Goal: Task Accomplishment & Management: Complete application form

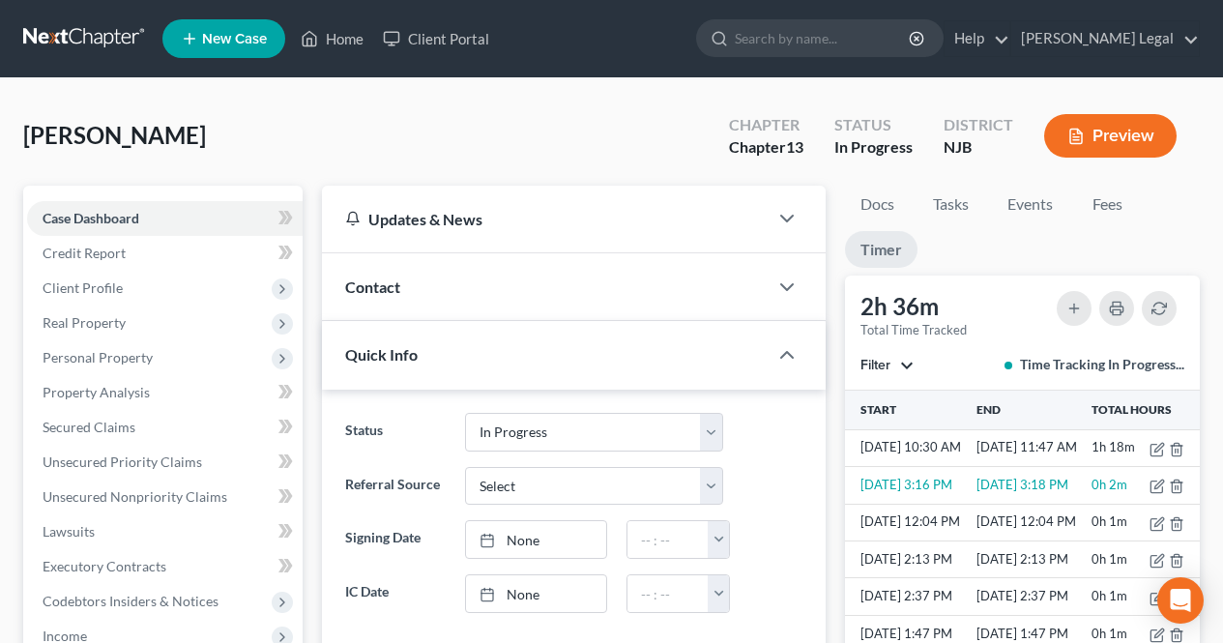
select select "3"
click at [325, 41] on link "Home" at bounding box center [332, 38] width 82 height 35
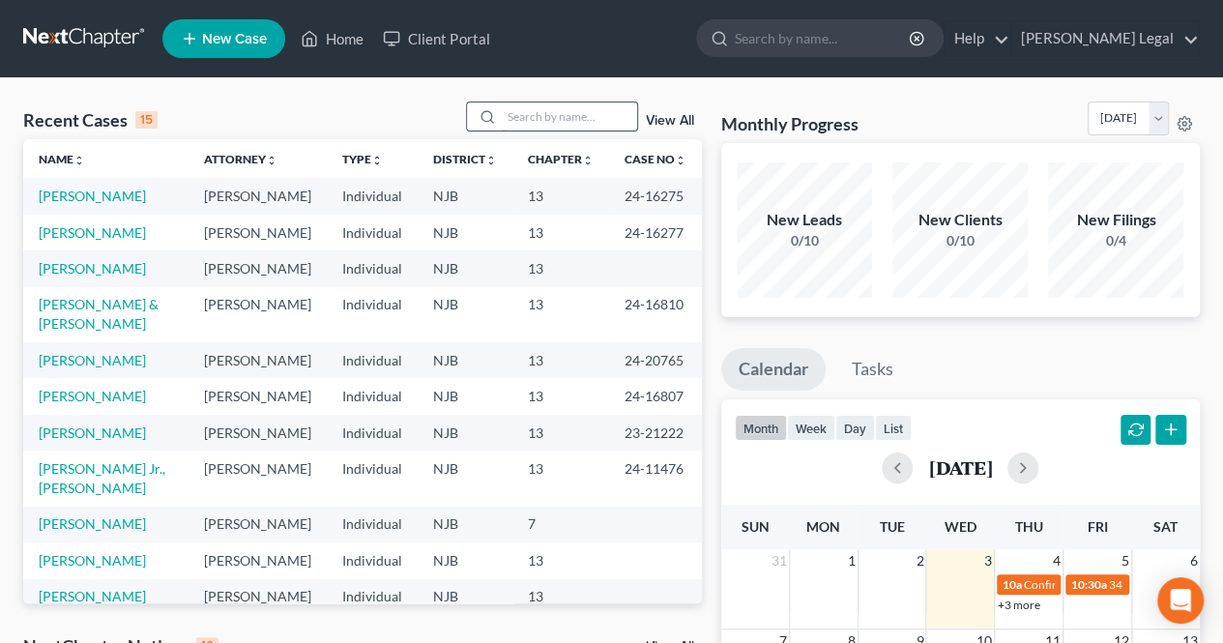
click at [555, 113] on input "search" at bounding box center [569, 117] width 135 height 28
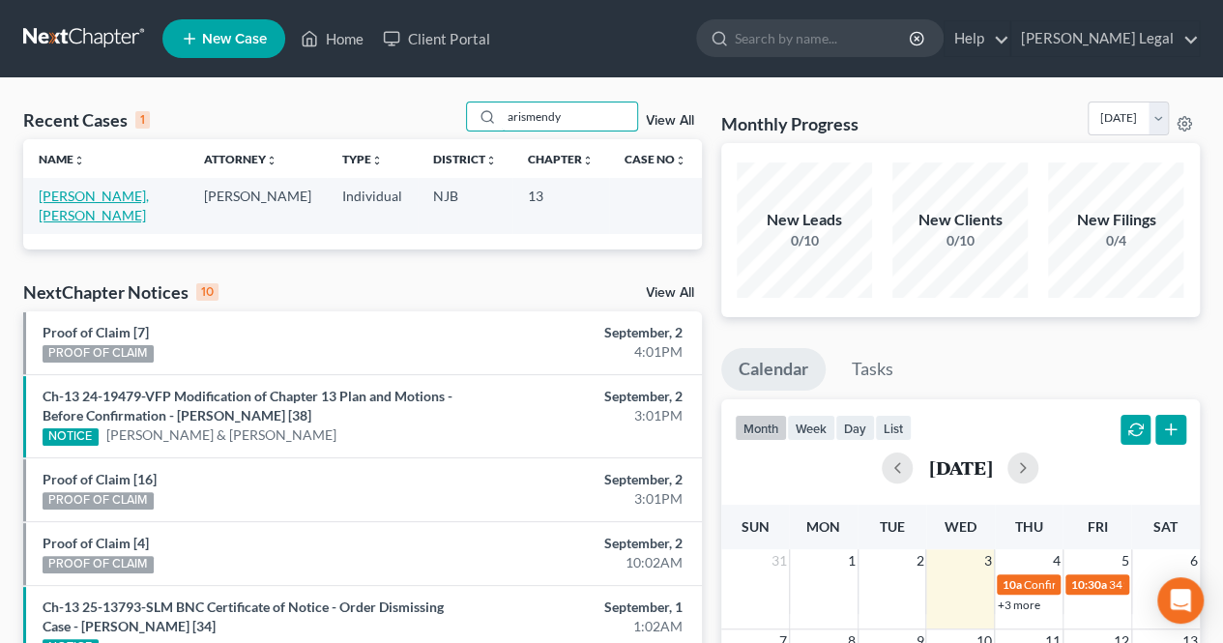
type input "arismendy"
click at [120, 198] on link "[PERSON_NAME], [PERSON_NAME]" at bounding box center [94, 206] width 110 height 36
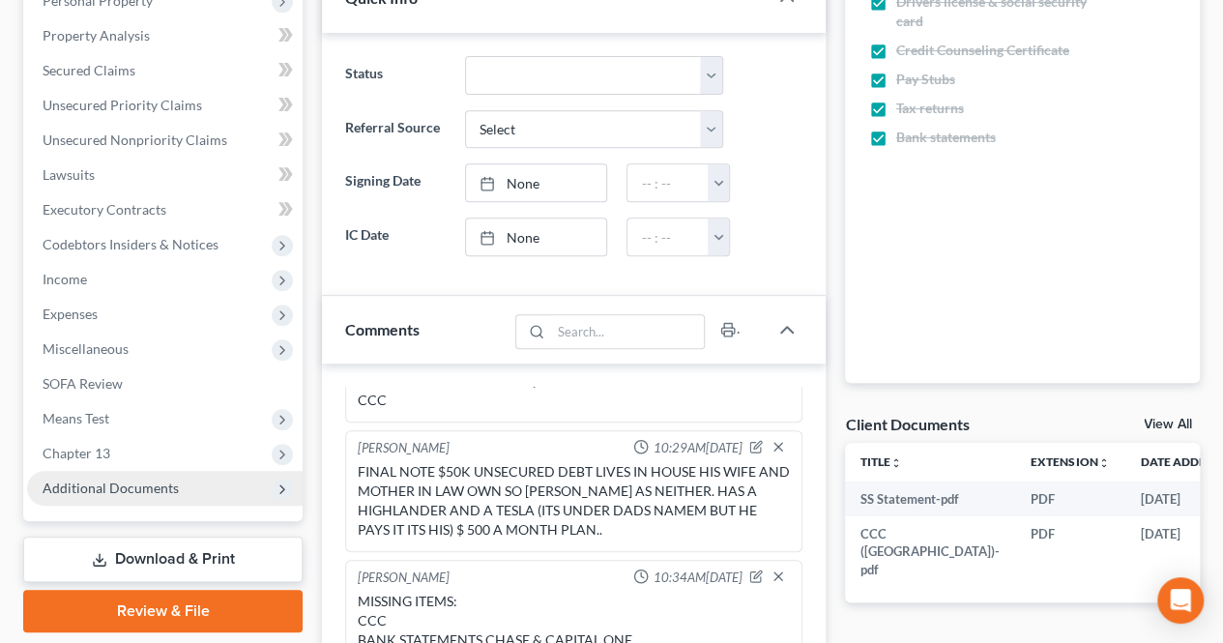
scroll to position [387, 0]
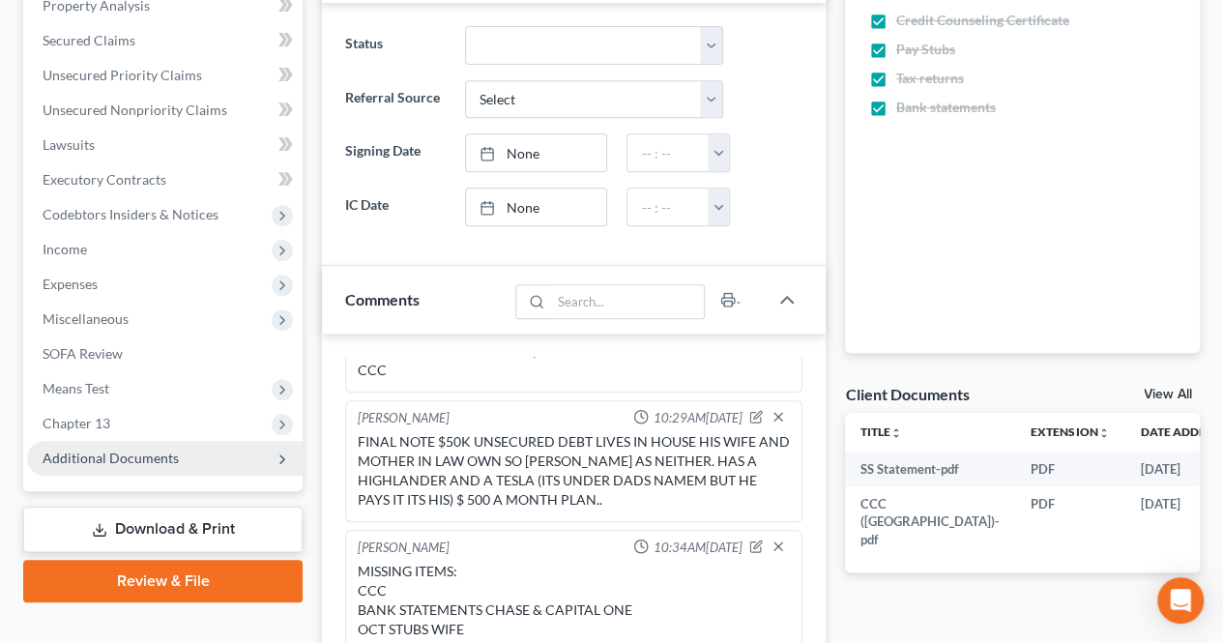
click at [189, 456] on span "Additional Documents" at bounding box center [165, 458] width 276 height 35
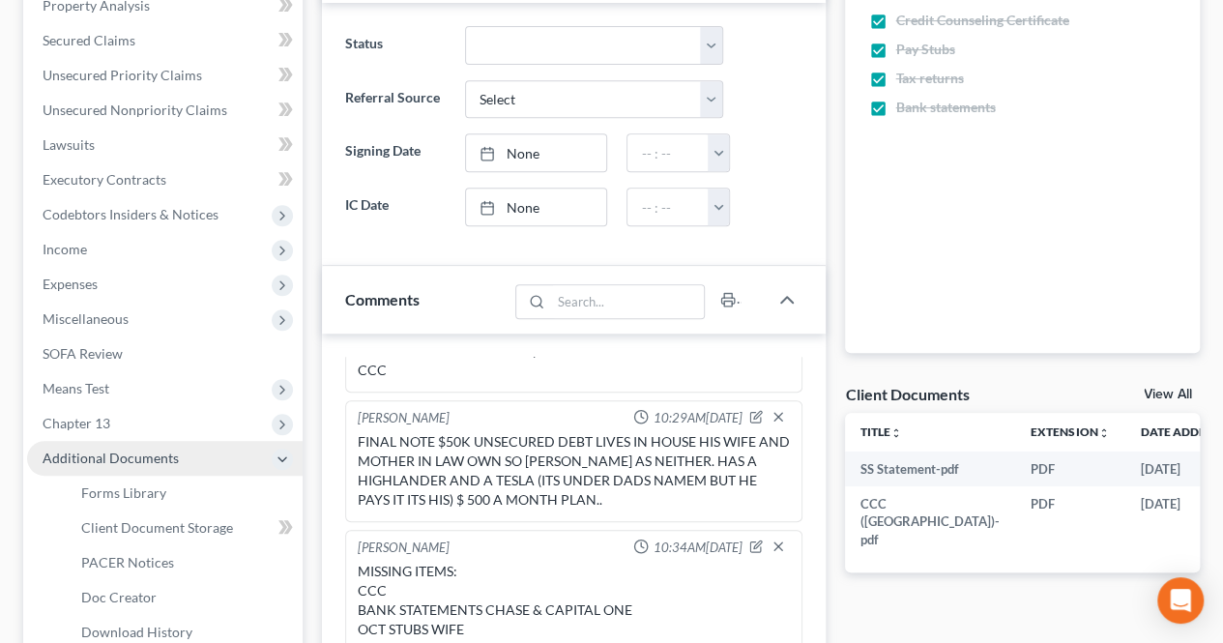
scroll to position [484, 0]
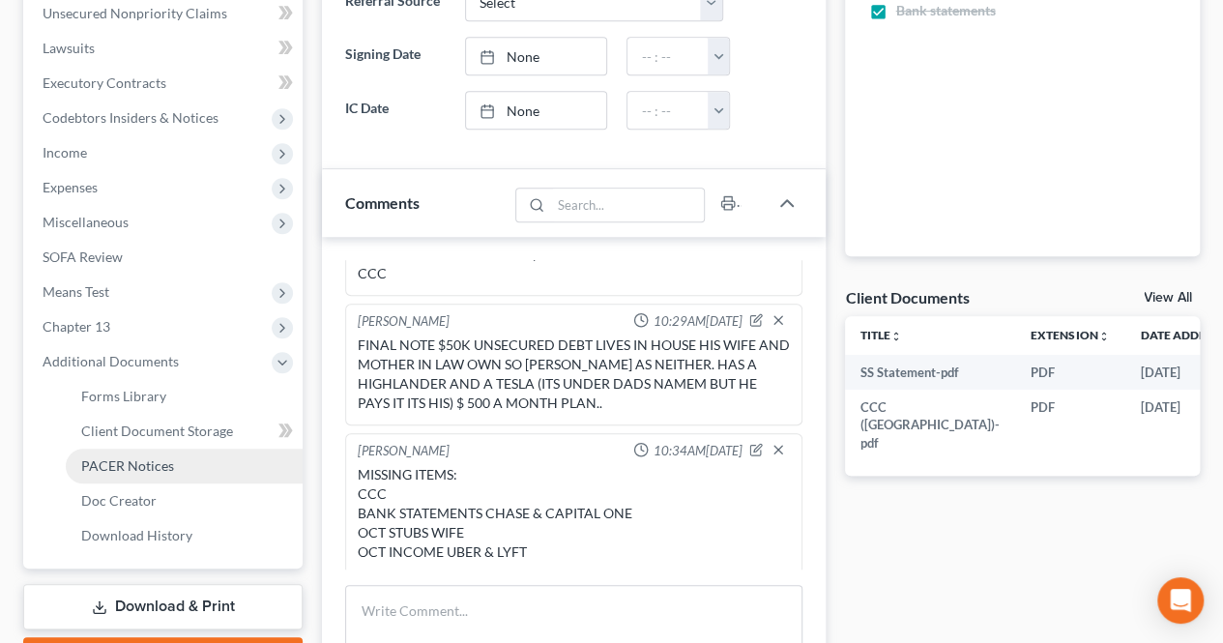
click at [190, 458] on link "PACER Notices" at bounding box center [184, 466] width 237 height 35
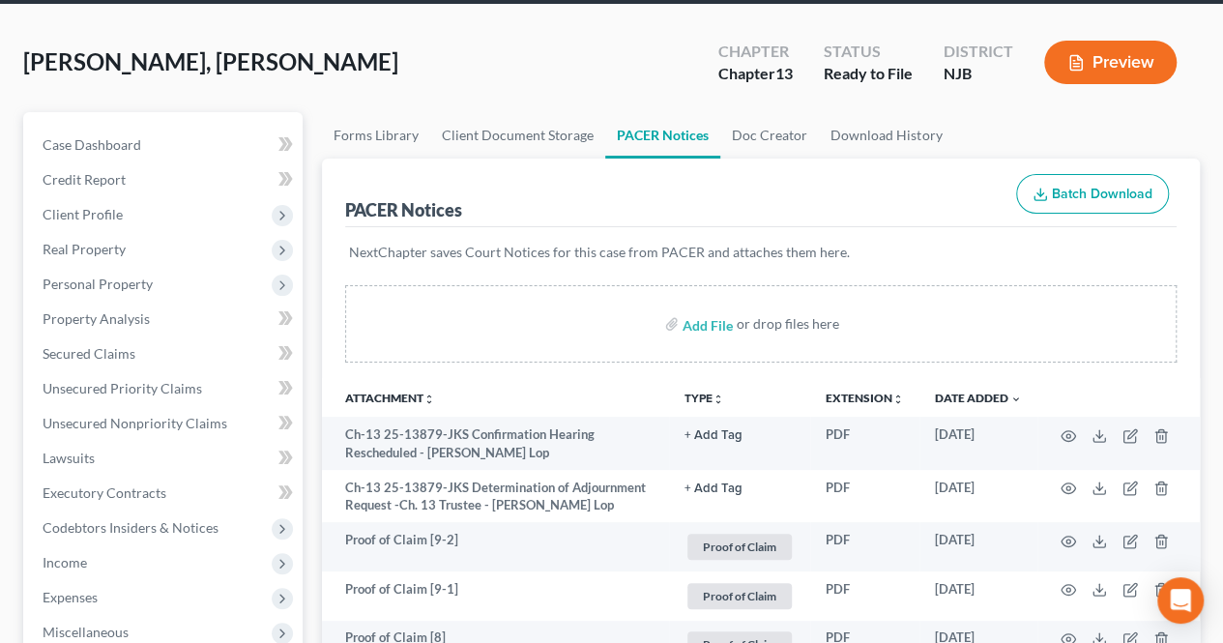
scroll to position [290, 0]
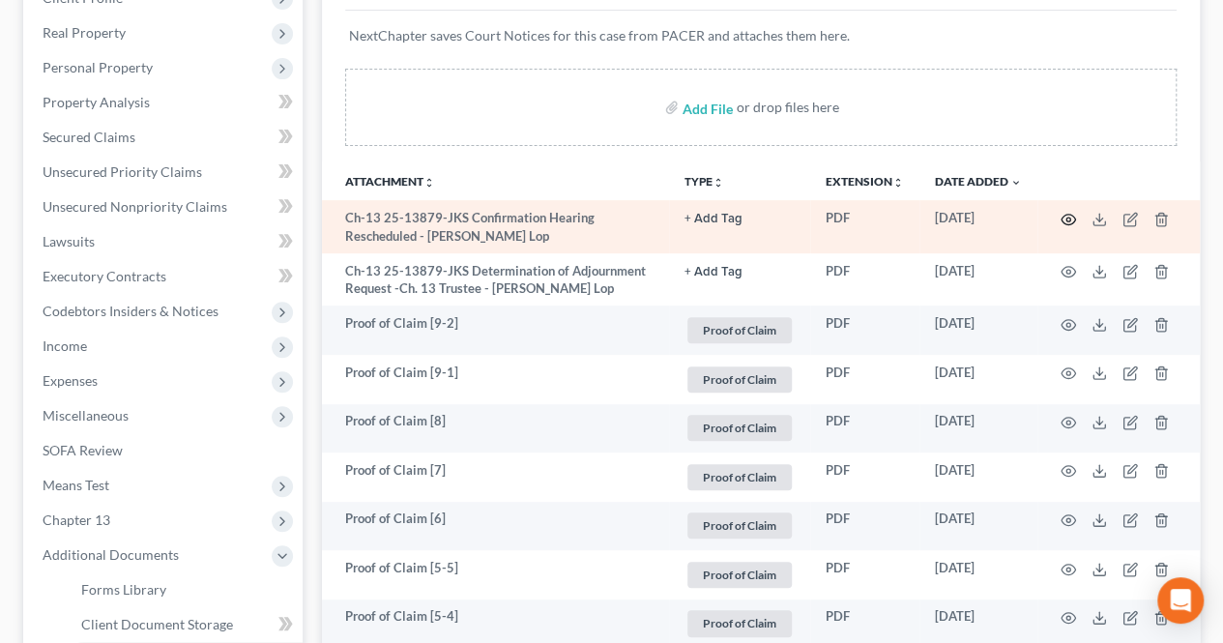
click at [1072, 218] on icon "button" at bounding box center [1068, 219] width 15 height 15
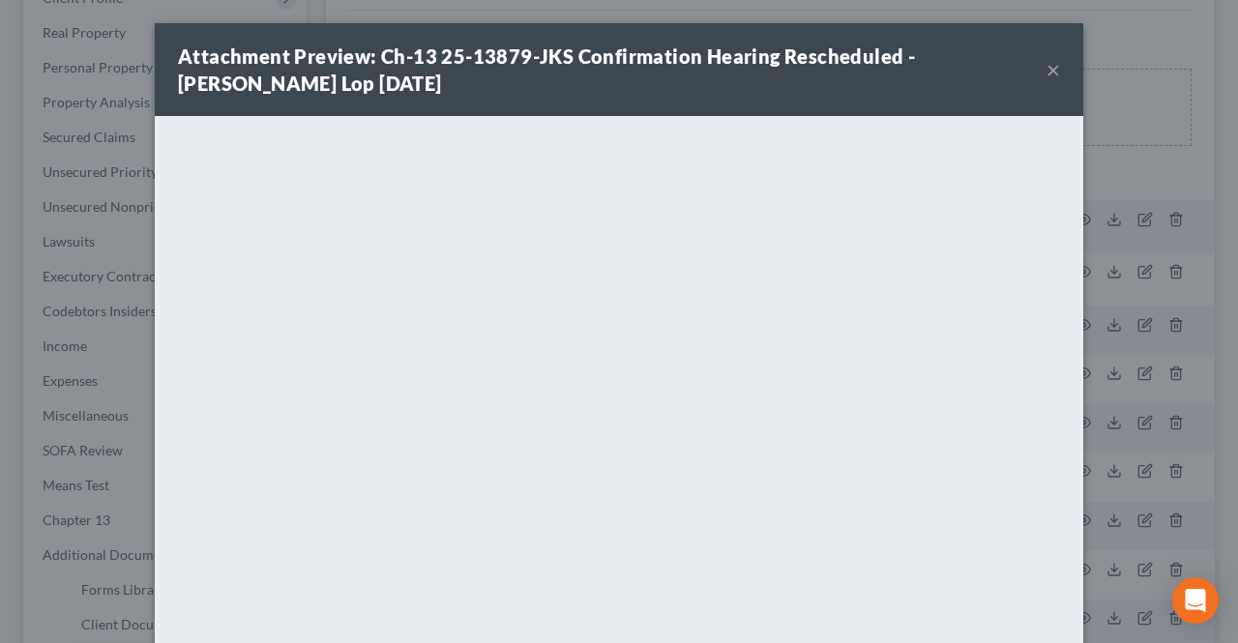
click at [1046, 69] on button "×" at bounding box center [1053, 69] width 14 height 23
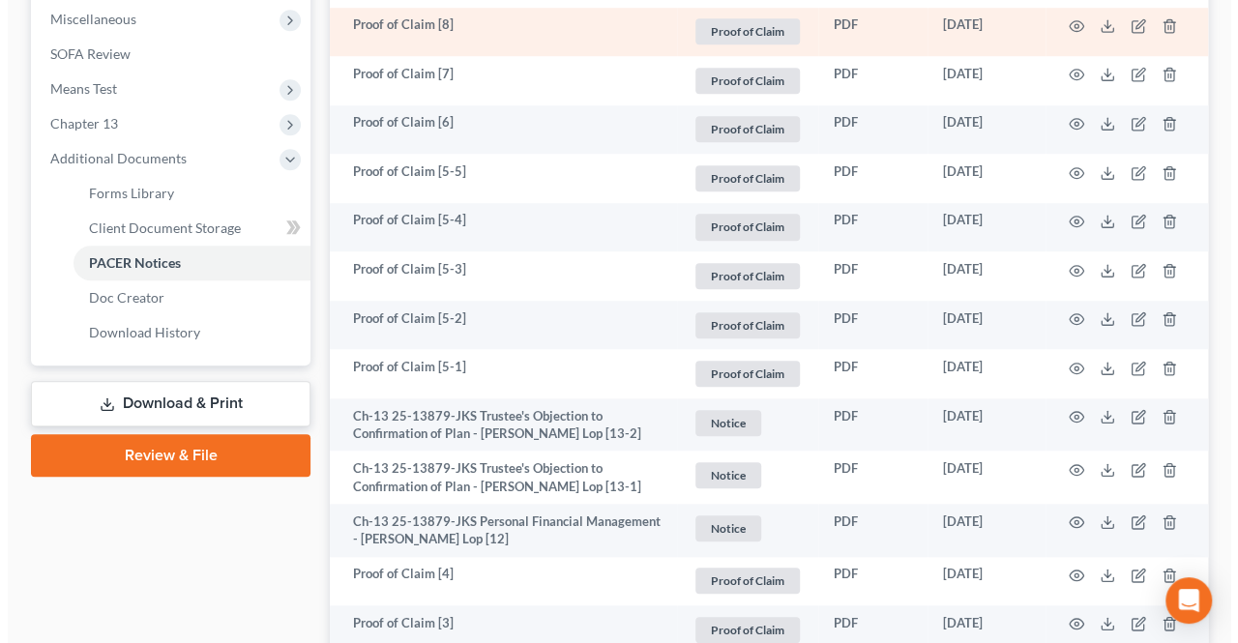
scroll to position [774, 0]
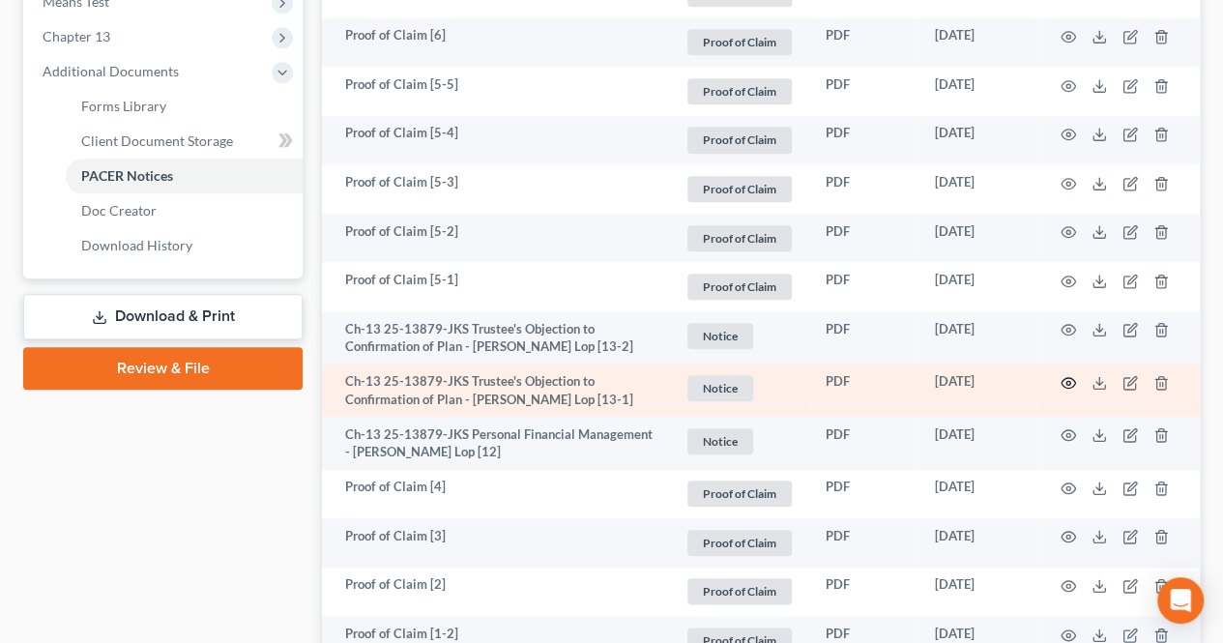
click at [1068, 378] on icon "button" at bounding box center [1068, 382] width 15 height 15
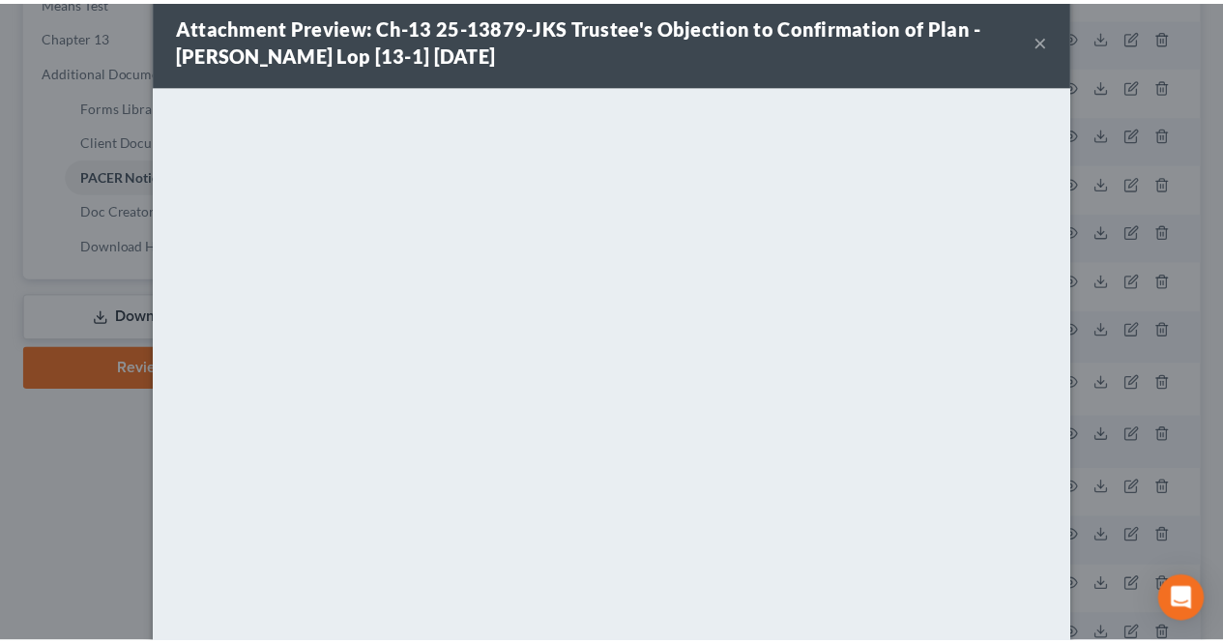
scroll to position [0, 0]
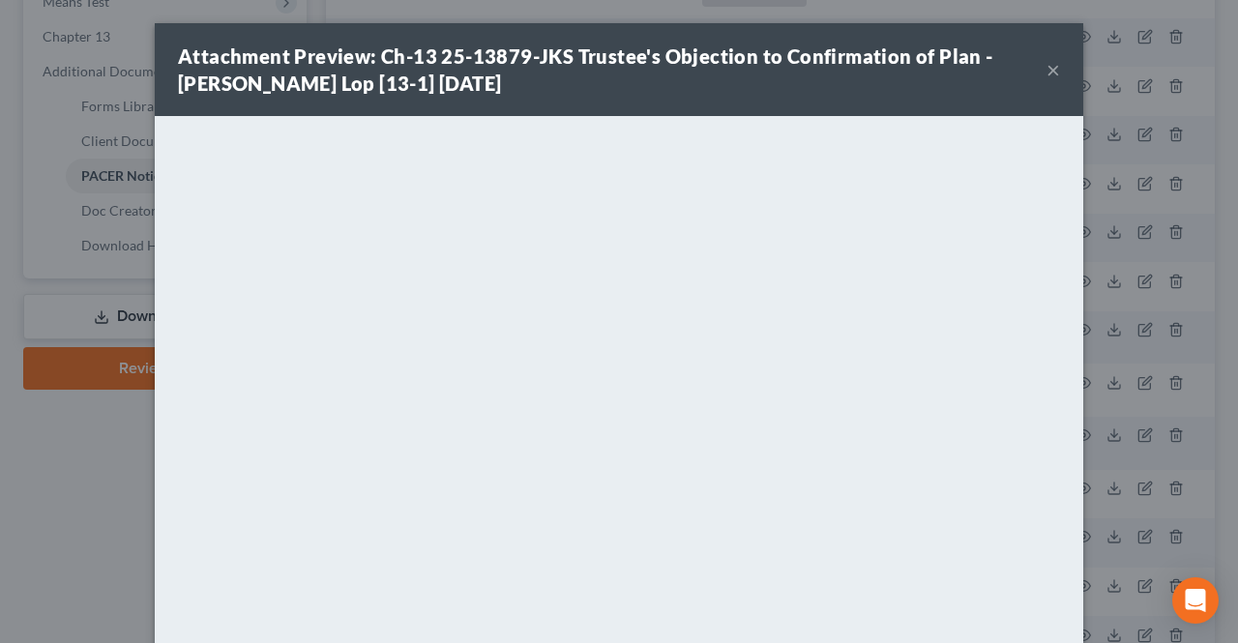
click at [1048, 70] on button "×" at bounding box center [1053, 69] width 14 height 23
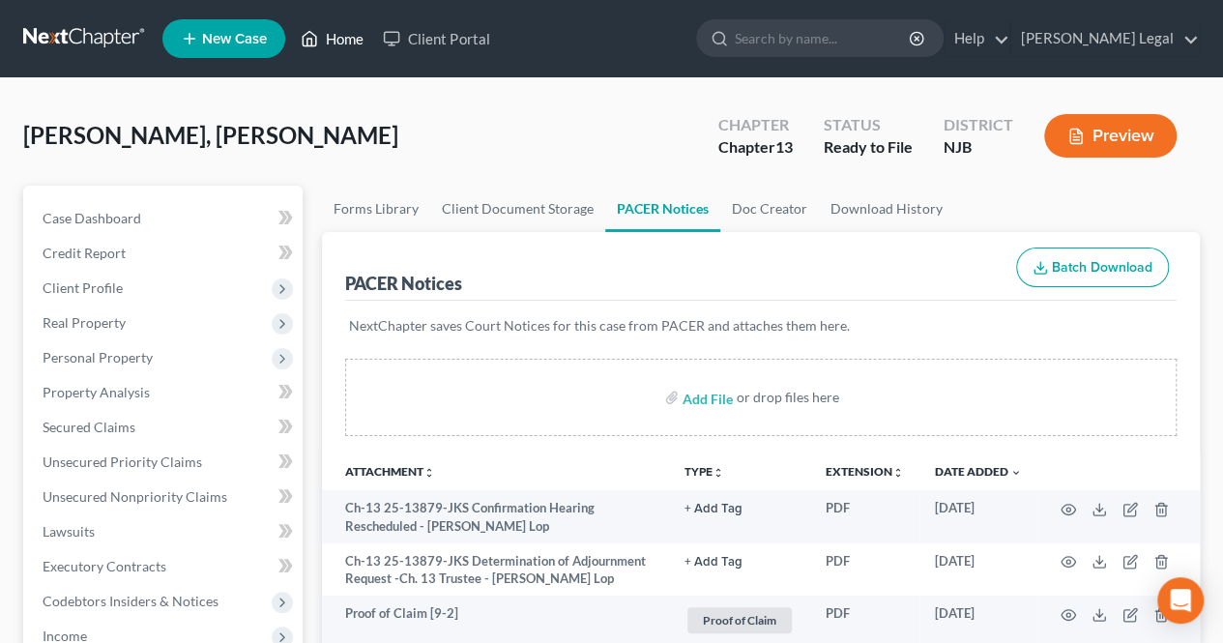
click at [313, 47] on icon at bounding box center [309, 38] width 17 height 23
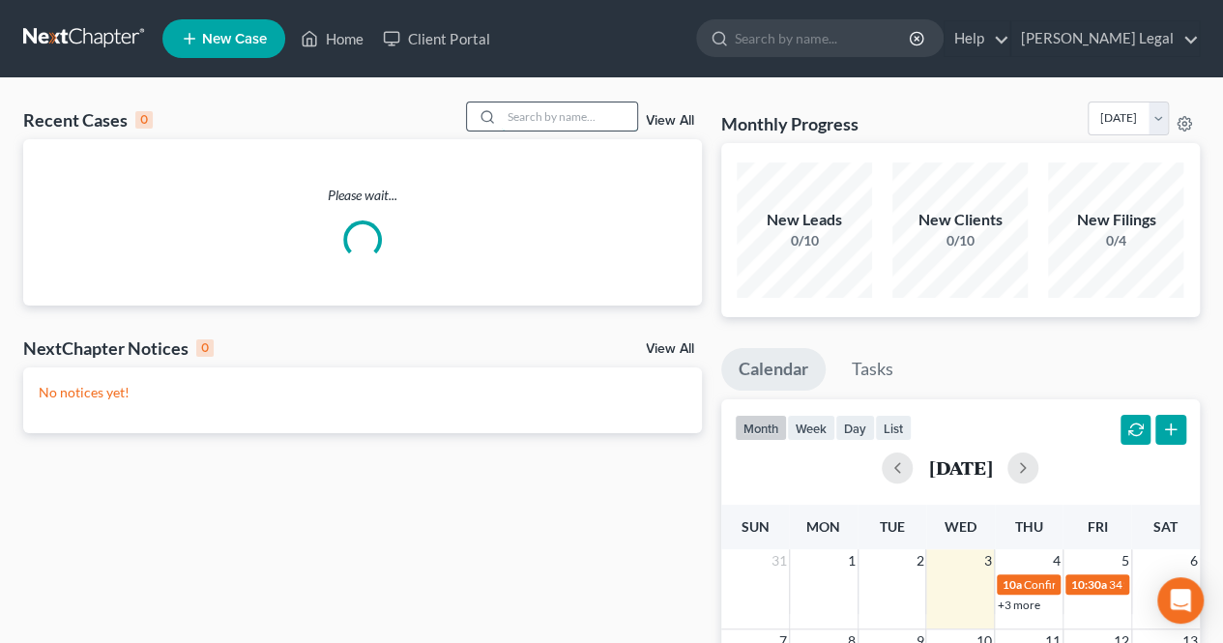
click at [504, 113] on input "search" at bounding box center [569, 117] width 135 height 28
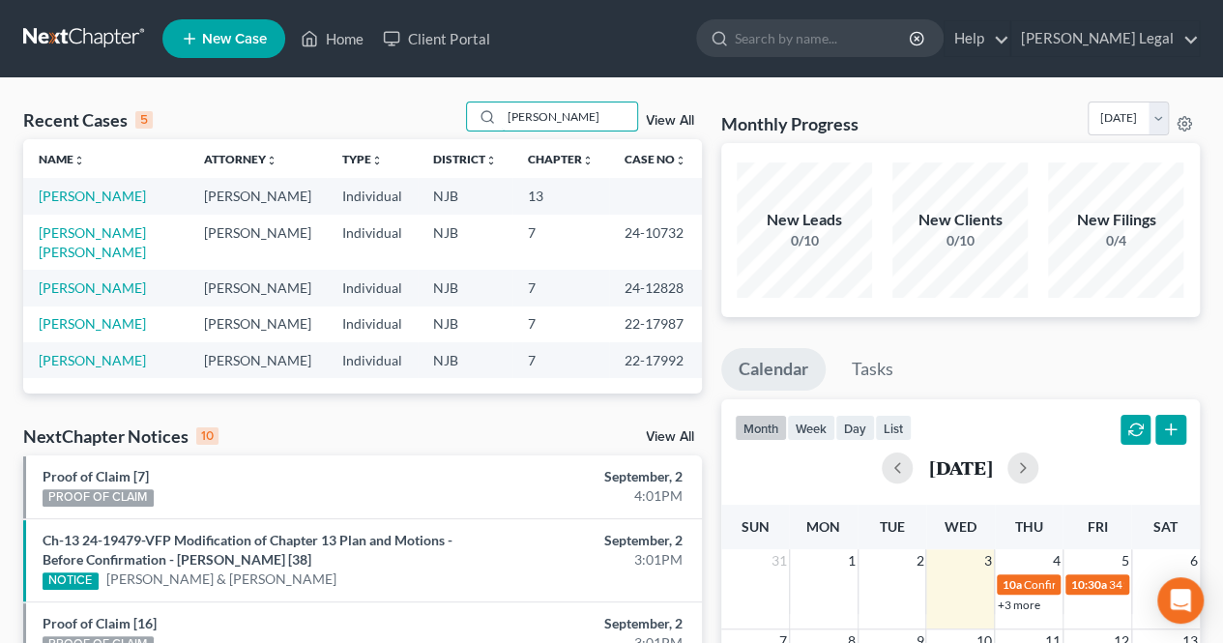
type input "[PERSON_NAME]"
click at [103, 204] on td "[PERSON_NAME]" at bounding box center [105, 196] width 165 height 36
click at [95, 200] on link "[PERSON_NAME]" at bounding box center [92, 196] width 107 height 16
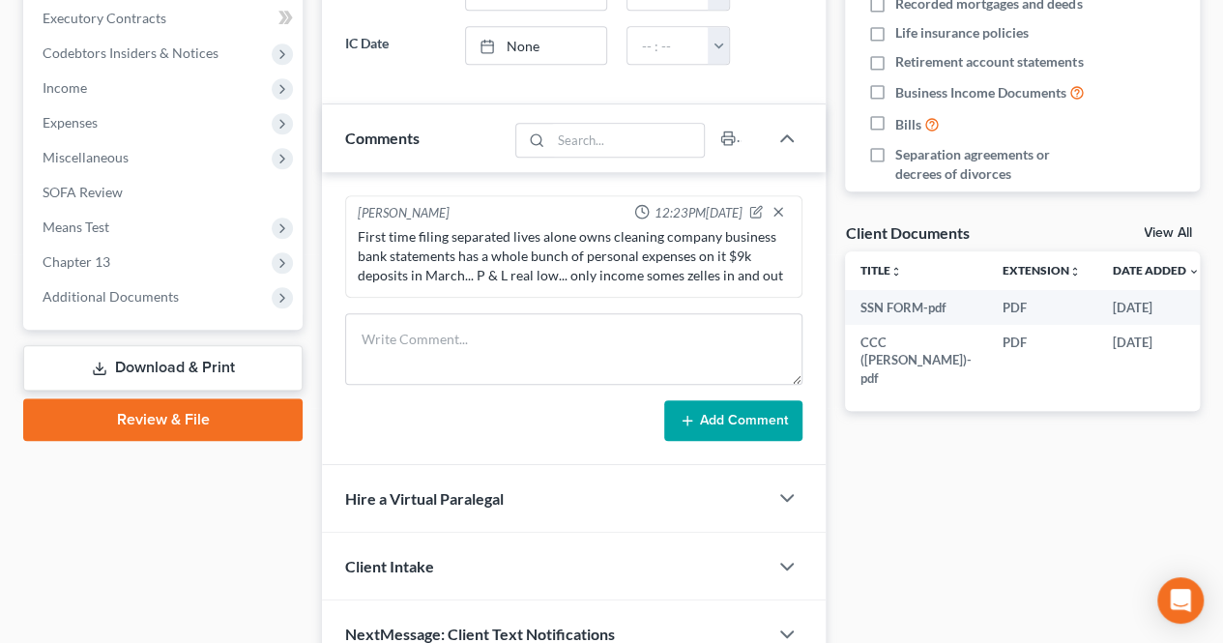
scroll to position [640, 0]
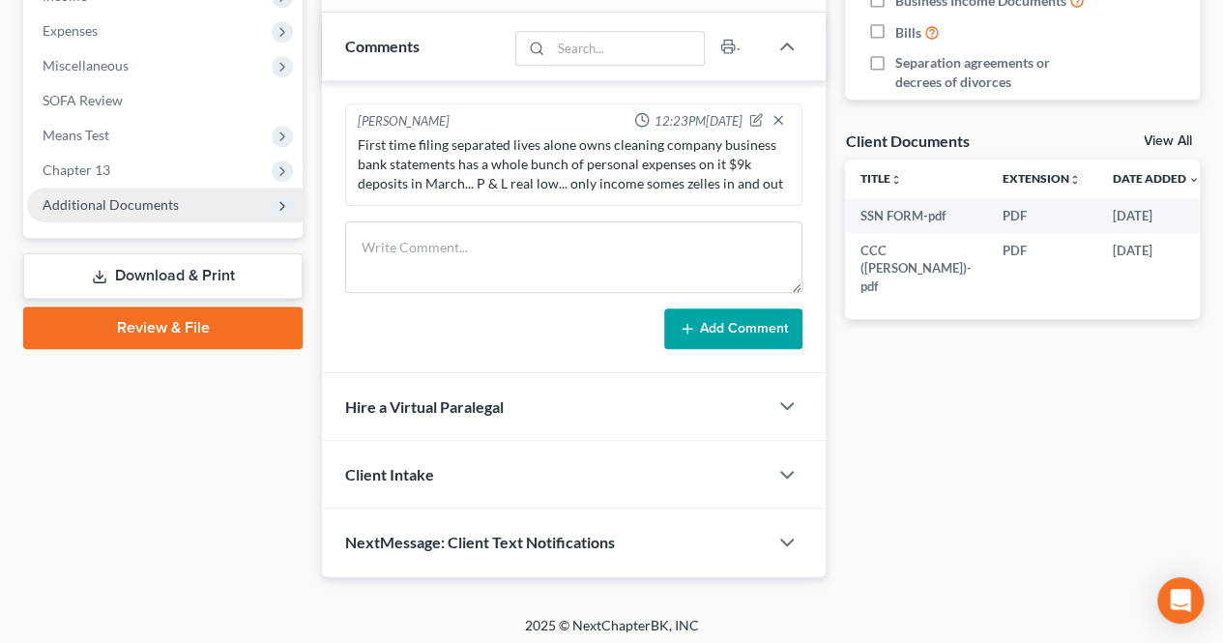
click at [120, 208] on span "Additional Documents" at bounding box center [111, 204] width 136 height 16
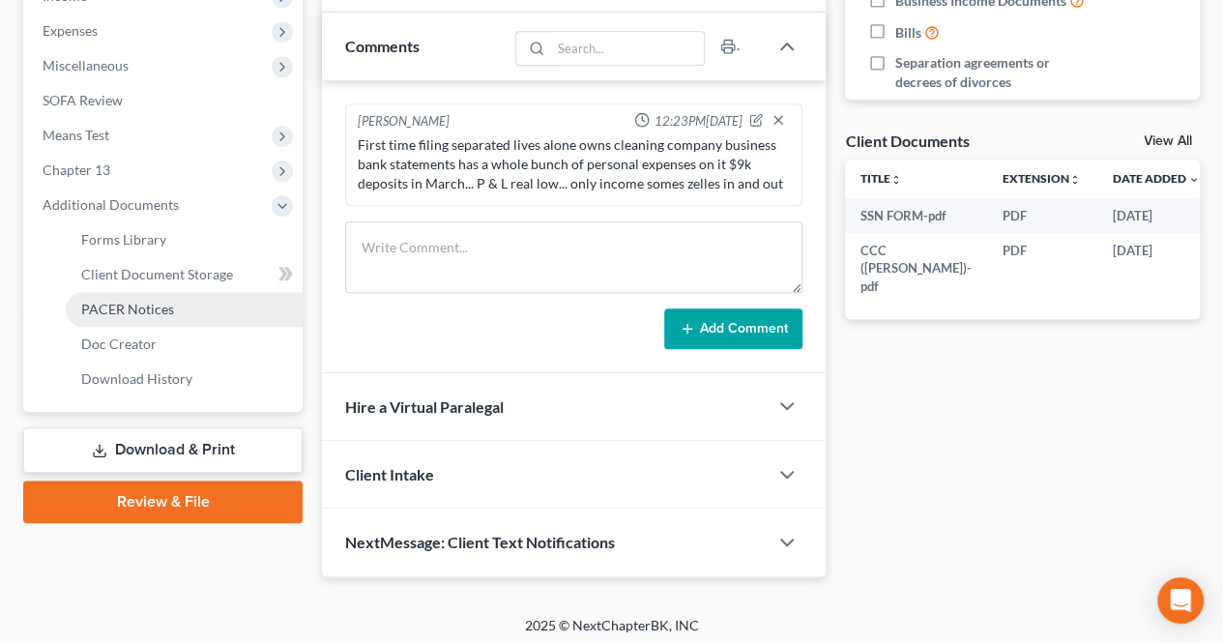
click at [133, 298] on link "PACER Notices" at bounding box center [184, 309] width 237 height 35
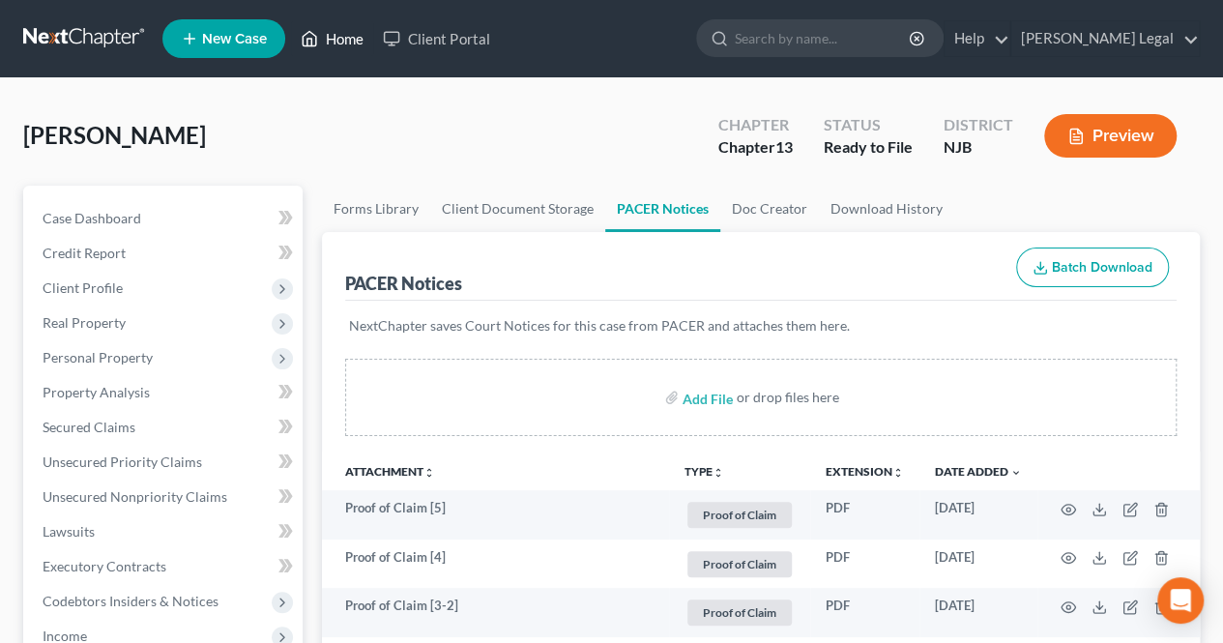
click at [331, 40] on link "Home" at bounding box center [332, 38] width 82 height 35
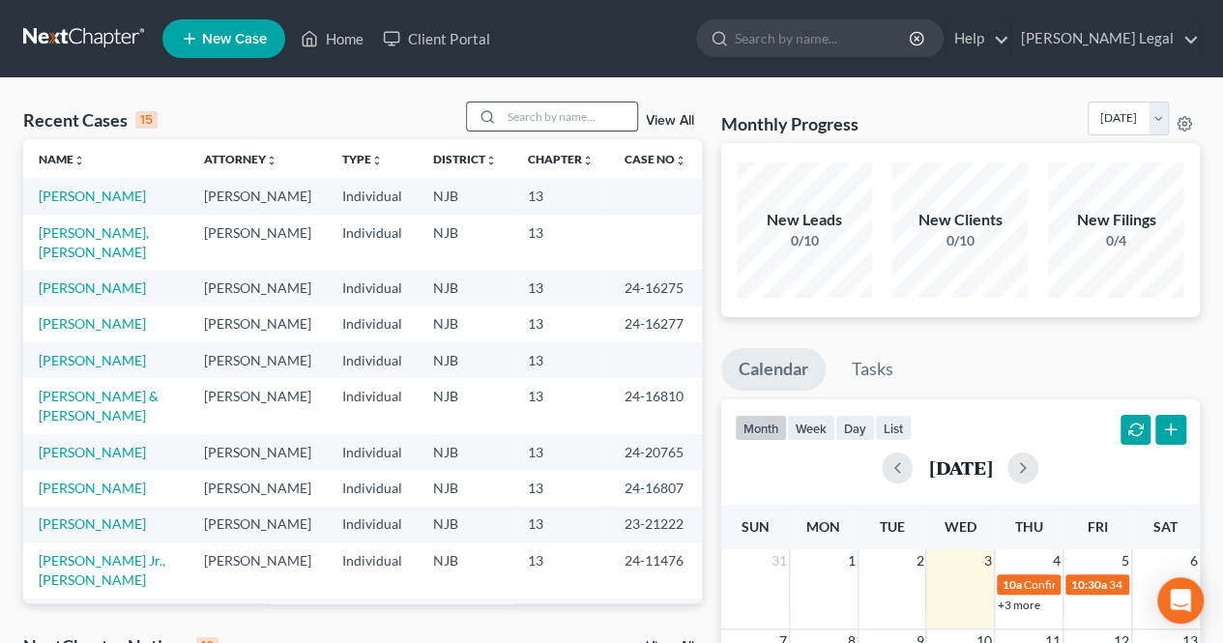
click at [526, 117] on input "search" at bounding box center [569, 117] width 135 height 28
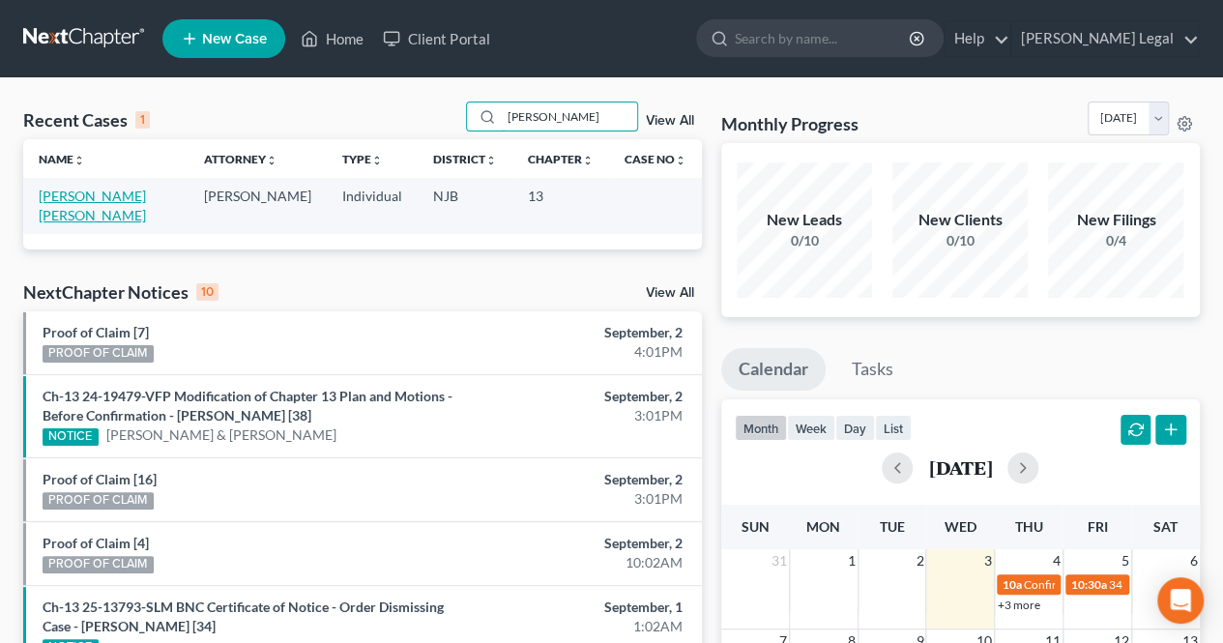
type input "[PERSON_NAME]"
click at [110, 198] on link "[PERSON_NAME] [PERSON_NAME]" at bounding box center [92, 206] width 107 height 36
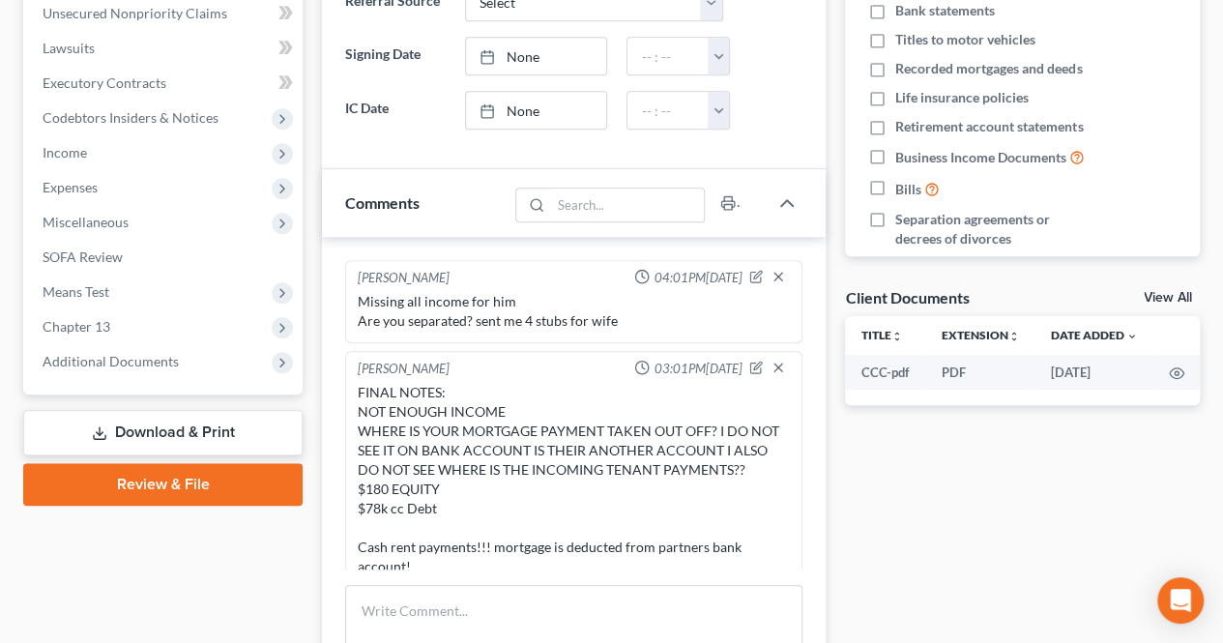
scroll to position [166, 0]
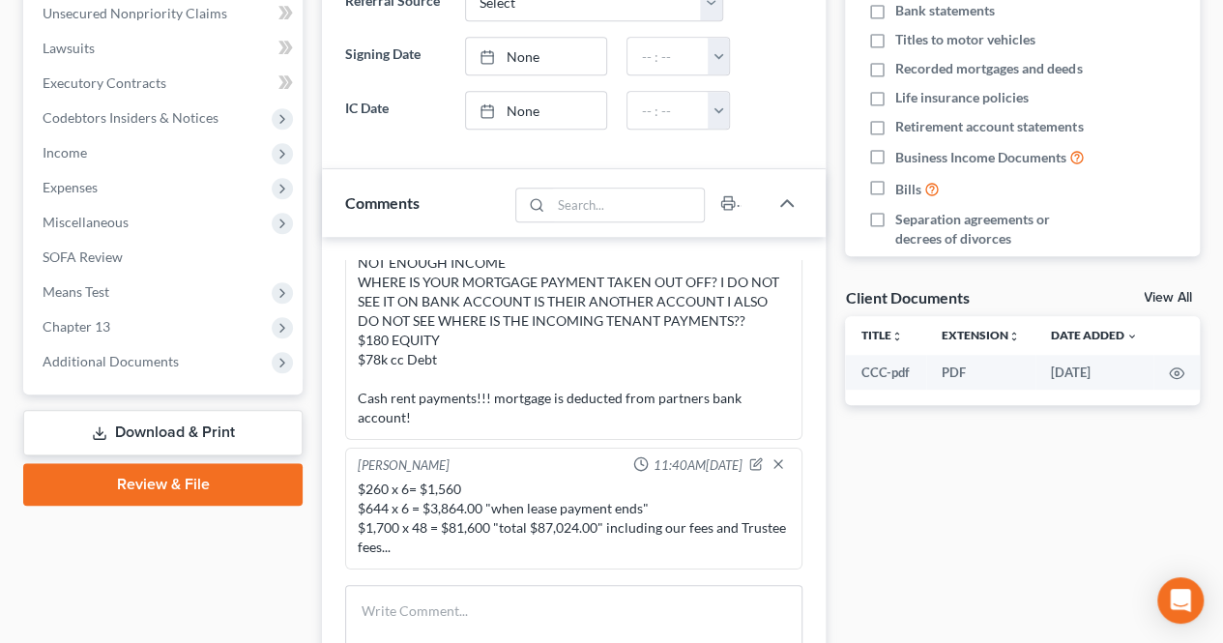
drag, startPoint x: 159, startPoint y: 360, endPoint x: 164, endPoint y: 386, distance: 26.7
click at [160, 360] on span "Additional Documents" at bounding box center [111, 361] width 136 height 16
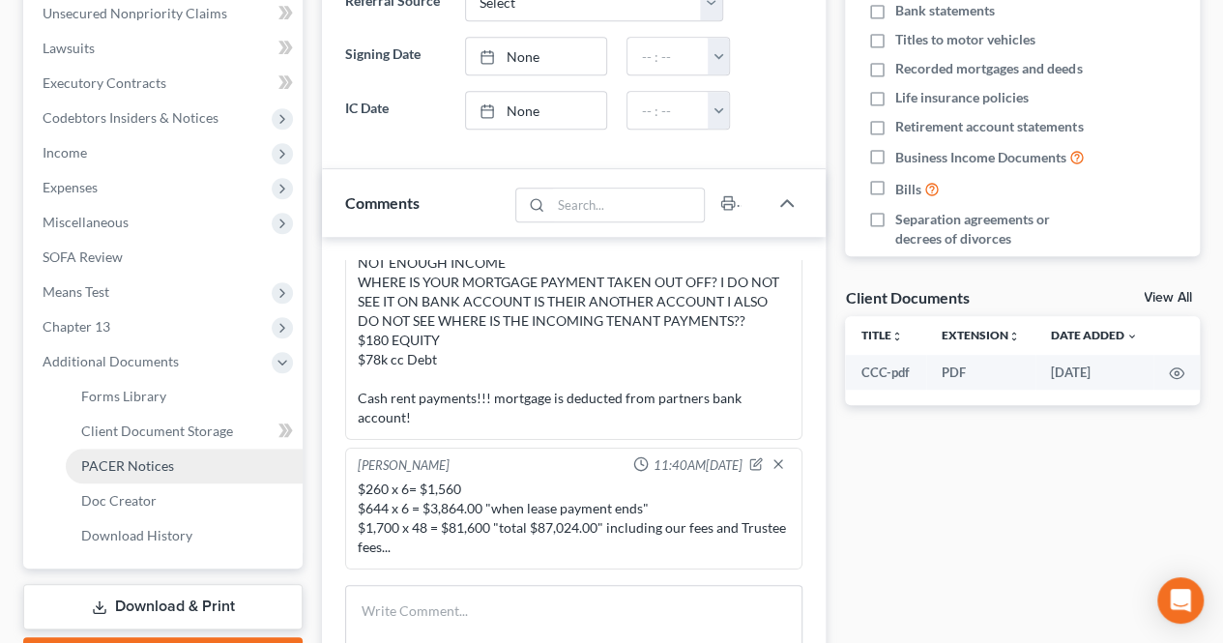
click at [161, 463] on span "PACER Notices" at bounding box center [127, 465] width 93 height 16
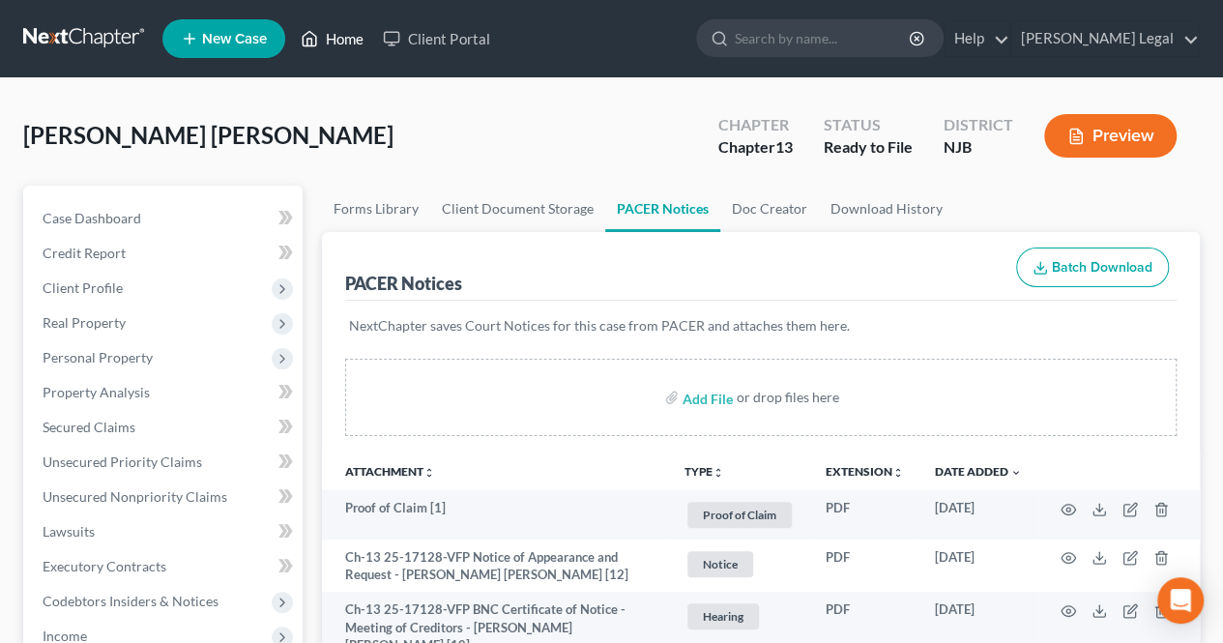
drag, startPoint x: 350, startPoint y: 36, endPoint x: 356, endPoint y: 44, distance: 10.5
click at [350, 36] on link "Home" at bounding box center [332, 38] width 82 height 35
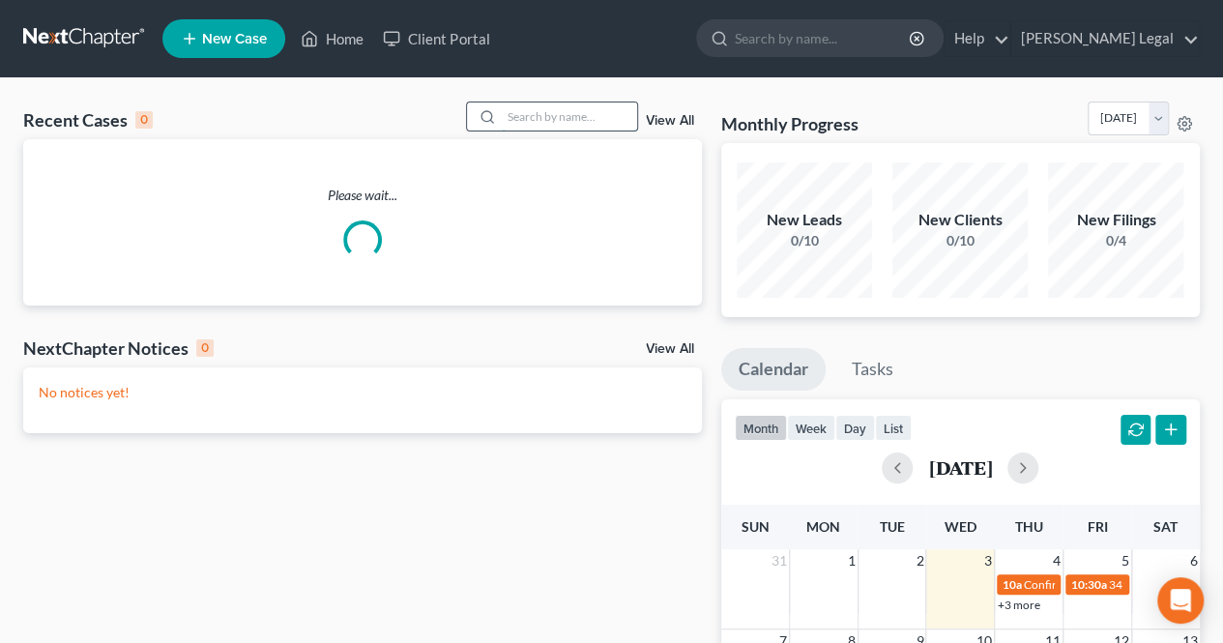
click at [545, 129] on input "search" at bounding box center [569, 117] width 135 height 28
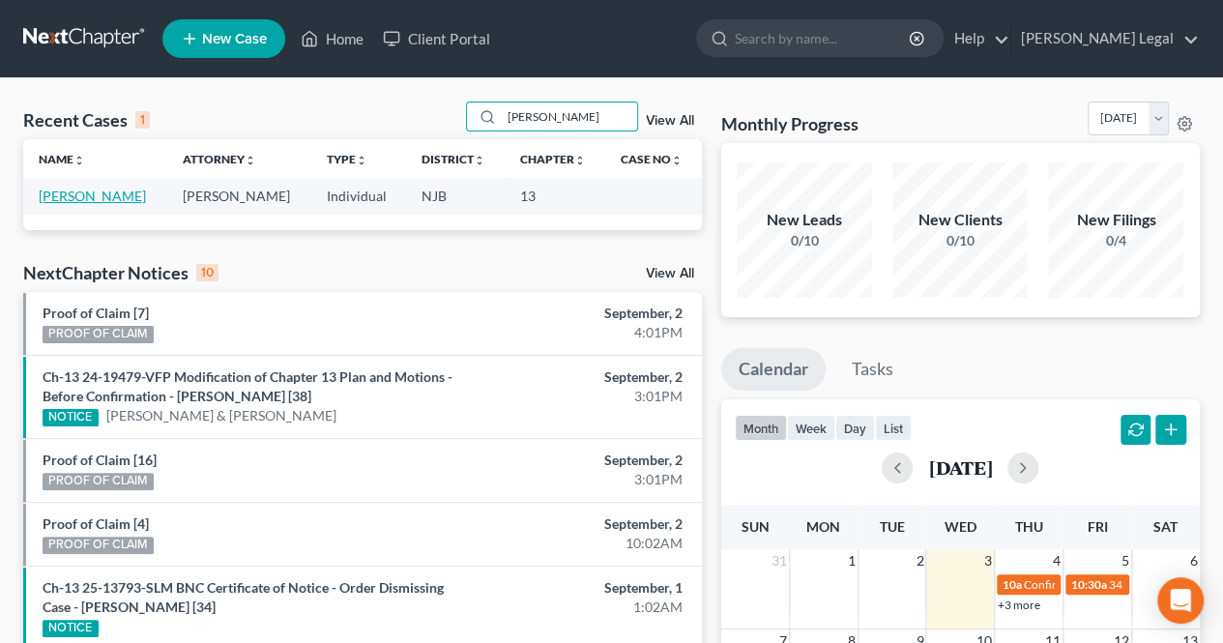
type input "[PERSON_NAME]"
click at [117, 202] on link "[PERSON_NAME]" at bounding box center [92, 196] width 107 height 16
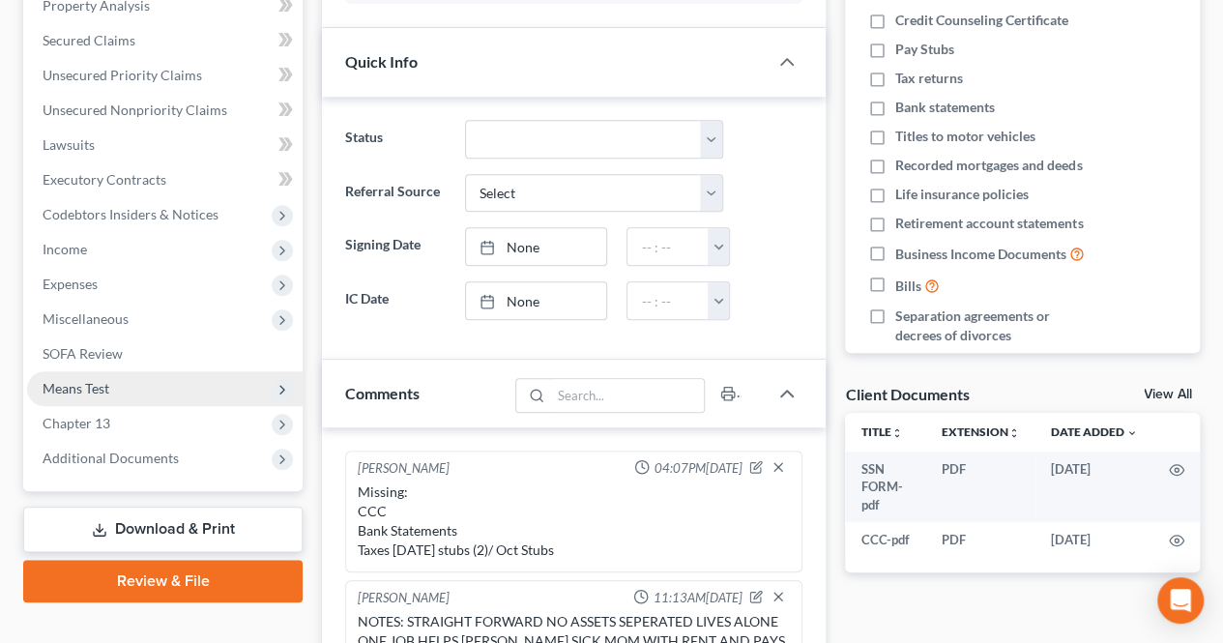
scroll to position [404, 0]
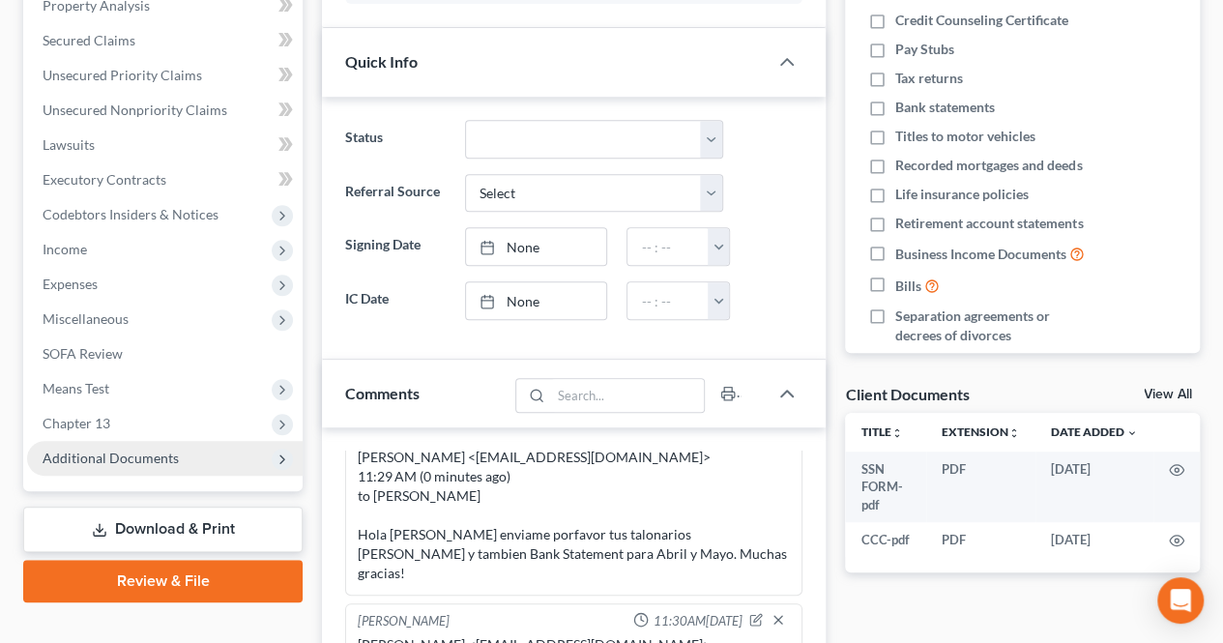
click at [132, 450] on span "Additional Documents" at bounding box center [111, 458] width 136 height 16
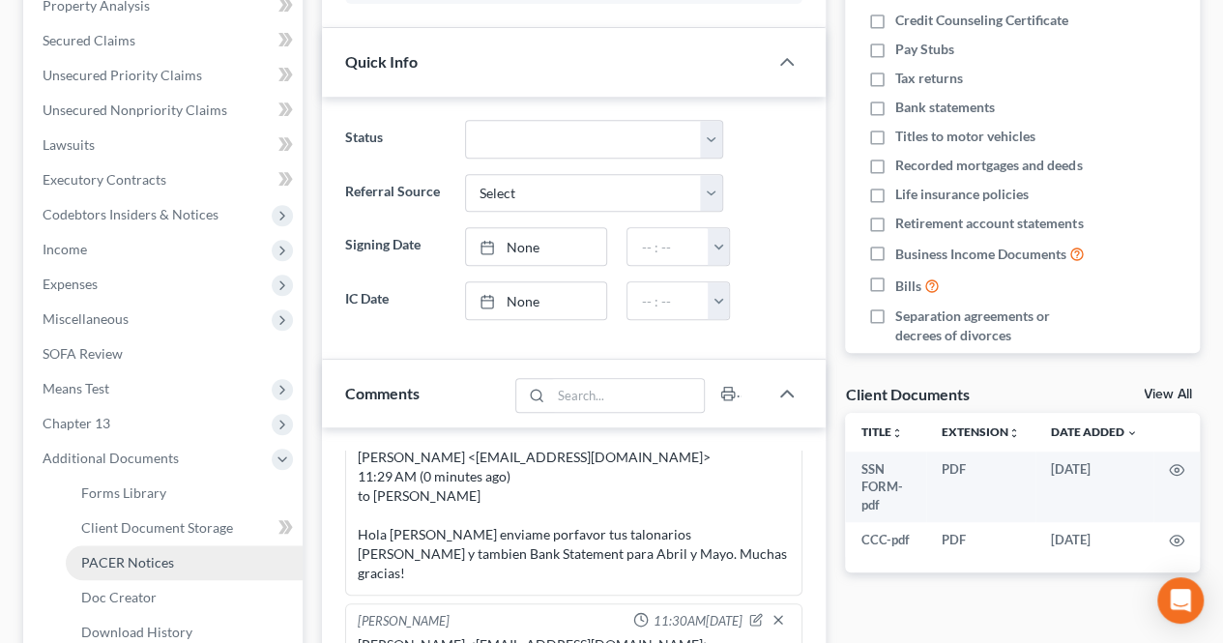
scroll to position [484, 0]
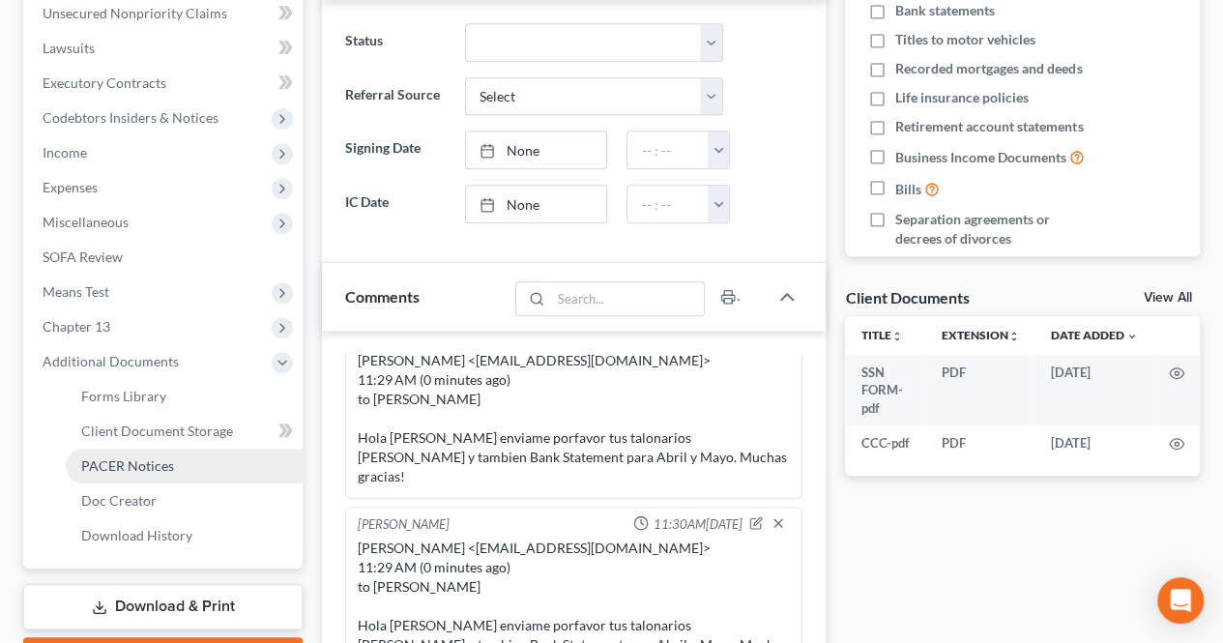
click at [155, 467] on span "PACER Notices" at bounding box center [127, 465] width 93 height 16
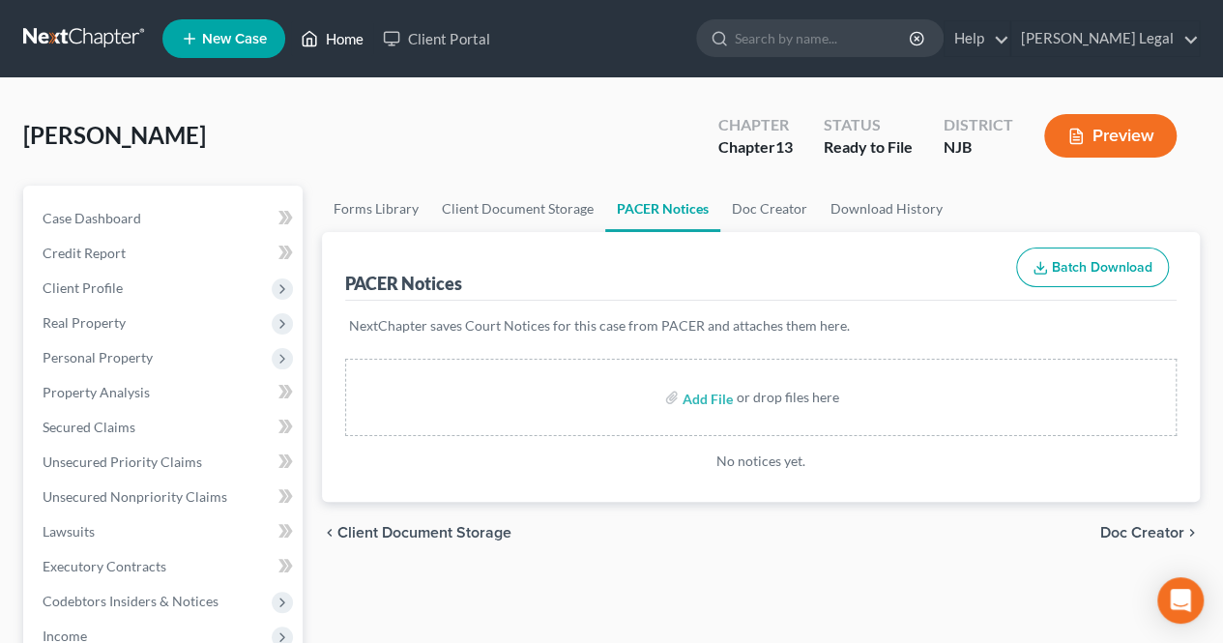
click at [345, 42] on link "Home" at bounding box center [332, 38] width 82 height 35
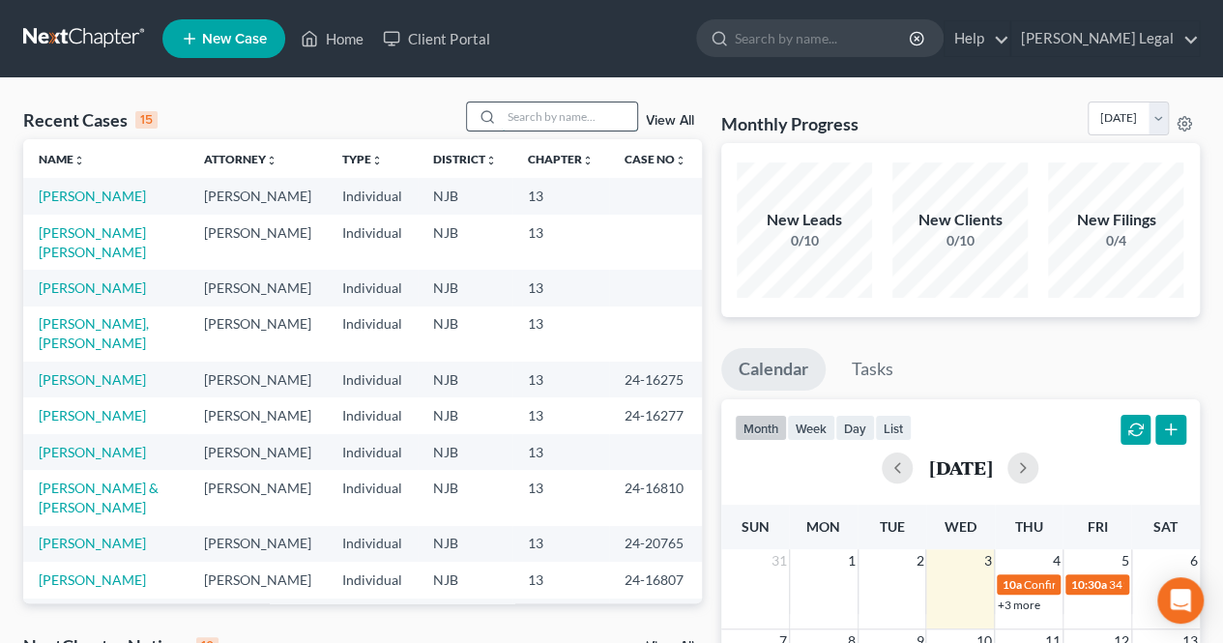
click at [568, 123] on input "search" at bounding box center [569, 117] width 135 height 28
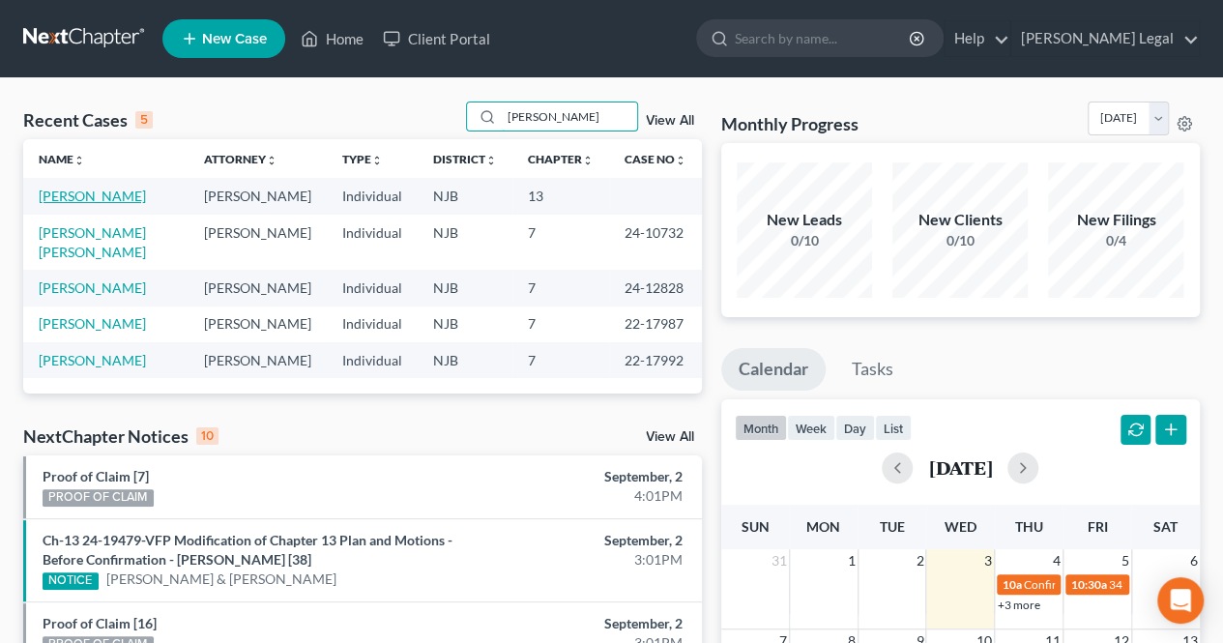
type input "[PERSON_NAME]"
click at [88, 191] on link "[PERSON_NAME]" at bounding box center [92, 196] width 107 height 16
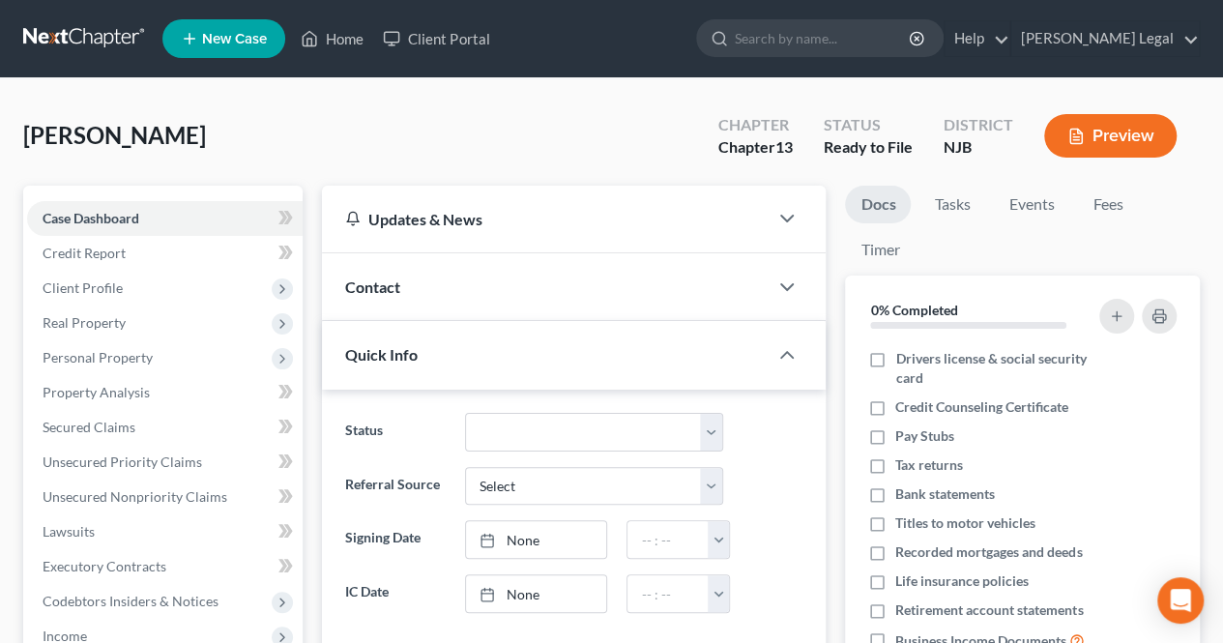
click at [1096, 139] on button "Preview" at bounding box center [1110, 136] width 132 height 44
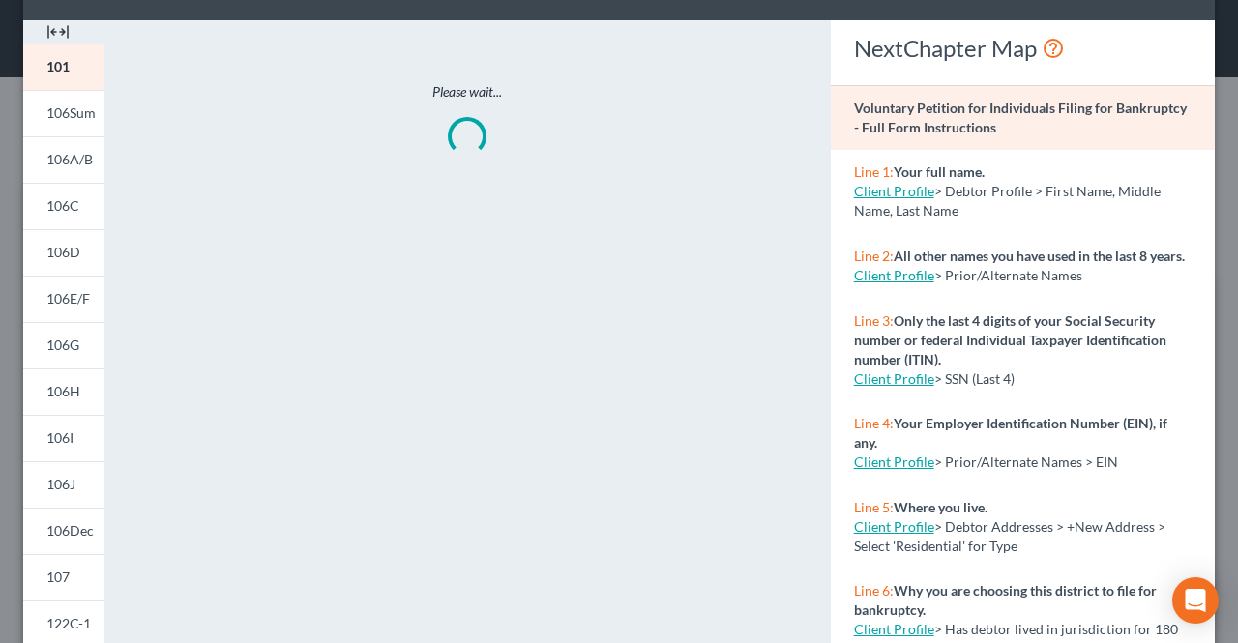
scroll to position [193, 0]
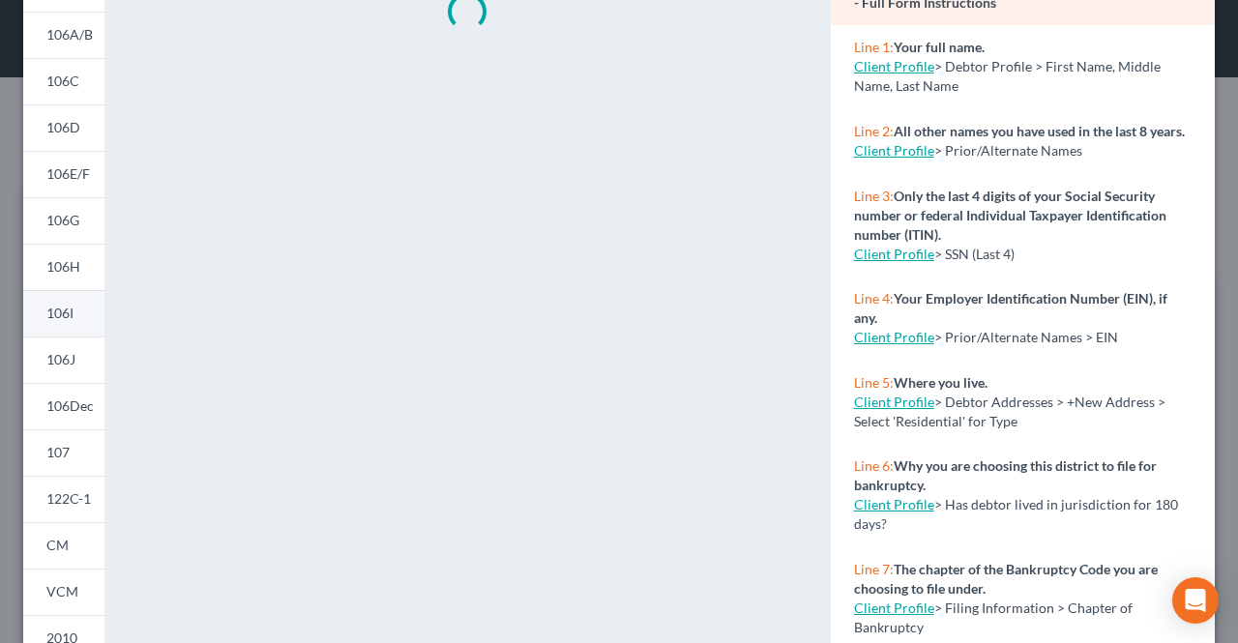
click at [68, 308] on span "106I" at bounding box center [59, 313] width 27 height 16
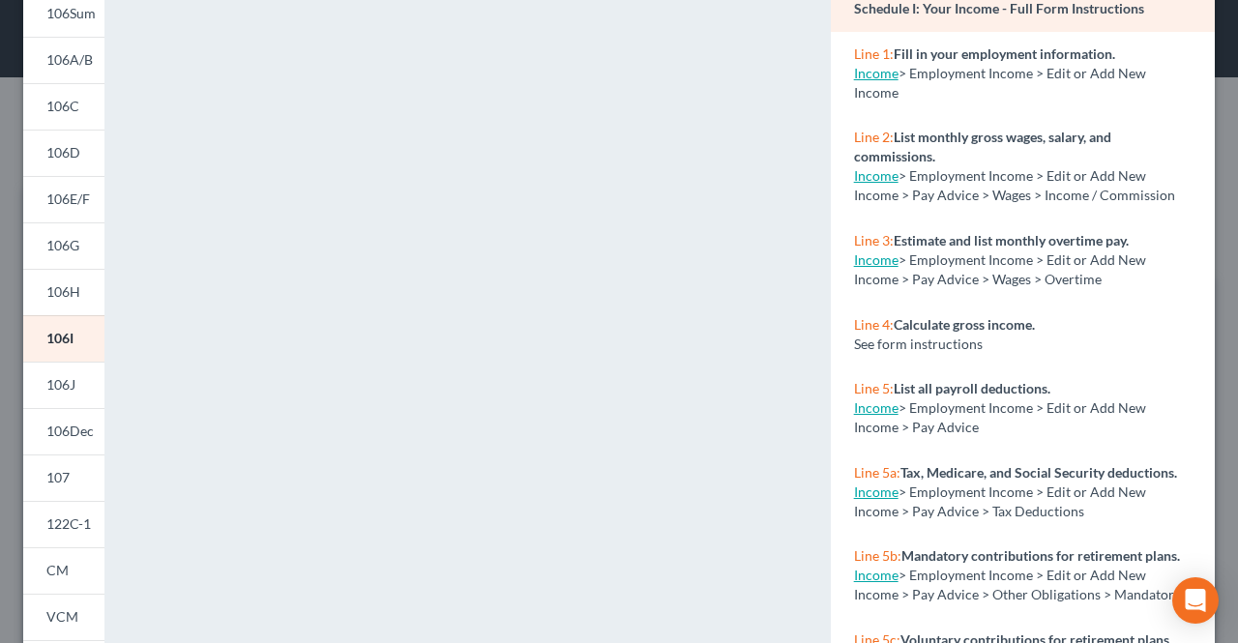
scroll to position [0, 0]
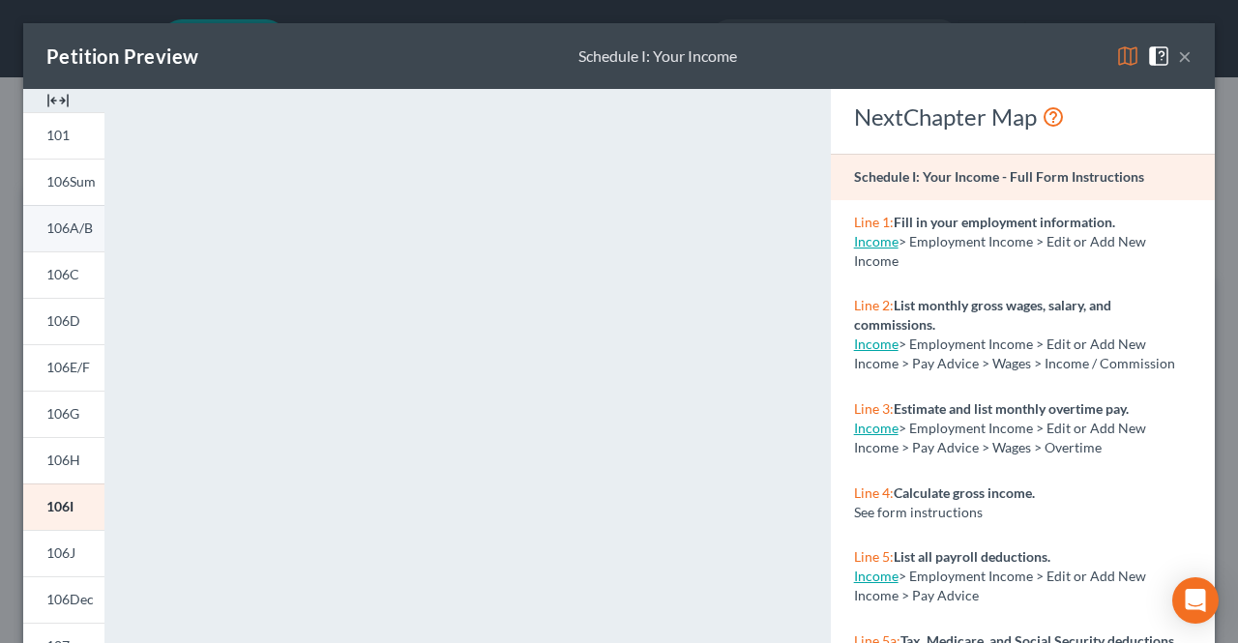
click at [62, 232] on span "106A/B" at bounding box center [69, 228] width 46 height 16
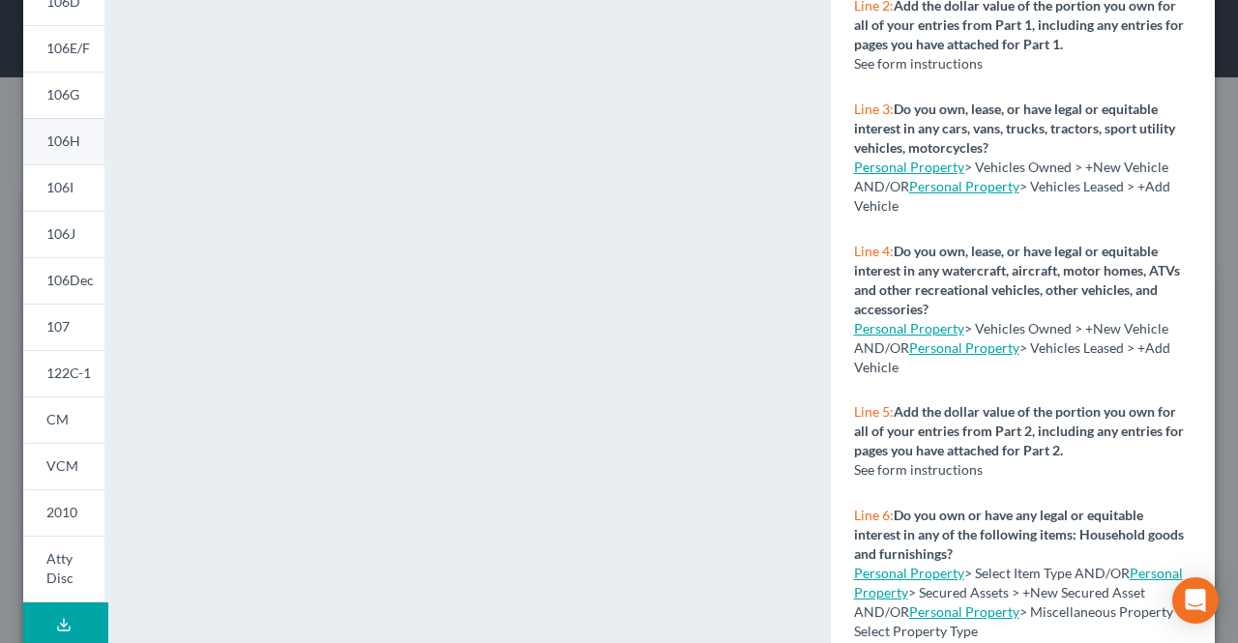
scroll to position [290, 0]
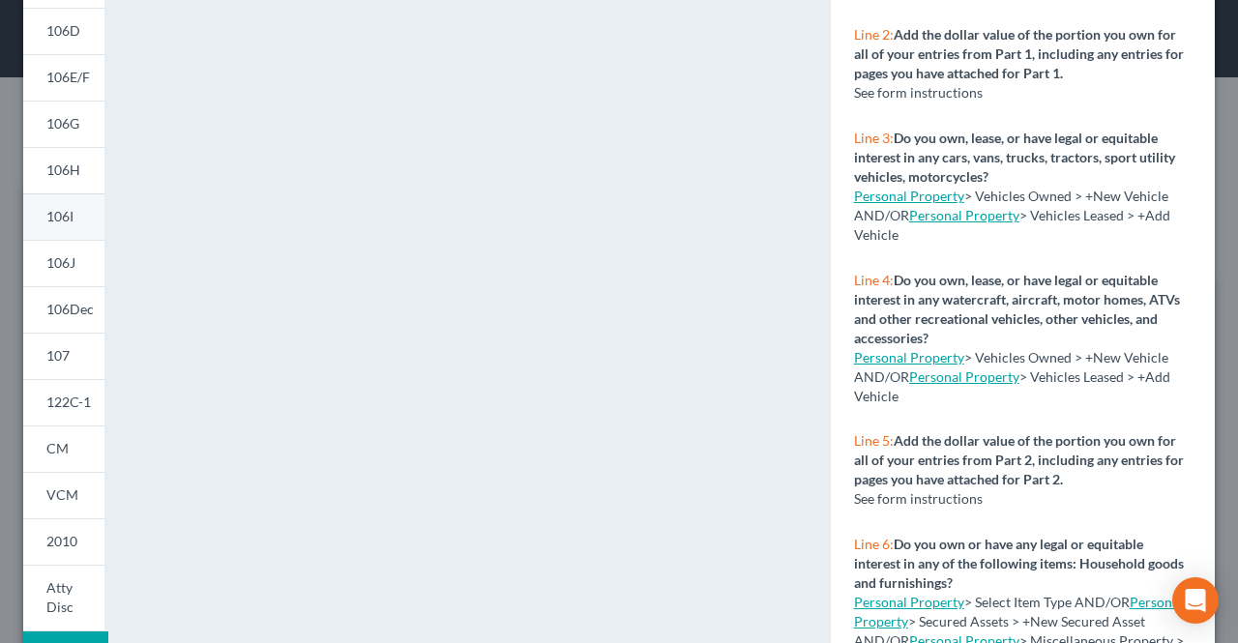
click at [84, 225] on link "106I" at bounding box center [63, 216] width 81 height 46
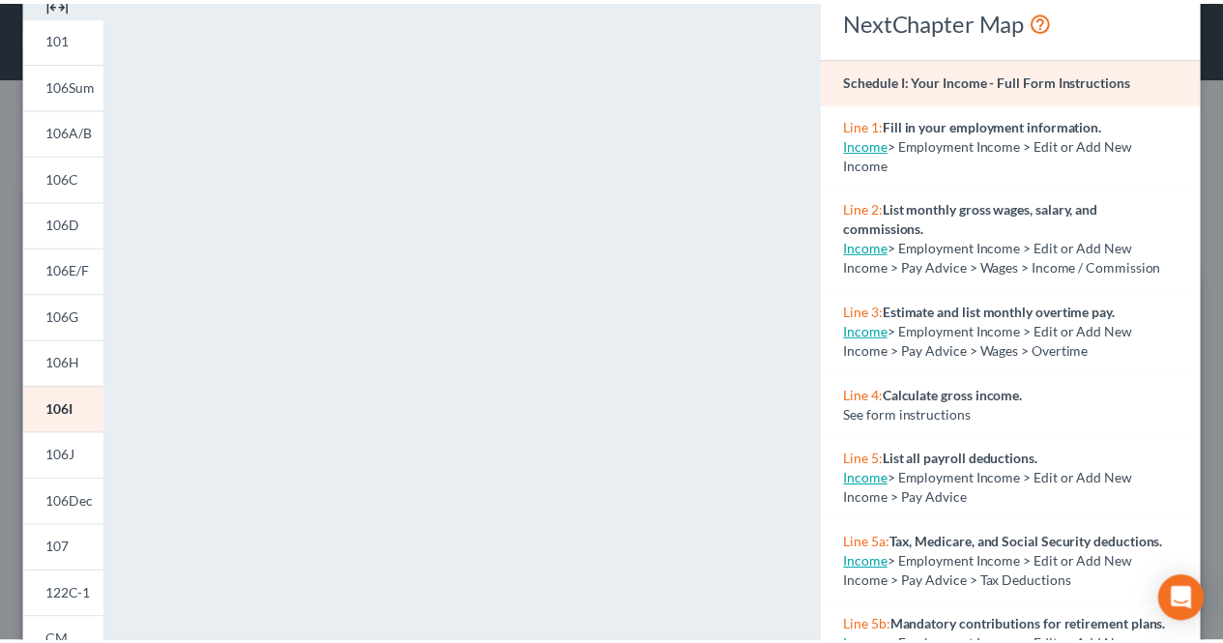
scroll to position [0, 0]
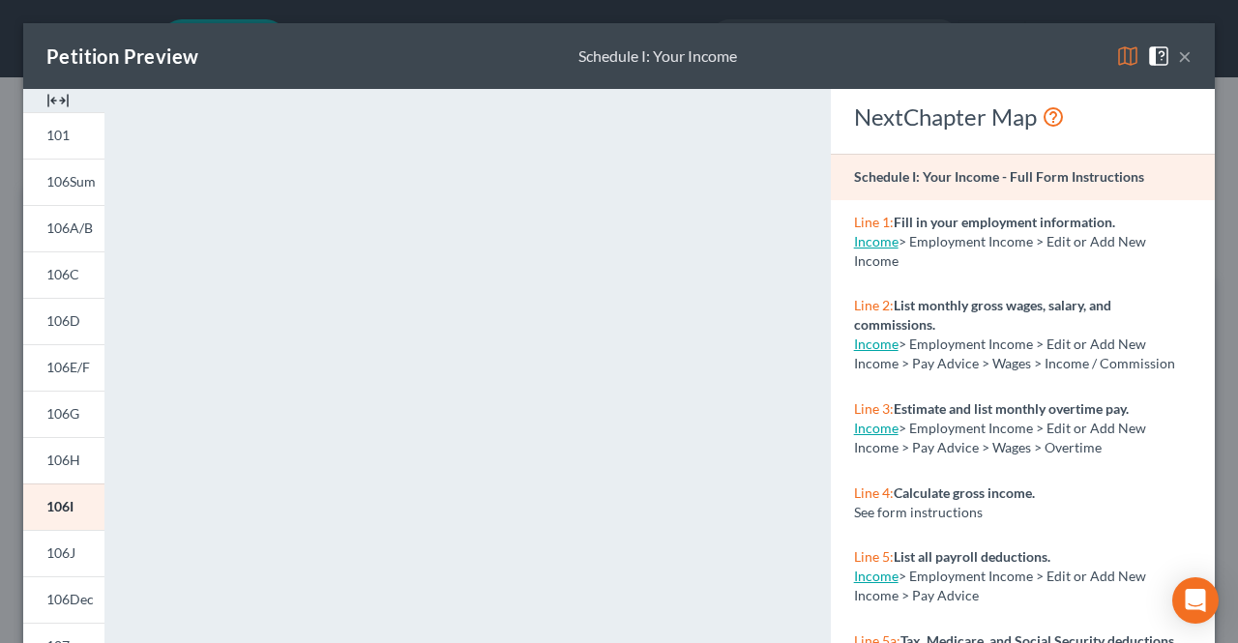
click at [1178, 56] on button "×" at bounding box center [1185, 55] width 14 height 23
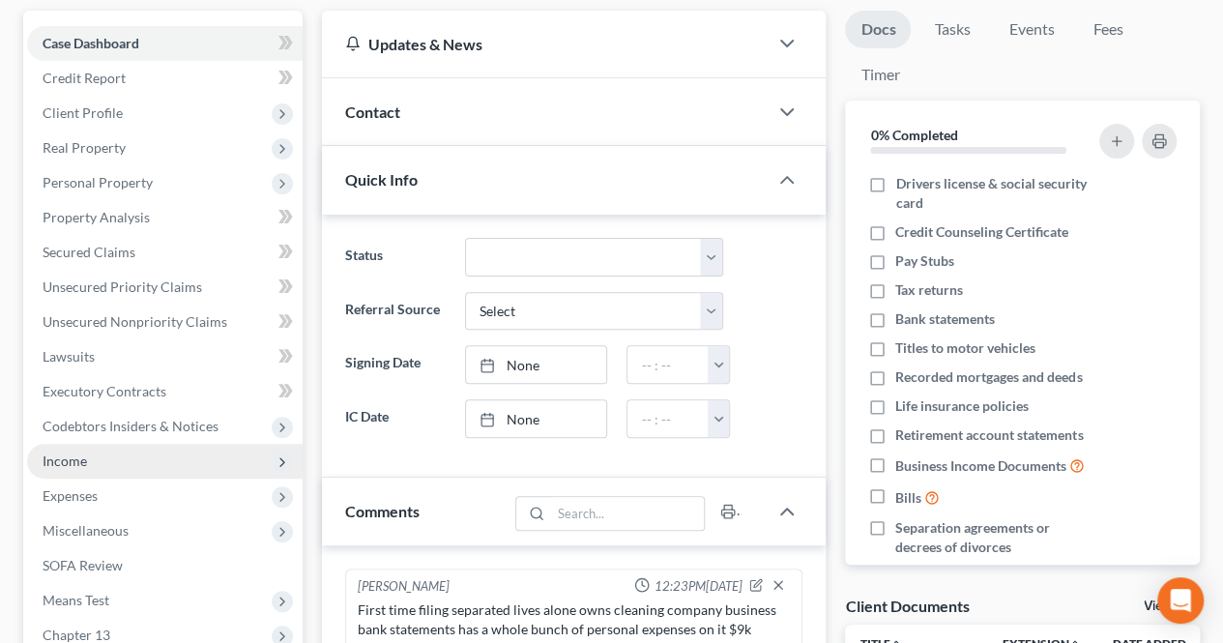
scroll to position [193, 0]
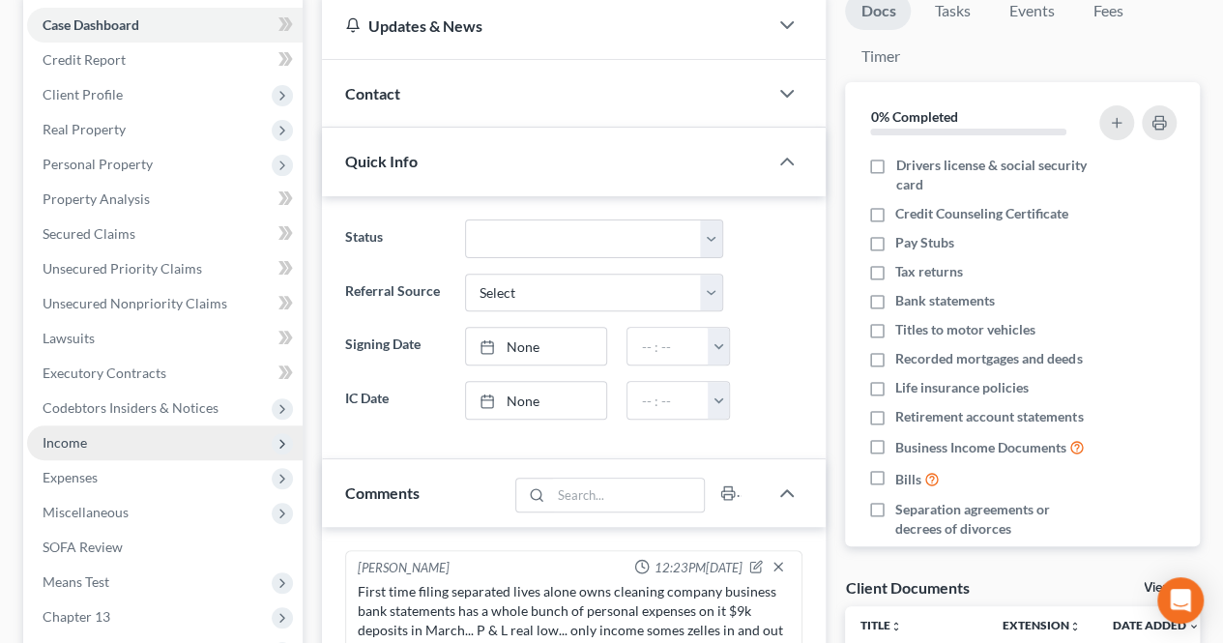
click at [143, 446] on span "Income" at bounding box center [165, 443] width 276 height 35
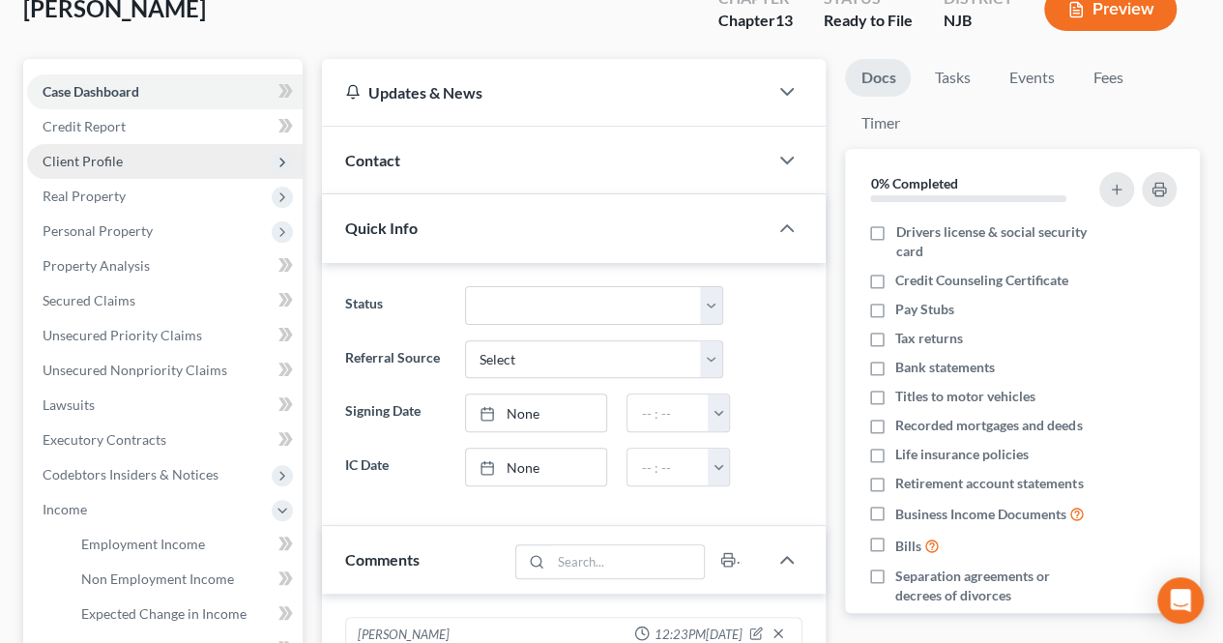
scroll to position [97, 0]
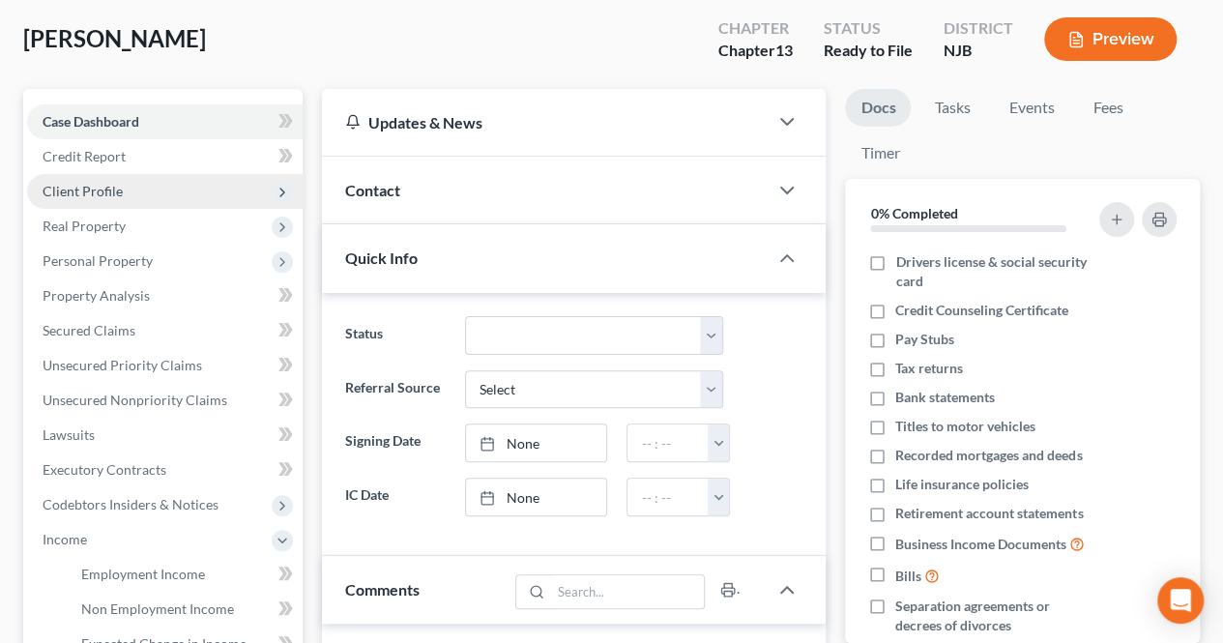
click at [115, 192] on span "Client Profile" at bounding box center [83, 191] width 80 height 16
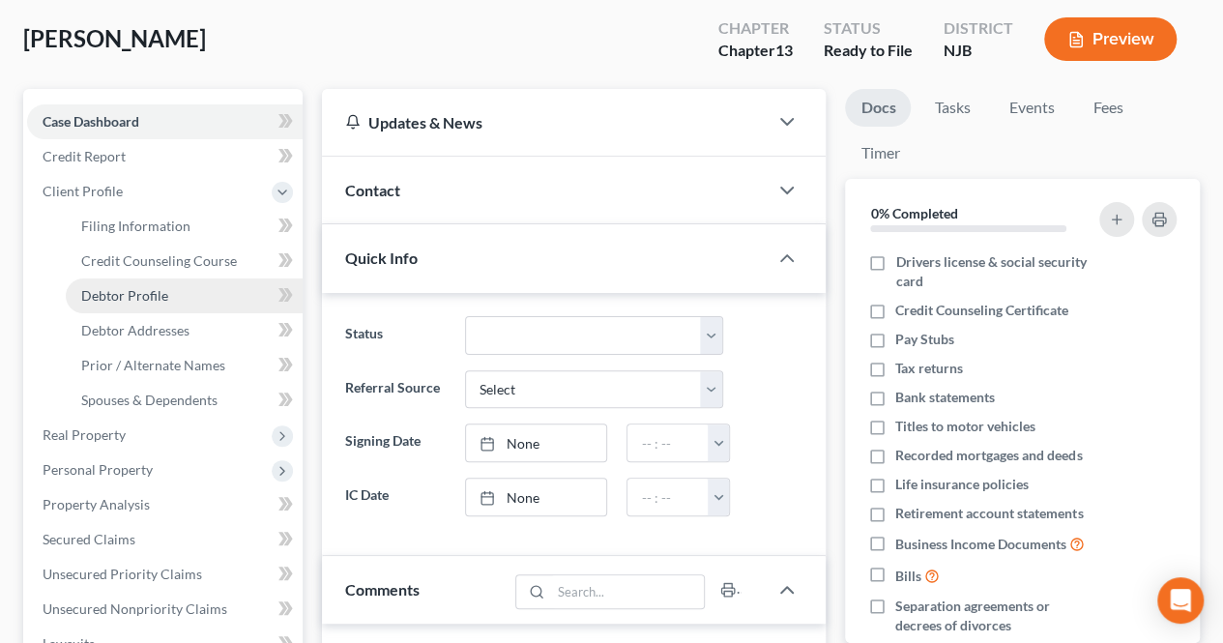
click at [153, 301] on span "Debtor Profile" at bounding box center [124, 295] width 87 height 16
select select "2"
select select "1"
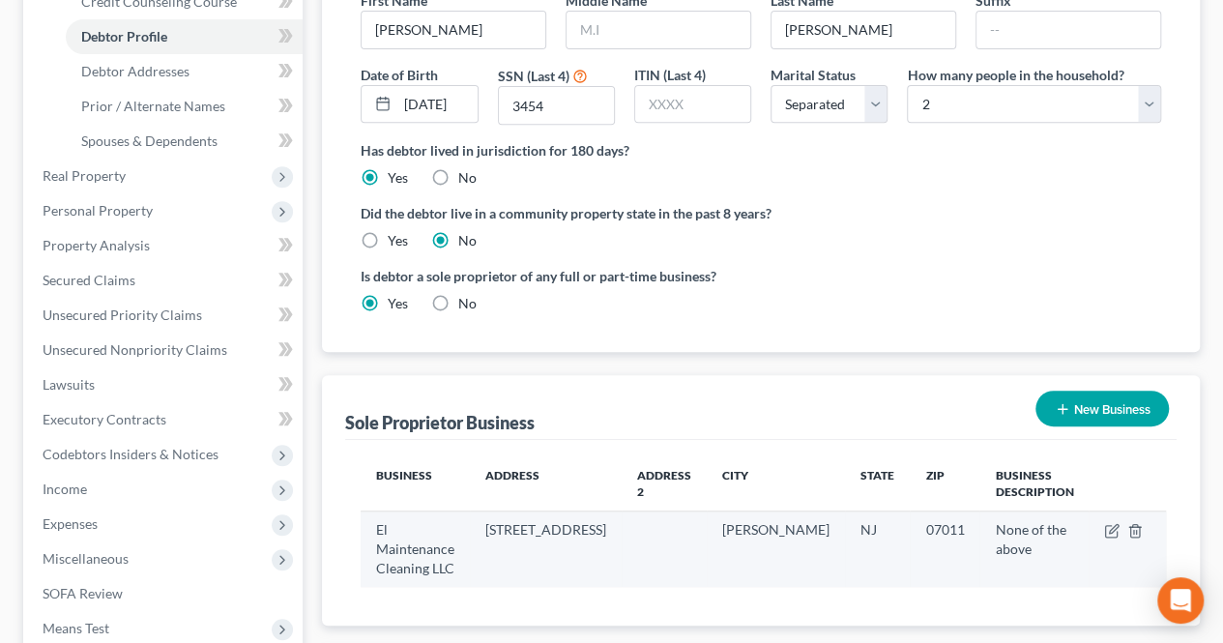
scroll to position [387, 0]
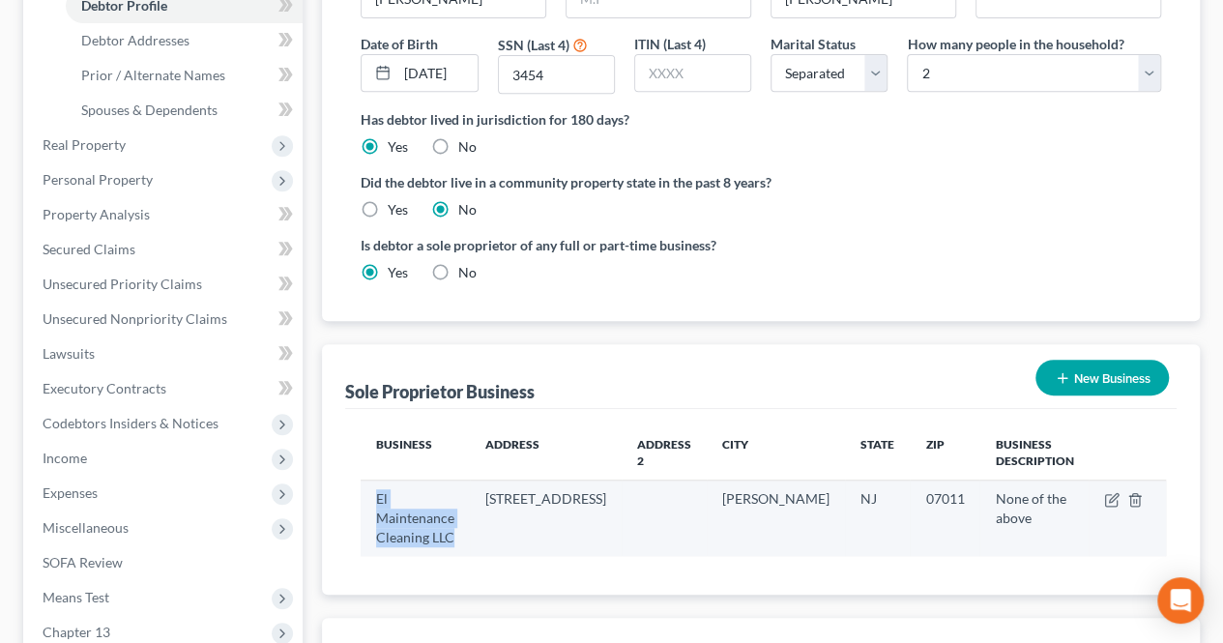
drag, startPoint x: 448, startPoint y: 475, endPoint x: 372, endPoint y: 457, distance: 77.4
click at [373, 481] on td "El Maintenance Cleaning LLC" at bounding box center [415, 518] width 109 height 75
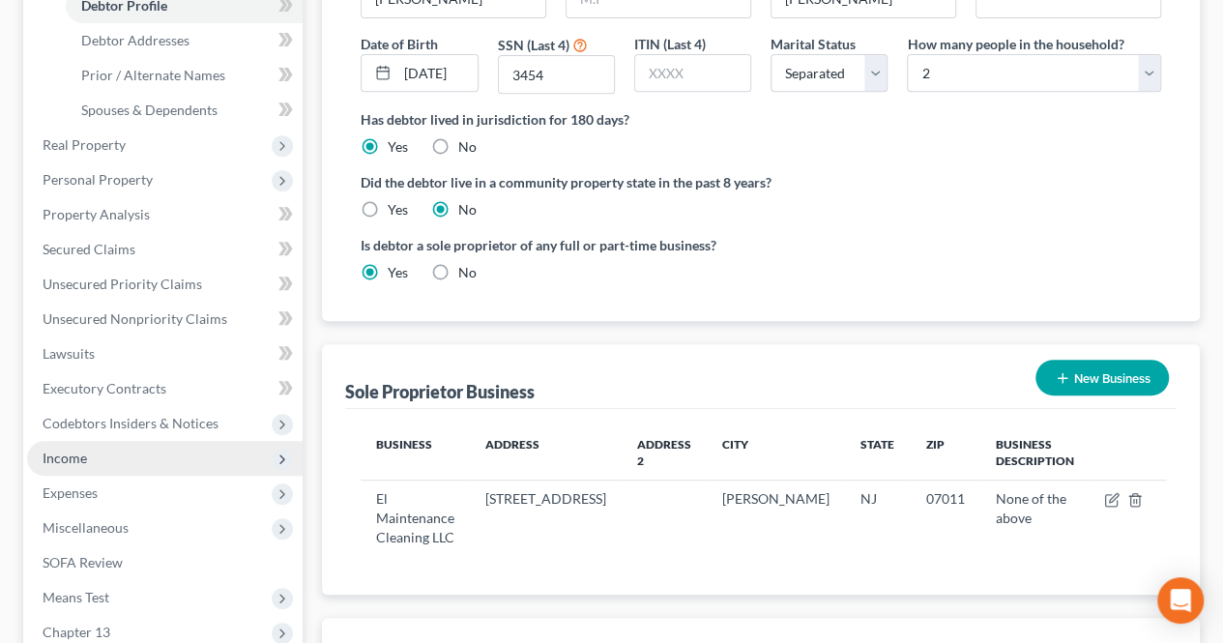
click at [135, 455] on span "Income" at bounding box center [165, 458] width 276 height 35
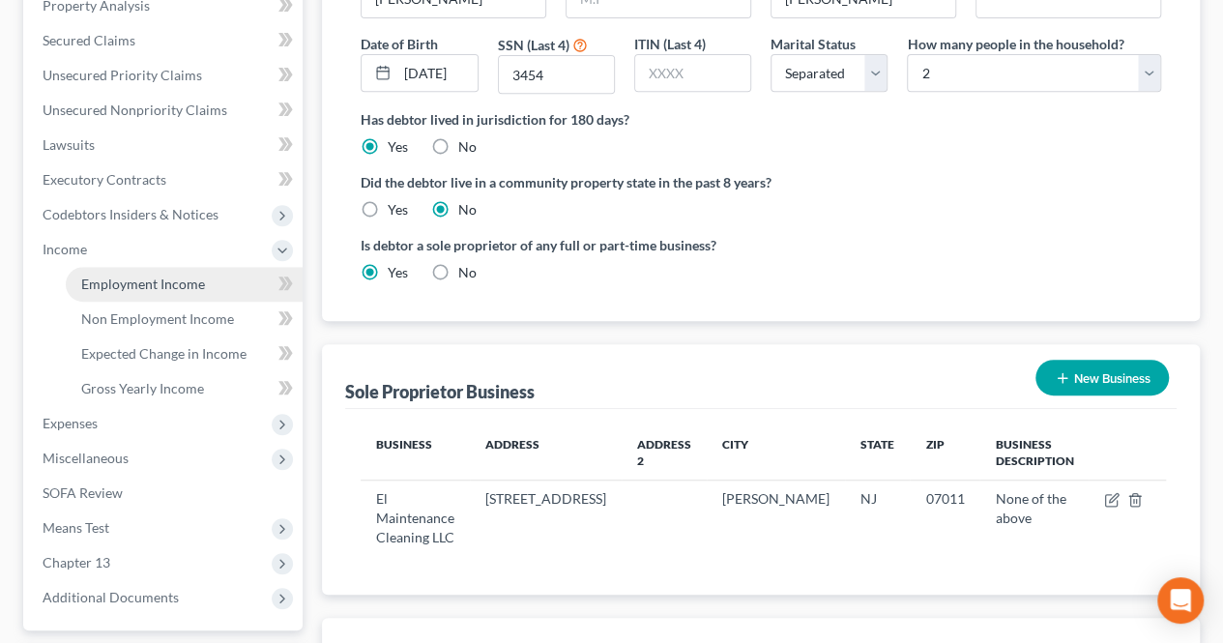
click at [135, 288] on span "Employment Income" at bounding box center [143, 284] width 124 height 16
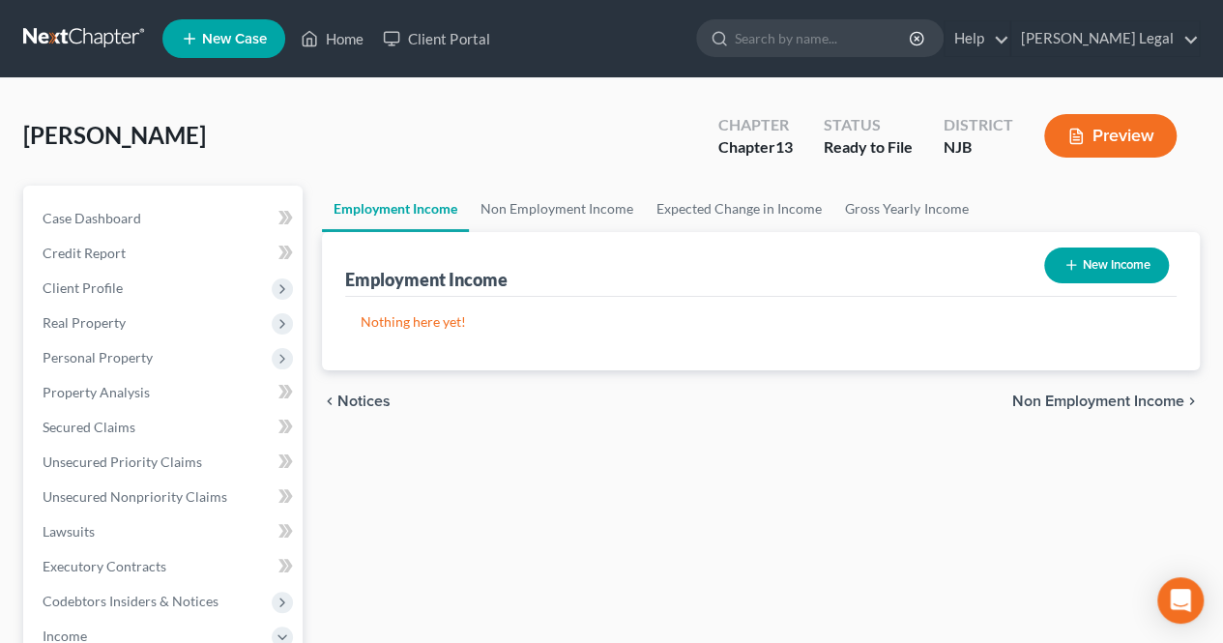
click at [1078, 271] on button "New Income" at bounding box center [1106, 266] width 125 height 36
select select "0"
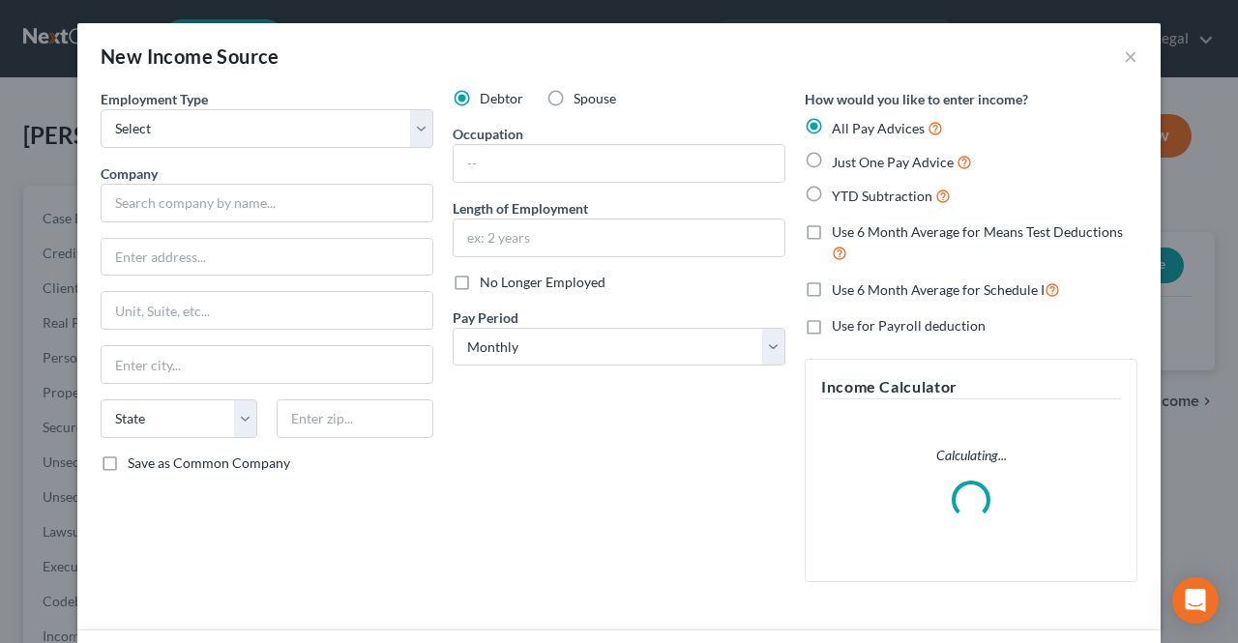
click at [1114, 51] on div "New Income Source ×" at bounding box center [618, 56] width 1083 height 66
click at [1124, 51] on button "×" at bounding box center [1131, 55] width 14 height 23
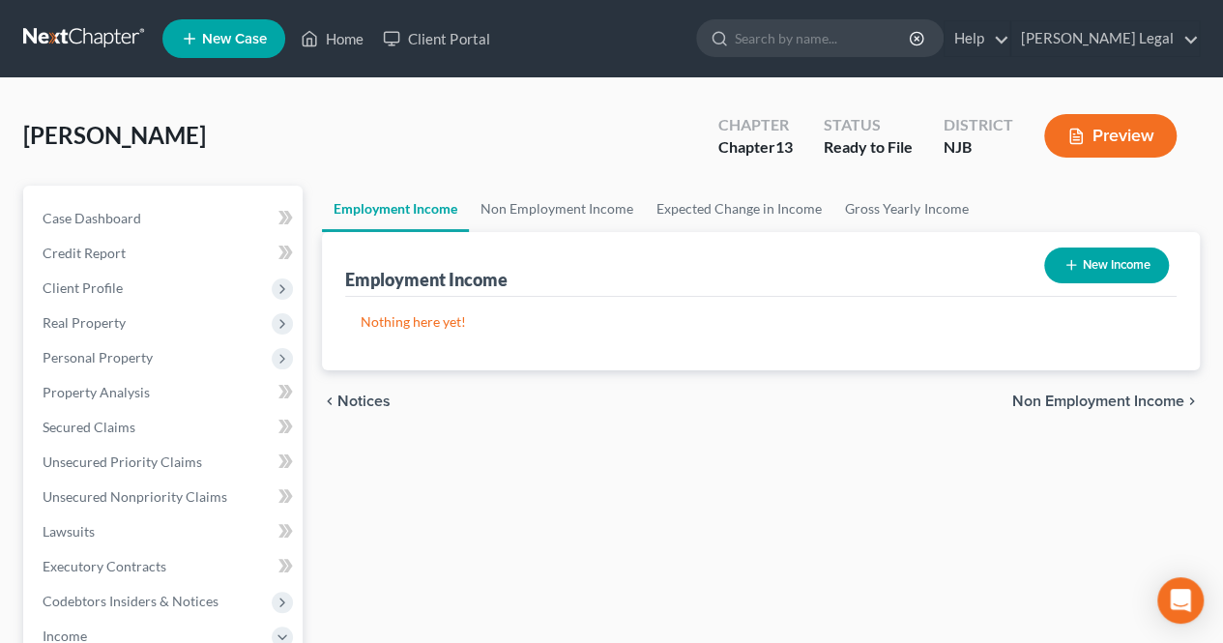
click at [1136, 396] on span "Non Employment Income" at bounding box center [1099, 401] width 172 height 15
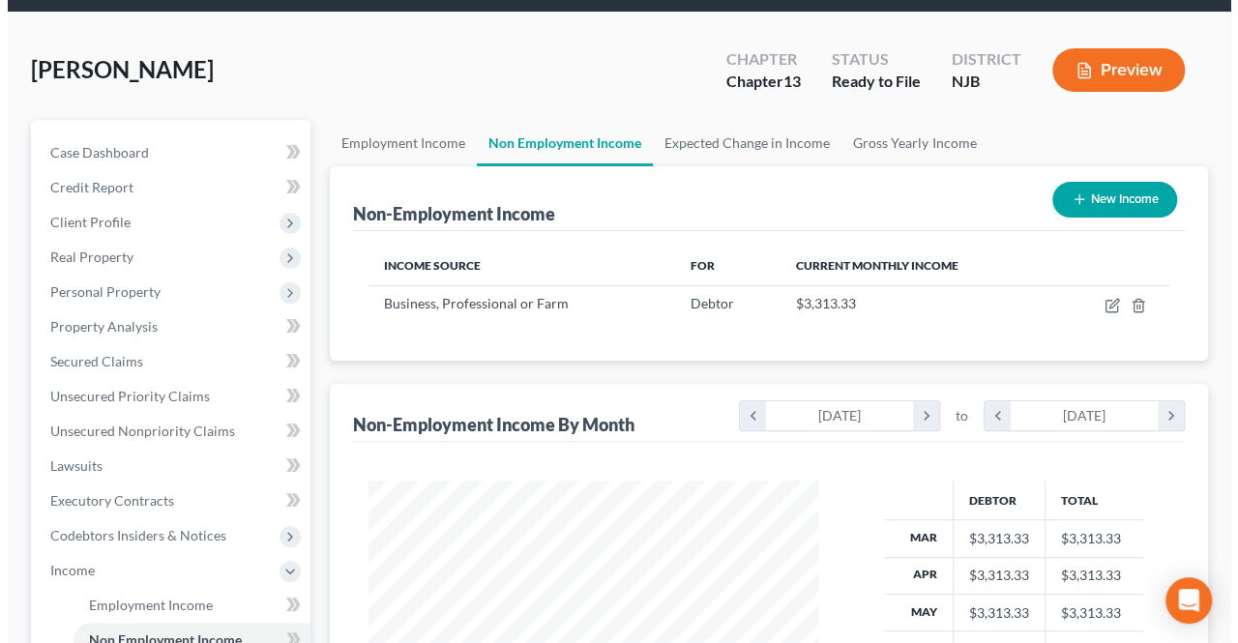
scroll to position [97, 0]
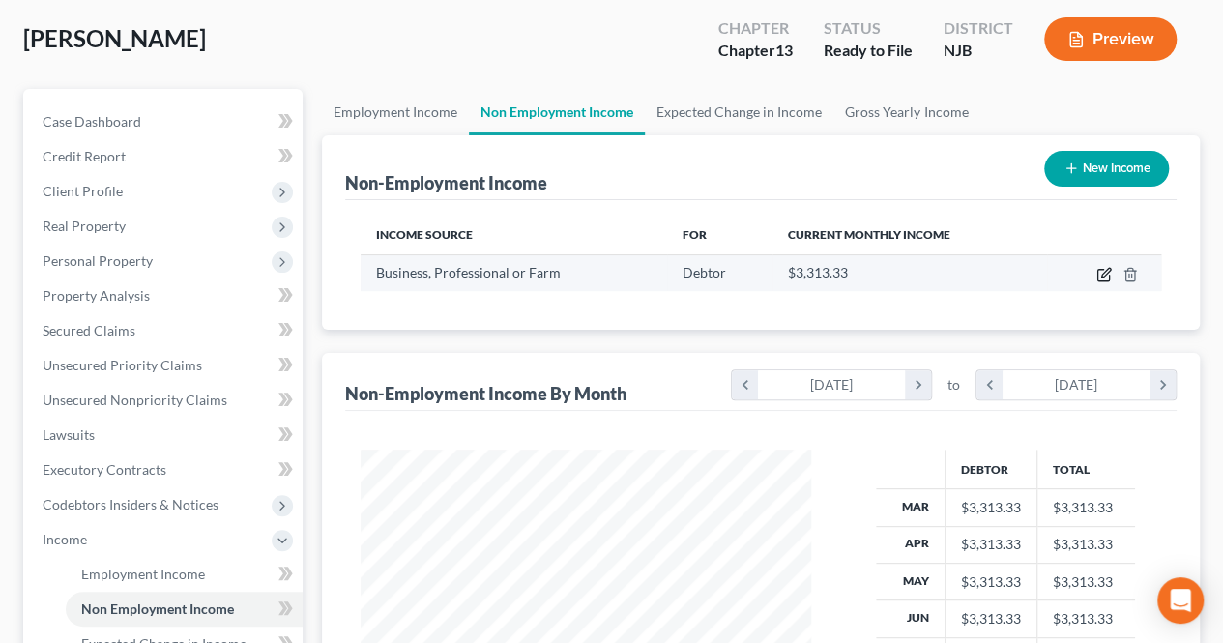
click at [1102, 270] on icon "button" at bounding box center [1104, 274] width 15 height 15
select select "10"
select select "0"
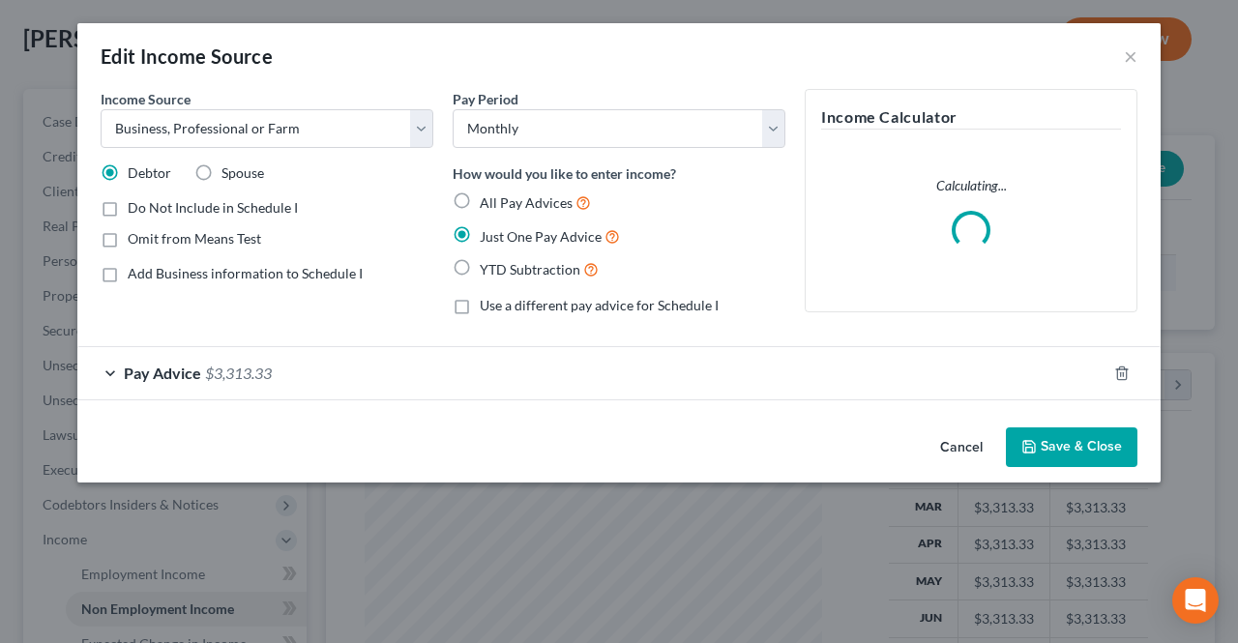
scroll to position [344, 495]
click at [259, 281] on label "Add Business information to Schedule I" at bounding box center [245, 273] width 235 height 19
click at [148, 277] on input "Add Business information to Schedule I" at bounding box center [141, 270] width 13 height 13
checkbox input "true"
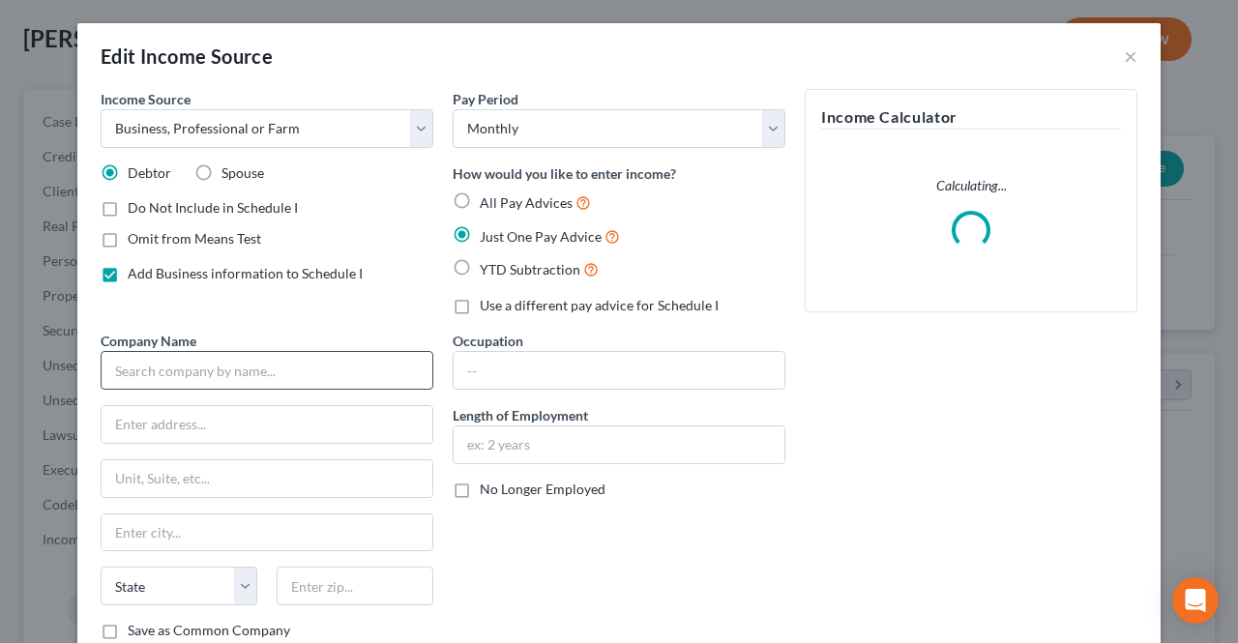
scroll to position [97, 0]
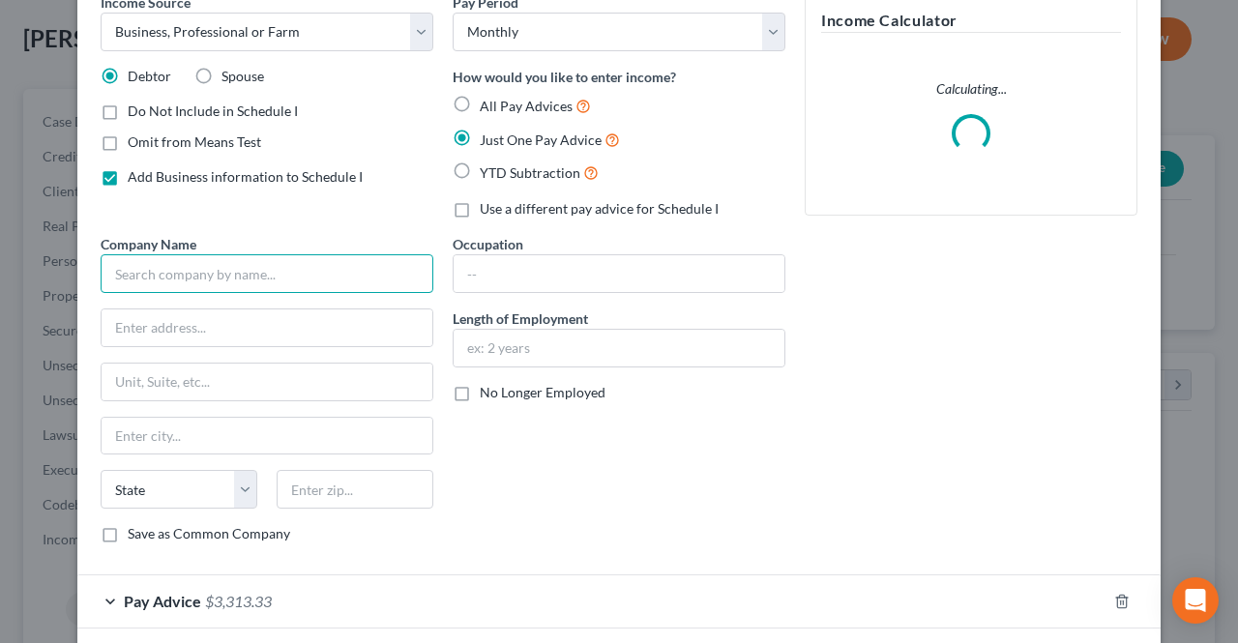
paste input "El Maintenance Cleaning LLC"
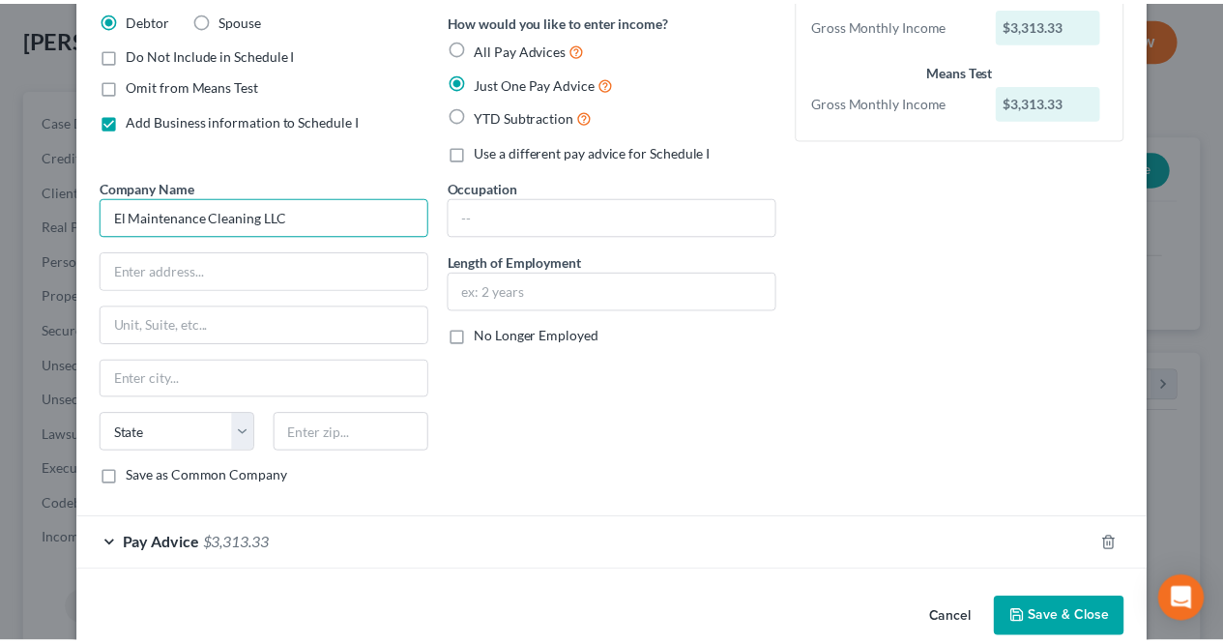
scroll to position [183, 0]
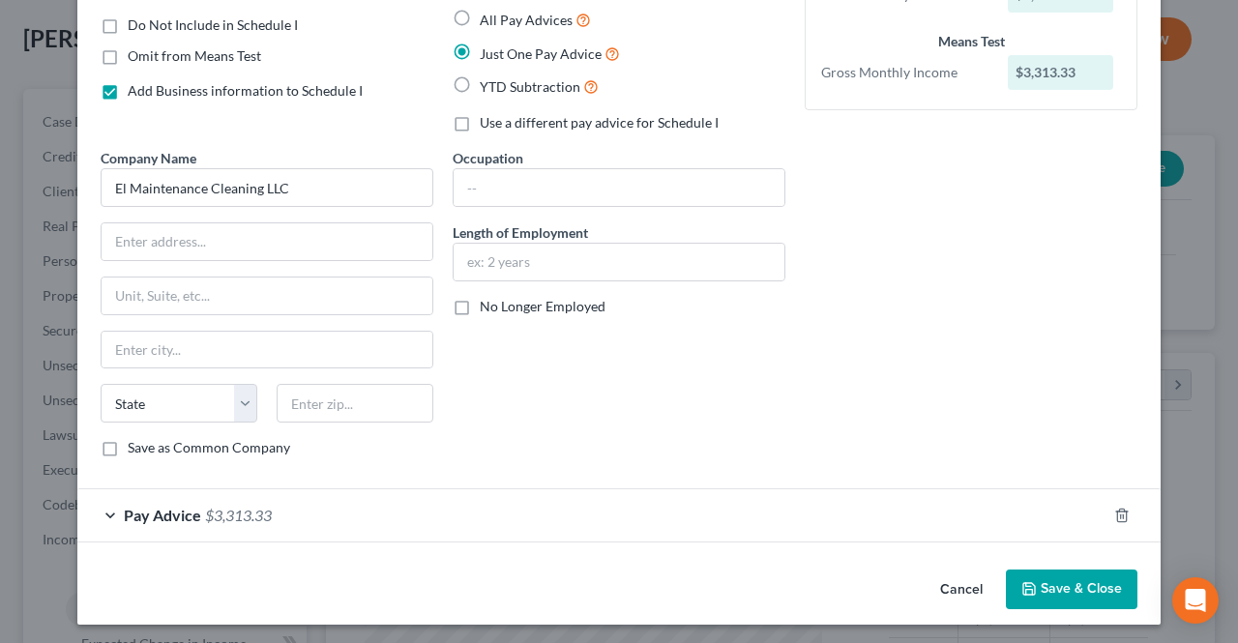
click at [1021, 581] on icon "button" at bounding box center [1028, 588] width 15 height 15
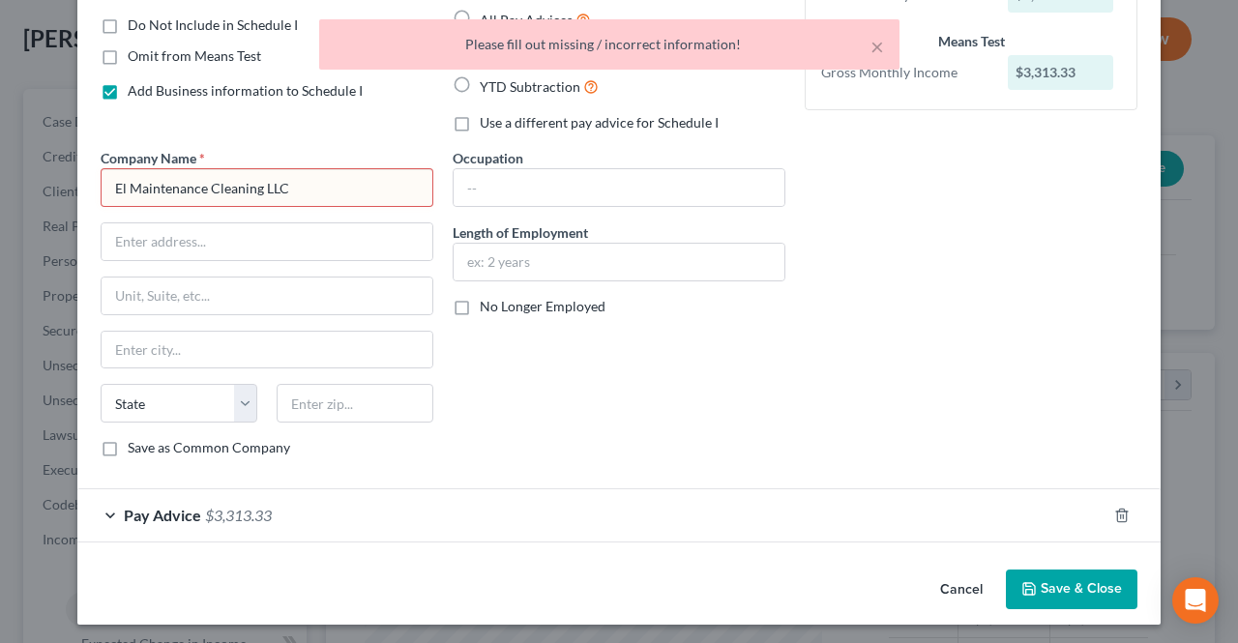
click at [316, 198] on input "El Maintenance Cleaning LLC" at bounding box center [267, 187] width 333 height 39
click at [1032, 581] on button "Save & Close" at bounding box center [1072, 590] width 132 height 41
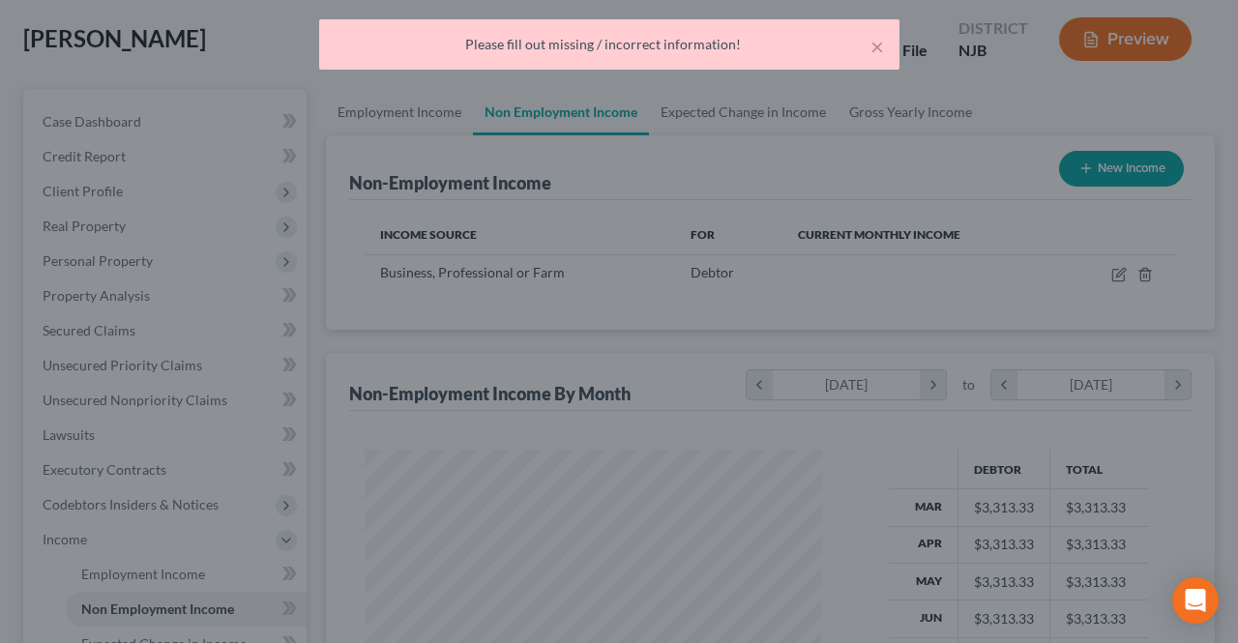
type input "El Maintenance Cleaning LLC"
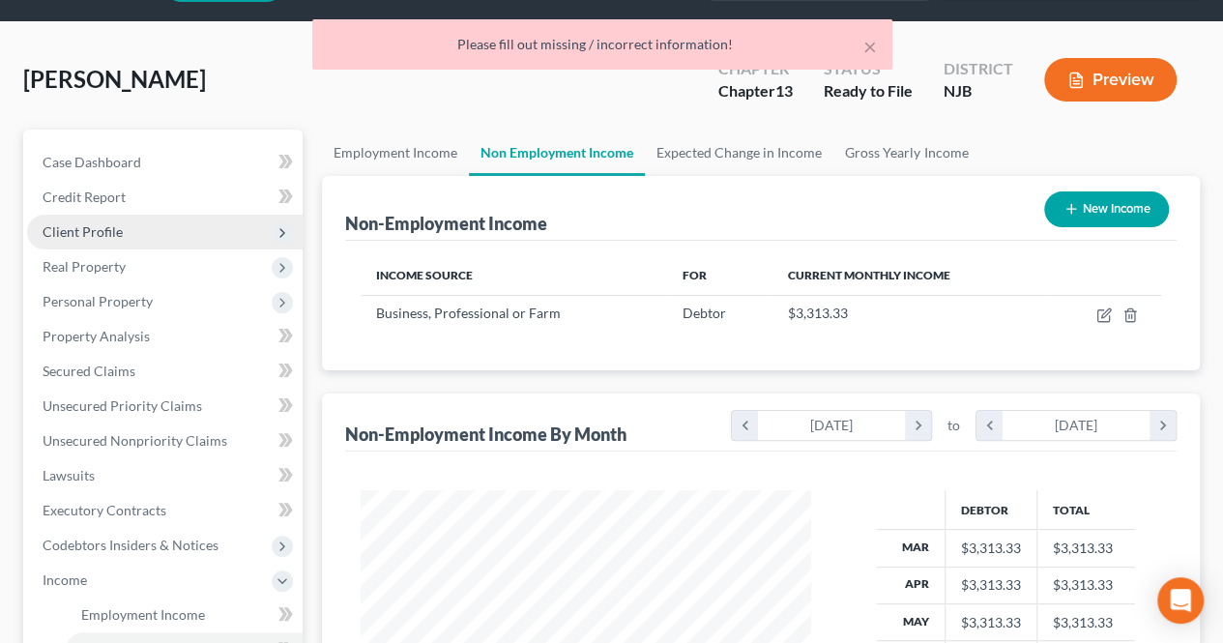
scroll to position [0, 0]
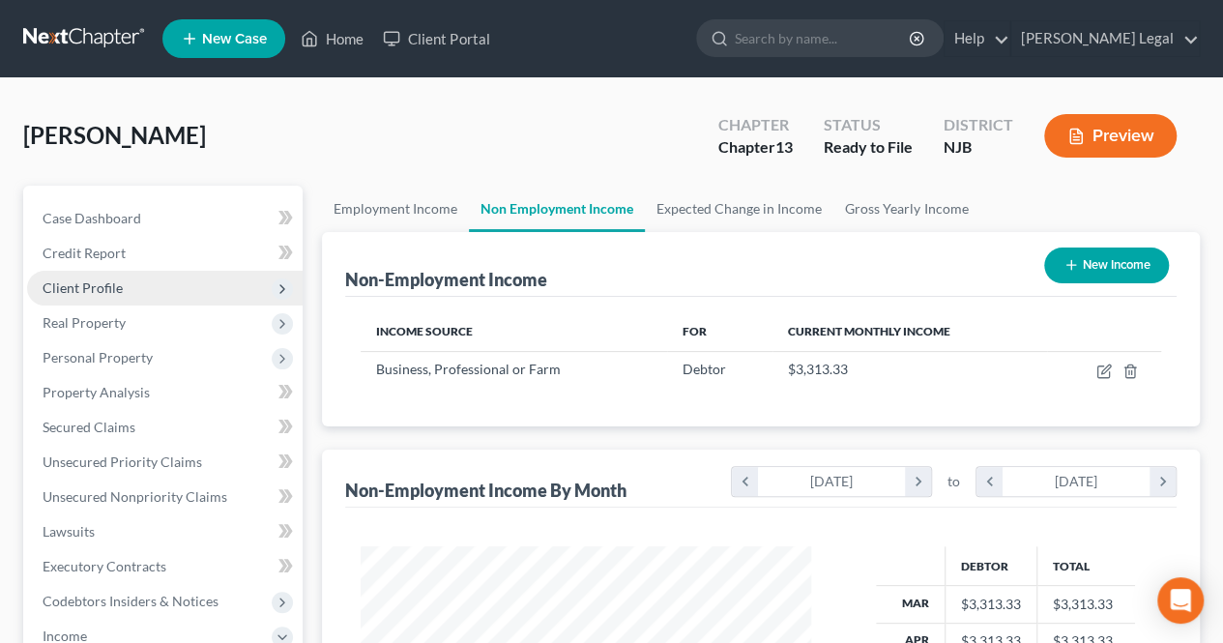
click at [191, 291] on span "Client Profile" at bounding box center [165, 288] width 276 height 35
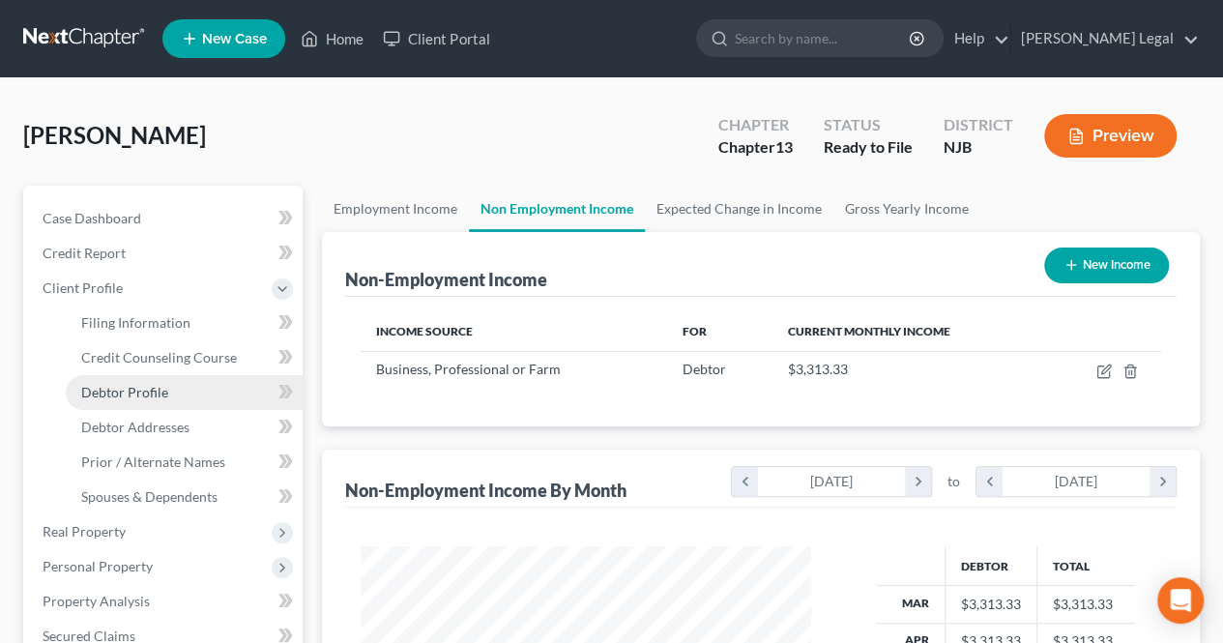
click at [199, 393] on link "Debtor Profile" at bounding box center [184, 392] width 237 height 35
select select "2"
select select "1"
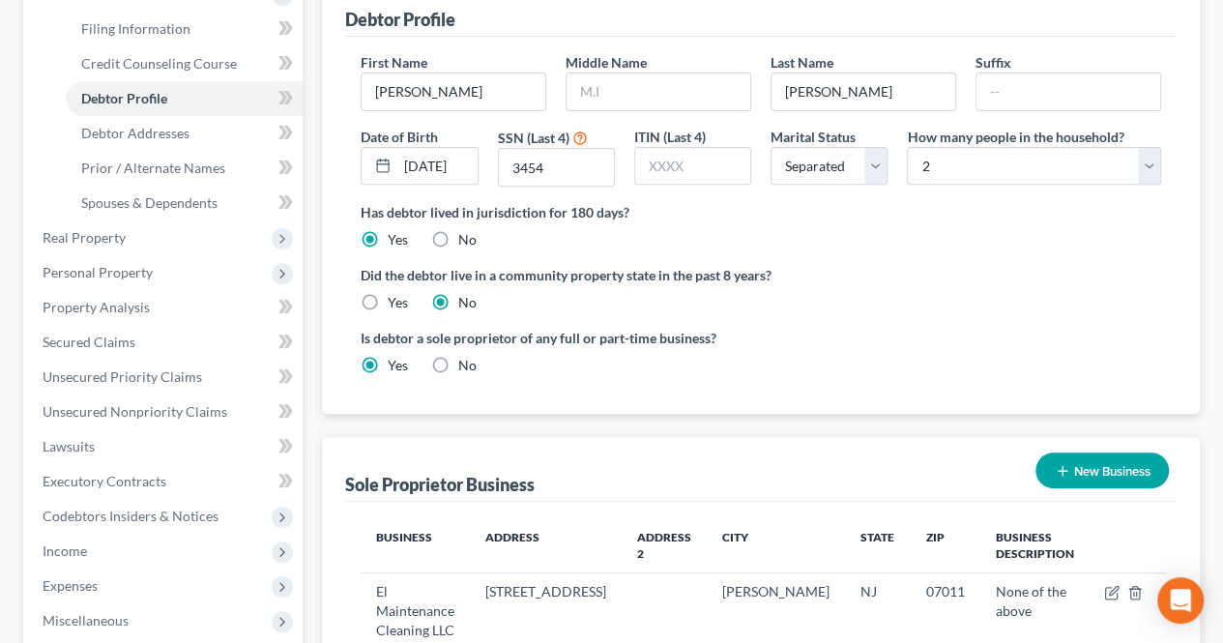
scroll to position [387, 0]
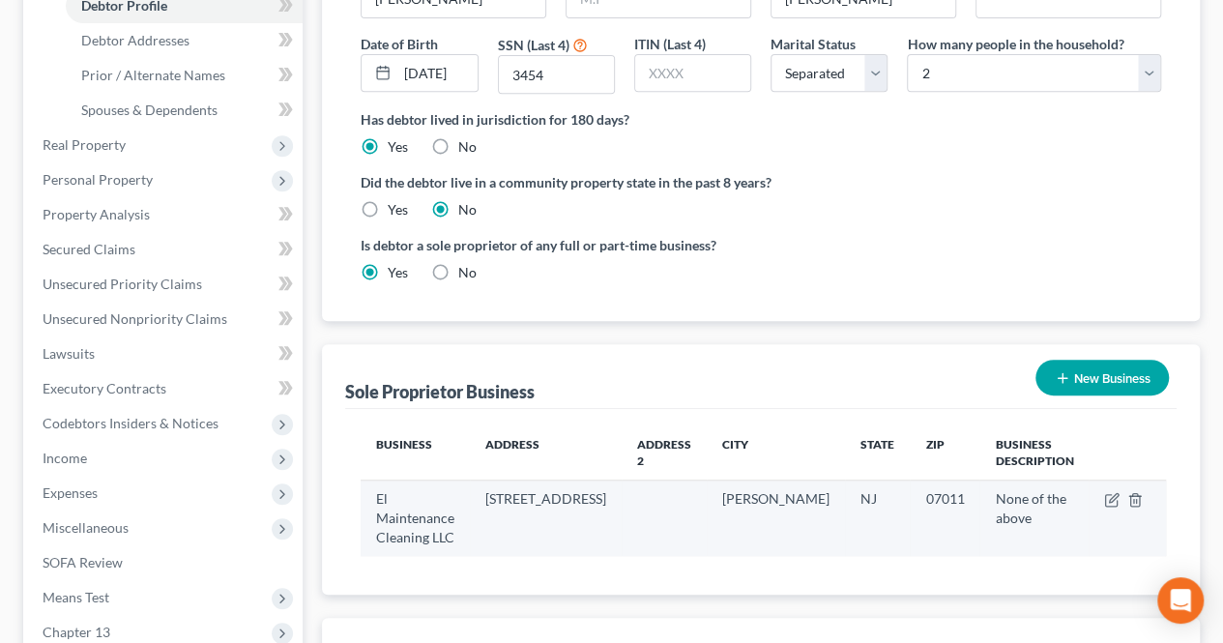
drag, startPoint x: 592, startPoint y: 467, endPoint x: 541, endPoint y: 455, distance: 52.8
click at [541, 481] on td "[STREET_ADDRESS]" at bounding box center [546, 518] width 152 height 75
copy td "[STREET_ADDRESS]"
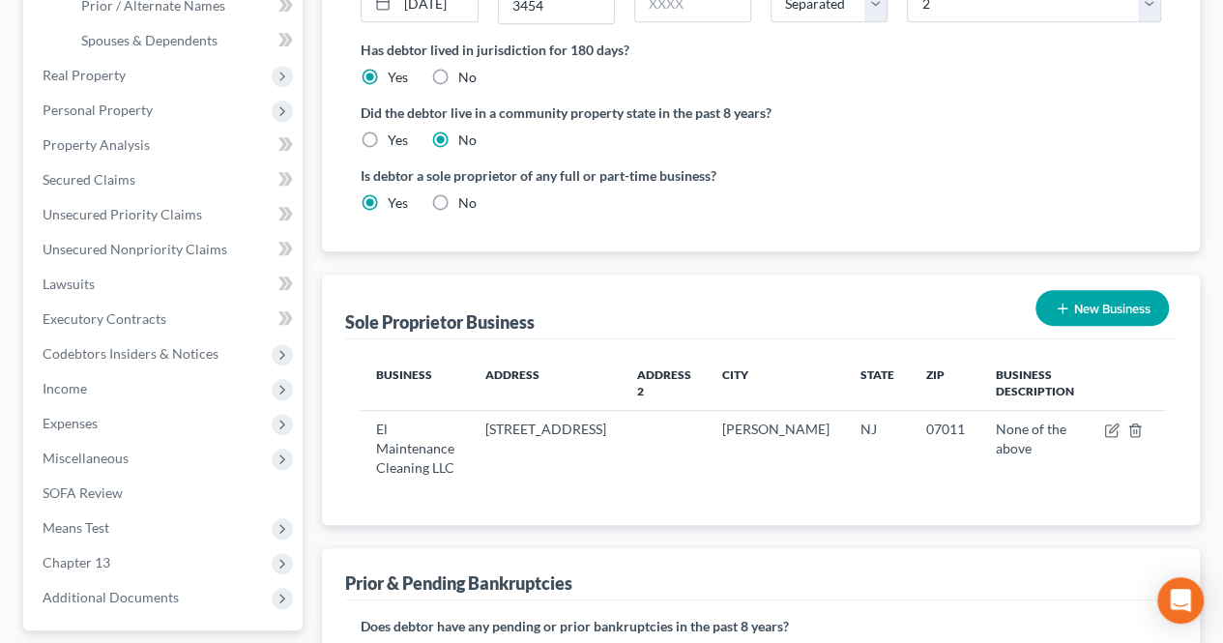
scroll to position [484, 0]
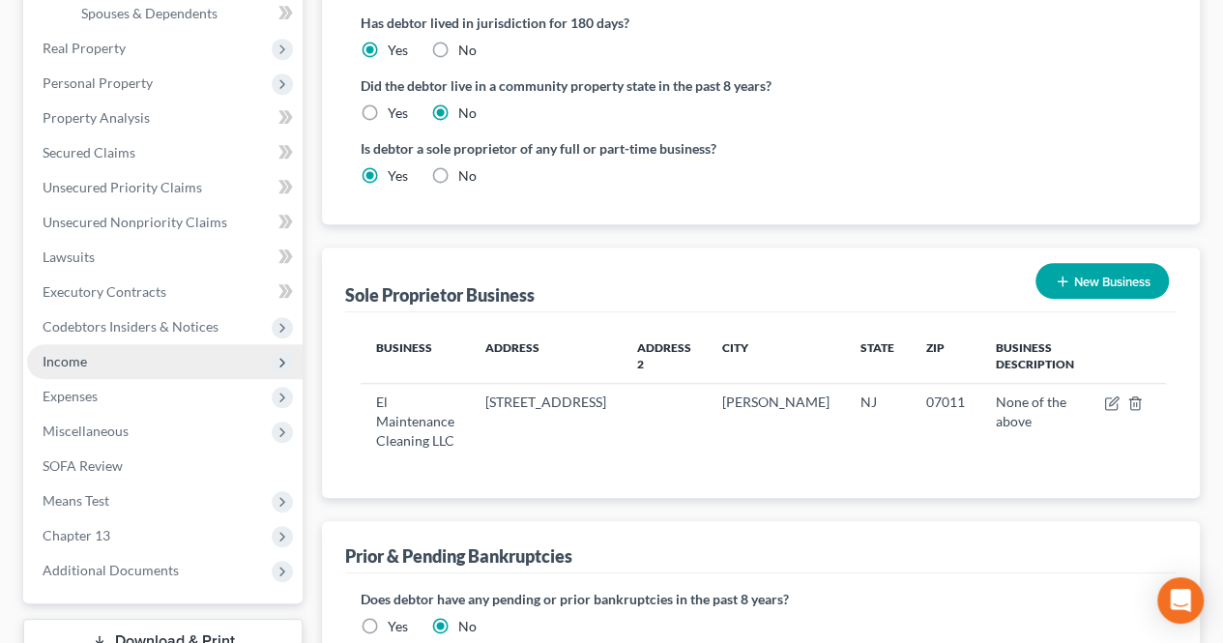
click at [122, 356] on span "Income" at bounding box center [165, 361] width 276 height 35
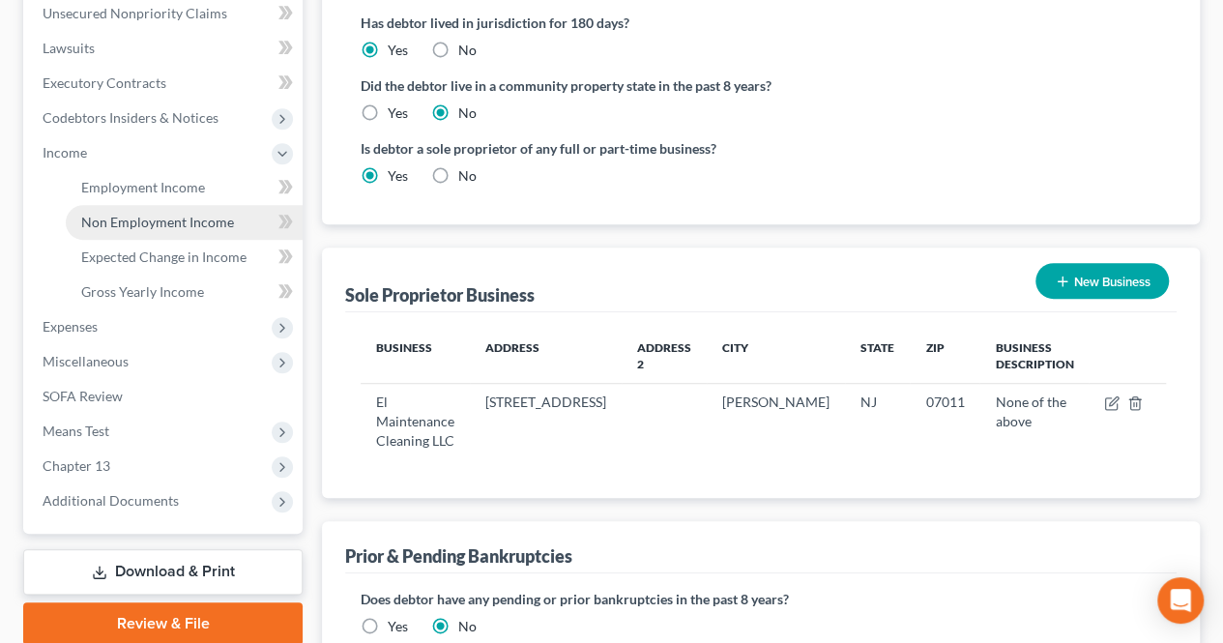
click at [136, 236] on link "Non Employment Income" at bounding box center [184, 222] width 237 height 35
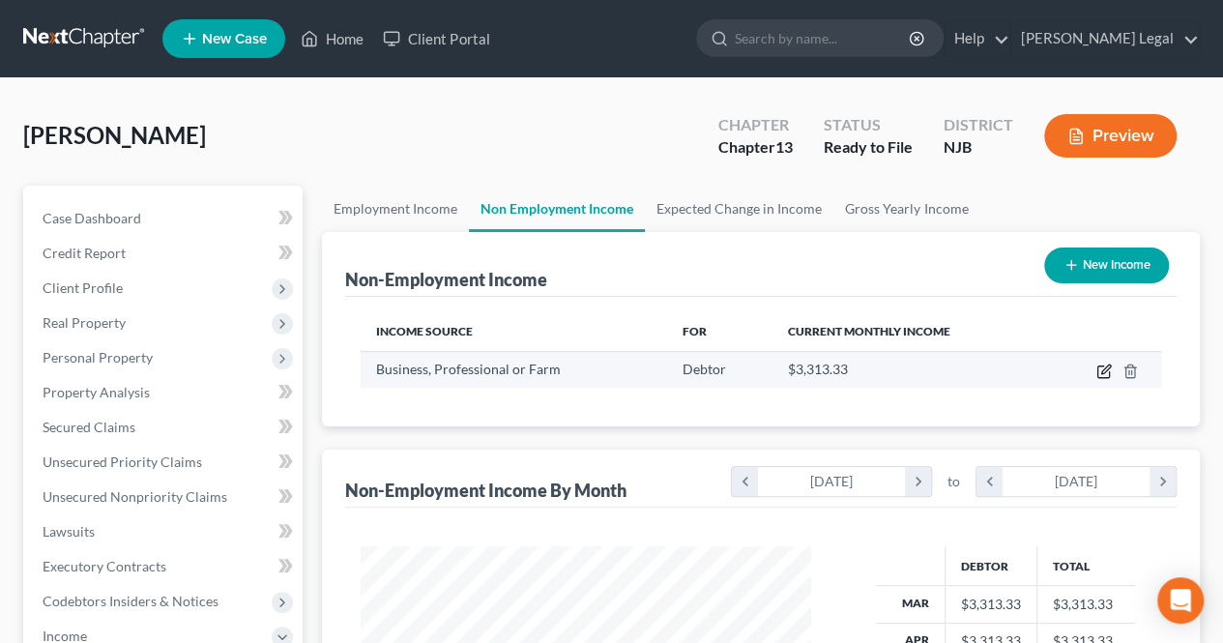
click at [1106, 373] on icon "button" at bounding box center [1104, 371] width 15 height 15
select select "10"
select select "0"
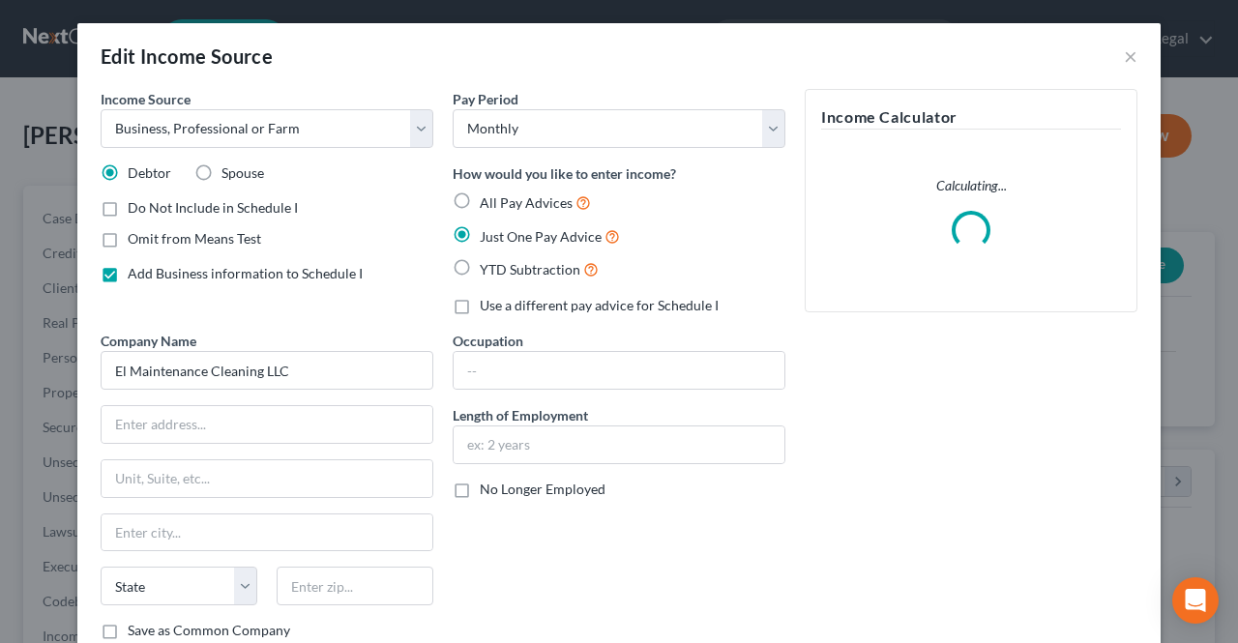
scroll to position [344, 495]
paste input "[STREET_ADDRESS]"
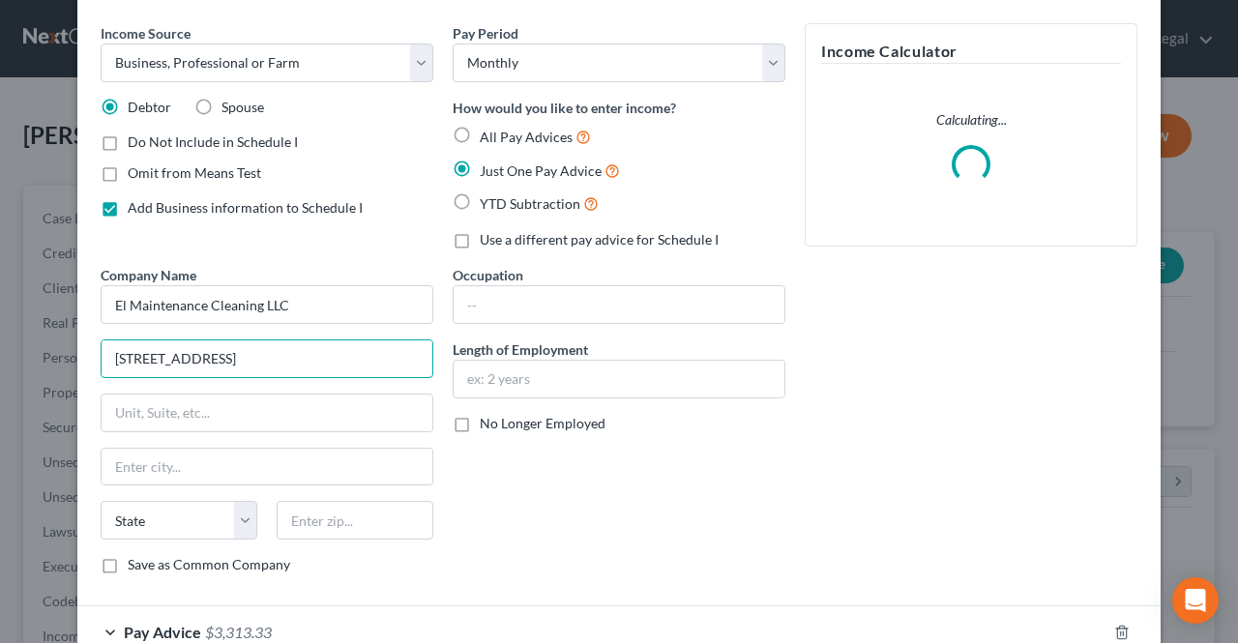
scroll to position [97, 0]
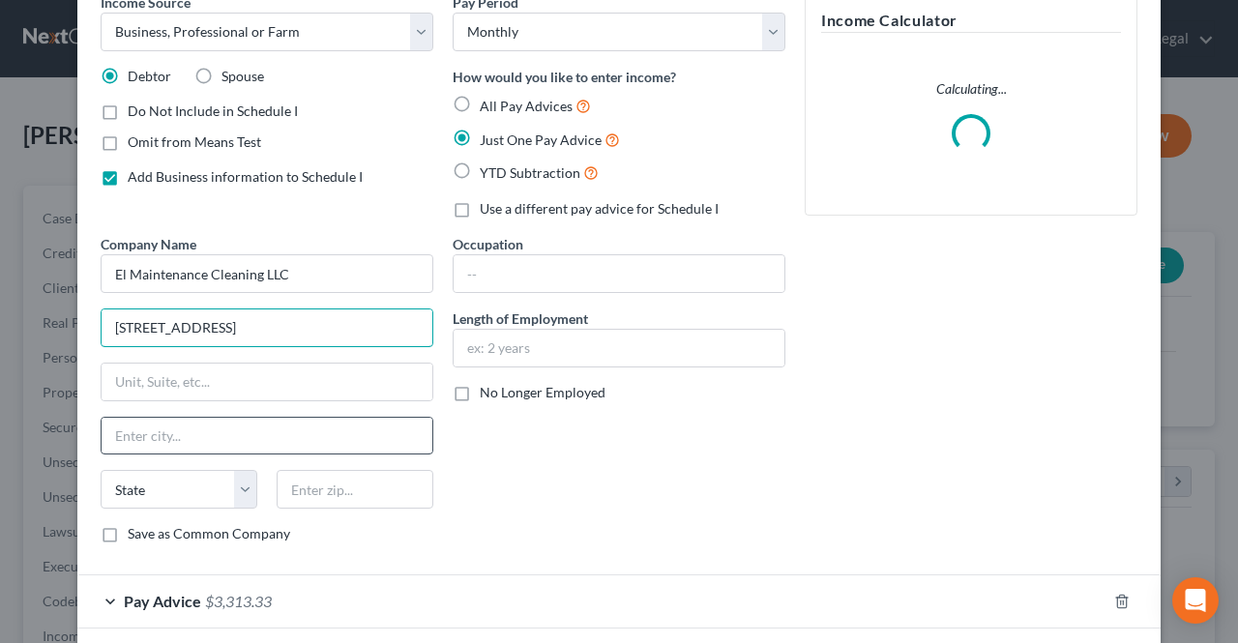
type input "[STREET_ADDRESS]"
click at [303, 425] on input "text" at bounding box center [267, 436] width 331 height 37
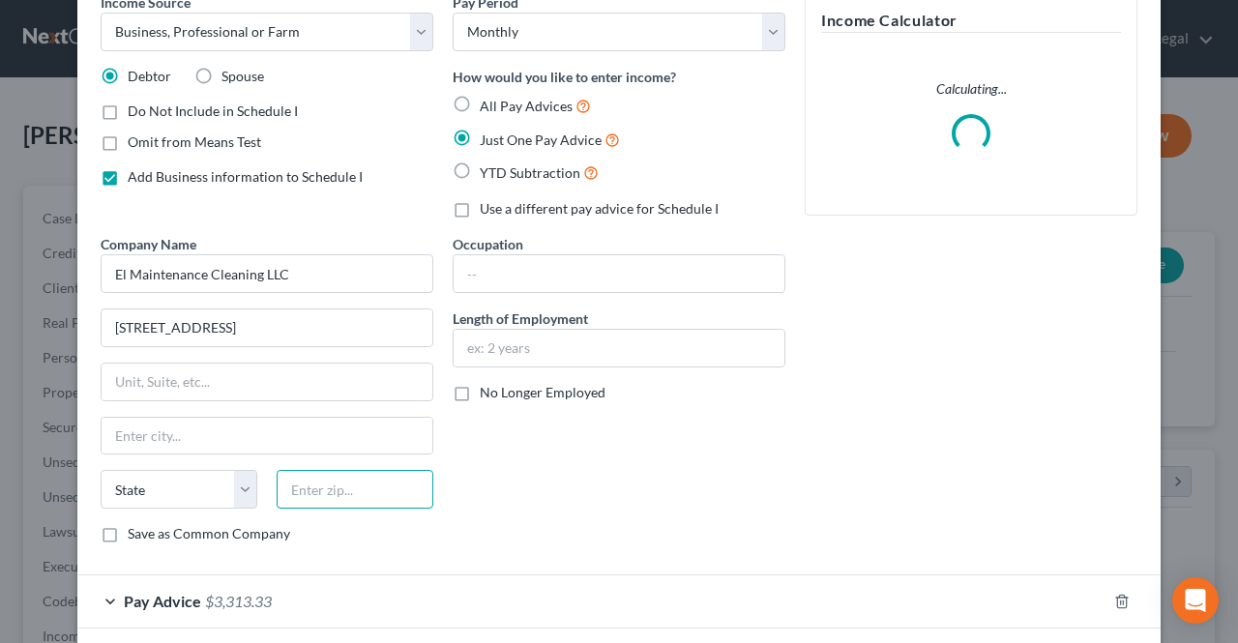
click at [367, 486] on input "text" at bounding box center [355, 489] width 157 height 39
type input "07011"
type input "[PERSON_NAME]"
select select "33"
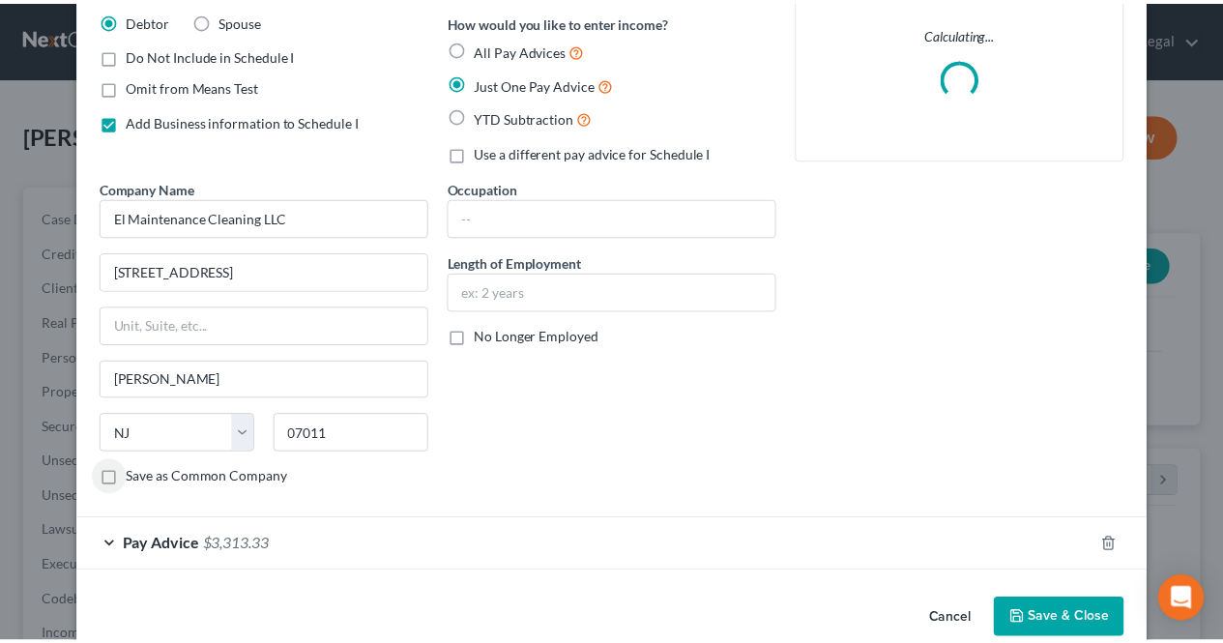
scroll to position [183, 0]
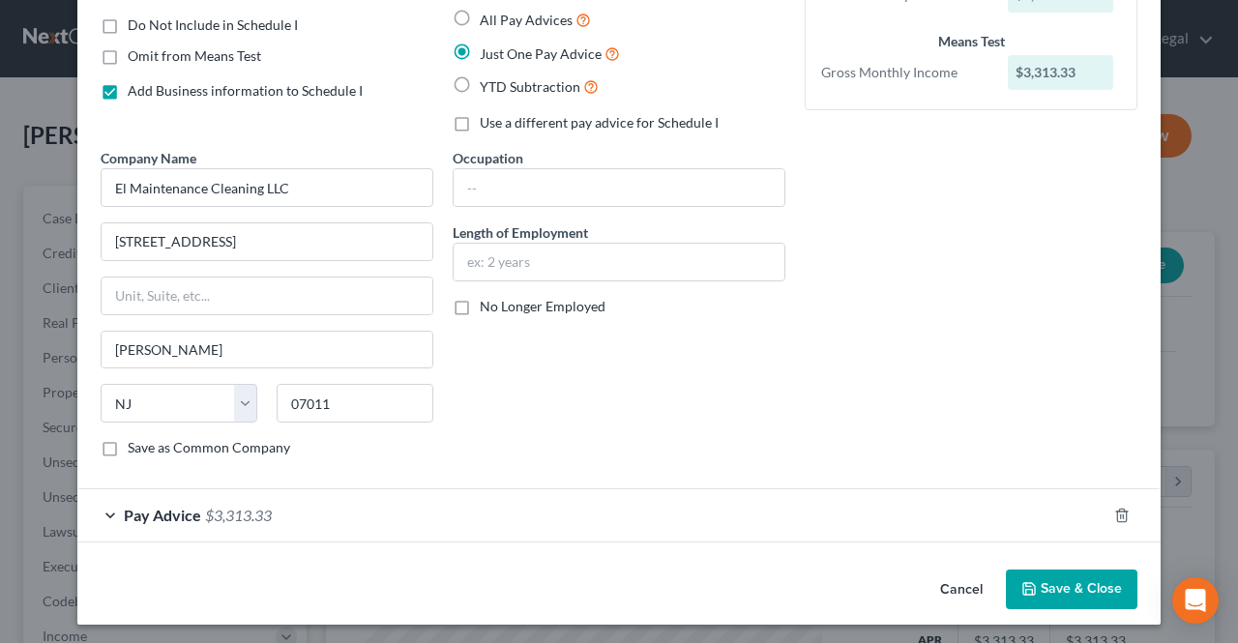
click at [1029, 581] on icon "button" at bounding box center [1028, 588] width 15 height 15
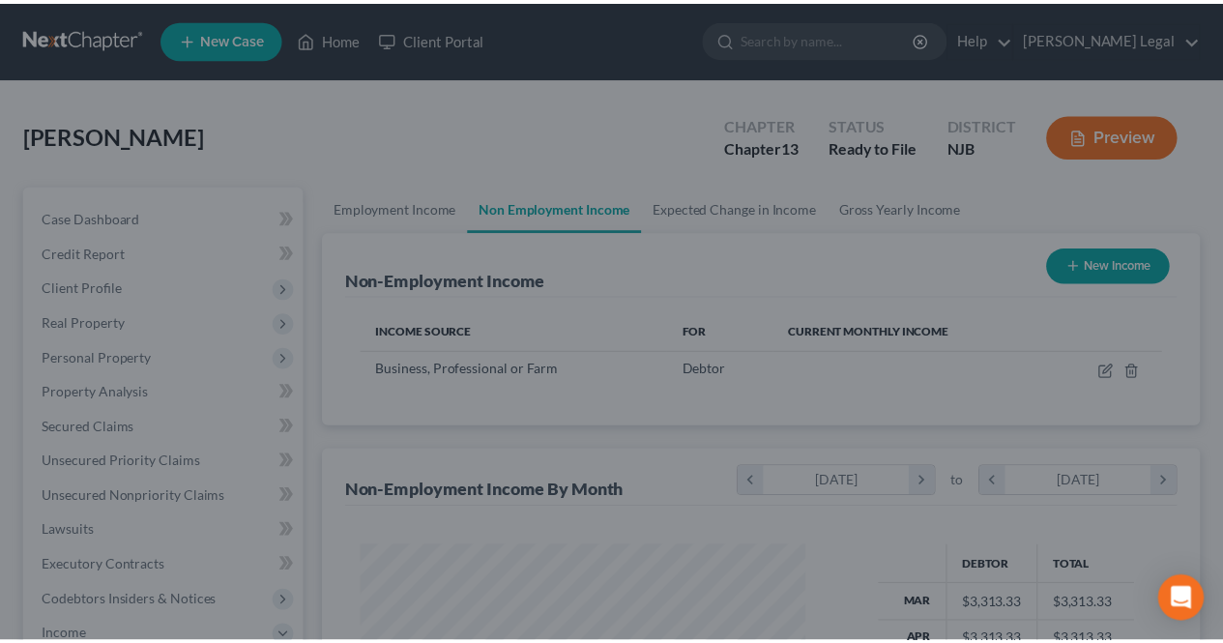
scroll to position [0, 0]
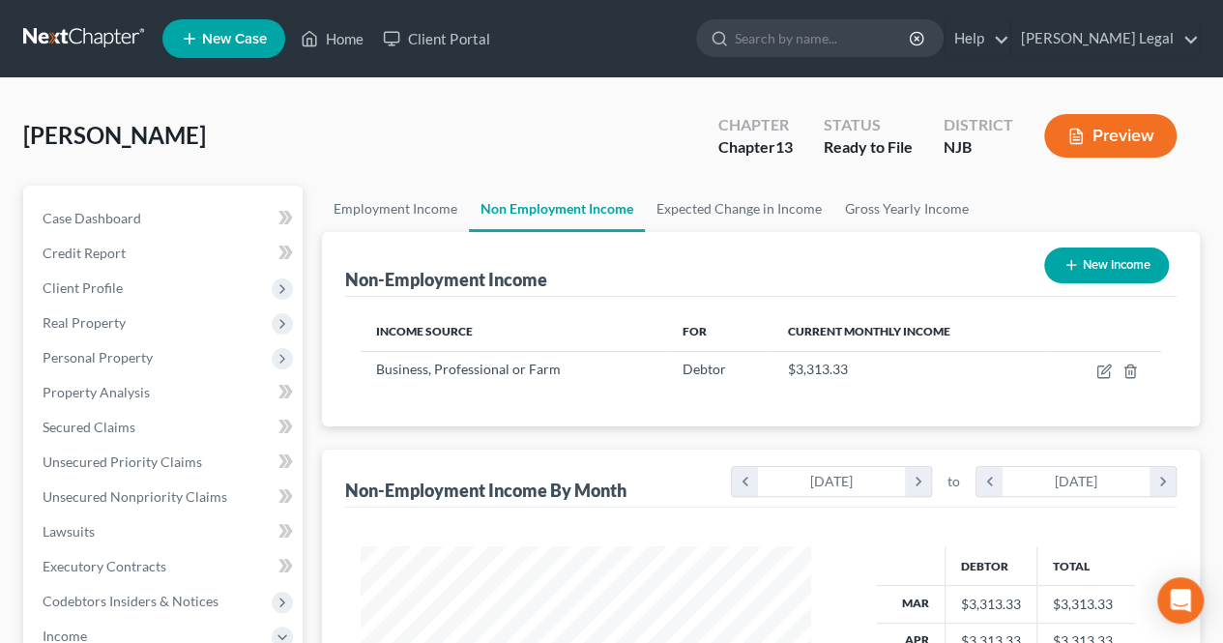
click at [1102, 132] on button "Preview" at bounding box center [1110, 136] width 132 height 44
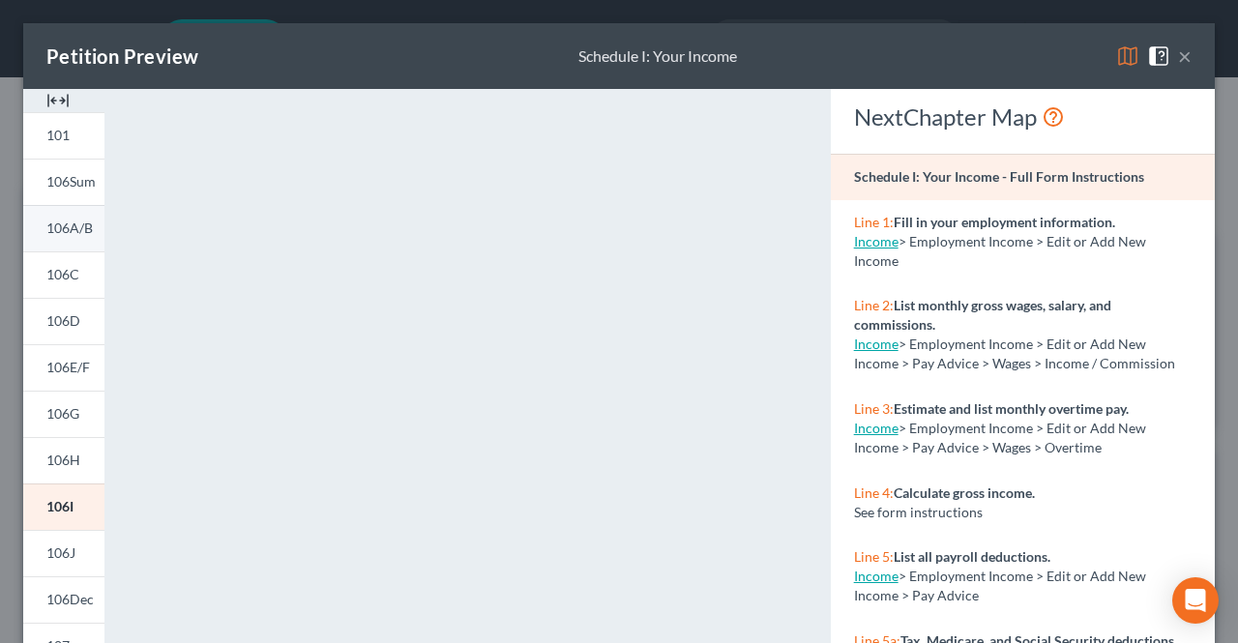
click at [80, 241] on link "106A/B" at bounding box center [63, 228] width 81 height 46
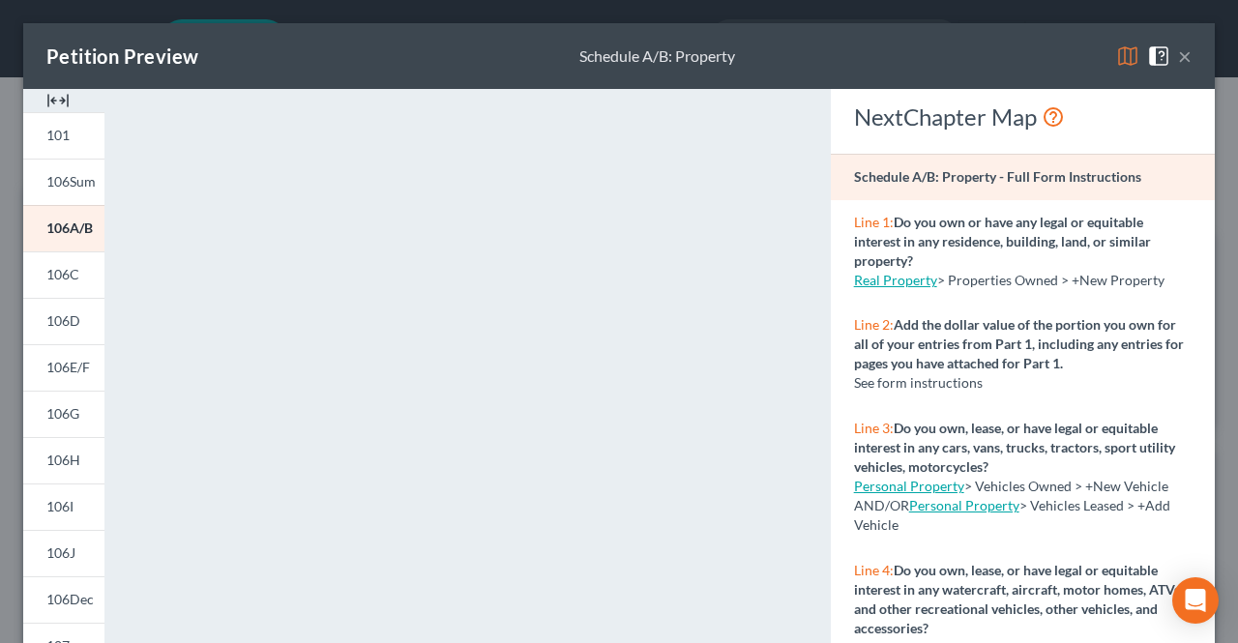
click at [1178, 51] on button "×" at bounding box center [1185, 55] width 14 height 23
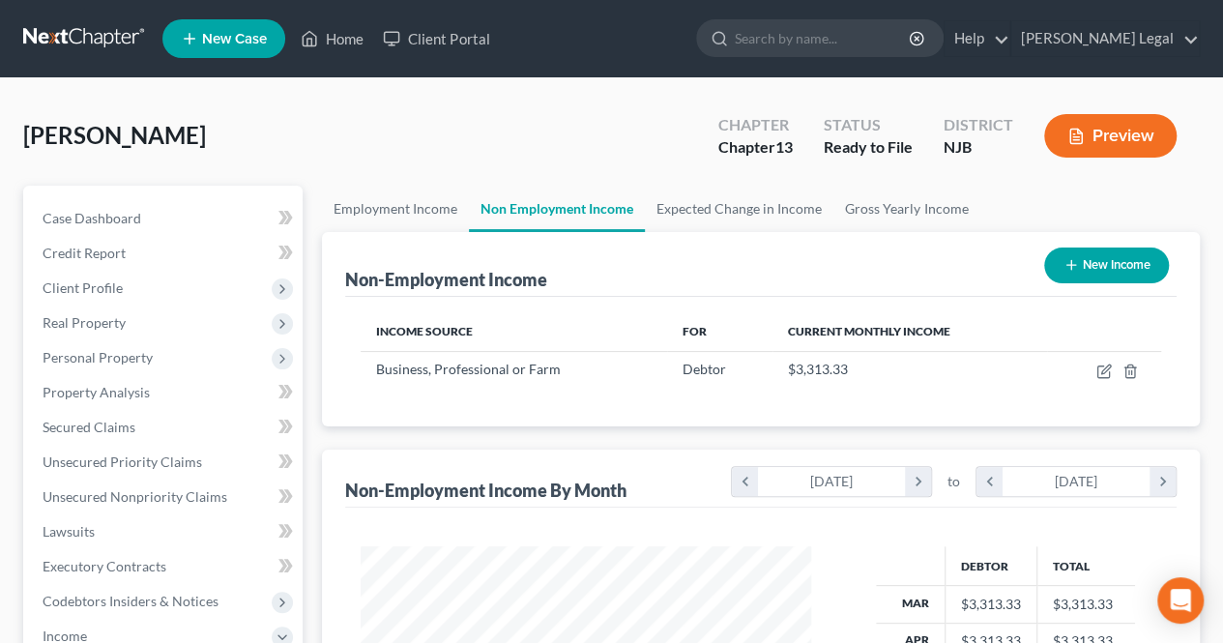
click at [378, 146] on div "[PERSON_NAME] Upgraded Chapter Chapter 13 Status Ready to File District NJB Pre…" at bounding box center [611, 144] width 1177 height 84
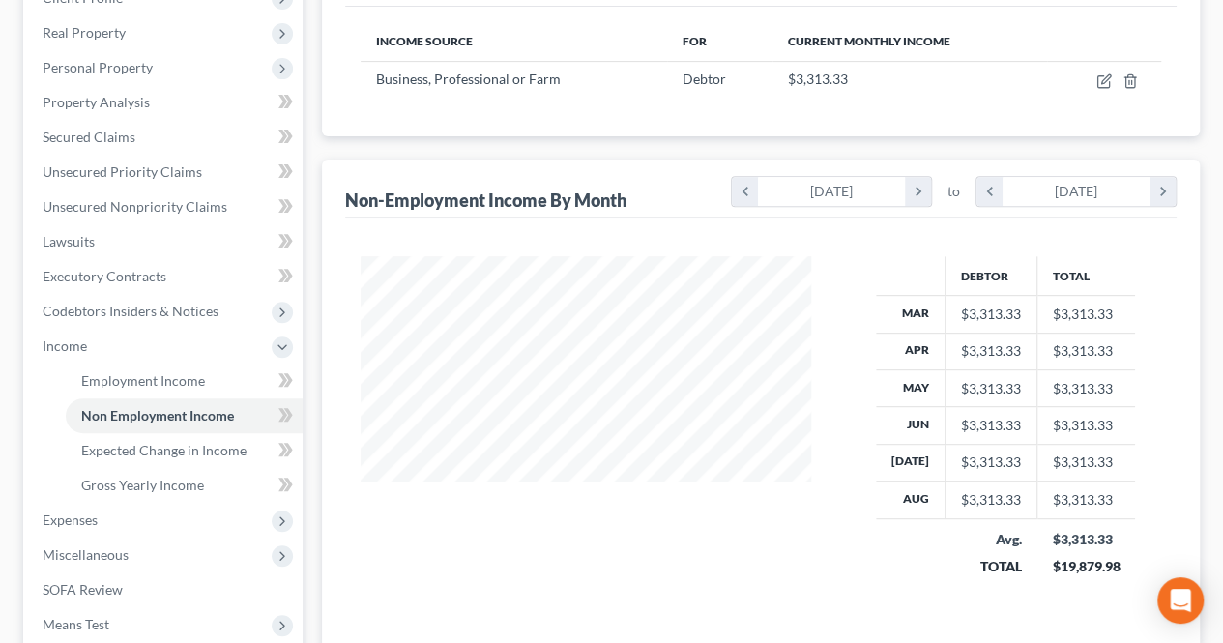
scroll to position [556, 0]
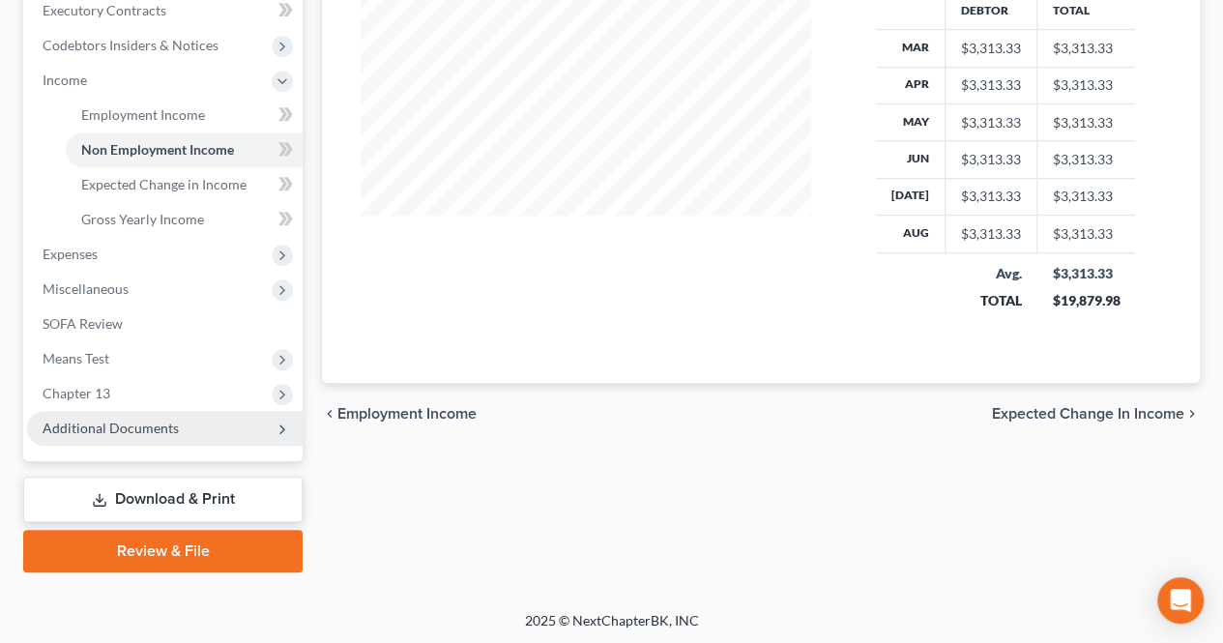
click at [133, 433] on span "Additional Documents" at bounding box center [111, 428] width 136 height 16
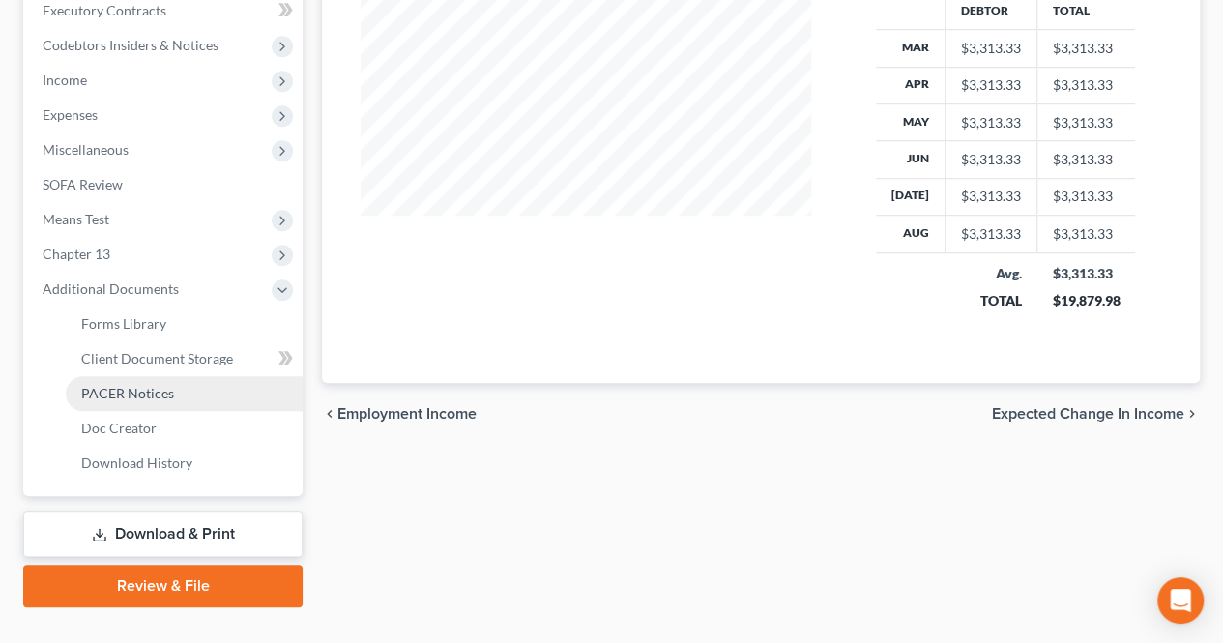
click at [147, 402] on link "PACER Notices" at bounding box center [184, 393] width 237 height 35
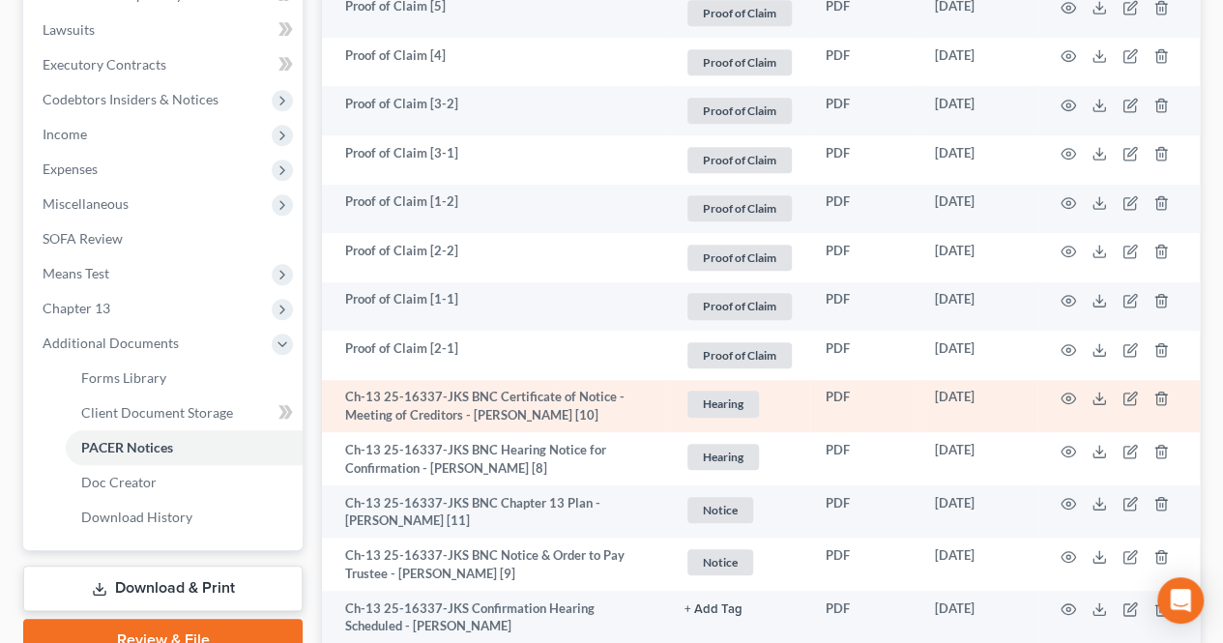
scroll to position [472, 0]
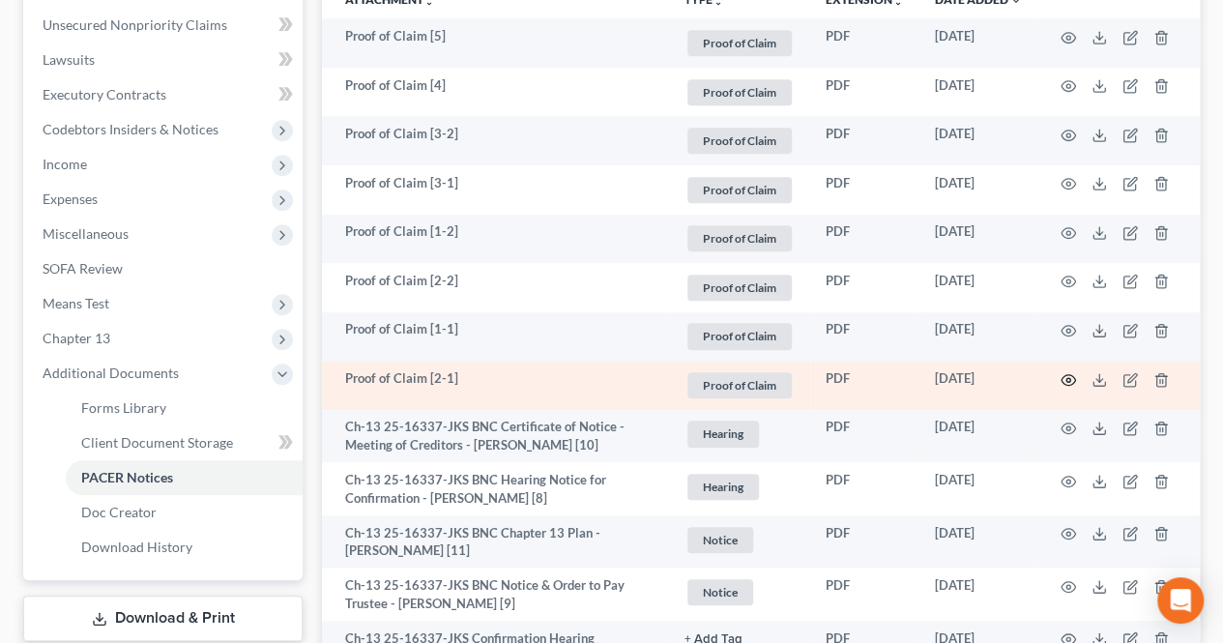
click at [1064, 375] on icon "button" at bounding box center [1068, 379] width 15 height 15
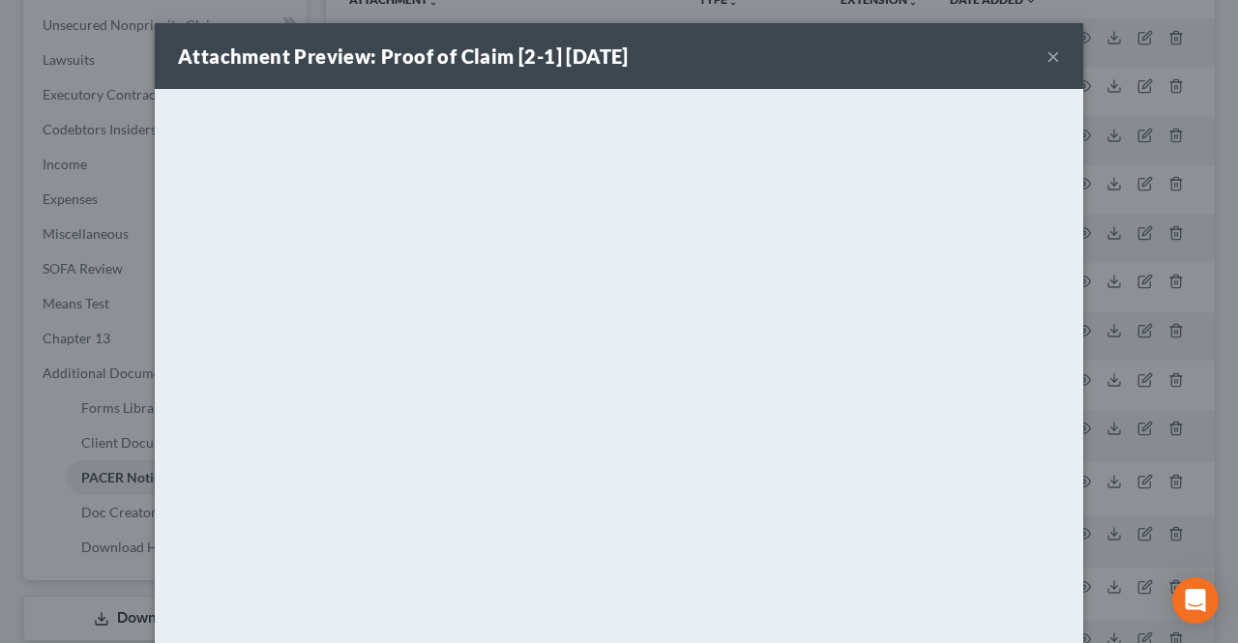
click at [1046, 55] on button "×" at bounding box center [1053, 55] width 14 height 23
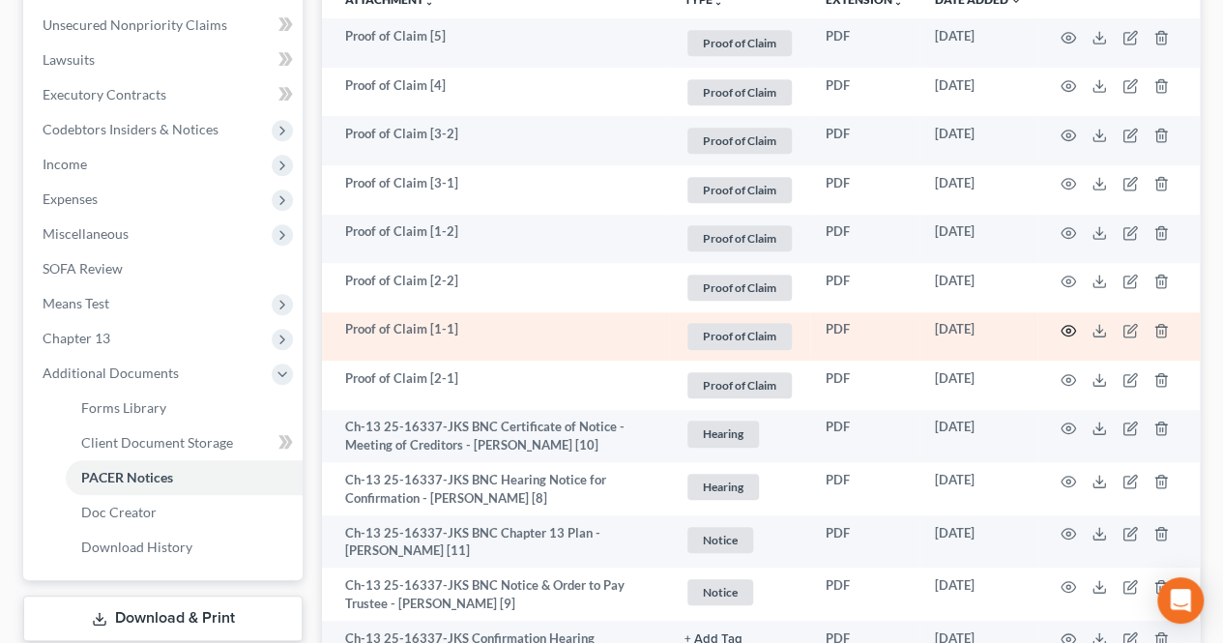
click at [1070, 330] on circle "button" at bounding box center [1069, 331] width 4 height 4
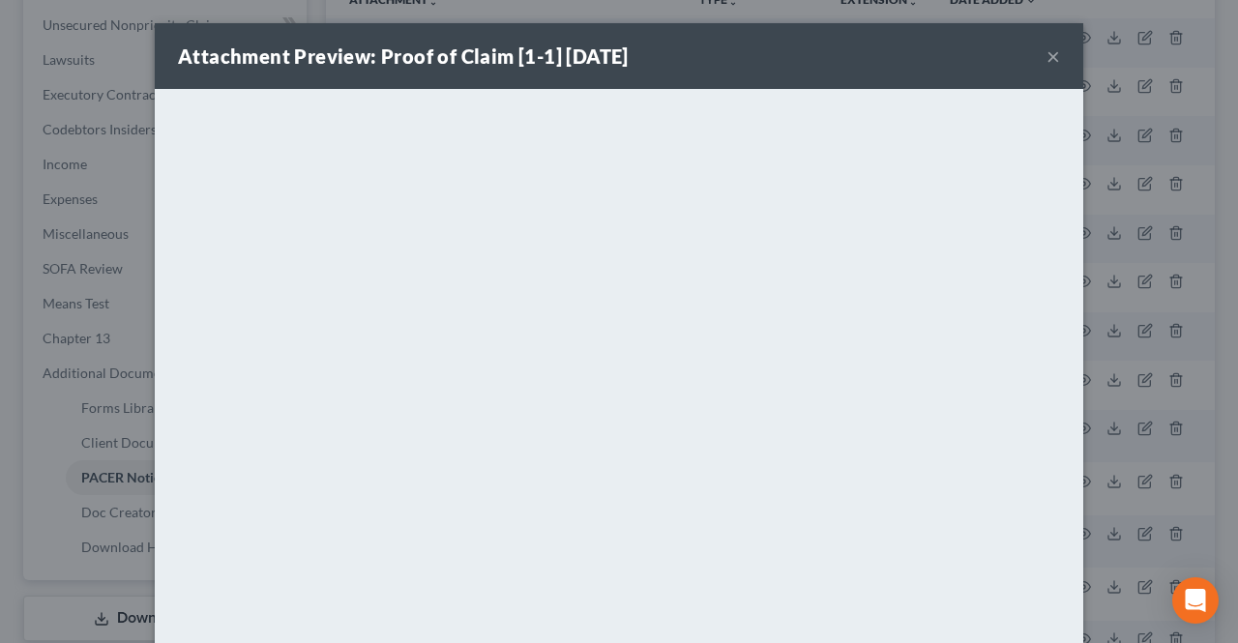
click at [1046, 57] on button "×" at bounding box center [1053, 55] width 14 height 23
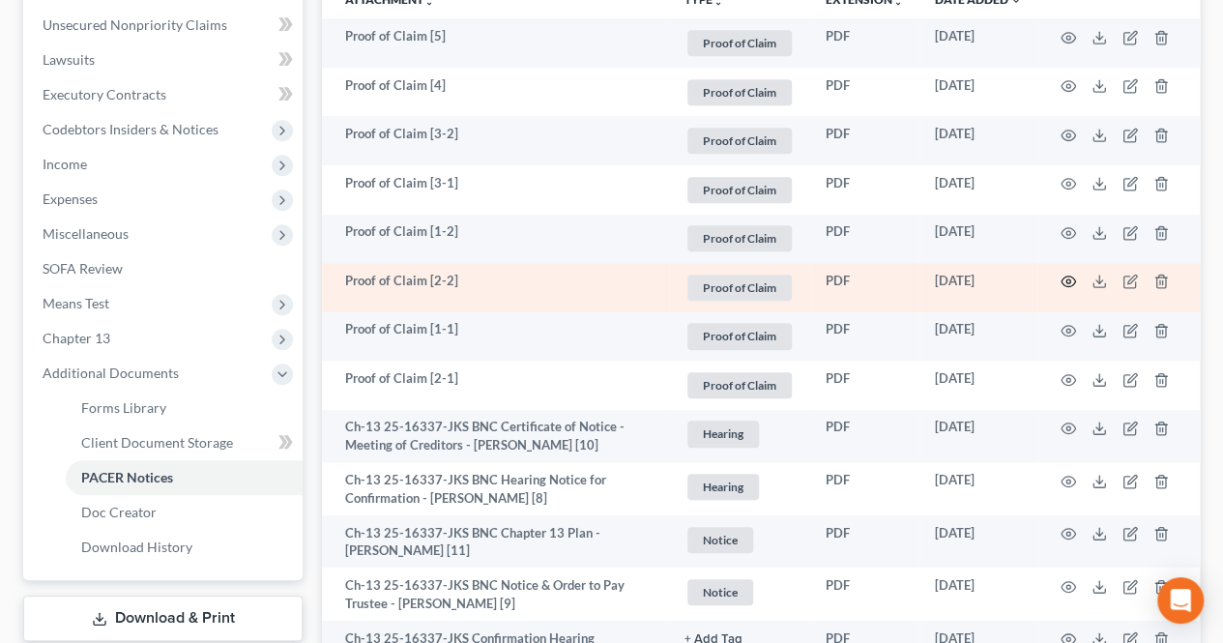
click at [1070, 283] on icon "button" at bounding box center [1068, 281] width 15 height 15
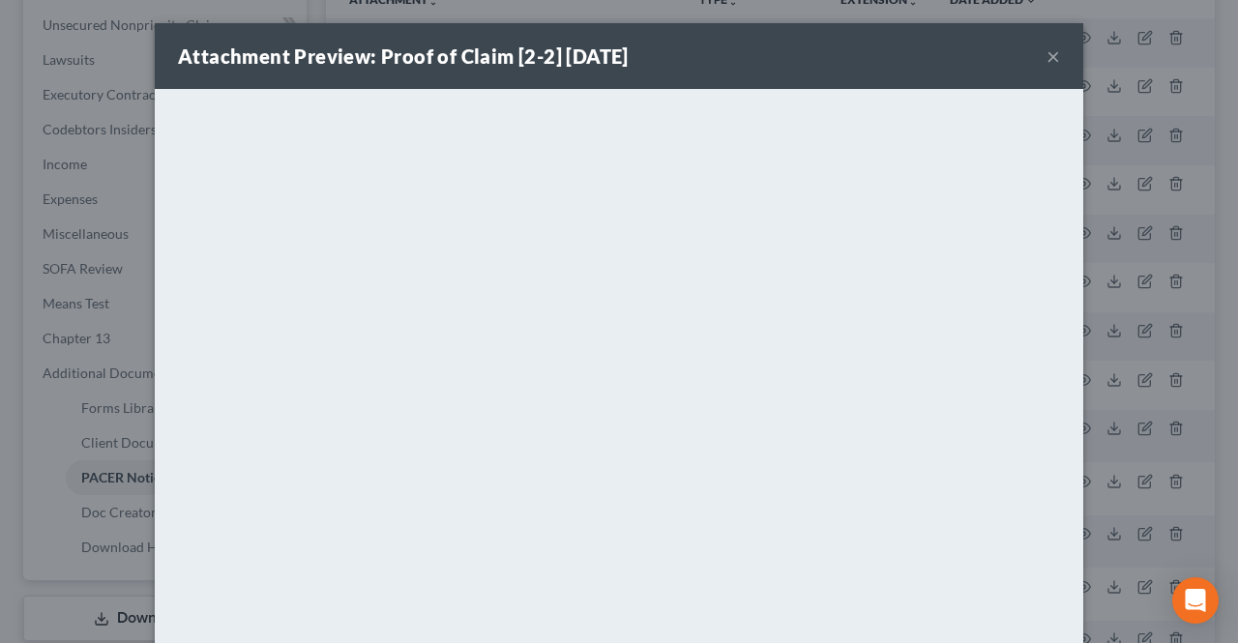
click at [1046, 57] on button "×" at bounding box center [1053, 55] width 14 height 23
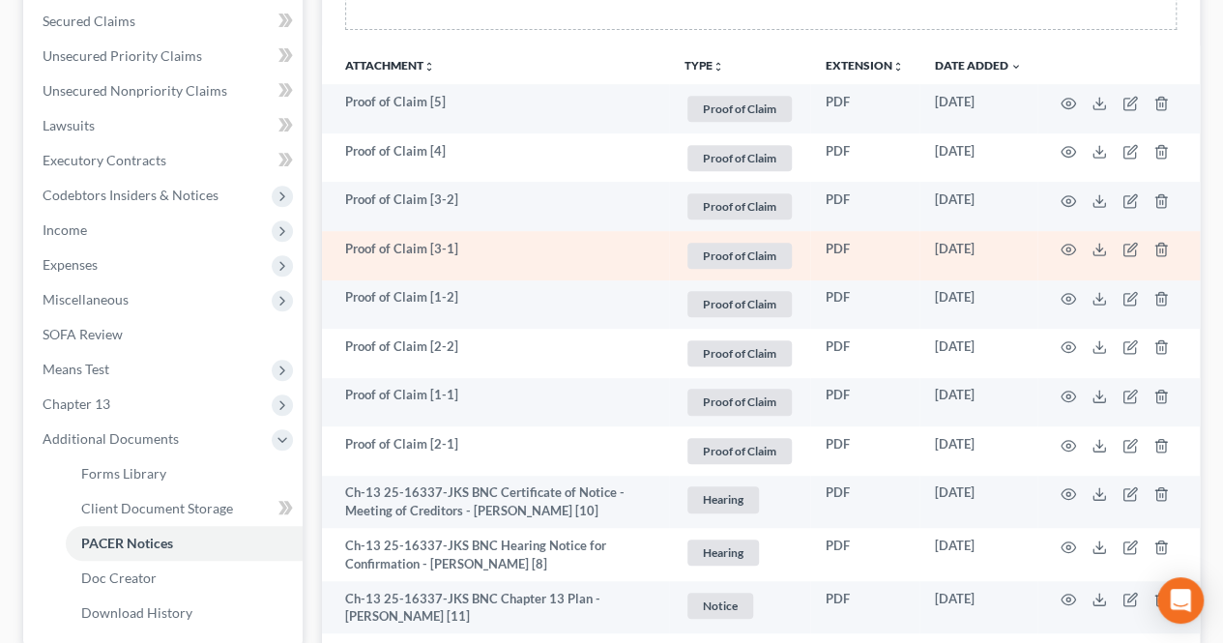
scroll to position [375, 0]
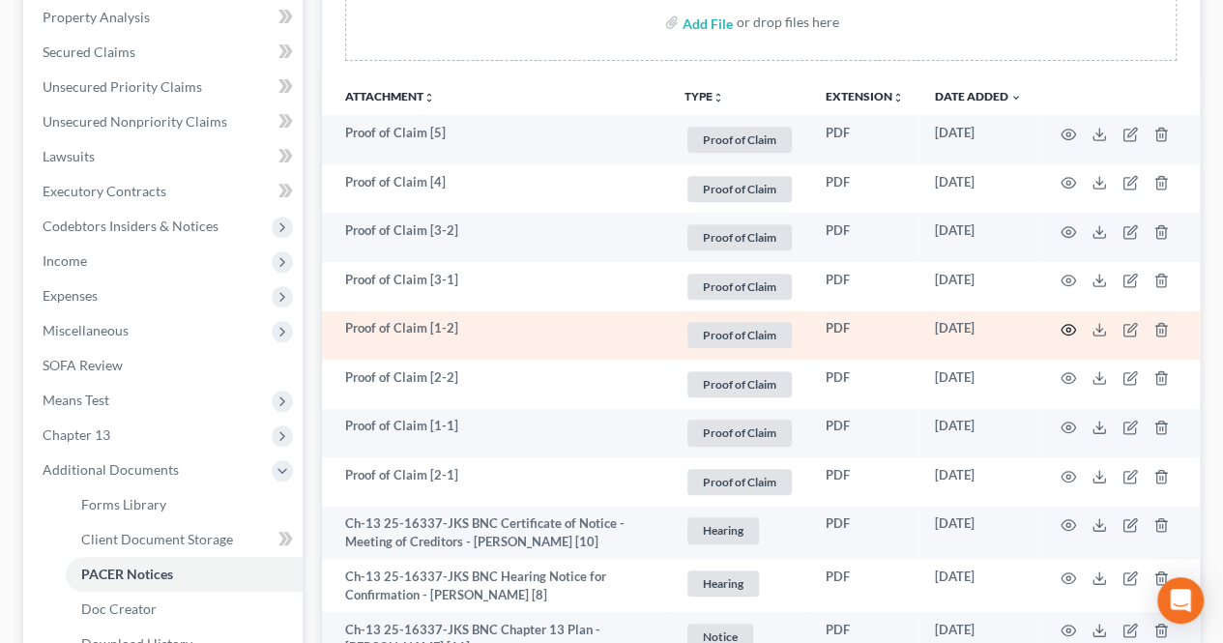
click at [1068, 329] on circle "button" at bounding box center [1069, 330] width 4 height 4
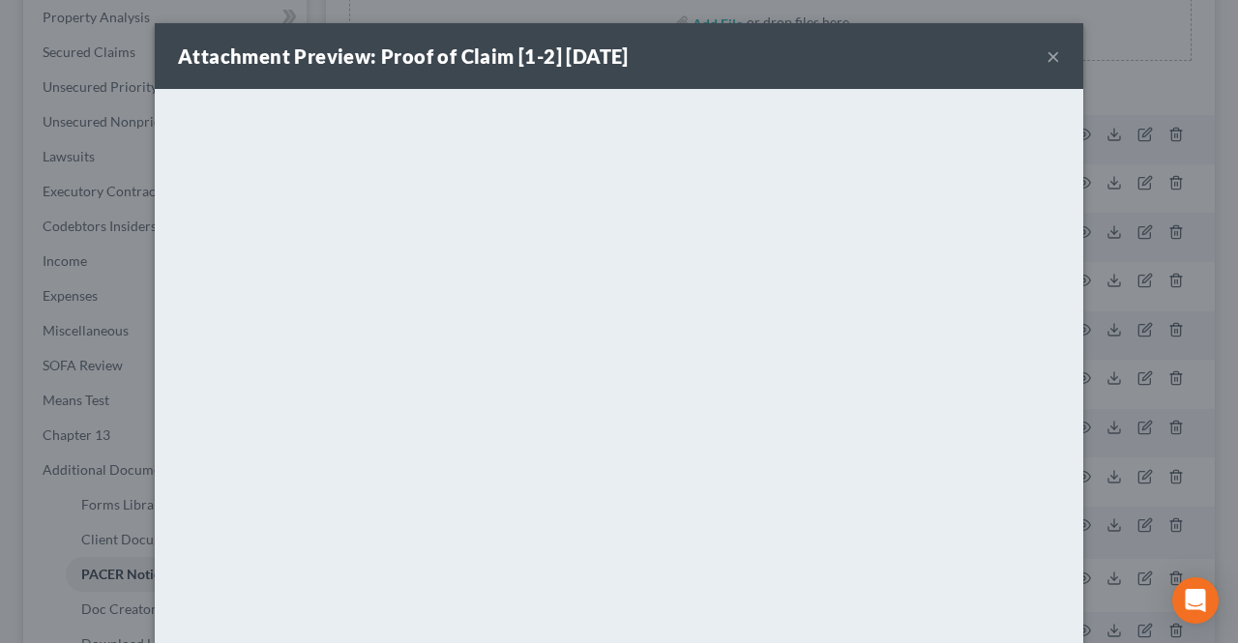
click at [1047, 53] on button "×" at bounding box center [1053, 55] width 14 height 23
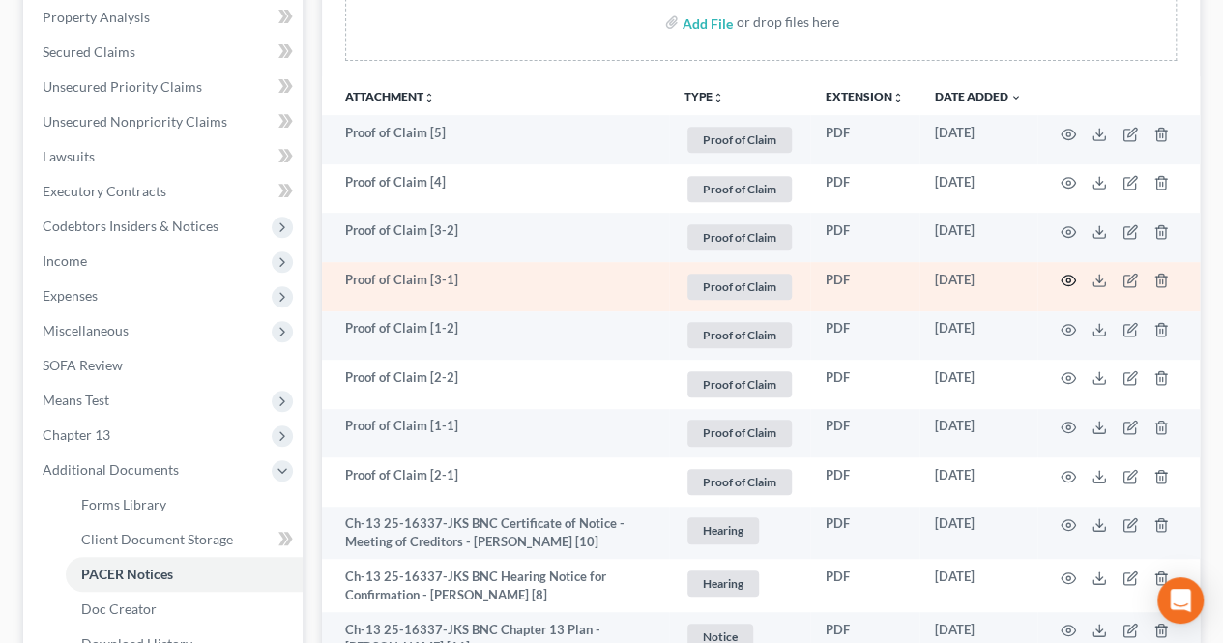
click at [1063, 273] on icon "button" at bounding box center [1068, 280] width 15 height 15
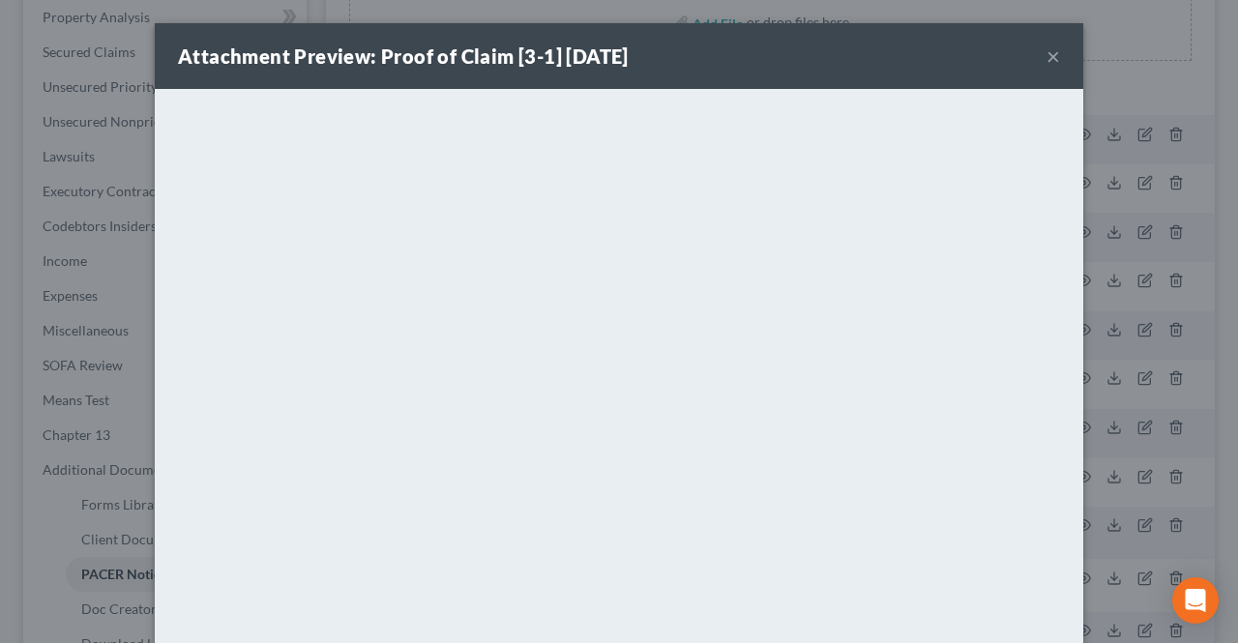
click at [1048, 60] on button "×" at bounding box center [1053, 55] width 14 height 23
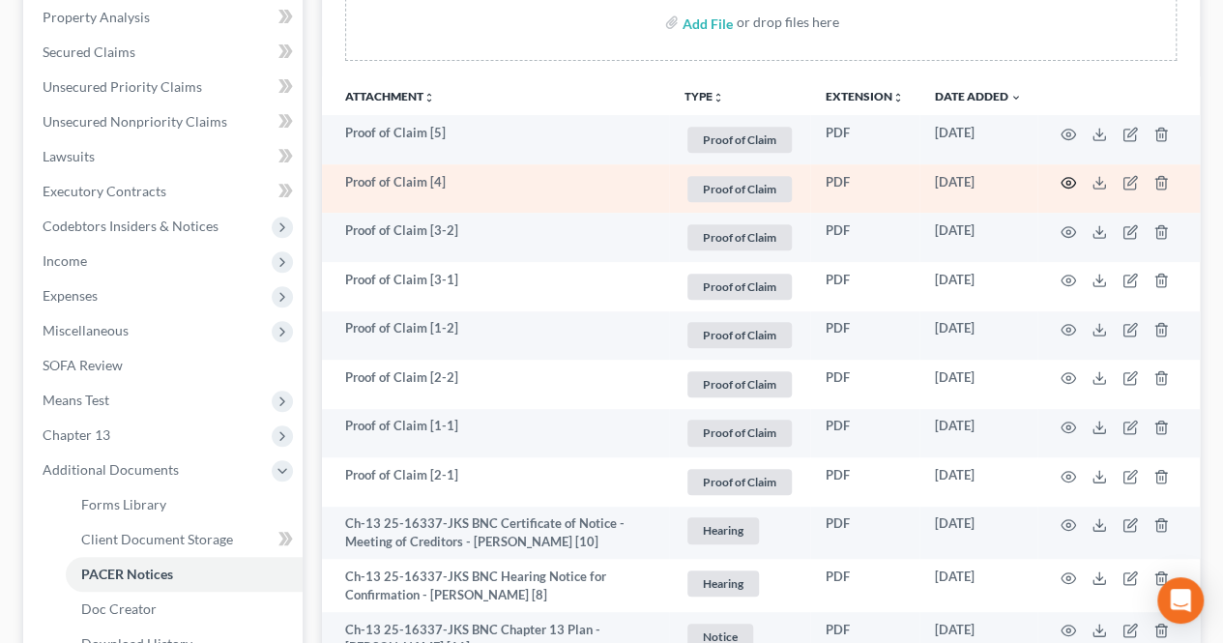
click at [1068, 183] on icon "button" at bounding box center [1068, 182] width 15 height 15
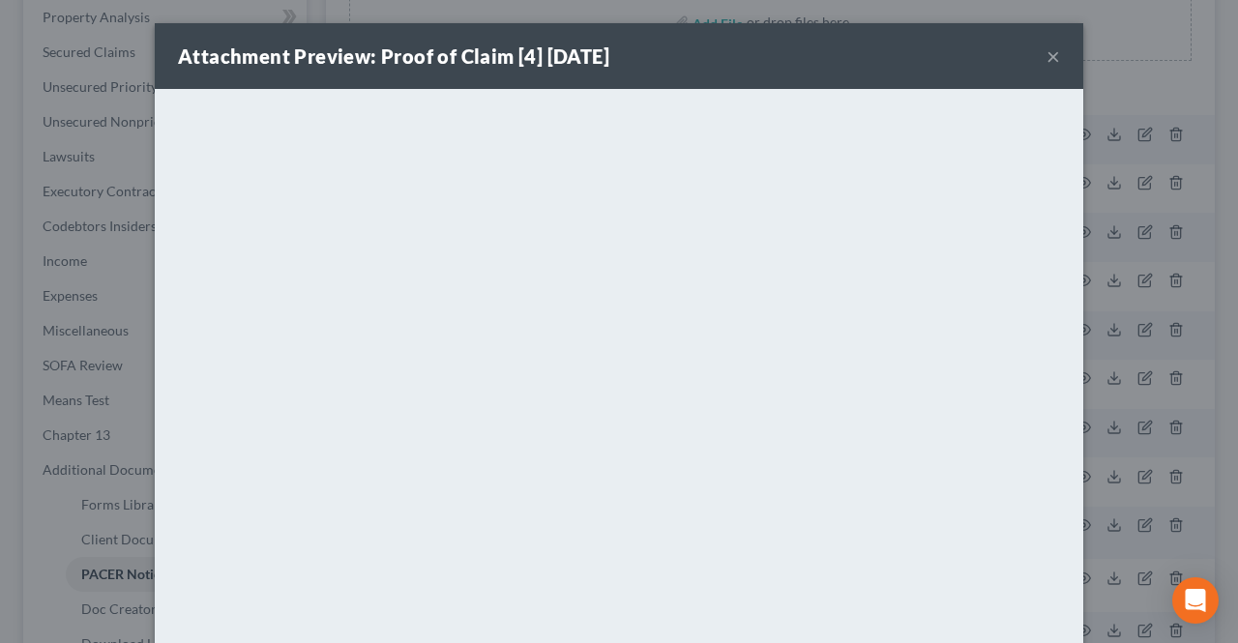
click at [1049, 57] on button "×" at bounding box center [1053, 55] width 14 height 23
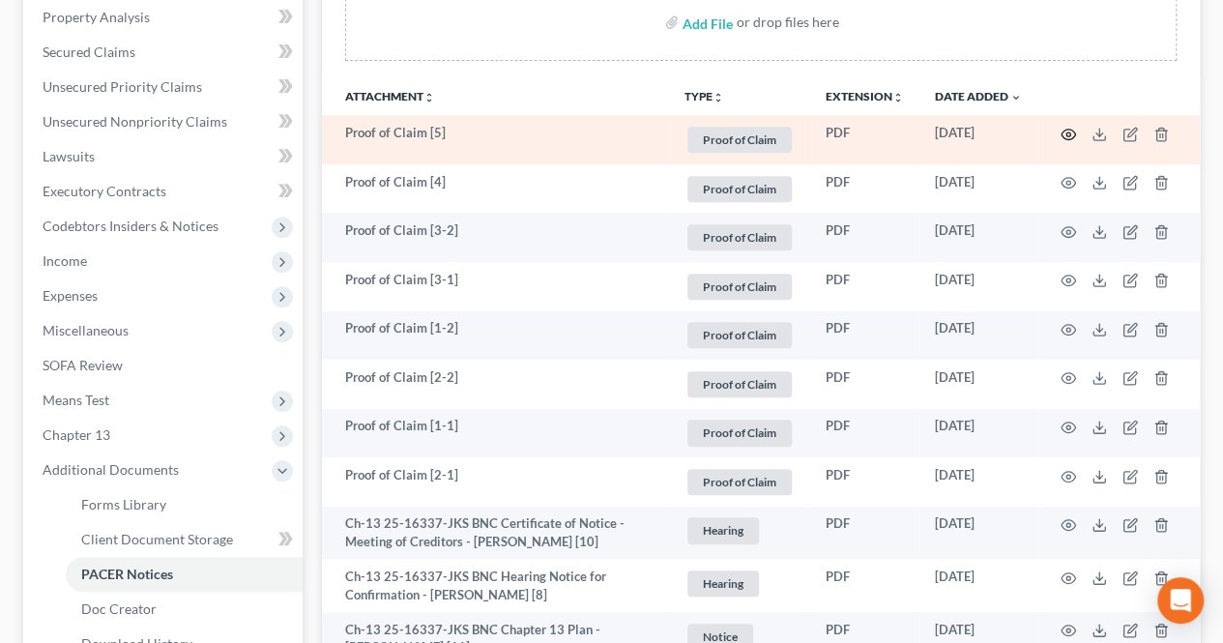
click at [1066, 129] on icon "button" at bounding box center [1069, 134] width 15 height 11
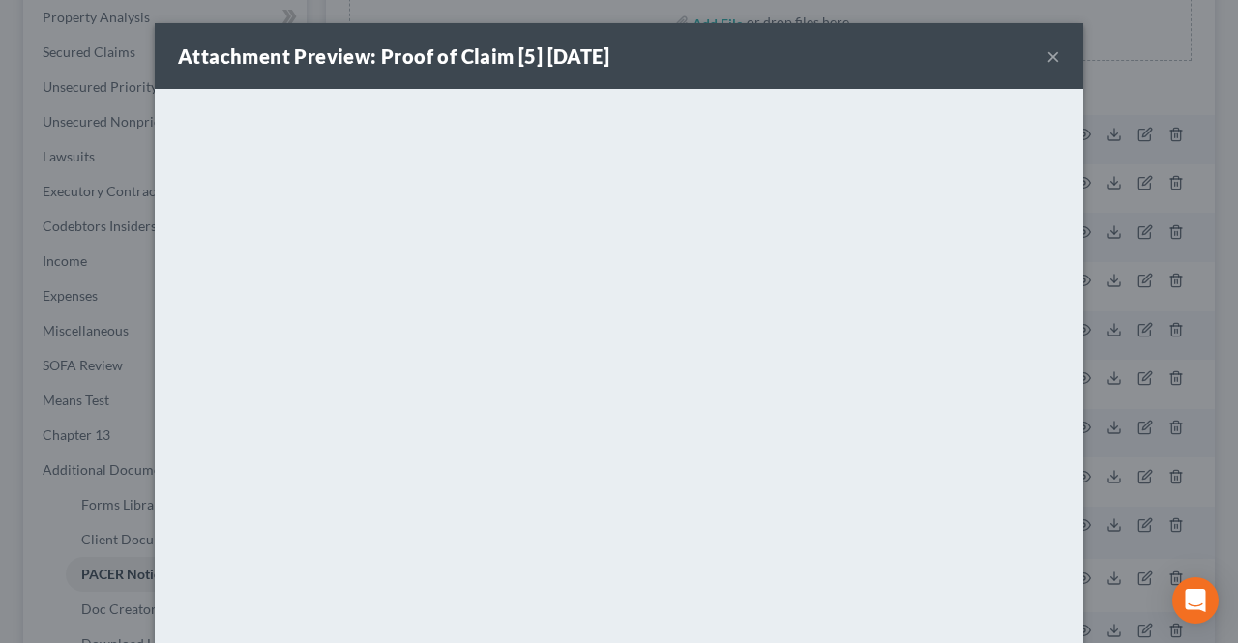
click at [1046, 61] on button "×" at bounding box center [1053, 55] width 14 height 23
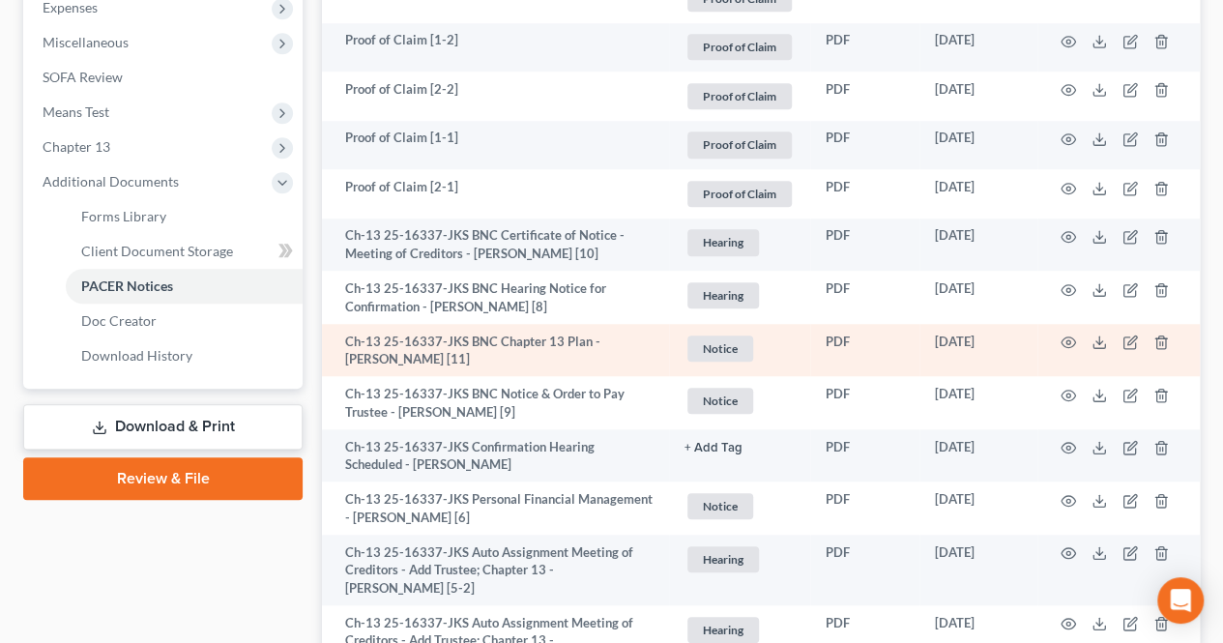
scroll to position [762, 0]
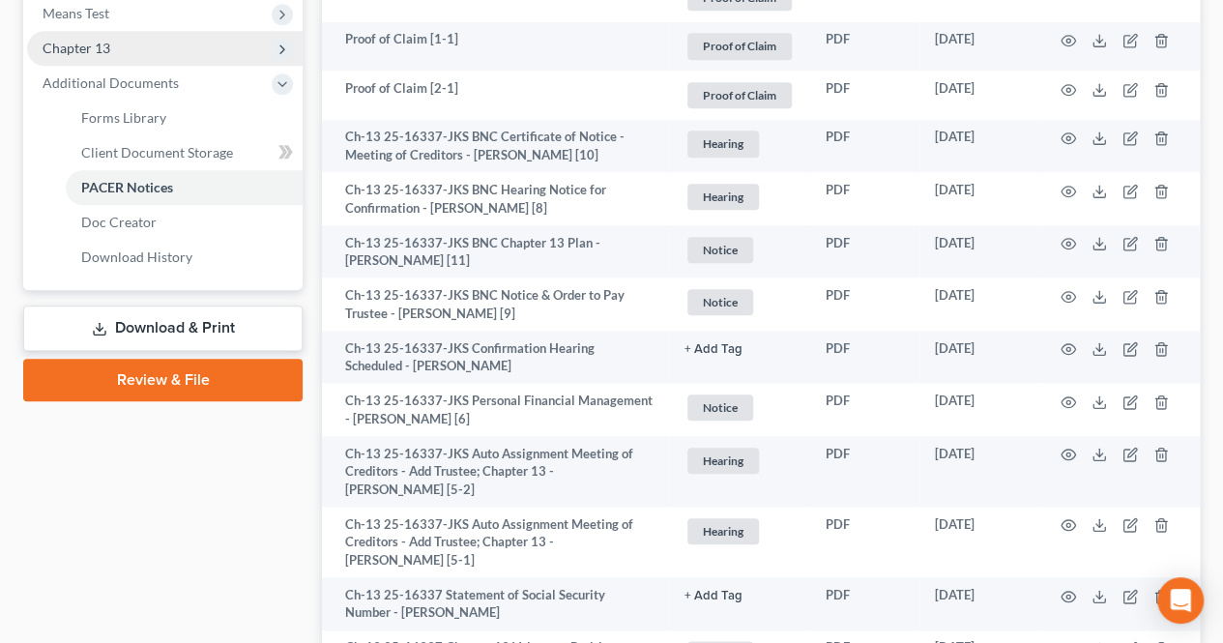
click at [126, 33] on span "Chapter 13" at bounding box center [165, 48] width 276 height 35
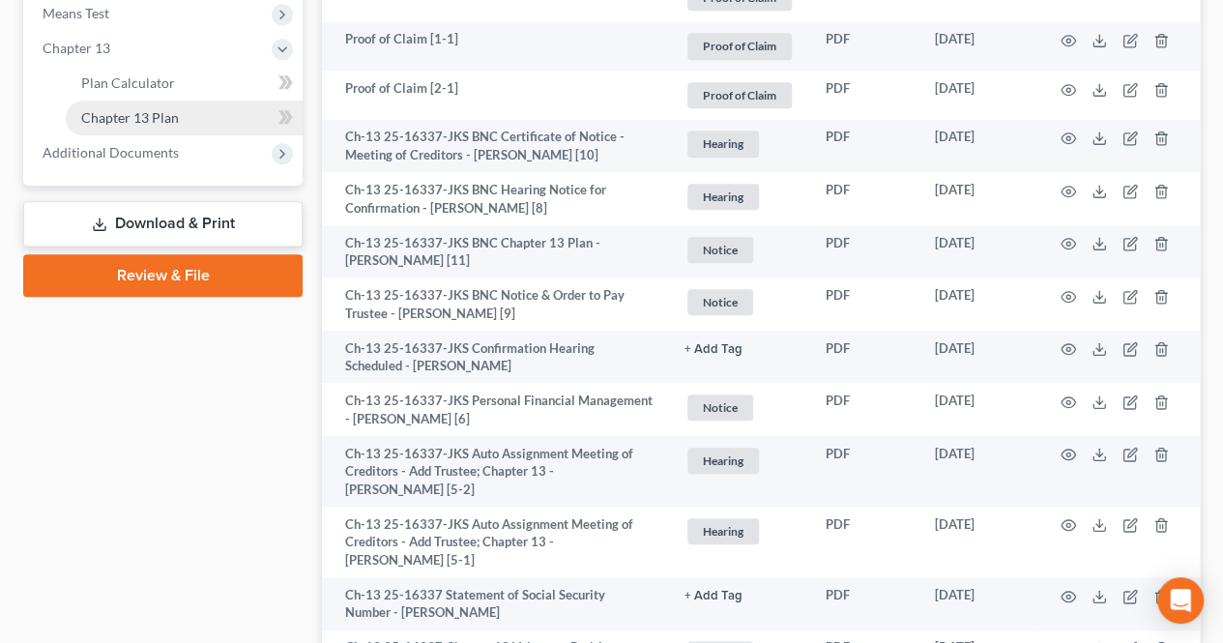
click at [161, 109] on span "Chapter 13 Plan" at bounding box center [130, 117] width 98 height 16
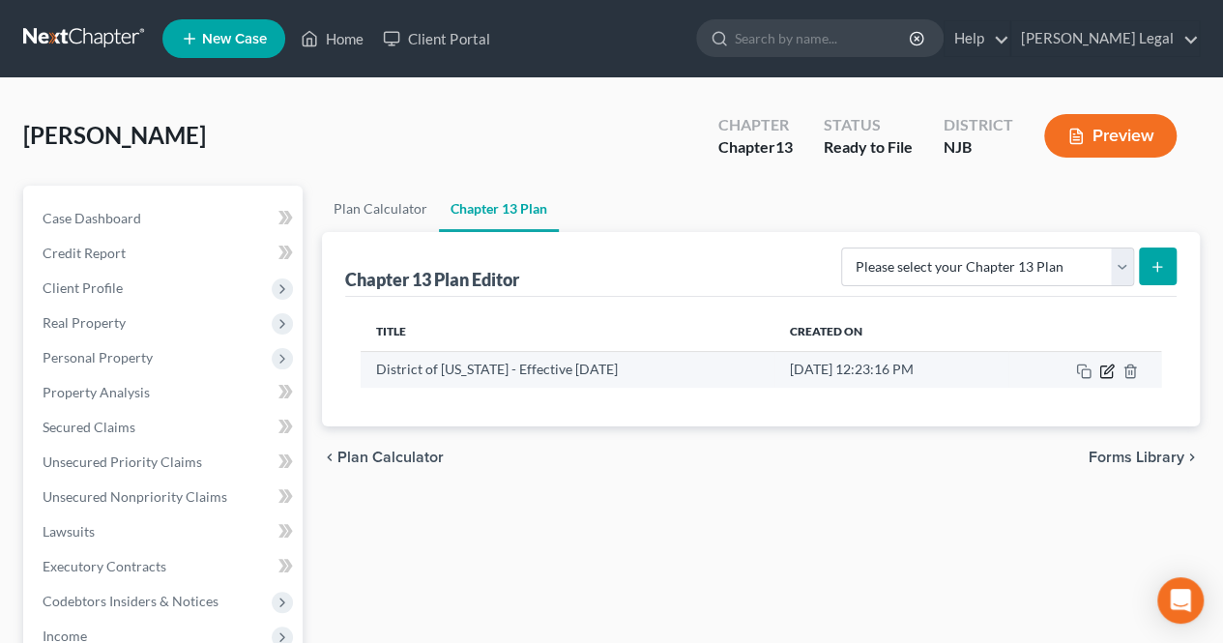
click at [1107, 368] on icon "button" at bounding box center [1107, 371] width 15 height 15
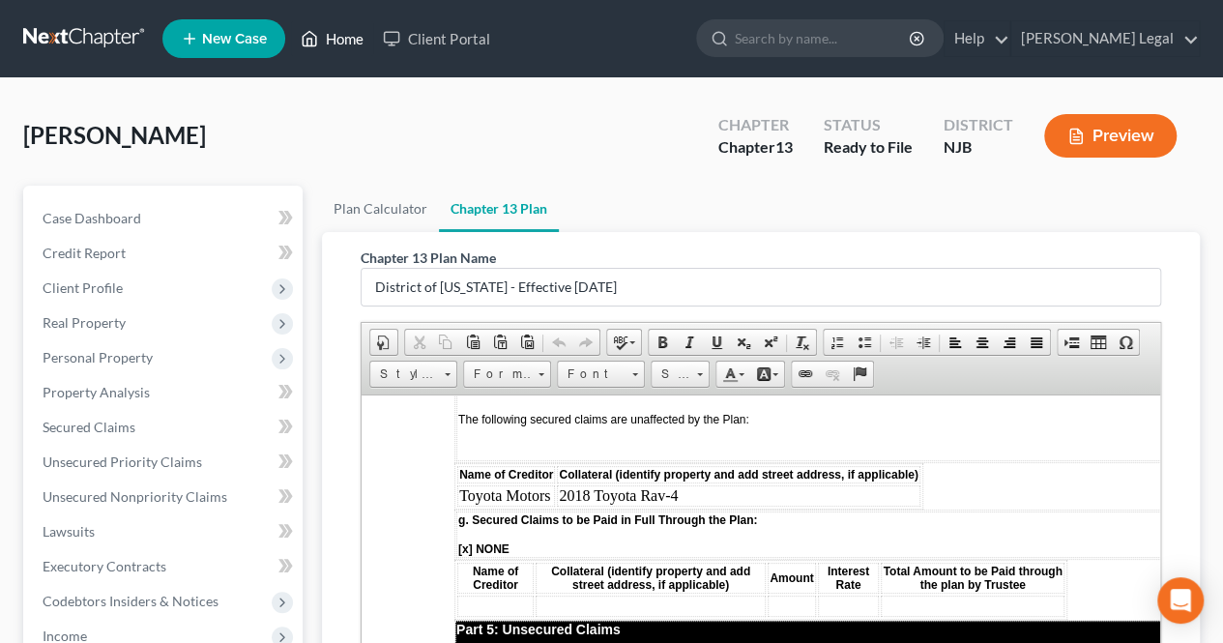
click at [326, 52] on link "Home" at bounding box center [332, 38] width 82 height 35
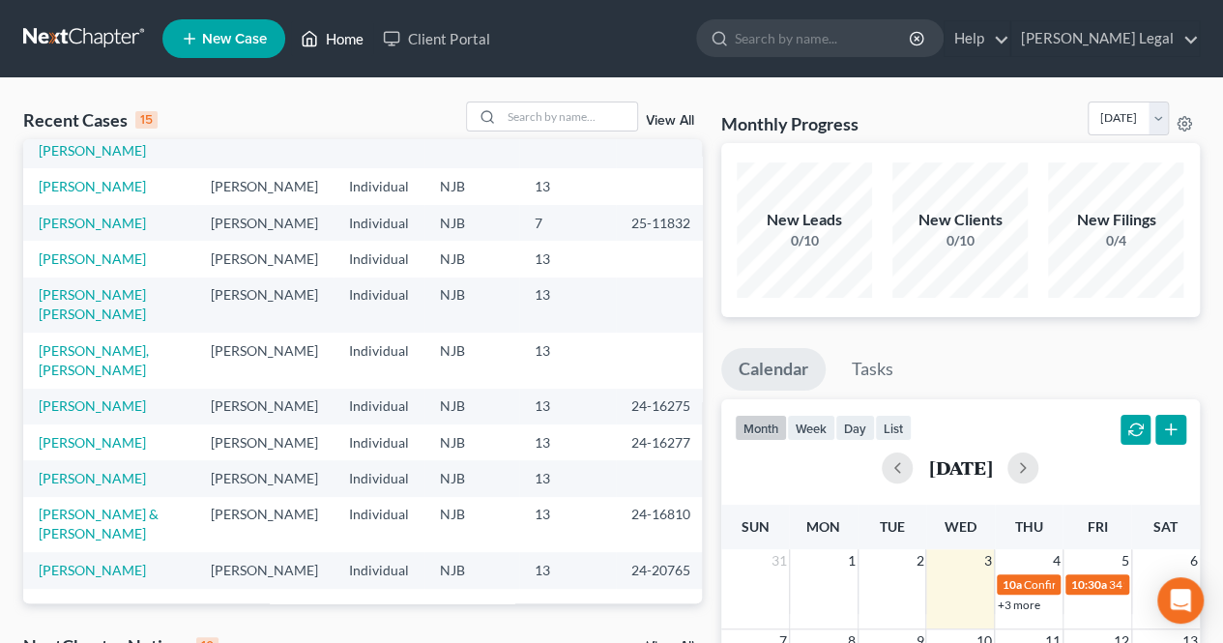
scroll to position [387, 0]
click at [103, 477] on link "[PERSON_NAME]" at bounding box center [92, 478] width 107 height 16
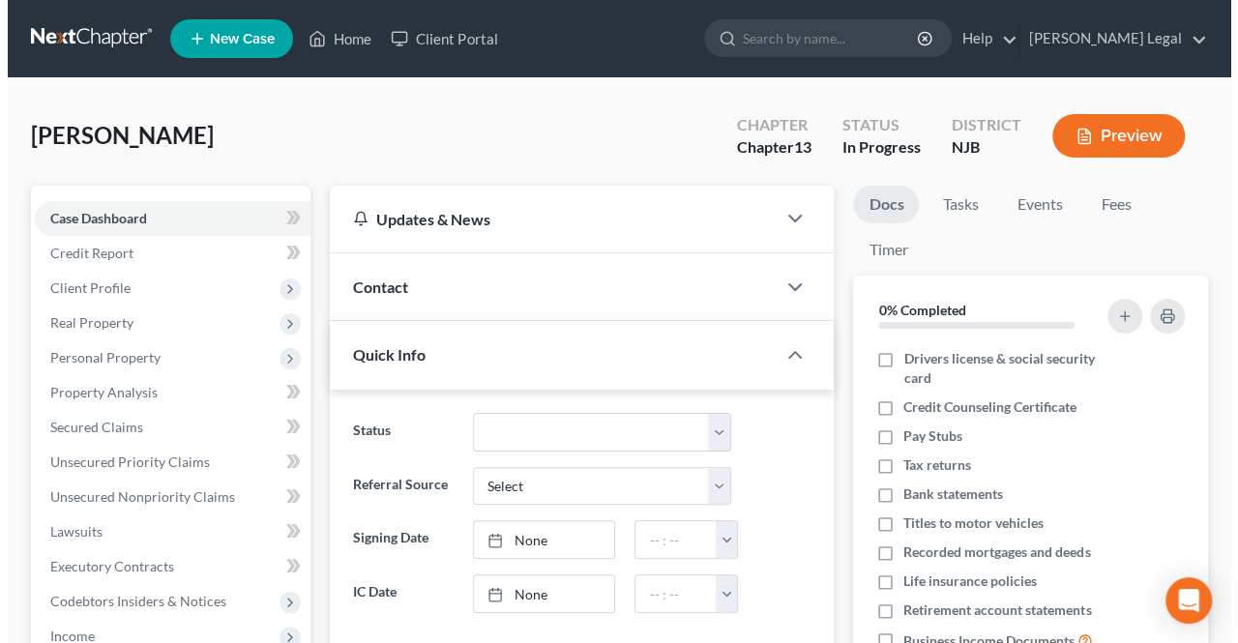
scroll to position [198, 0]
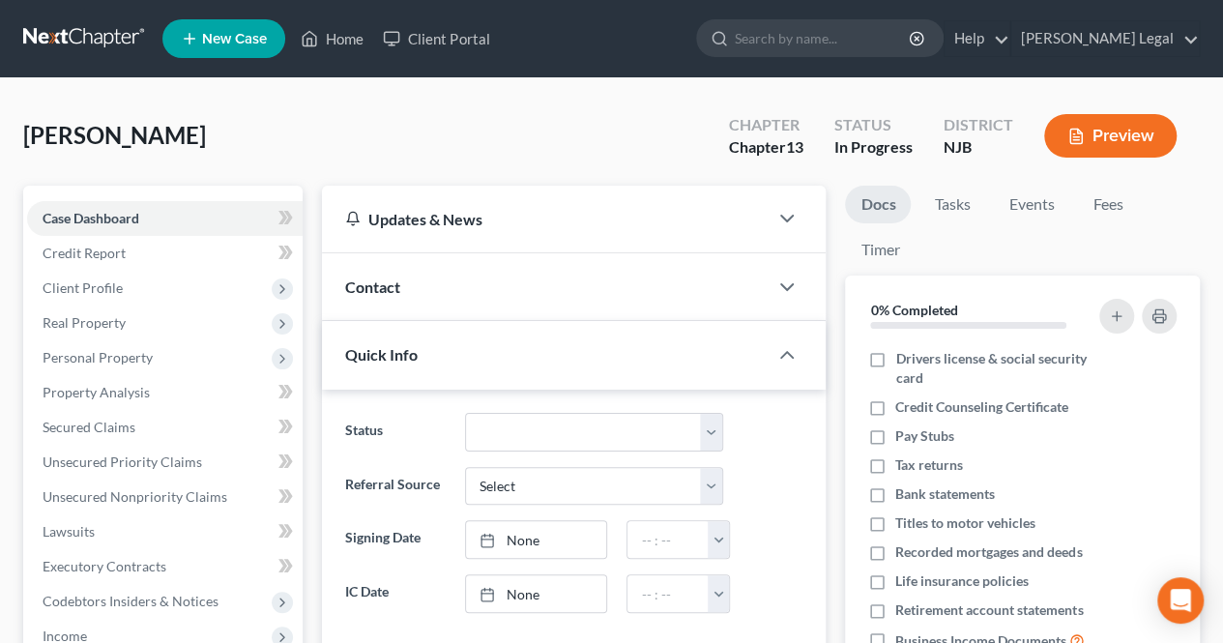
click at [1108, 132] on button "Preview" at bounding box center [1110, 136] width 132 height 44
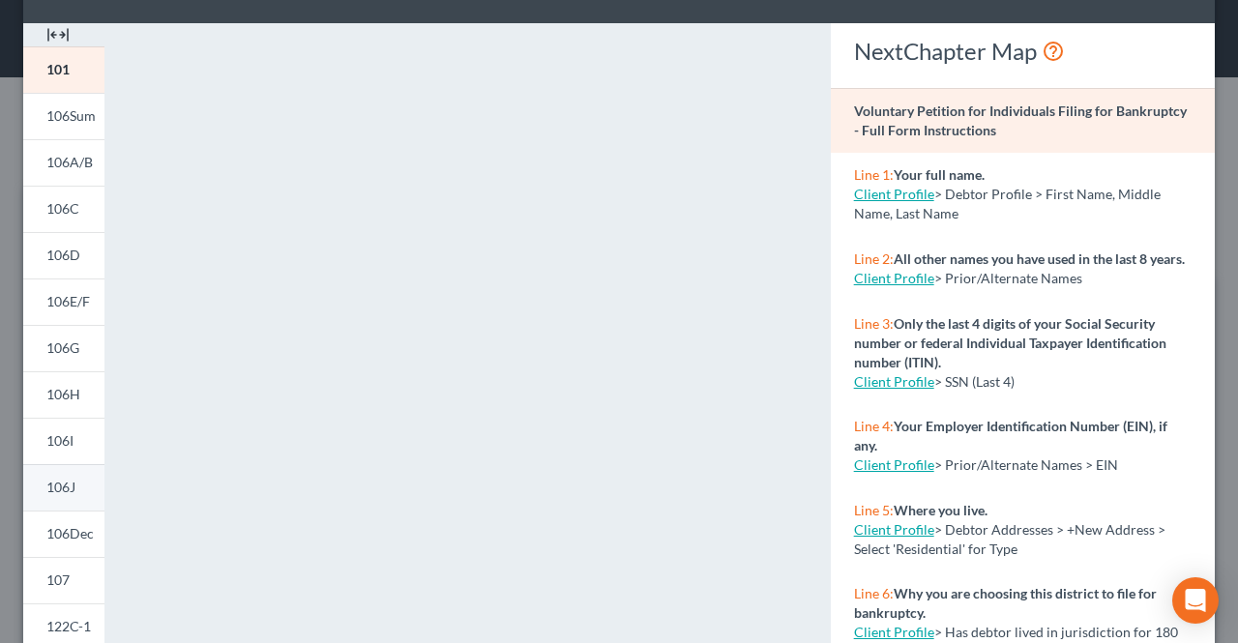
scroll to position [97, 0]
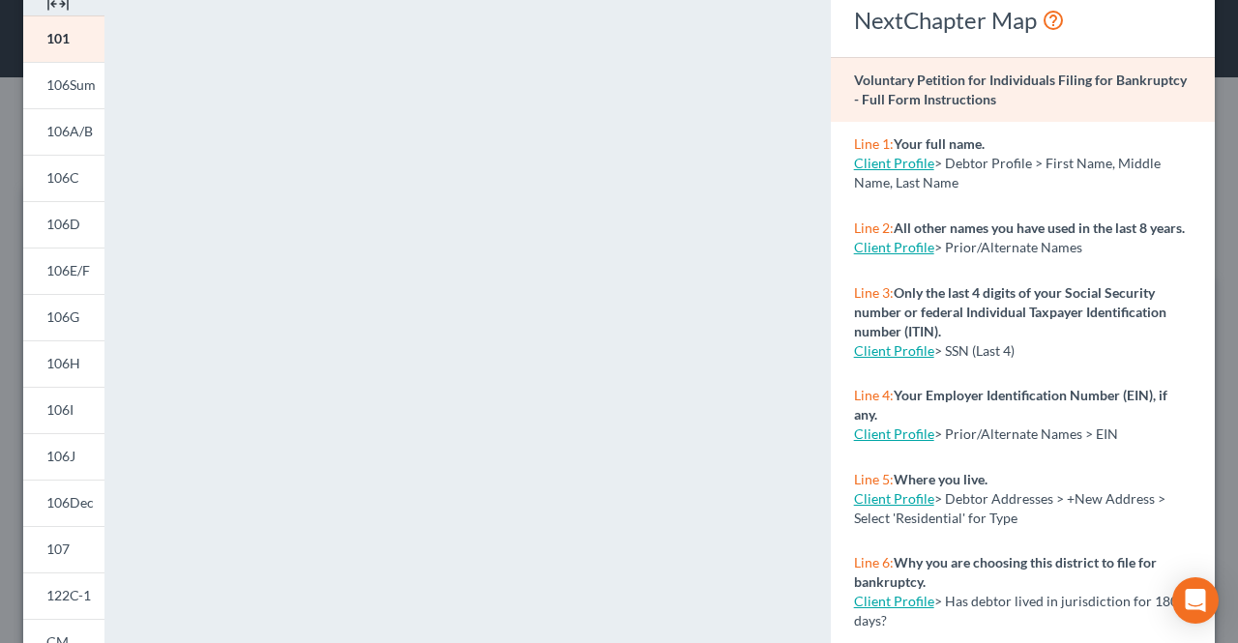
drag, startPoint x: 53, startPoint y: 506, endPoint x: 136, endPoint y: 453, distance: 98.7
click at [53, 506] on span "106Dec" at bounding box center [69, 502] width 47 height 16
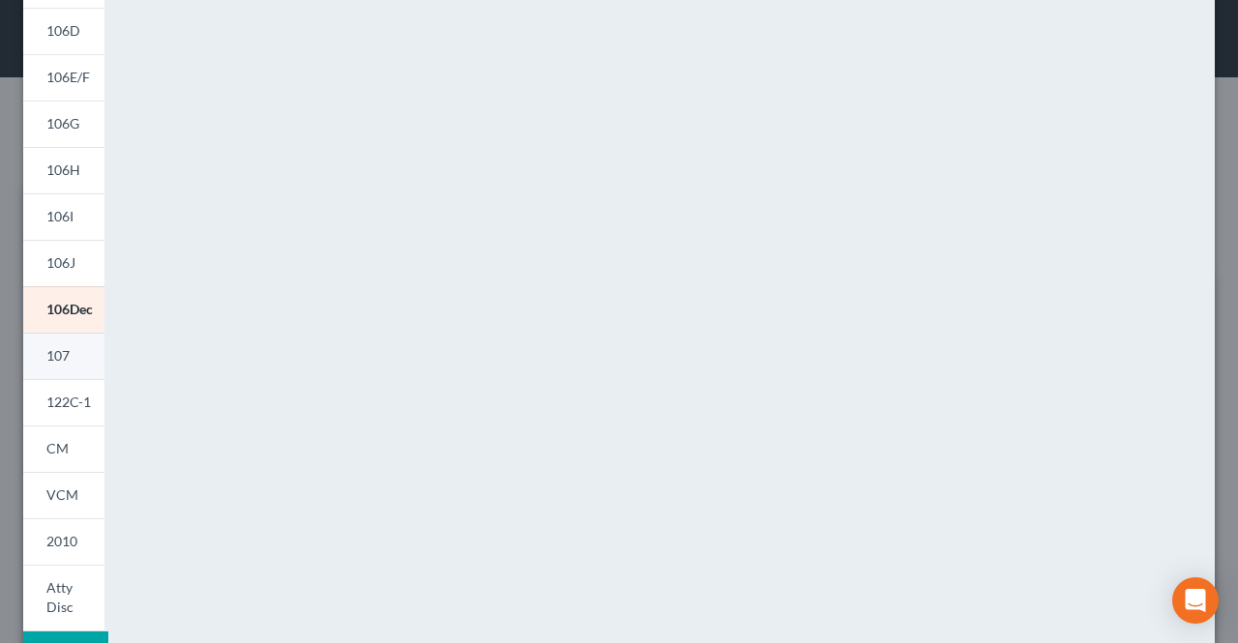
scroll to position [387, 0]
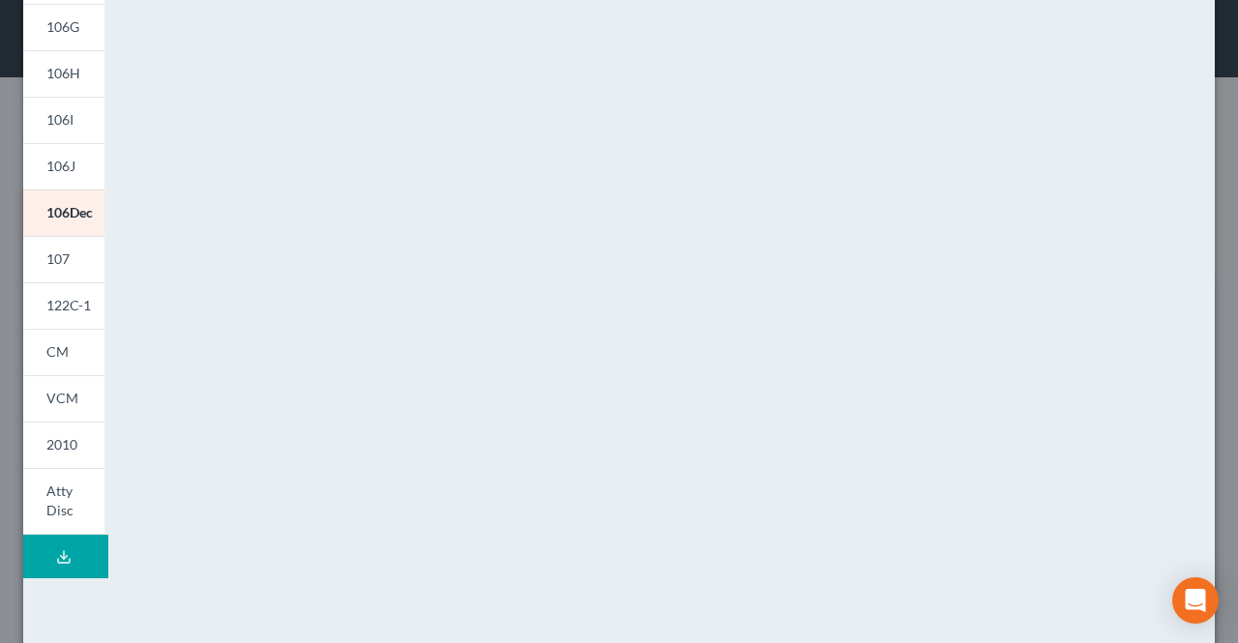
drag, startPoint x: 62, startPoint y: 413, endPoint x: 126, endPoint y: 370, distance: 76.7
click at [63, 413] on link "VCM" at bounding box center [63, 398] width 81 height 46
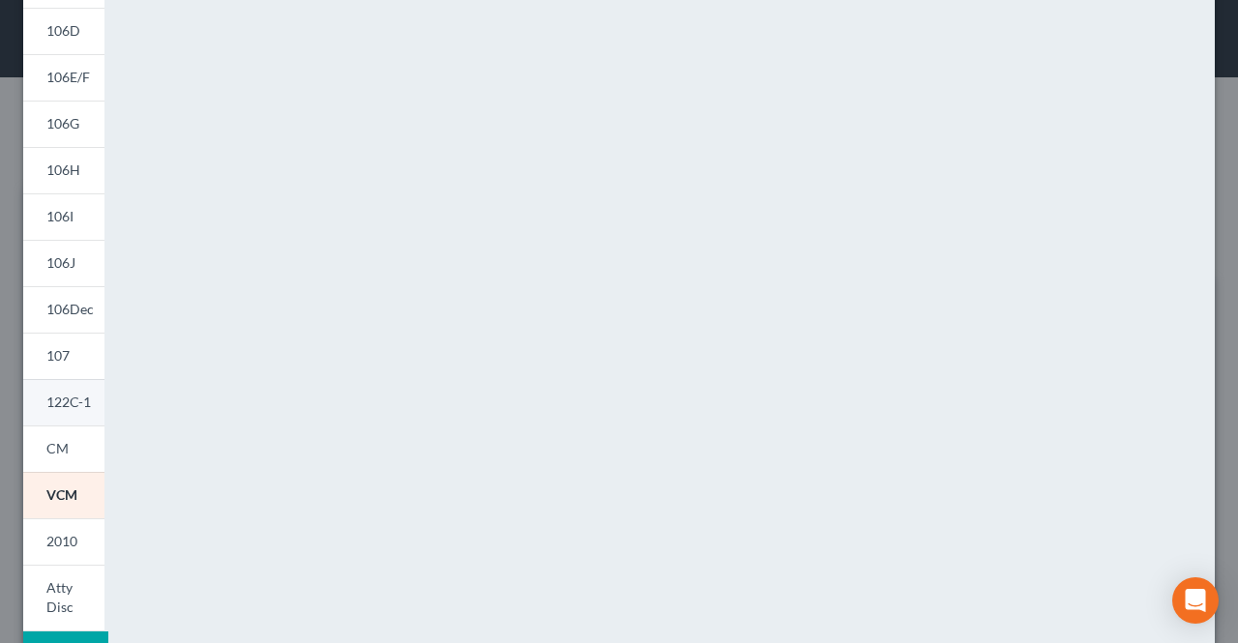
scroll to position [447, 0]
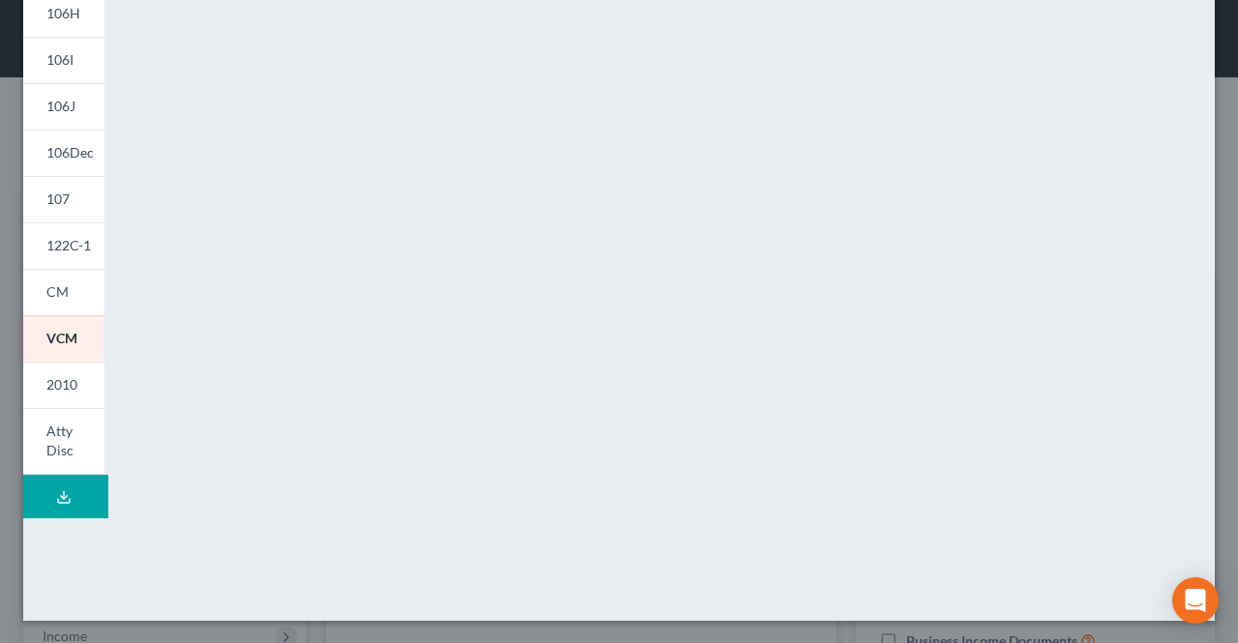
drag, startPoint x: 79, startPoint y: 444, endPoint x: 135, endPoint y: 421, distance: 60.7
click at [79, 444] on link "Atty Disc" at bounding box center [63, 441] width 81 height 67
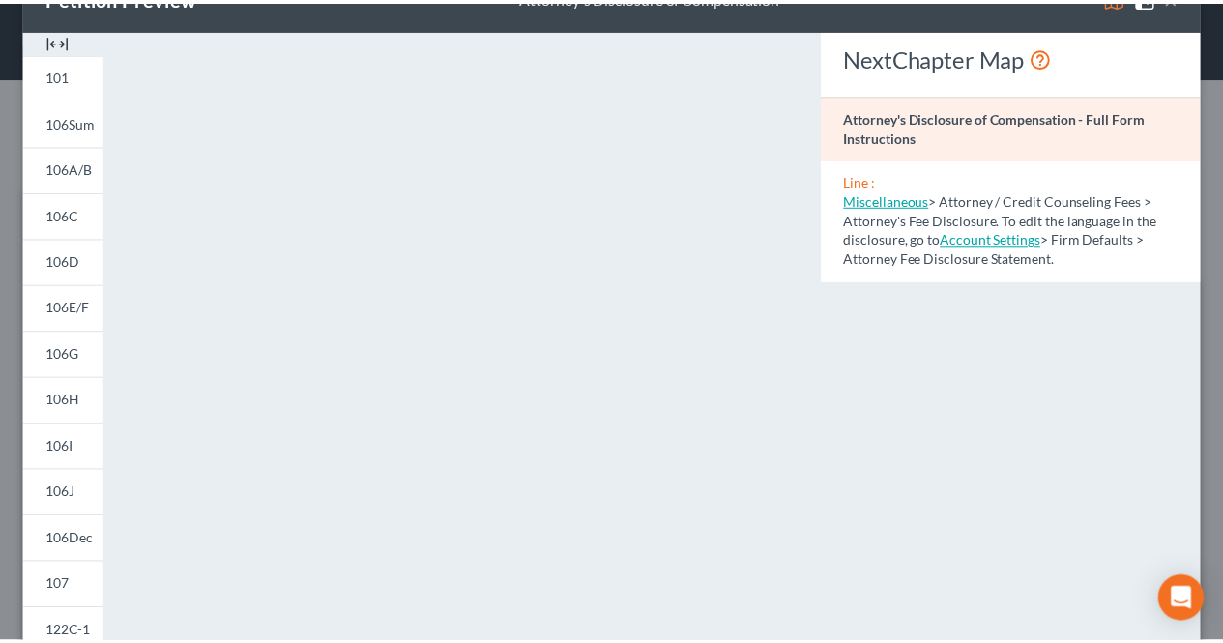
scroll to position [0, 0]
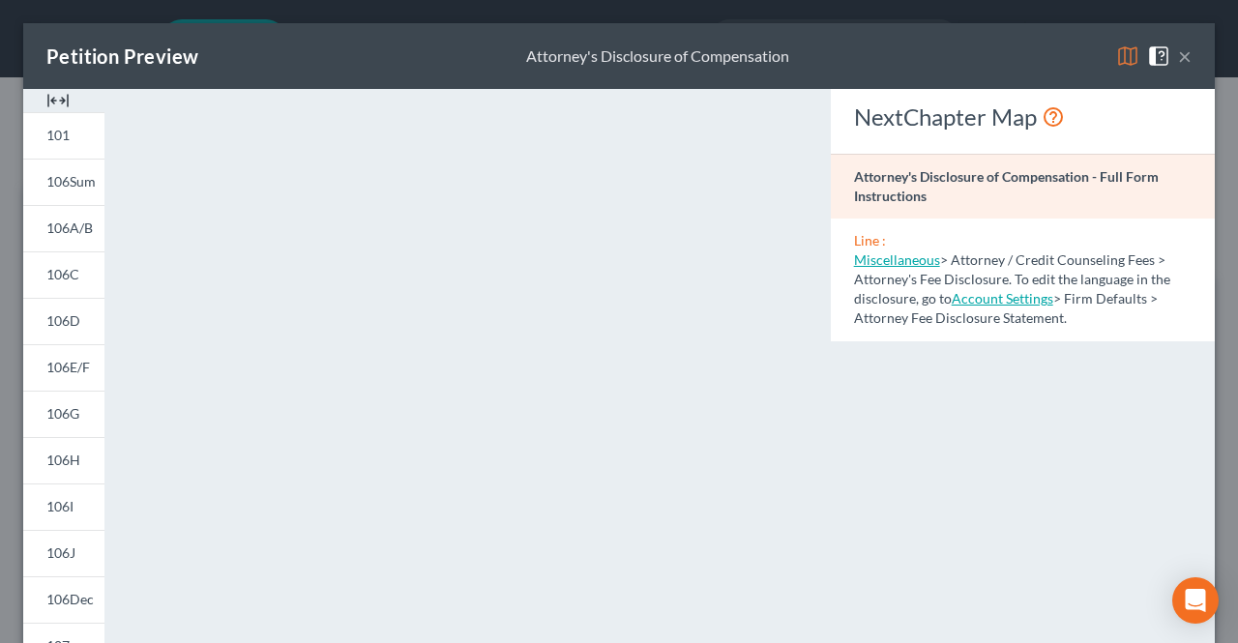
drag, startPoint x: 1172, startPoint y: 61, endPoint x: 573, endPoint y: 44, distance: 599.8
click at [1178, 61] on button "×" at bounding box center [1185, 55] width 14 height 23
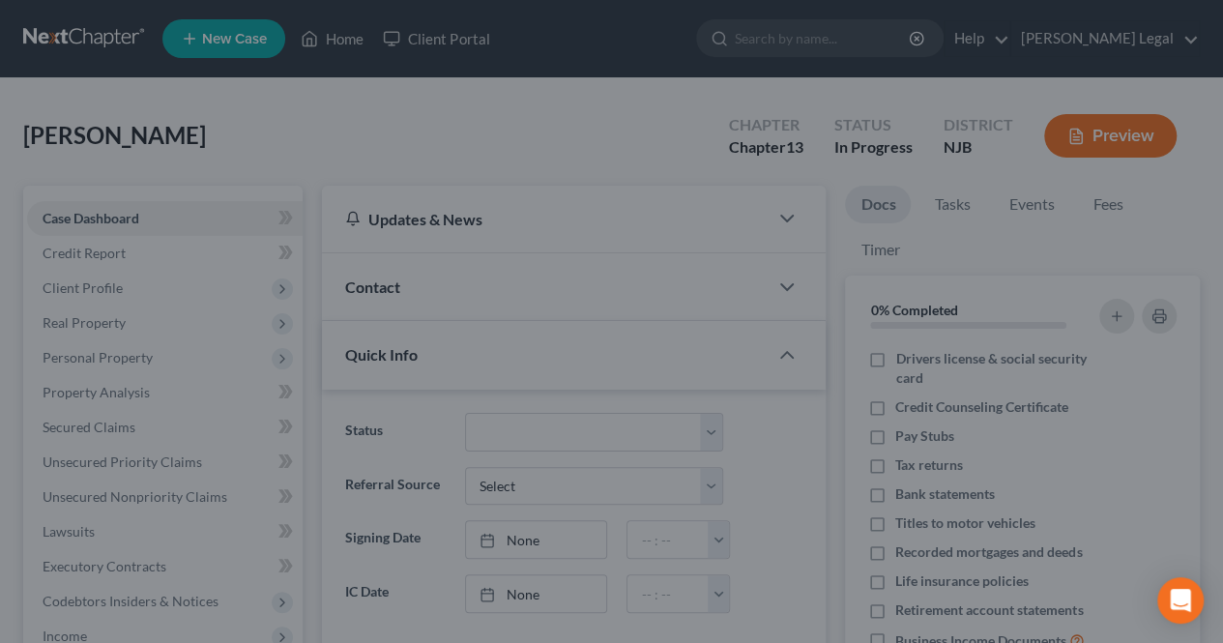
scroll to position [198, 0]
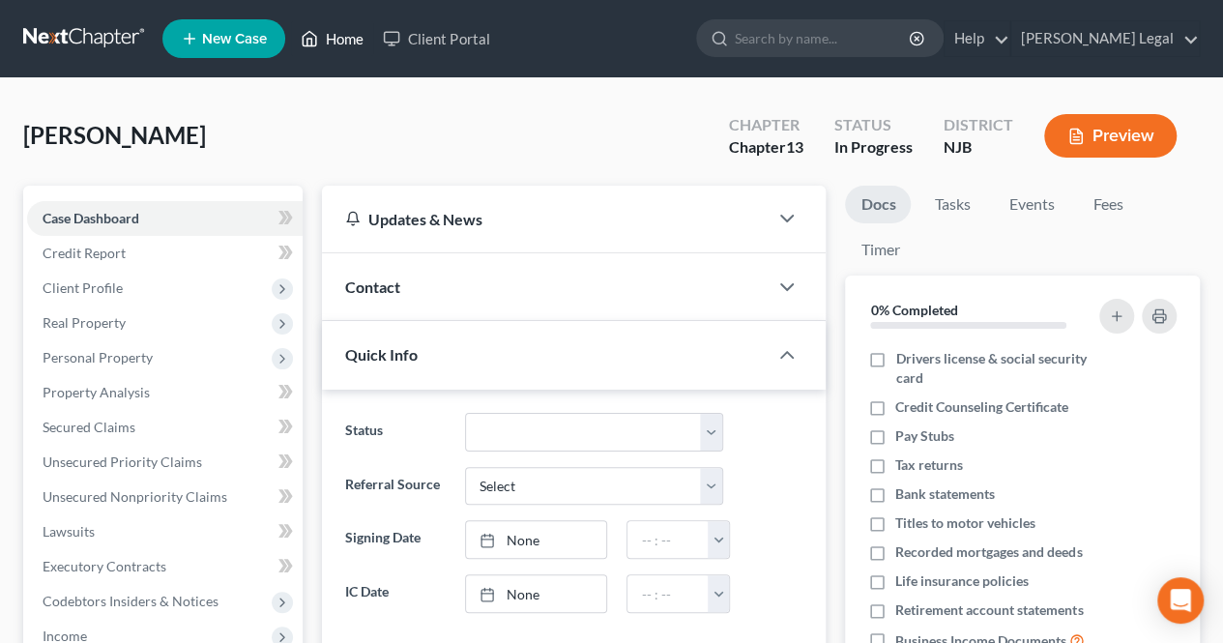
click at [341, 42] on link "Home" at bounding box center [332, 38] width 82 height 35
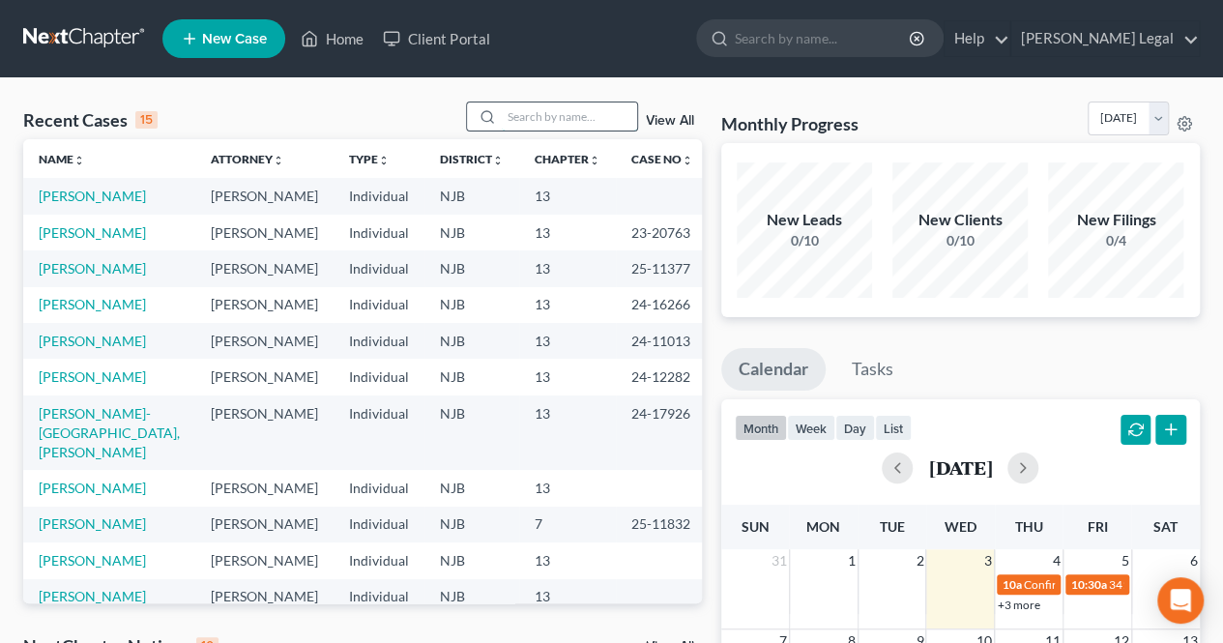
click at [536, 116] on input "search" at bounding box center [569, 117] width 135 height 28
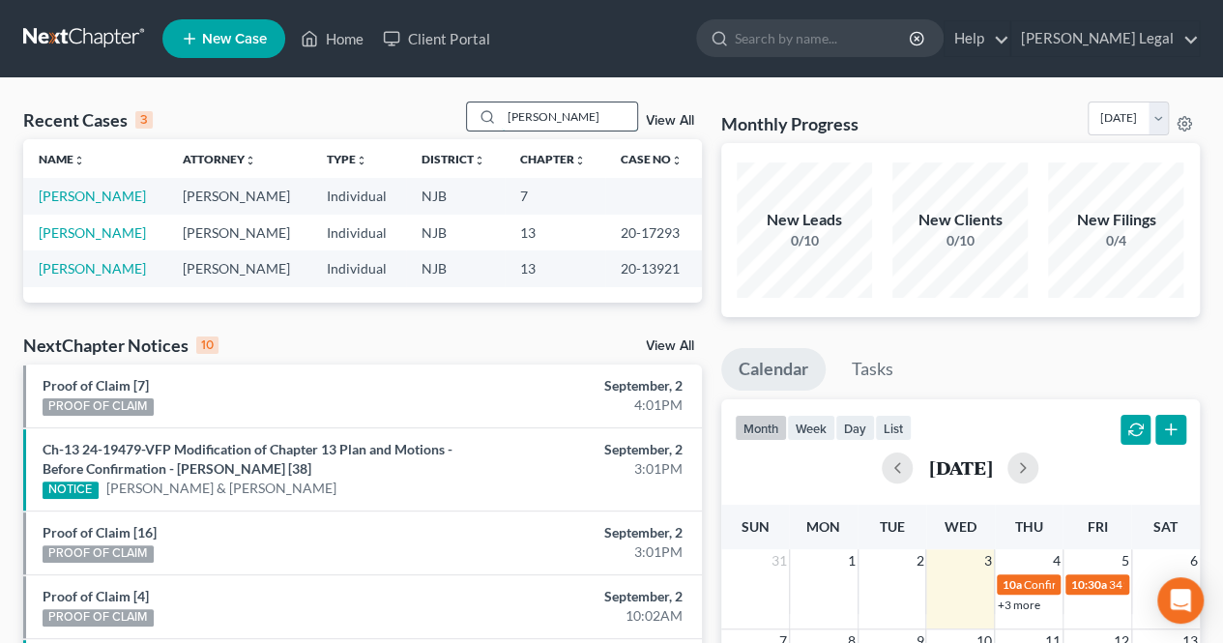
drag, startPoint x: 540, startPoint y: 118, endPoint x: 497, endPoint y: 114, distance: 42.7
click at [497, 114] on div "[PERSON_NAME]" at bounding box center [552, 117] width 172 height 30
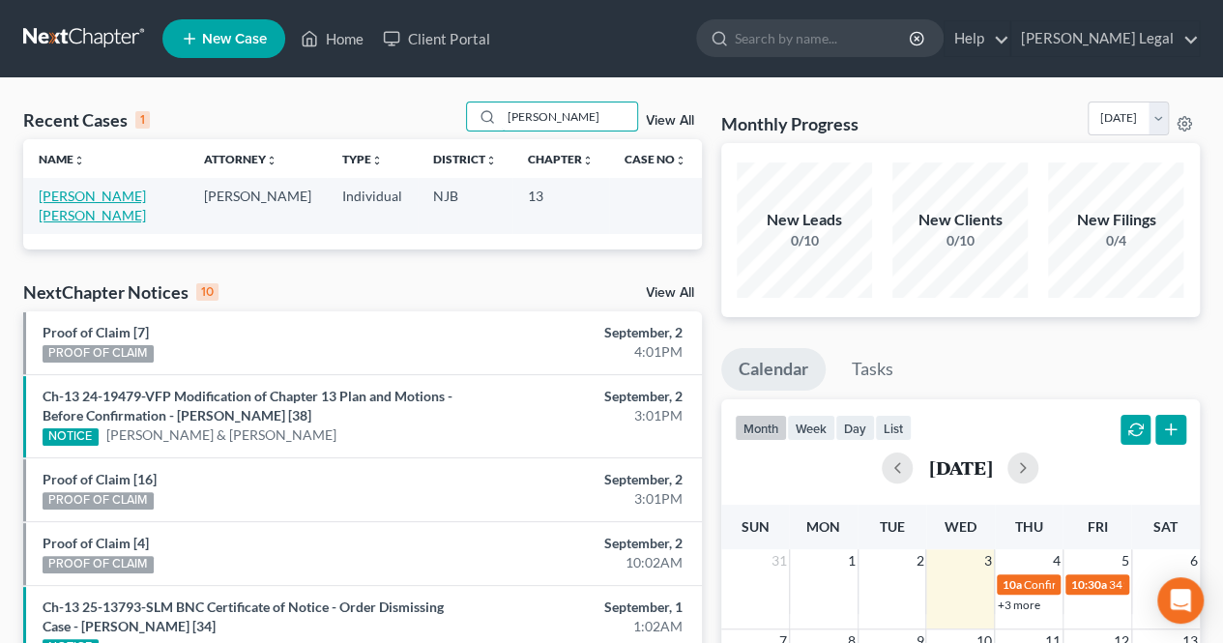
type input "[PERSON_NAME]"
click at [143, 201] on link "[PERSON_NAME] [PERSON_NAME]" at bounding box center [92, 206] width 107 height 36
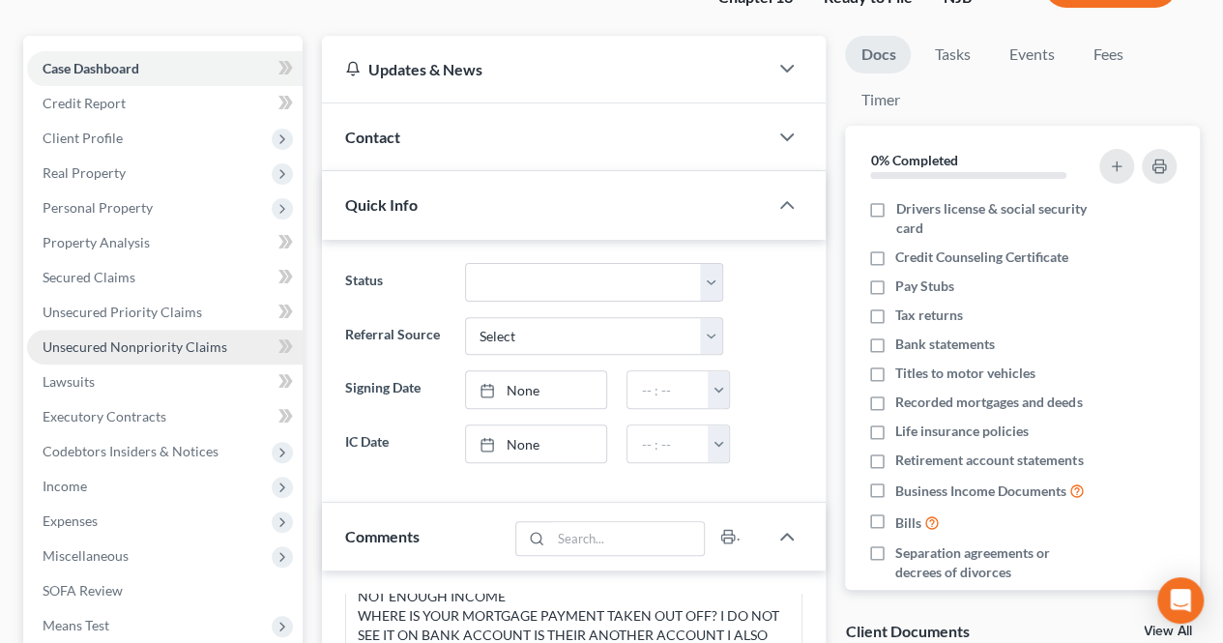
scroll to position [193, 0]
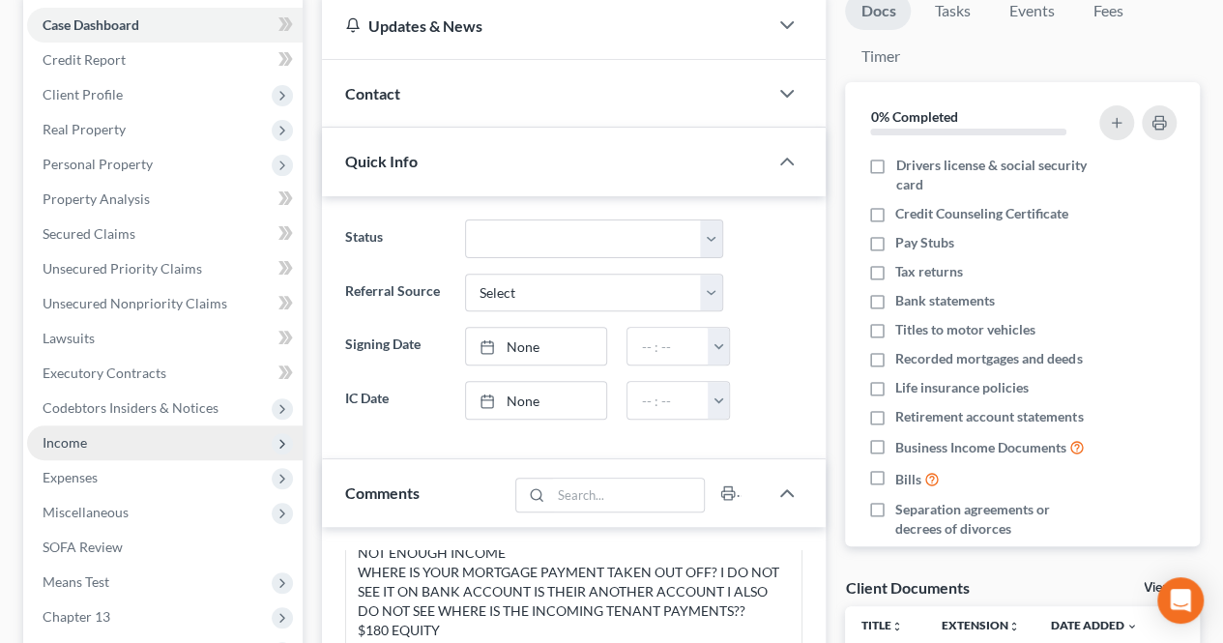
click at [118, 452] on span "Income" at bounding box center [165, 443] width 276 height 35
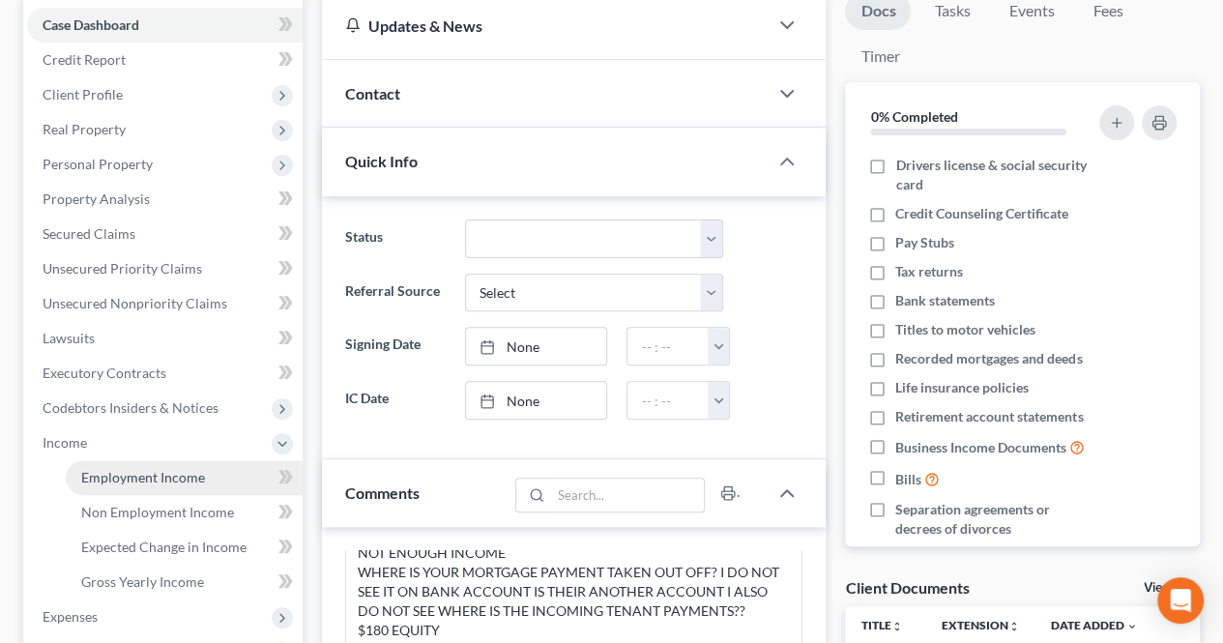
click at [123, 470] on span "Employment Income" at bounding box center [143, 477] width 124 height 16
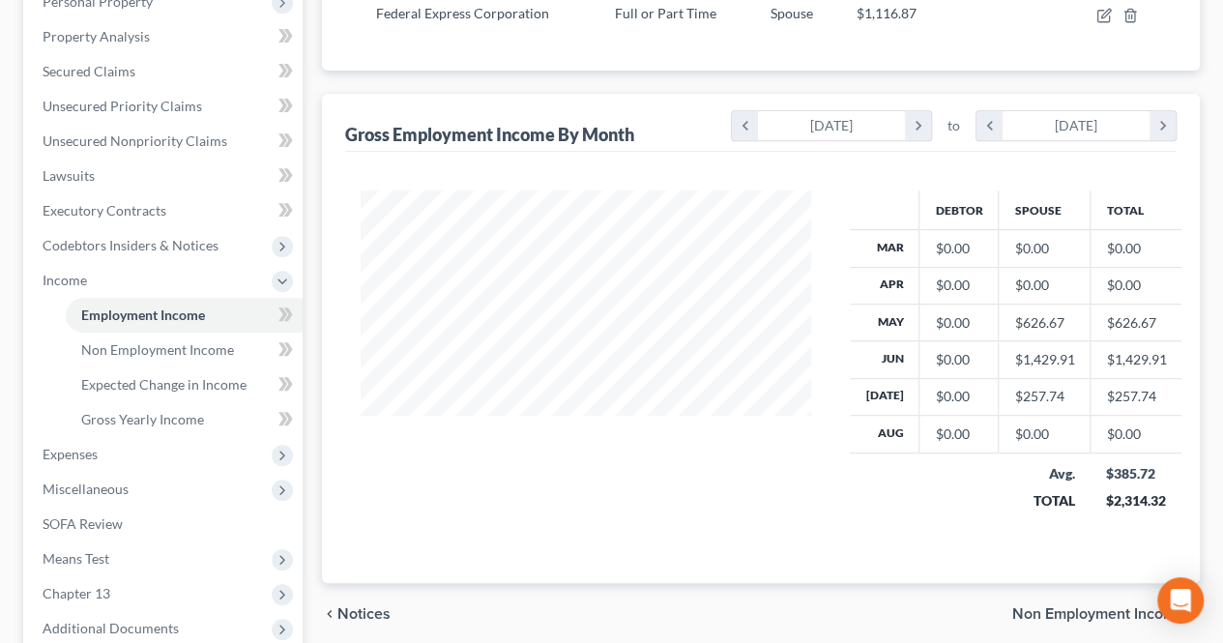
scroll to position [387, 0]
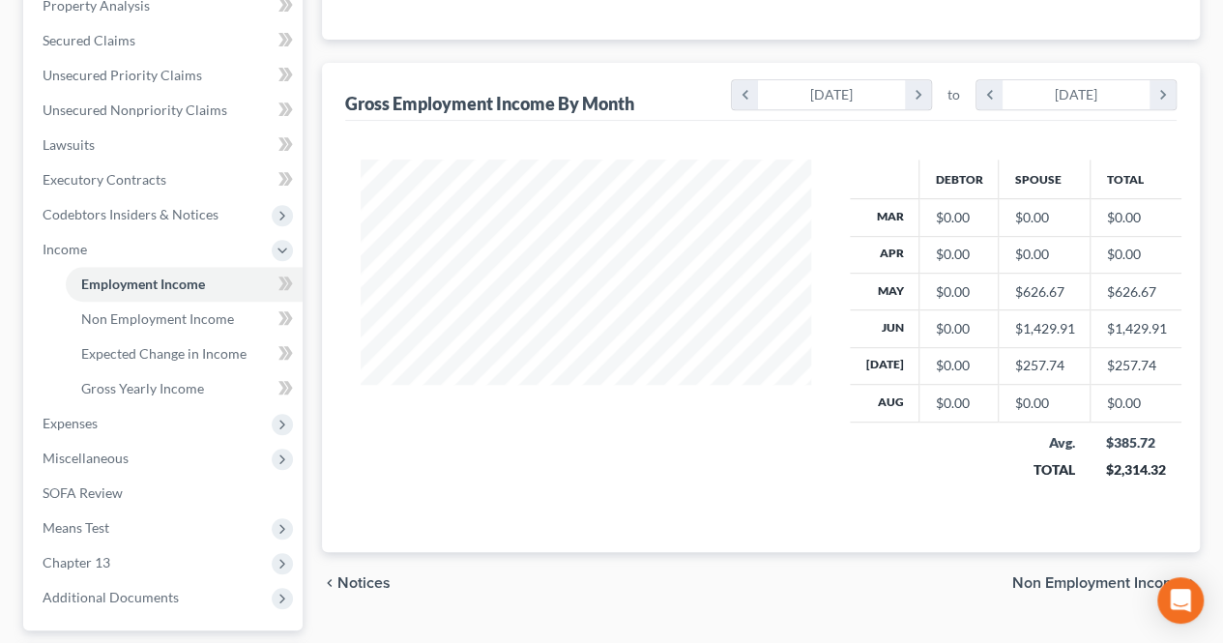
click at [1031, 579] on span "Non Employment Income" at bounding box center [1099, 582] width 172 height 15
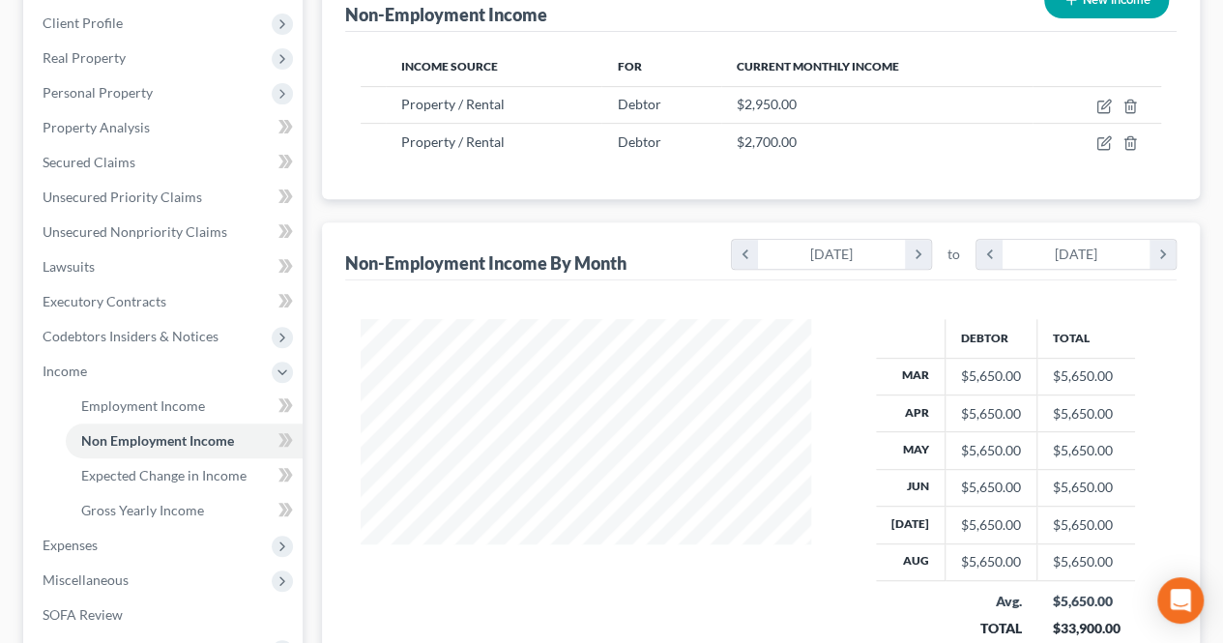
scroll to position [290, 0]
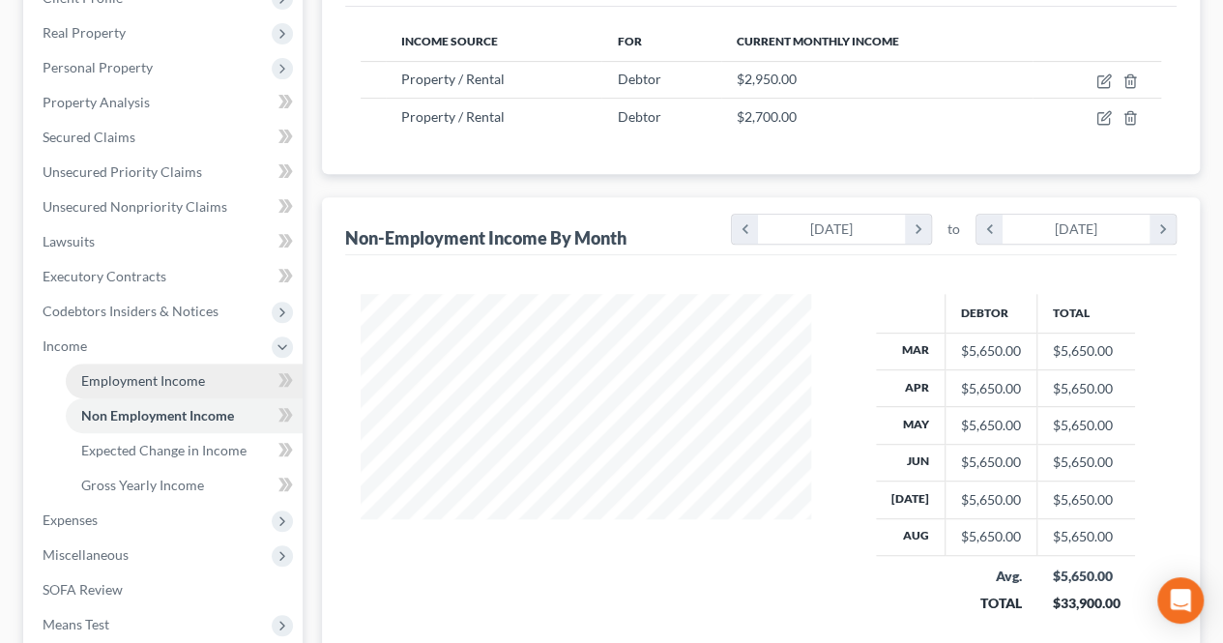
click at [234, 392] on link "Employment Income" at bounding box center [184, 381] width 237 height 35
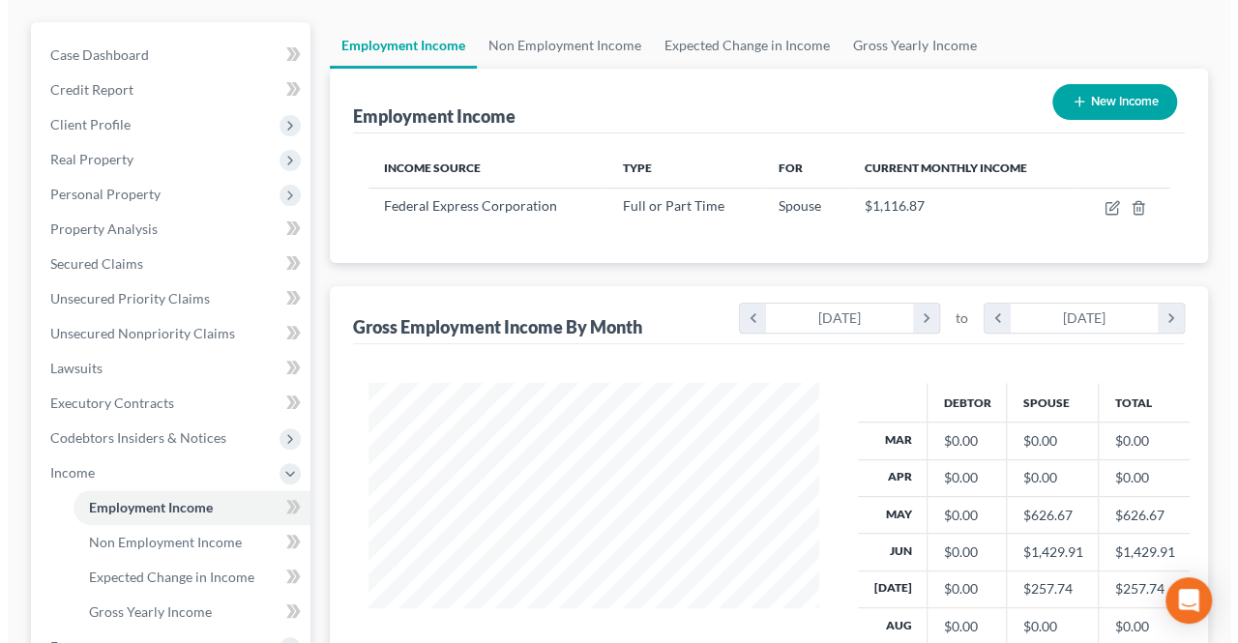
scroll to position [193, 0]
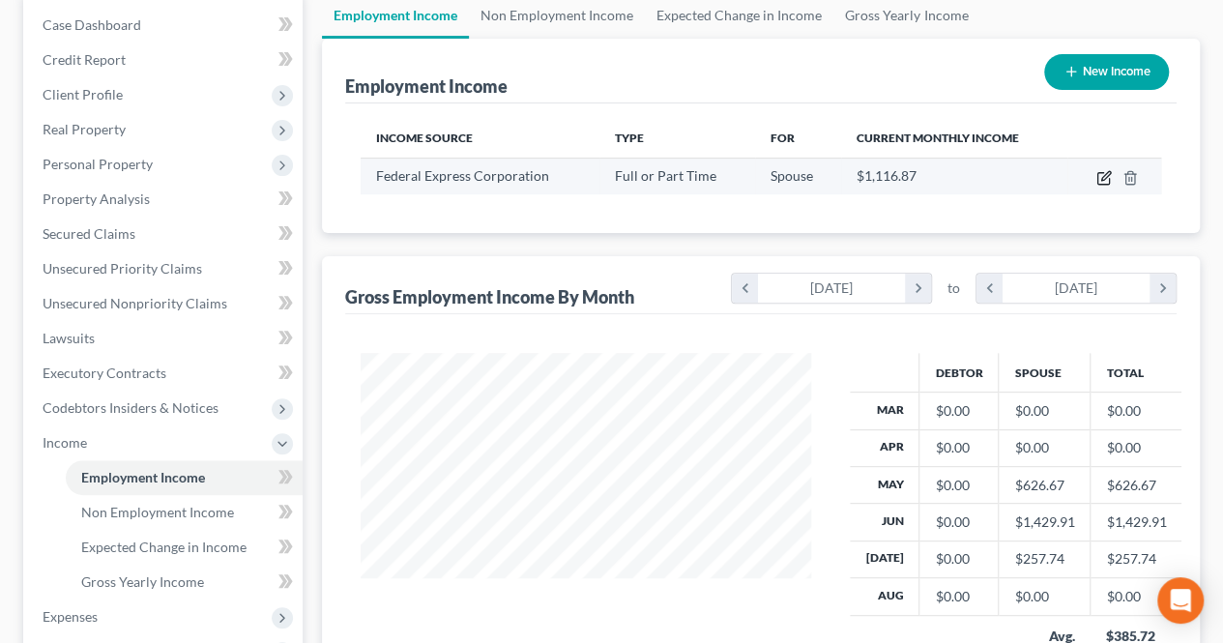
click at [1107, 178] on icon "button" at bounding box center [1104, 177] width 15 height 15
select select "0"
select select "44"
select select "3"
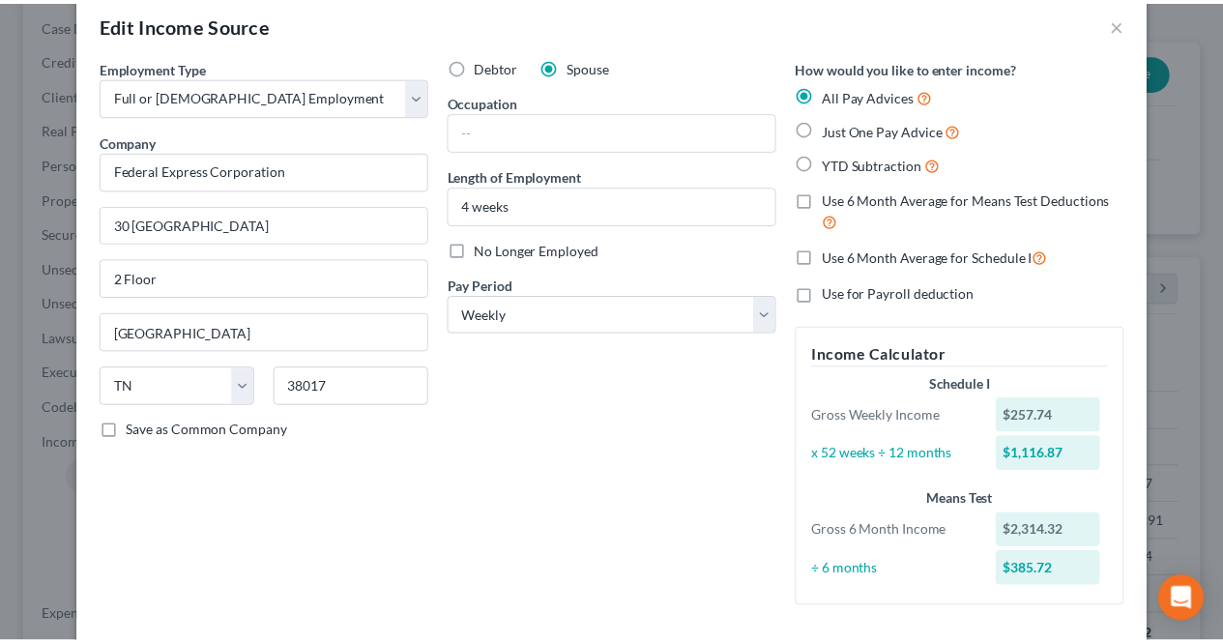
scroll to position [0, 0]
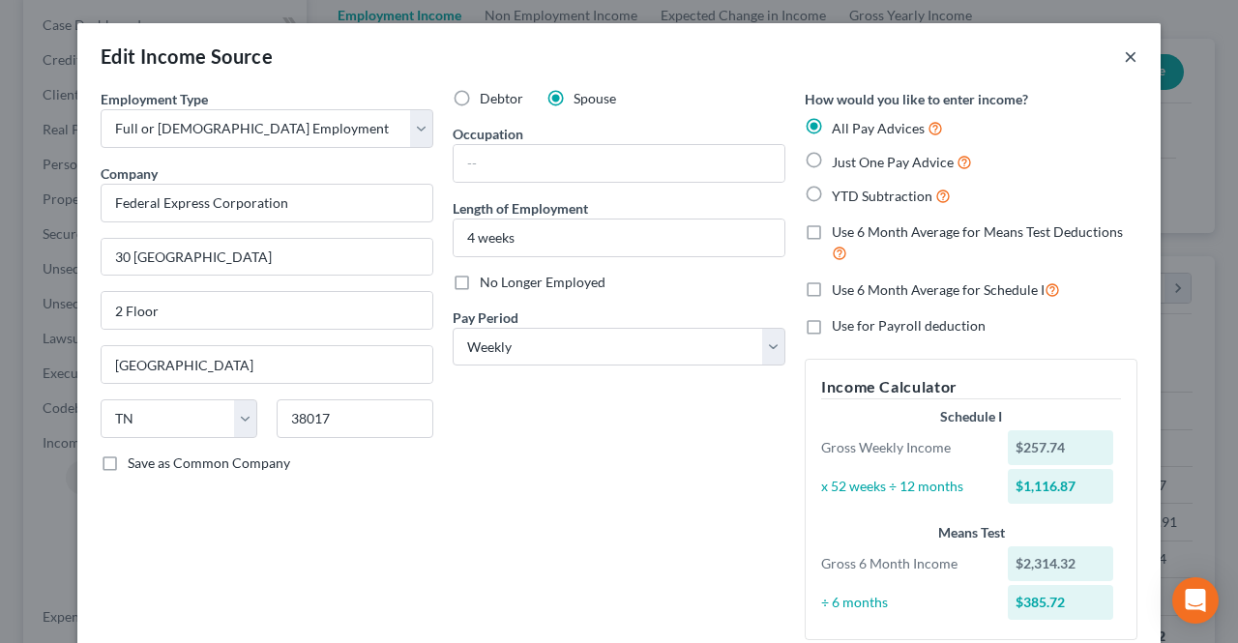
click at [1124, 57] on button "×" at bounding box center [1131, 55] width 14 height 23
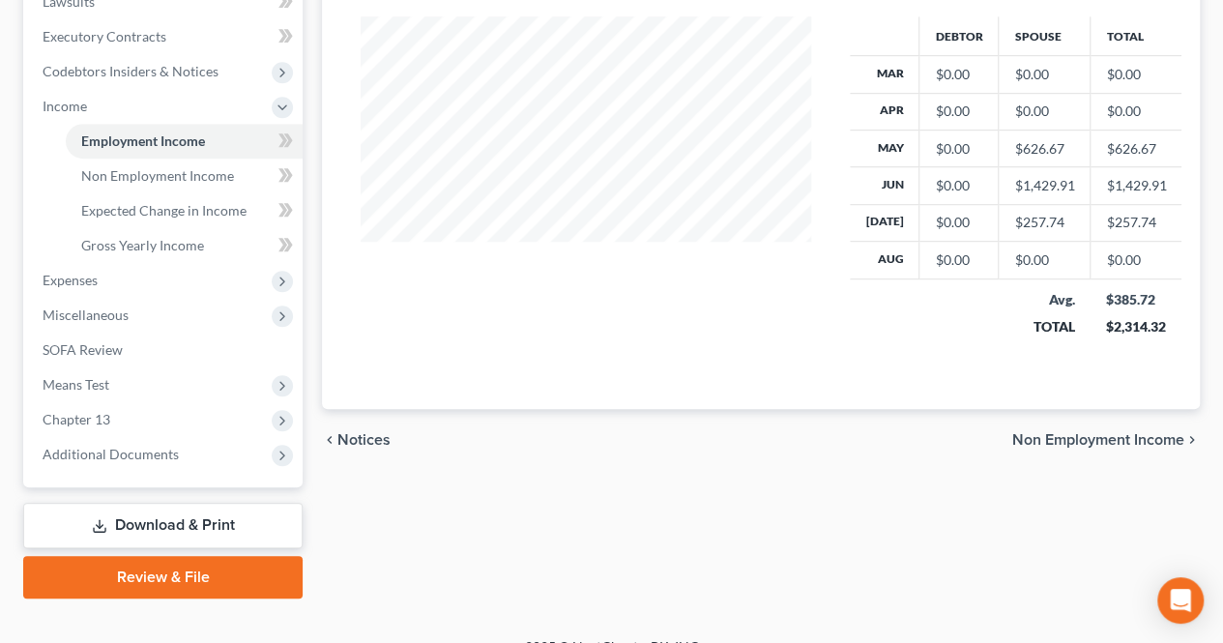
scroll to position [556, 0]
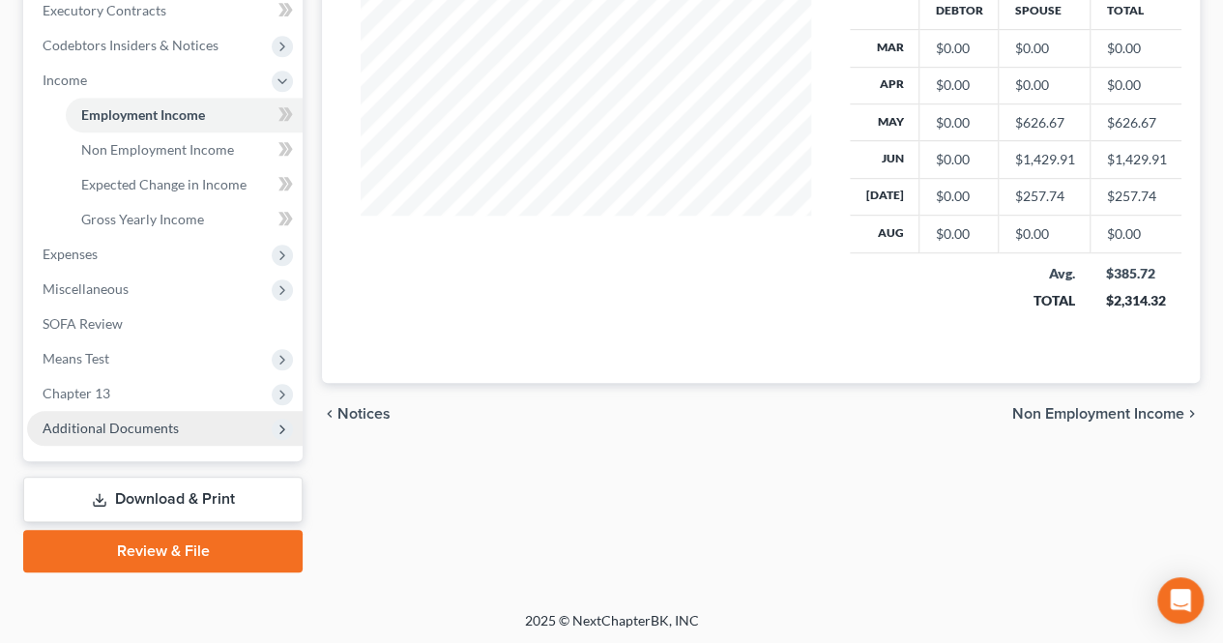
click at [164, 439] on span "Additional Documents" at bounding box center [165, 428] width 276 height 35
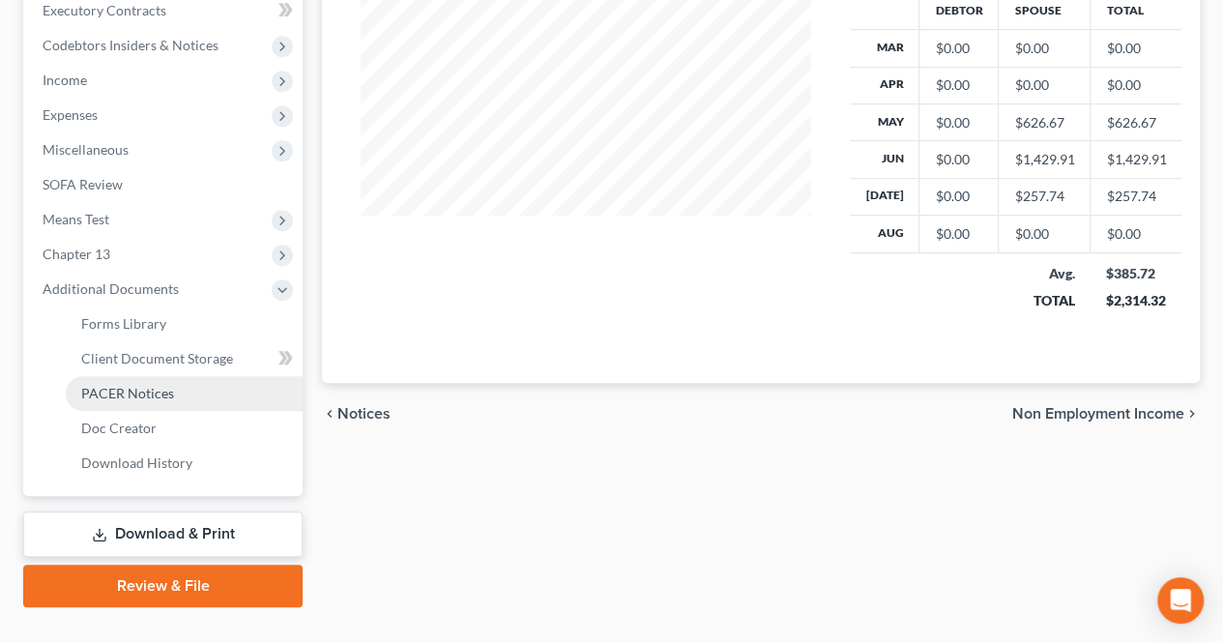
click at [159, 400] on link "PACER Notices" at bounding box center [184, 393] width 237 height 35
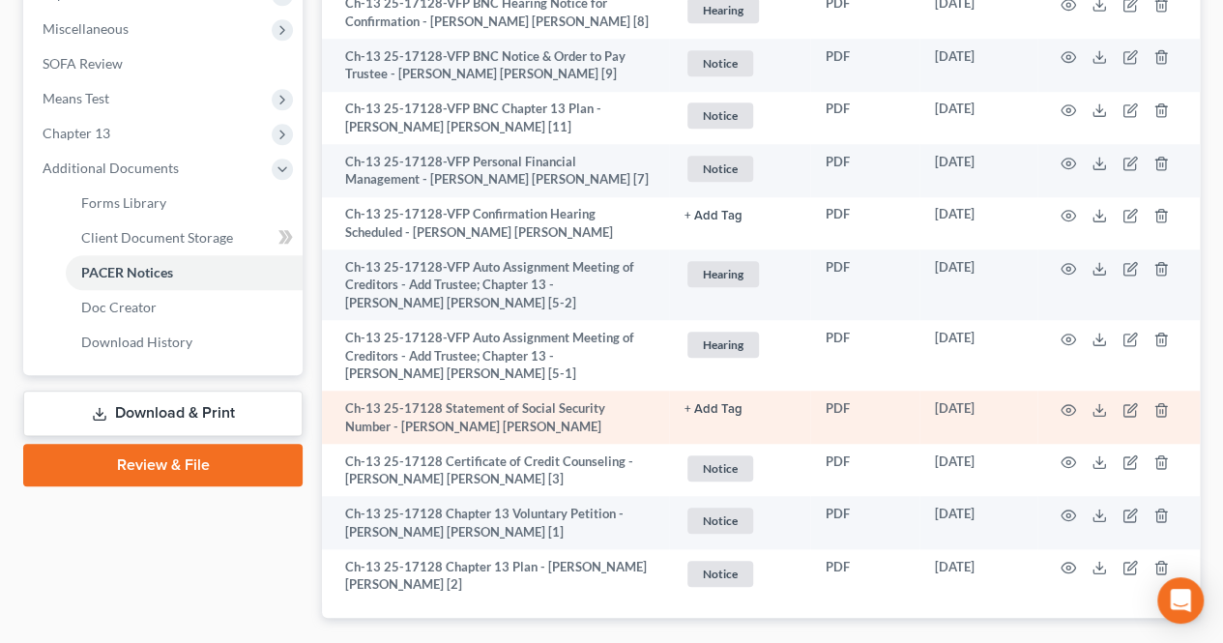
scroll to position [767, 0]
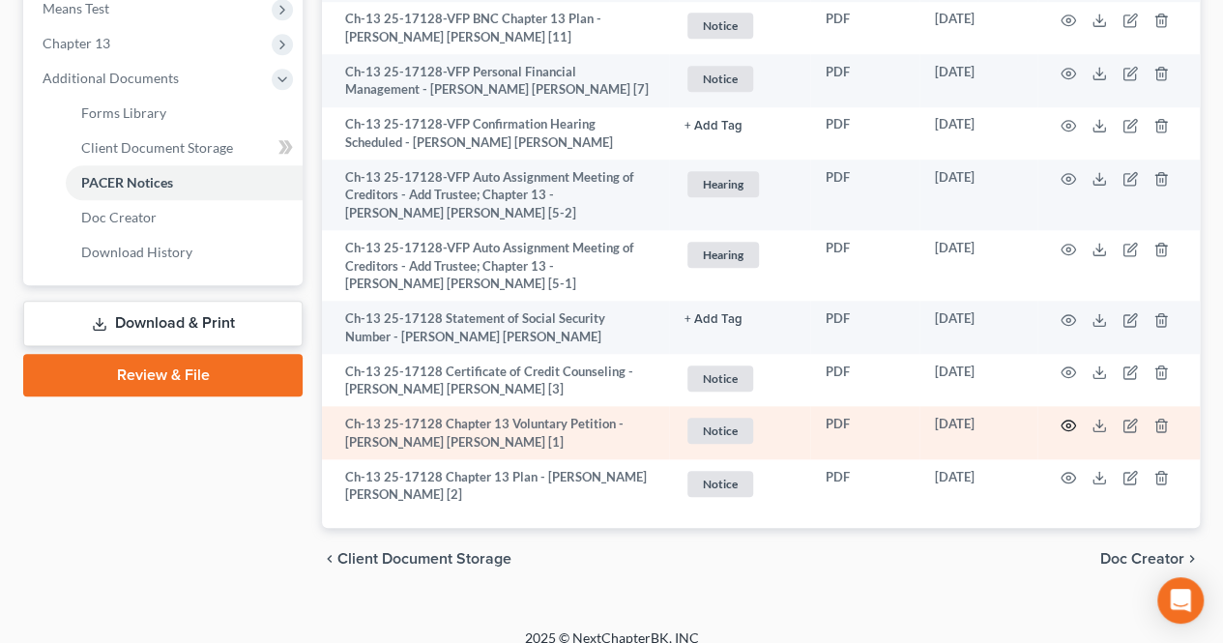
click at [1068, 418] on icon "button" at bounding box center [1068, 425] width 15 height 15
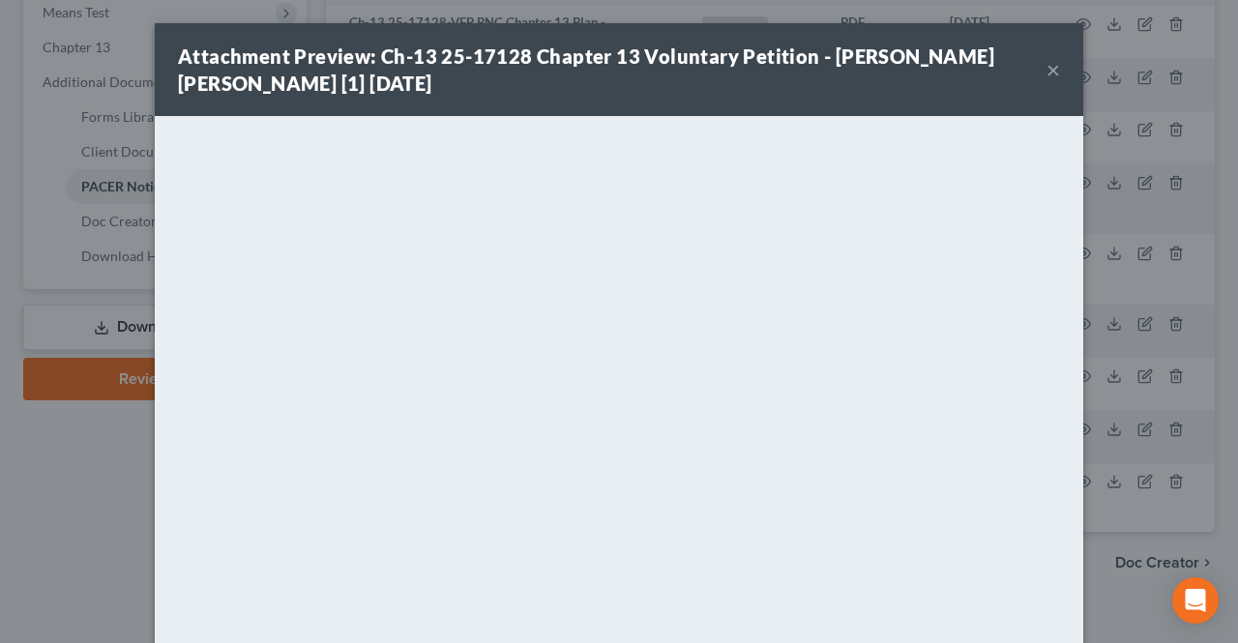
click at [1046, 69] on button "×" at bounding box center [1053, 69] width 14 height 23
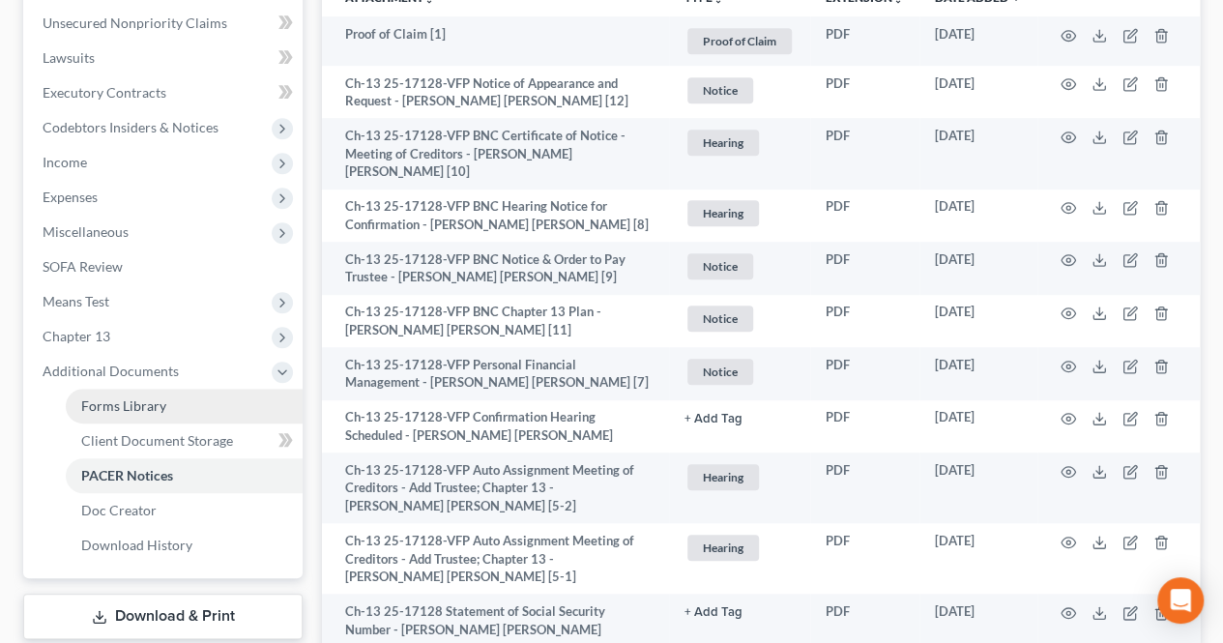
scroll to position [473, 0]
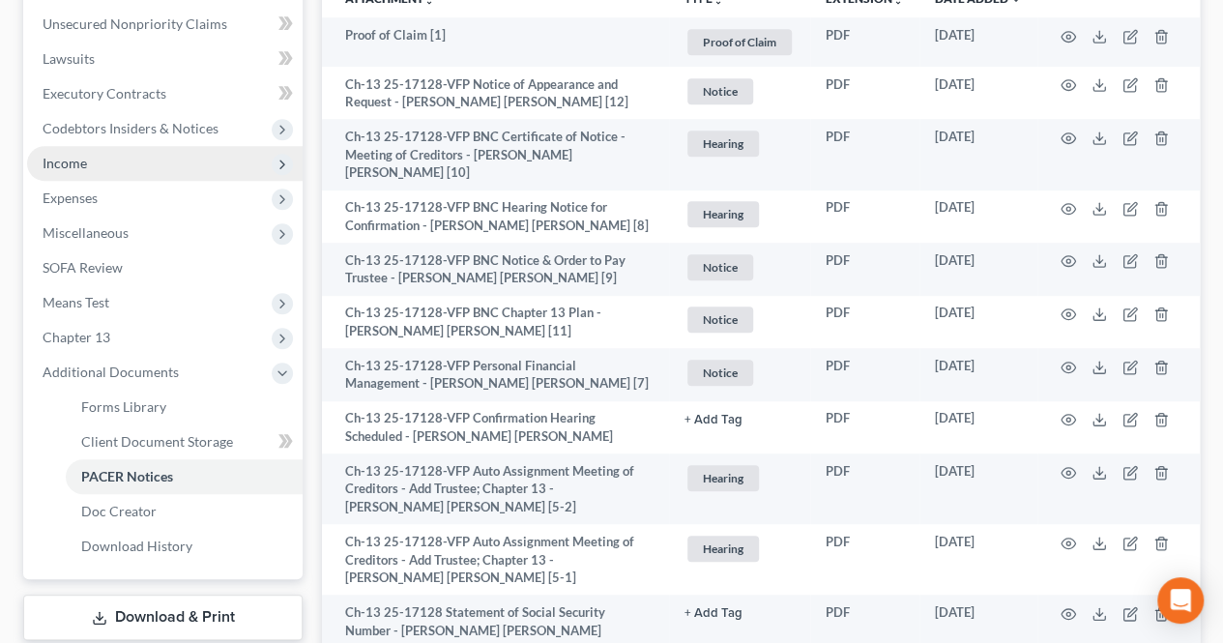
click at [141, 169] on span "Income" at bounding box center [165, 163] width 276 height 35
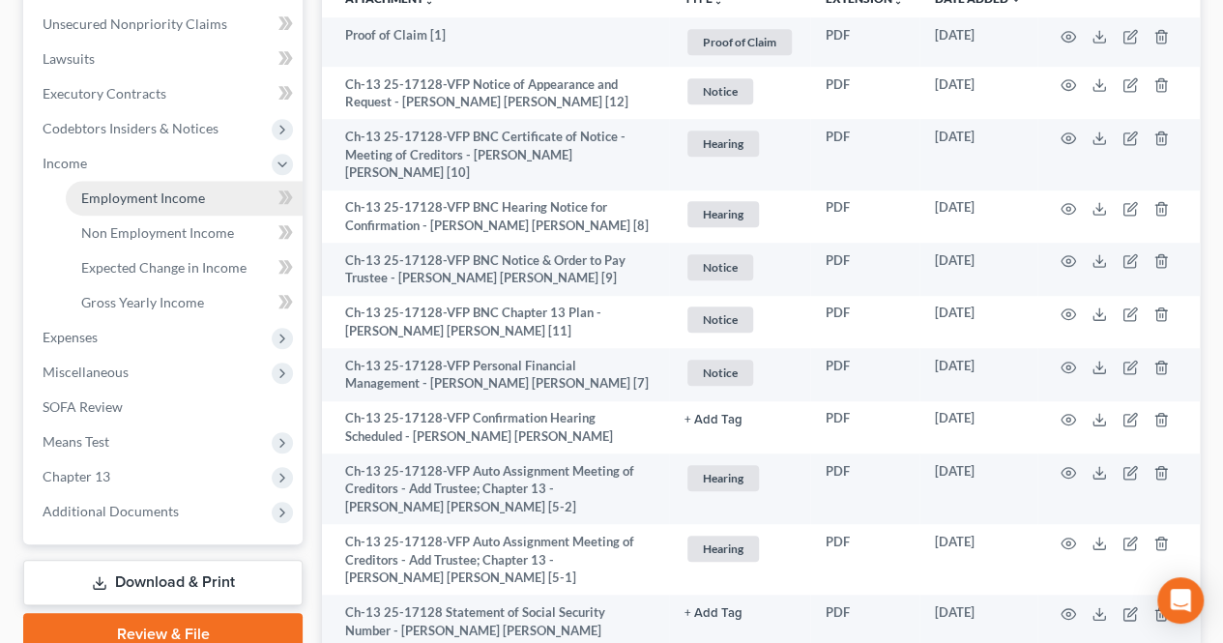
click at [139, 195] on span "Employment Income" at bounding box center [143, 198] width 124 height 16
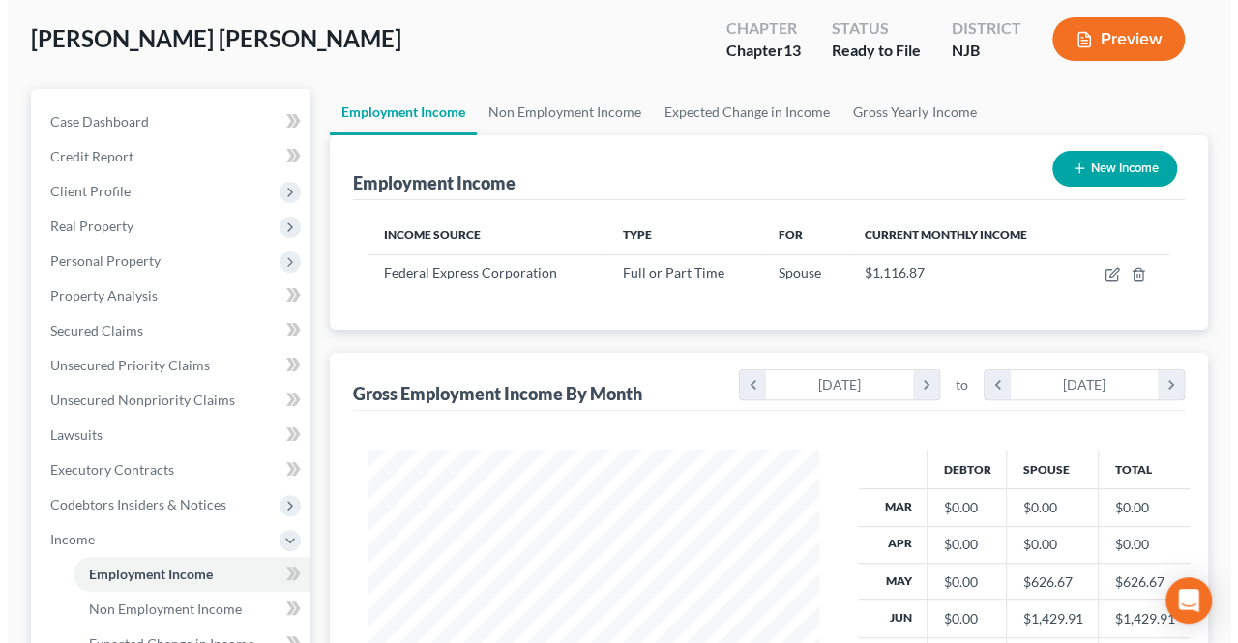
scroll to position [193, 0]
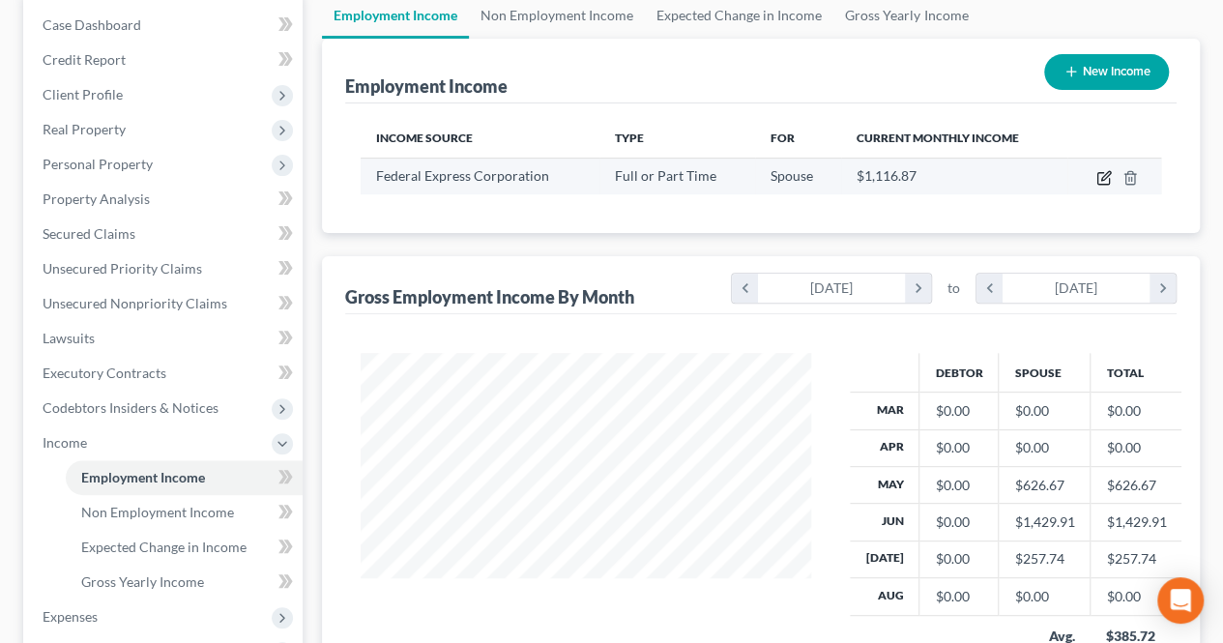
click at [1099, 178] on icon "button" at bounding box center [1104, 177] width 15 height 15
select select "0"
select select "44"
select select "3"
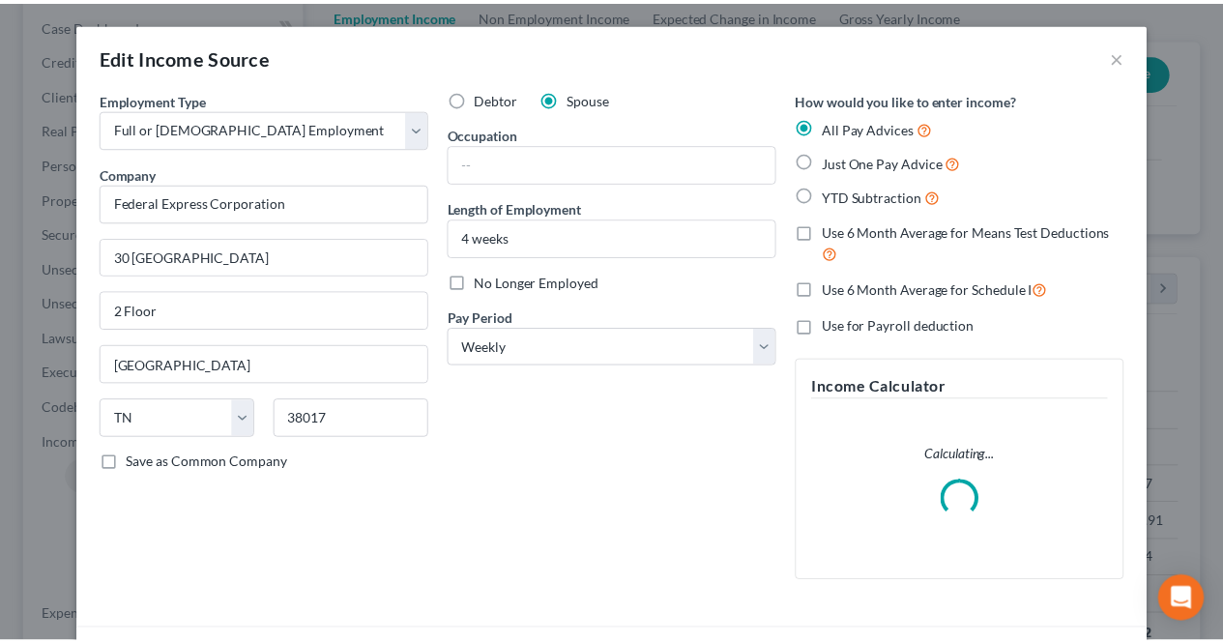
scroll to position [344, 495]
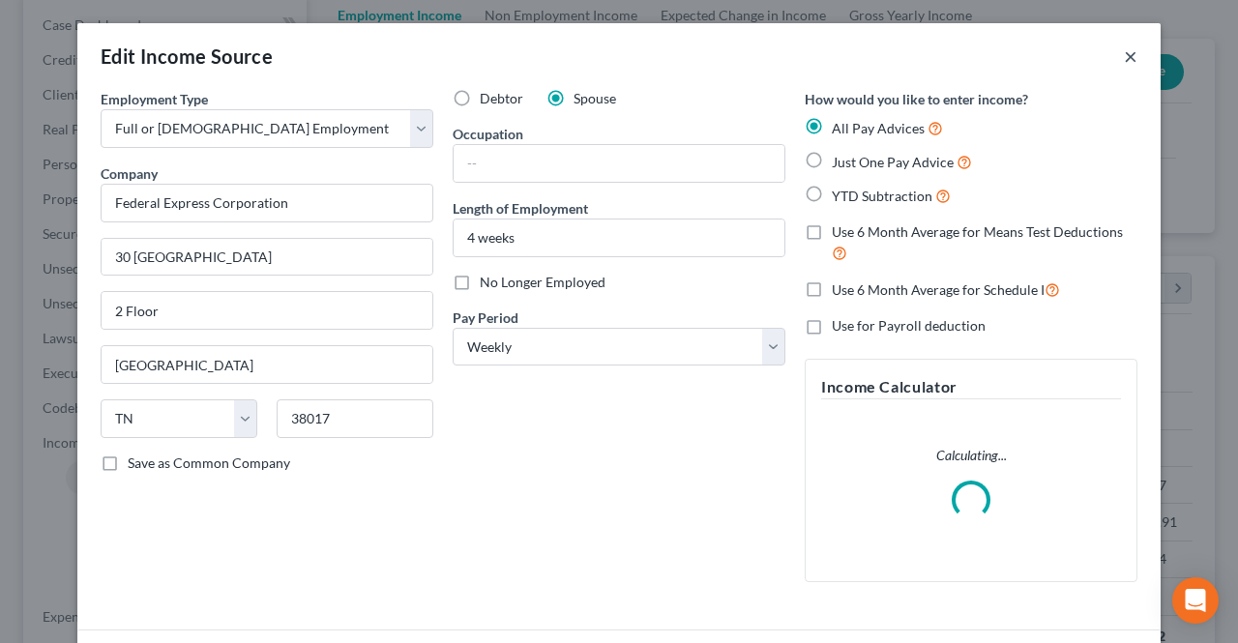
click at [1124, 59] on button "×" at bounding box center [1131, 55] width 14 height 23
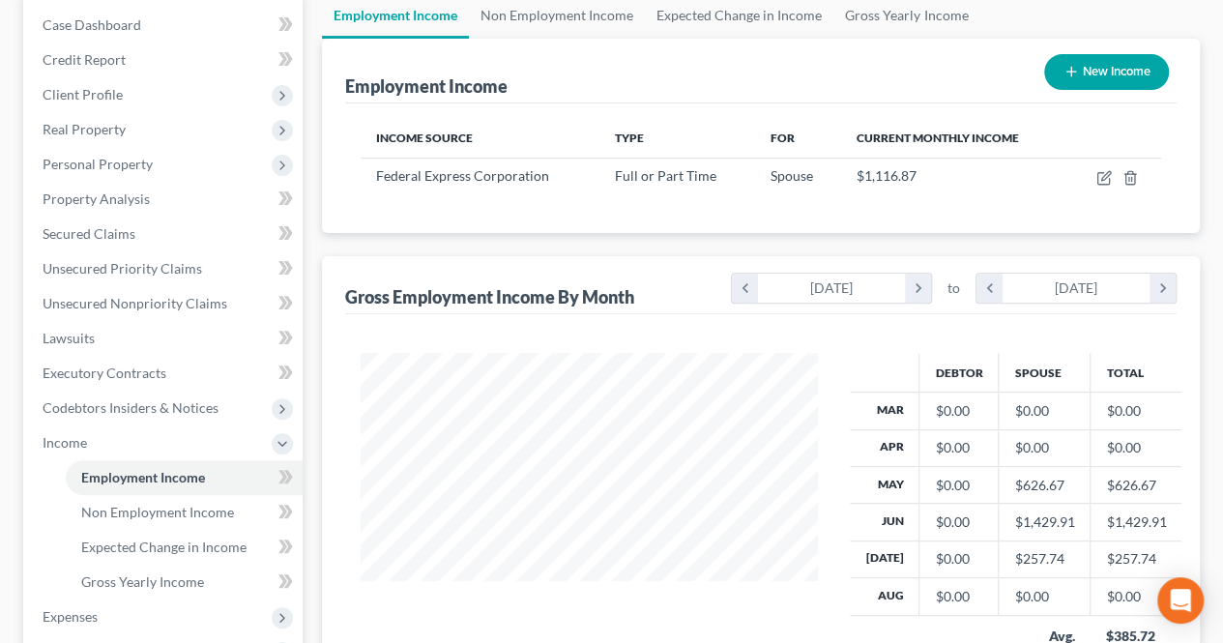
scroll to position [966720, 966575]
click at [197, 523] on link "Non Employment Income" at bounding box center [184, 512] width 237 height 35
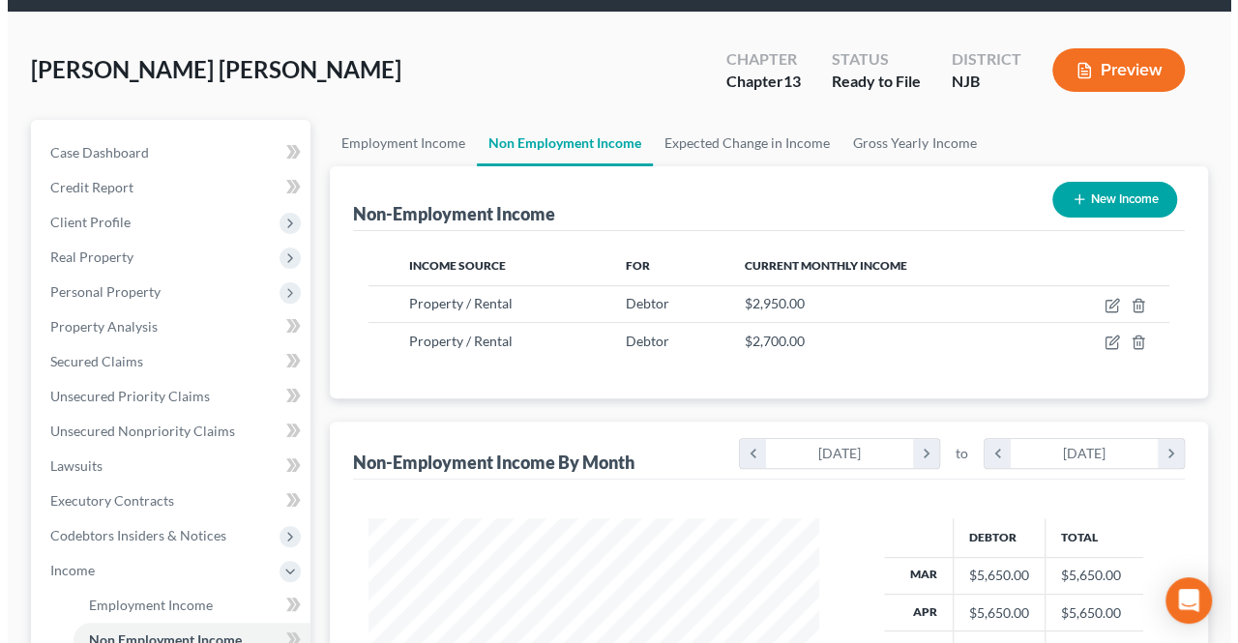
scroll to position [97, 0]
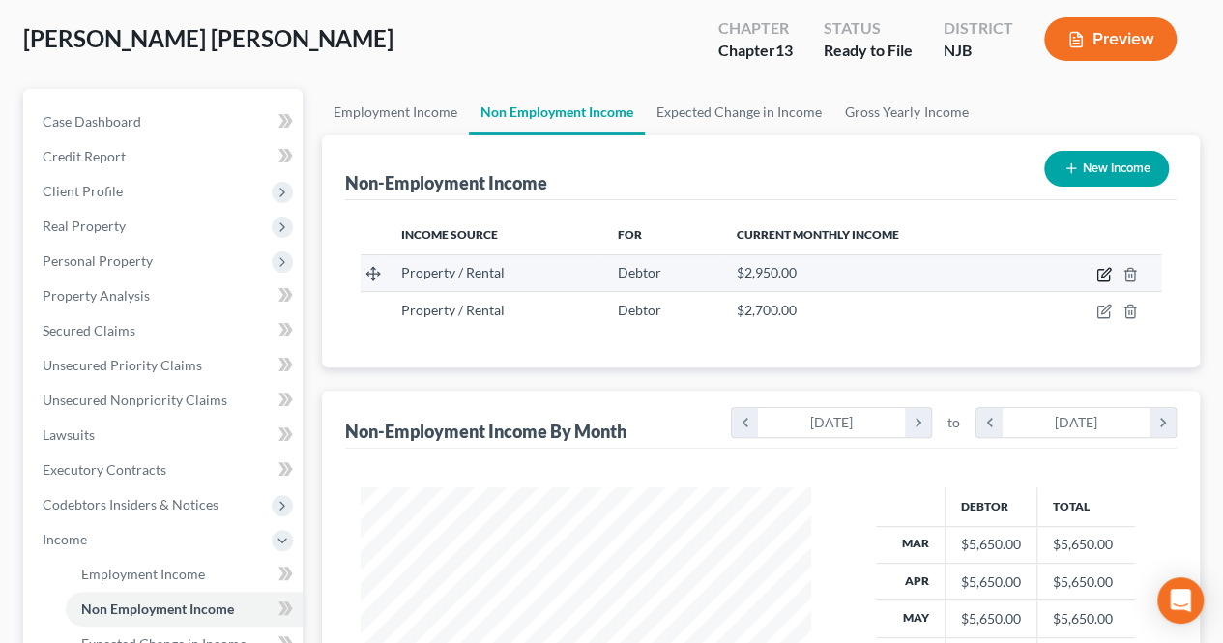
click at [1106, 270] on icon "button" at bounding box center [1105, 272] width 9 height 9
select select "9"
select select "0"
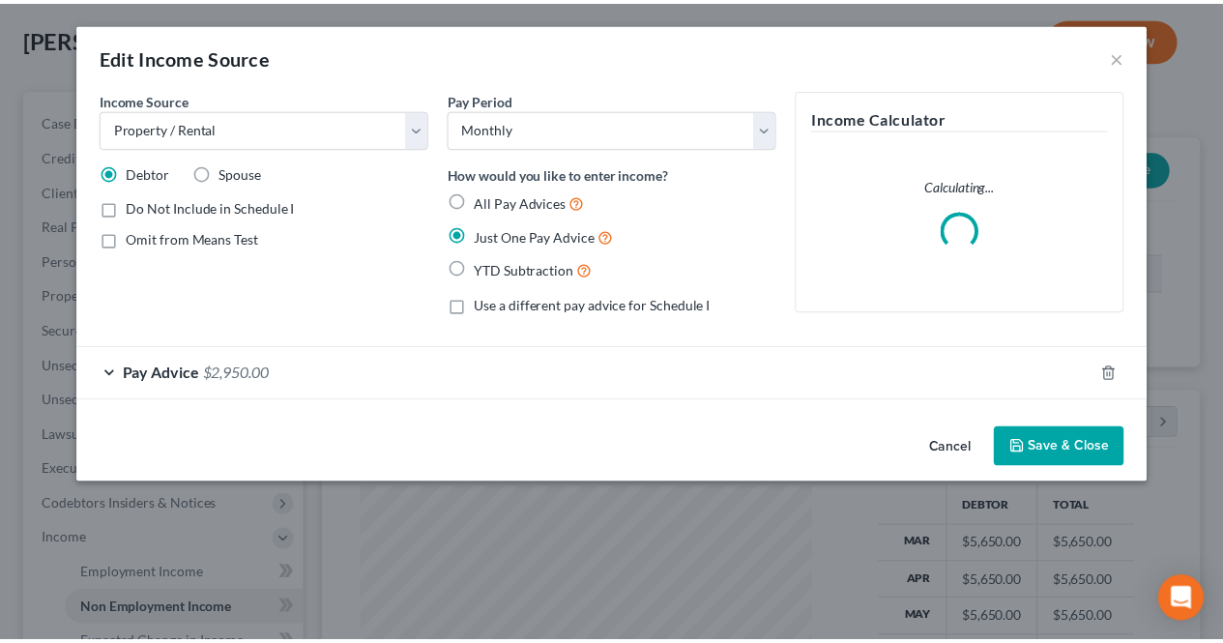
scroll to position [344, 495]
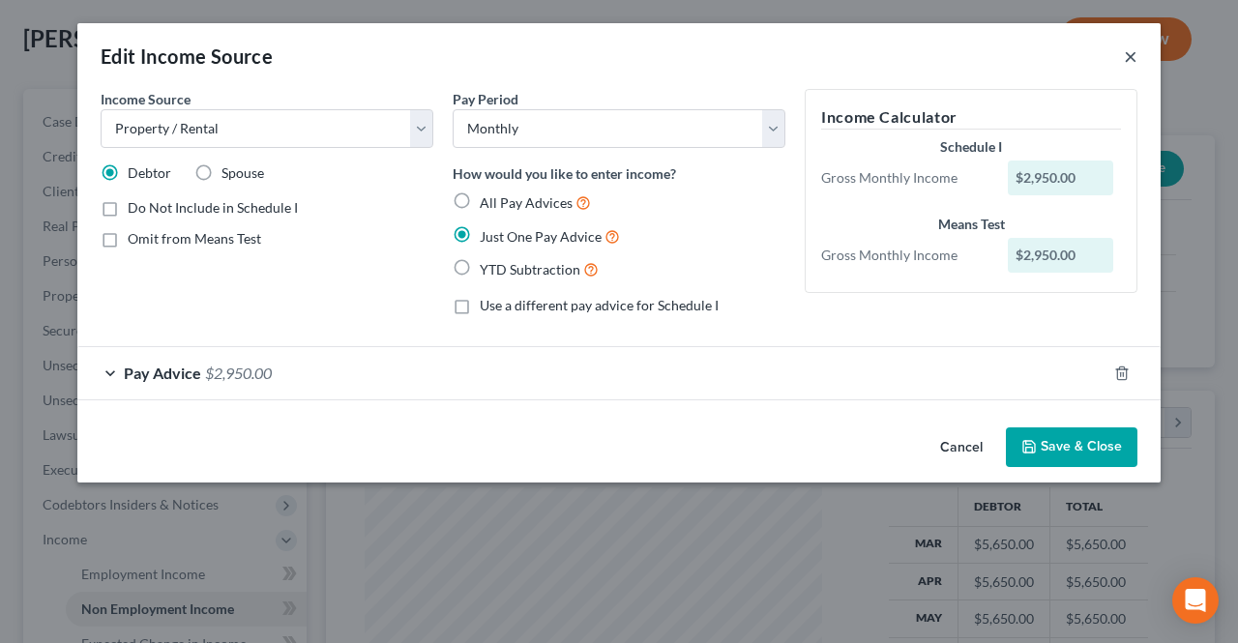
click at [1135, 58] on button "×" at bounding box center [1131, 55] width 14 height 23
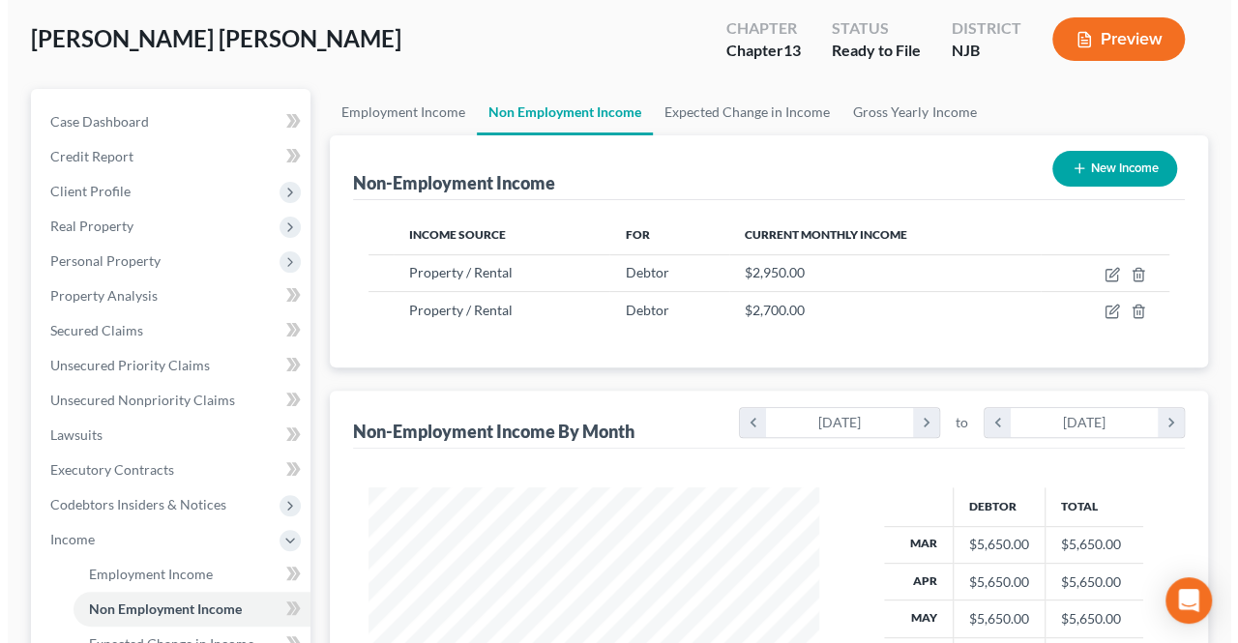
scroll to position [966720, 966575]
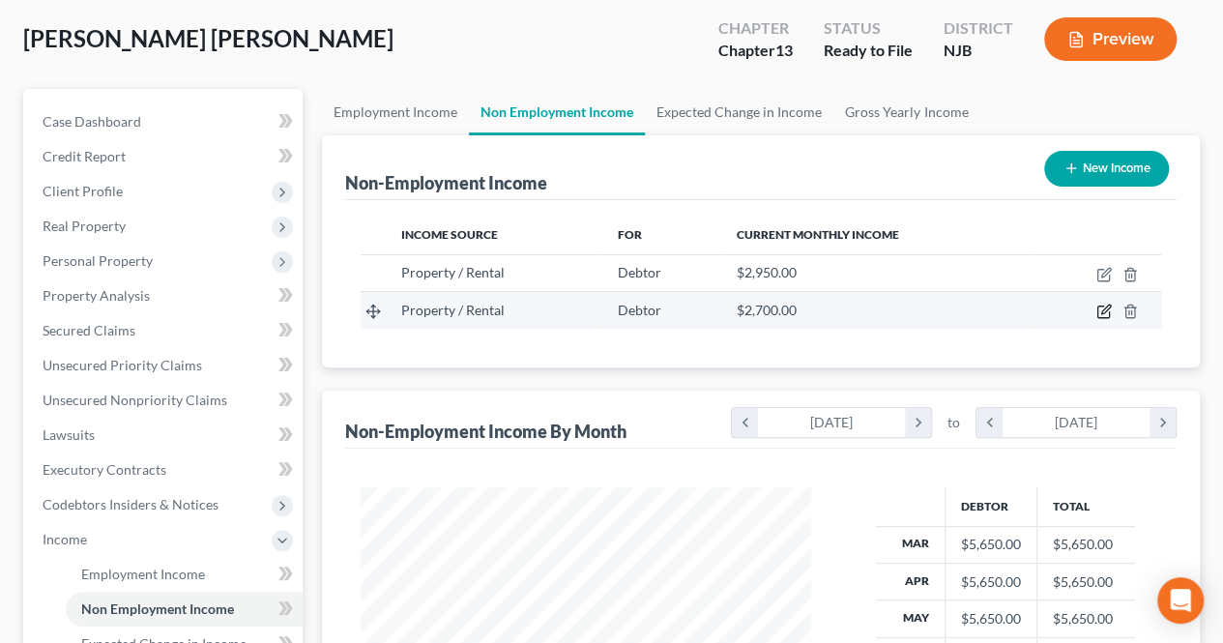
click at [1102, 309] on icon "button" at bounding box center [1105, 310] width 9 height 9
select select "9"
select select "0"
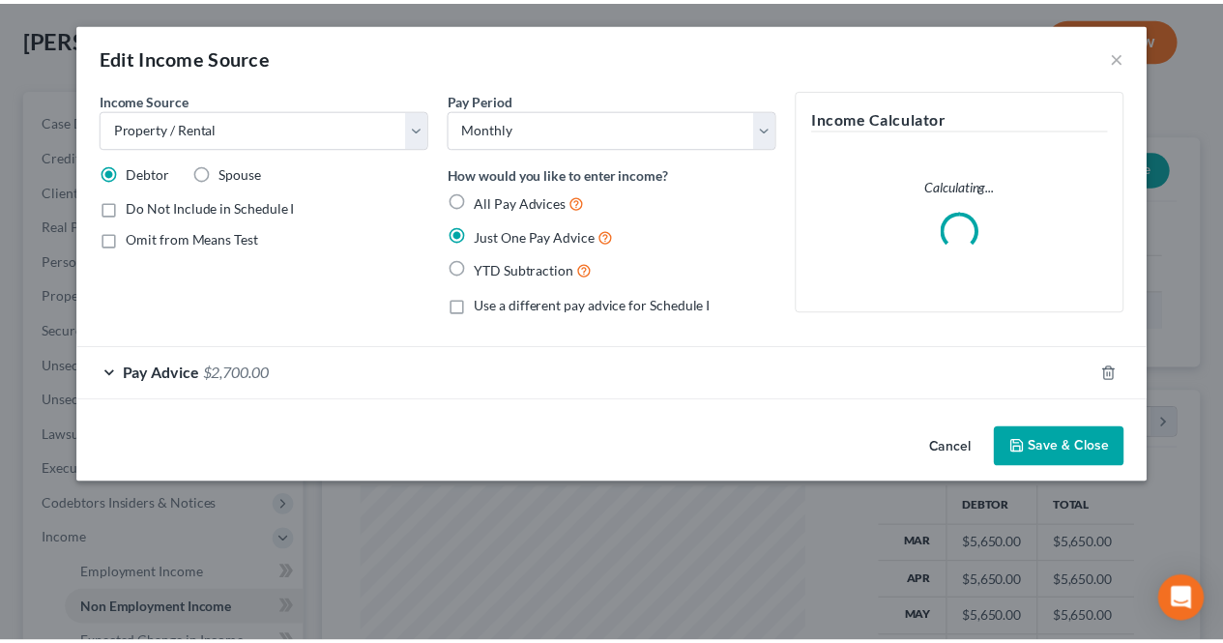
scroll to position [344, 495]
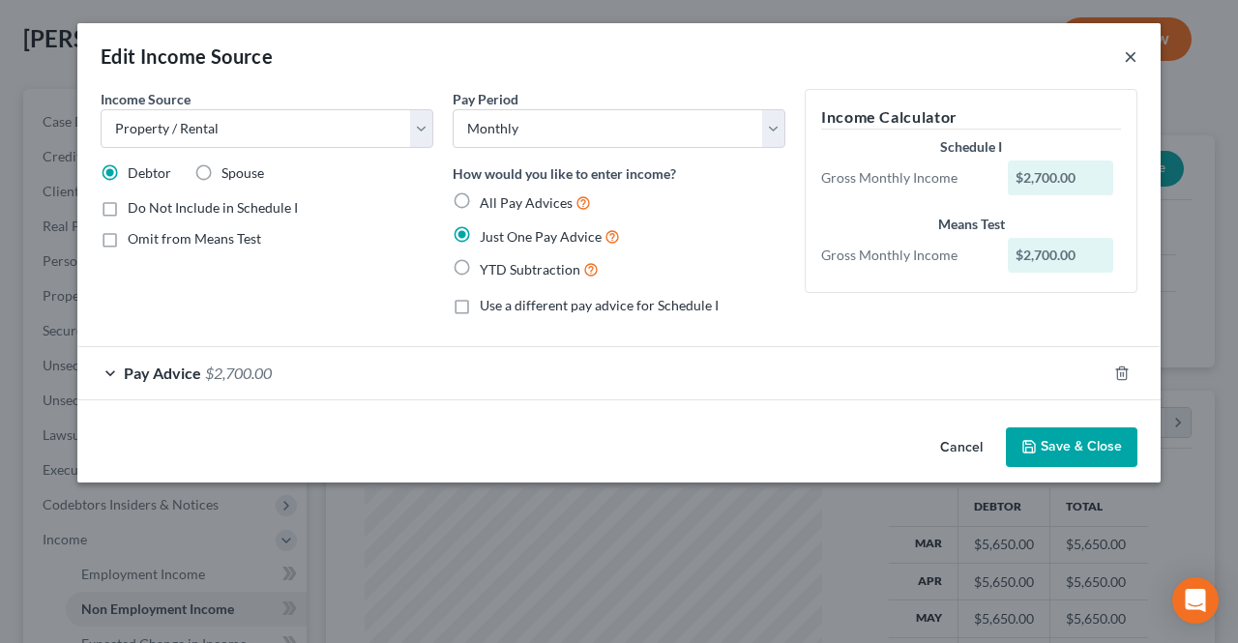
click at [1130, 52] on button "×" at bounding box center [1131, 55] width 14 height 23
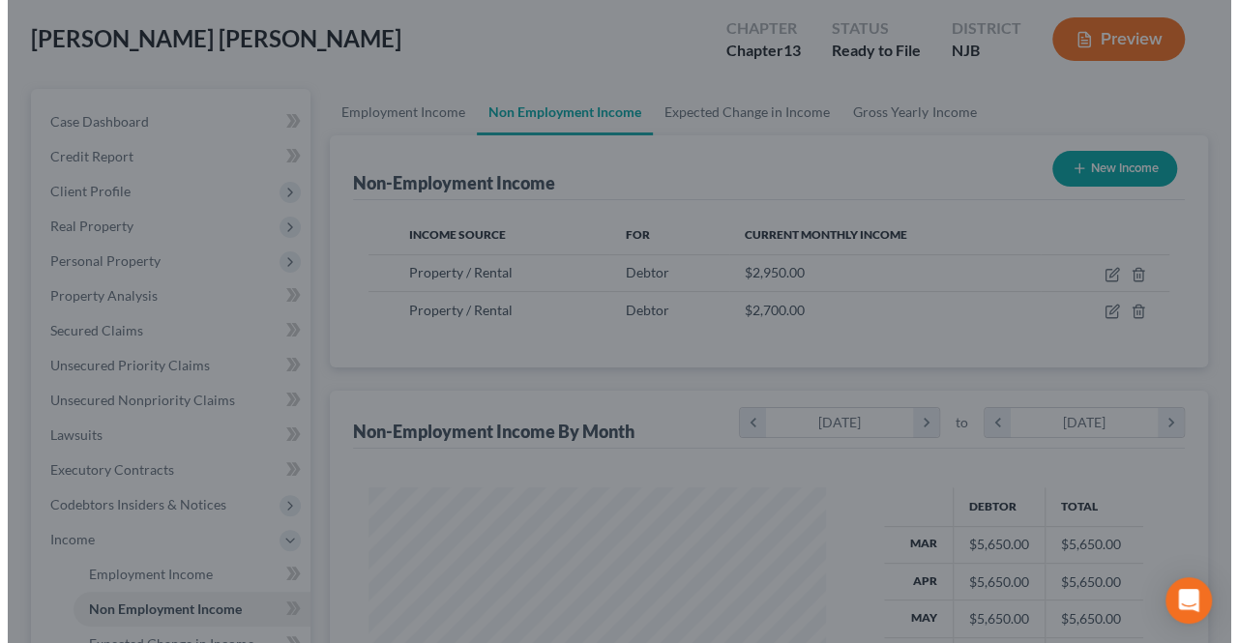
scroll to position [966720, 966575]
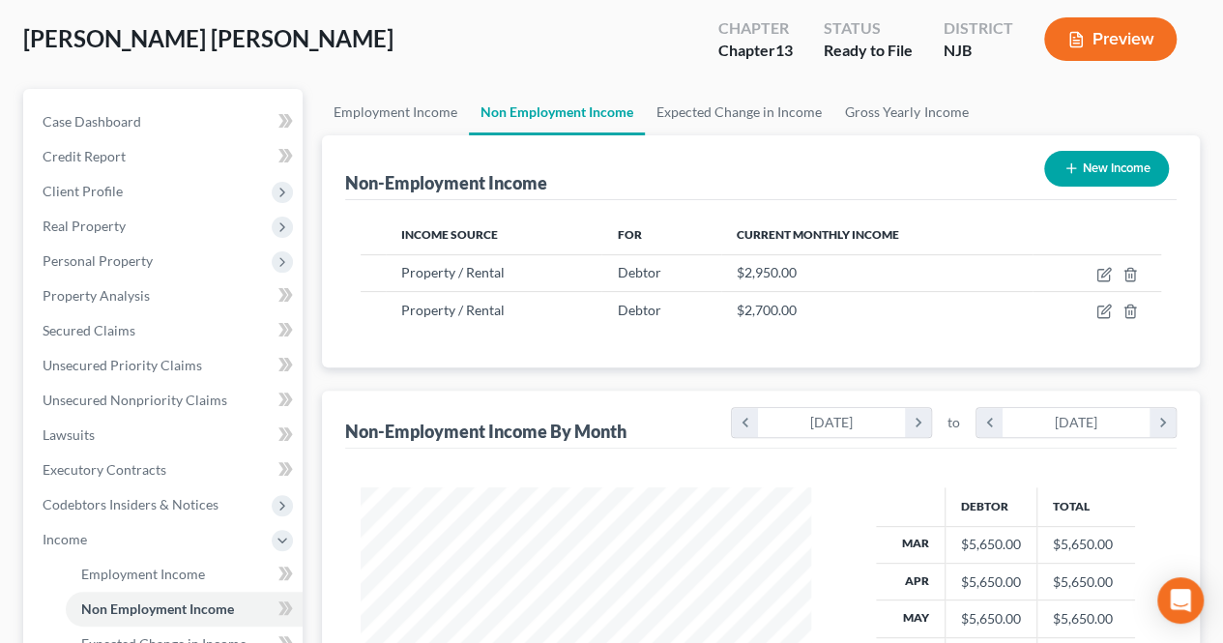
click at [1098, 47] on button "Preview" at bounding box center [1110, 39] width 132 height 44
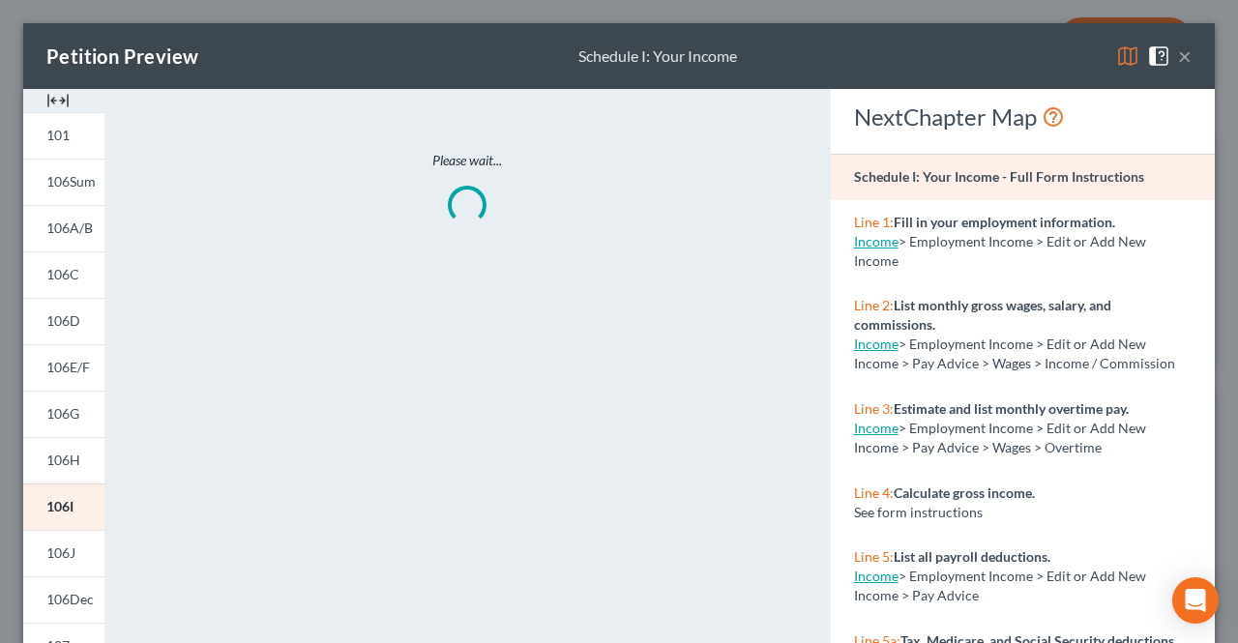
scroll to position [344, 495]
click at [73, 508] on span "106I" at bounding box center [59, 506] width 27 height 16
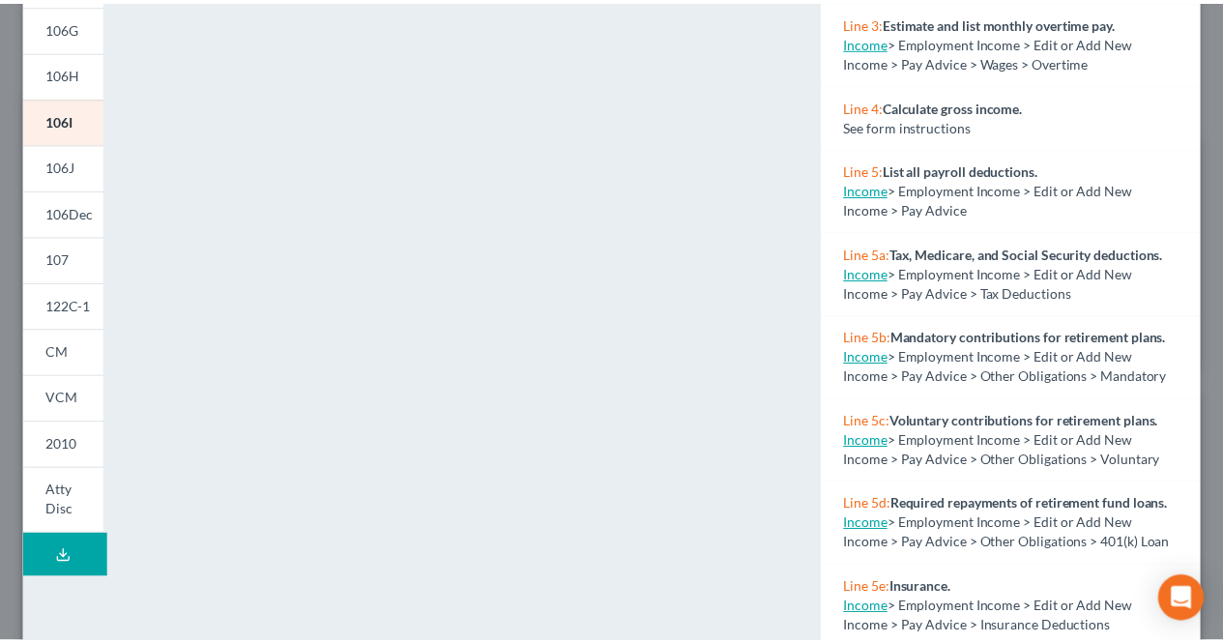
scroll to position [0, 0]
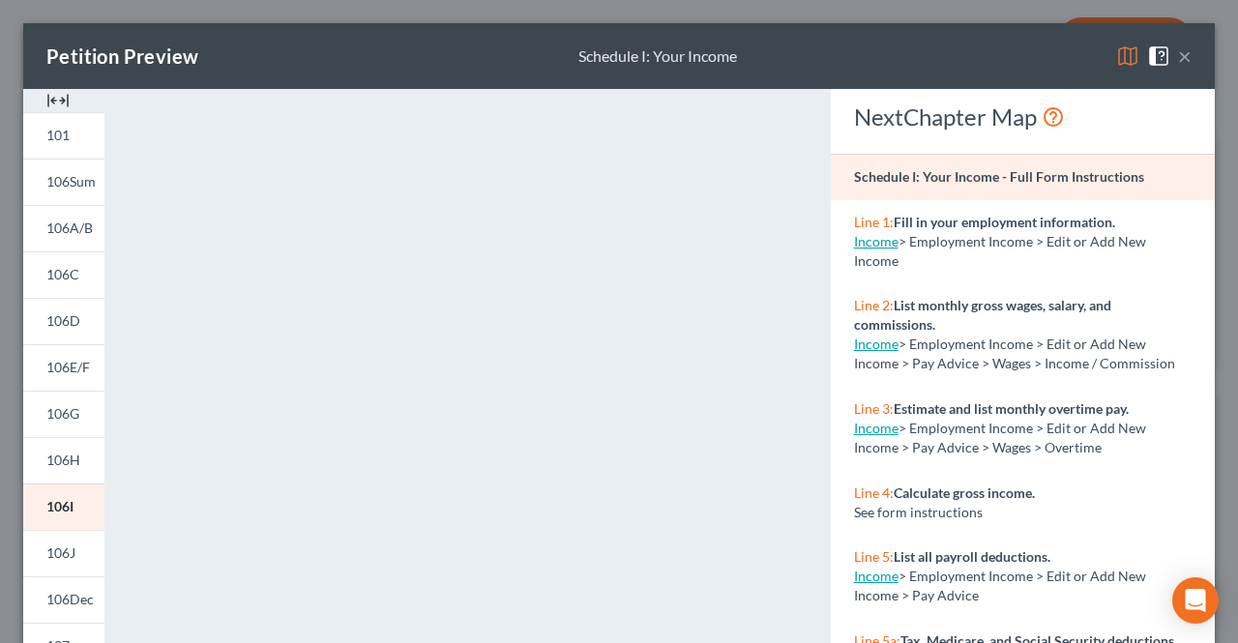
click at [1178, 61] on button "×" at bounding box center [1185, 55] width 14 height 23
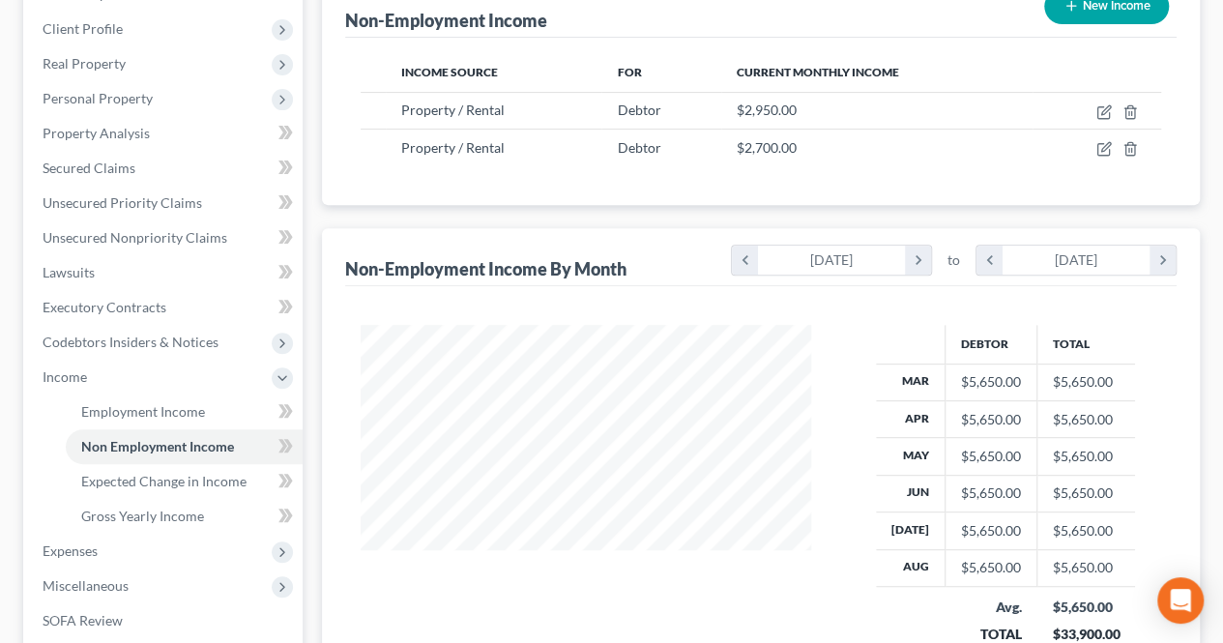
scroll to position [290, 0]
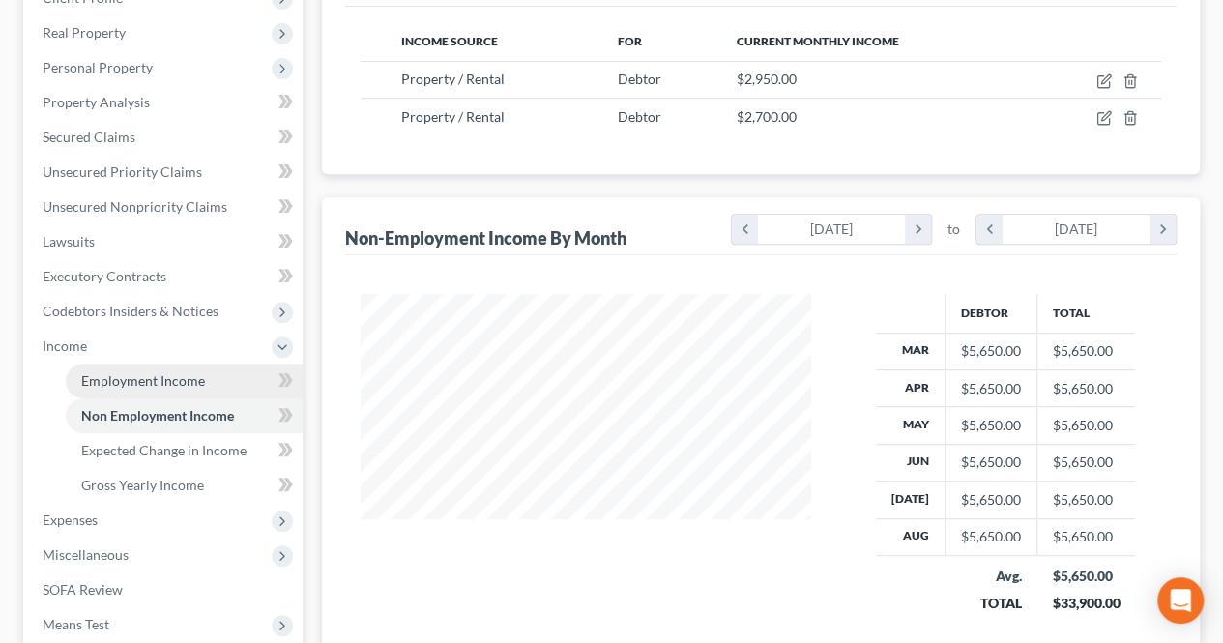
click at [222, 385] on link "Employment Income" at bounding box center [184, 381] width 237 height 35
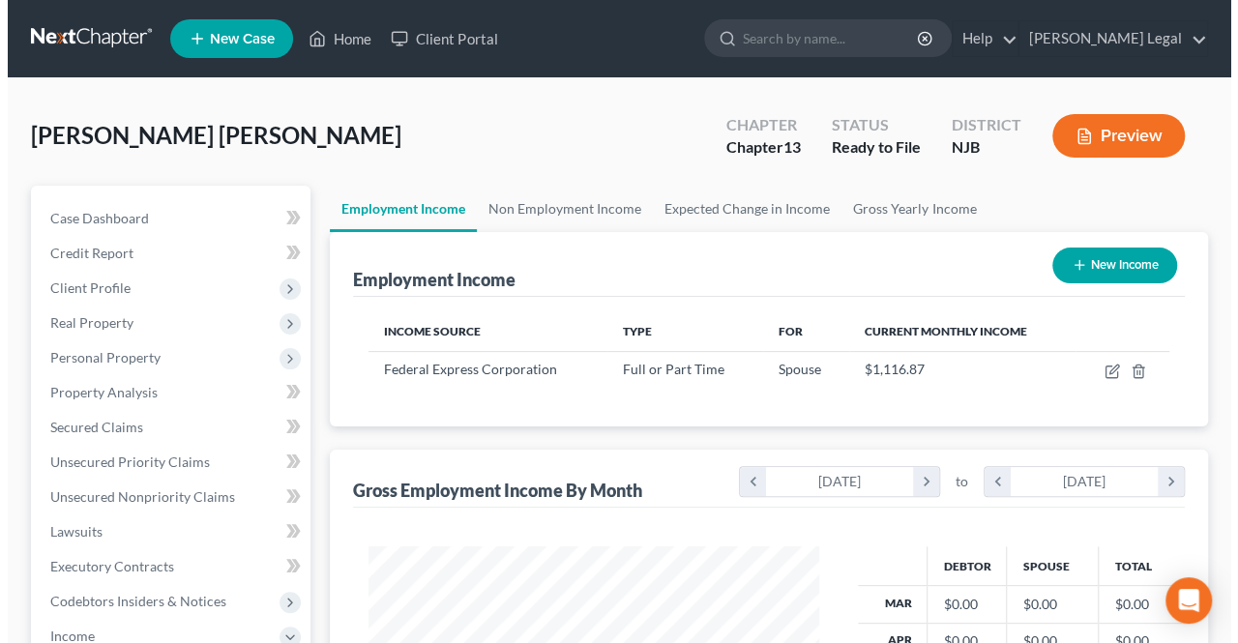
scroll to position [344, 489]
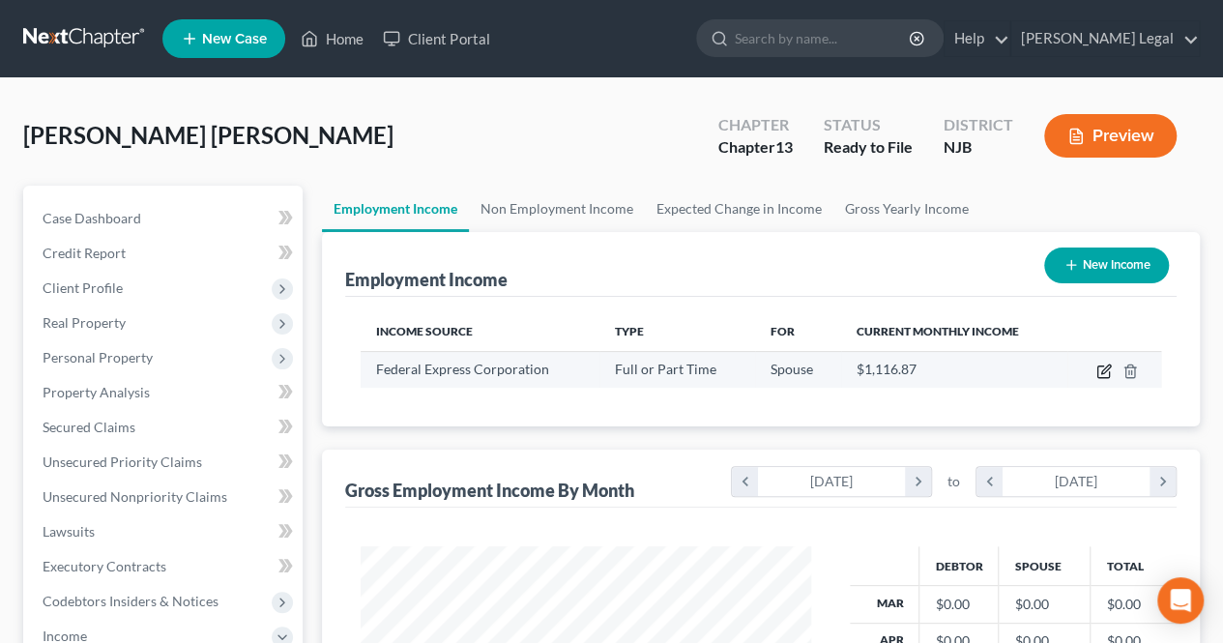
click at [1106, 365] on icon "button" at bounding box center [1105, 369] width 9 height 9
select select "0"
select select "44"
select select "3"
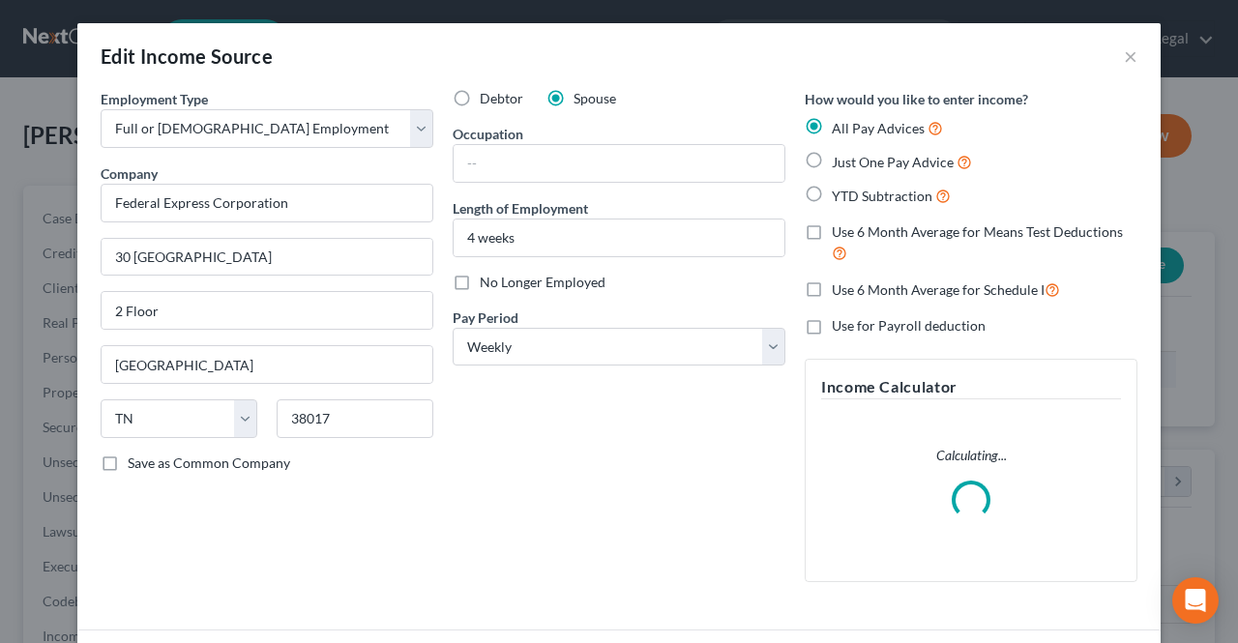
scroll to position [344, 495]
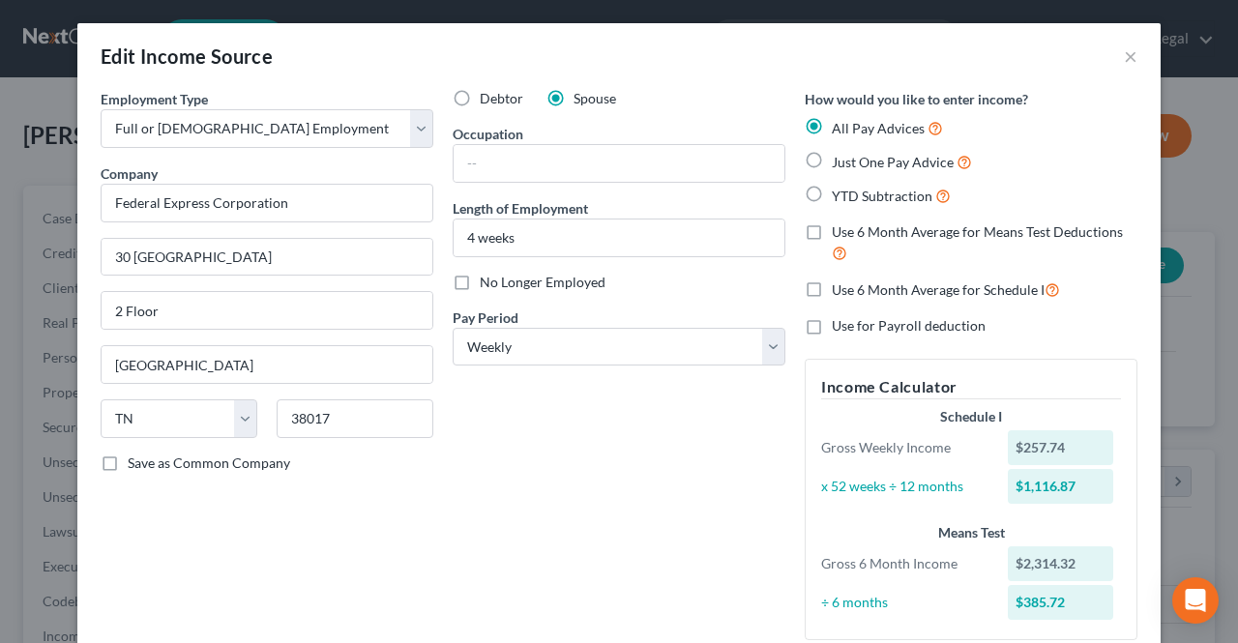
click at [480, 104] on span "Debtor" at bounding box center [502, 98] width 44 height 16
click at [487, 102] on input "Debtor" at bounding box center [493, 95] width 13 height 13
radio input "true"
click at [583, 107] on label "Spouse" at bounding box center [594, 98] width 43 height 19
click at [583, 102] on input "Spouse" at bounding box center [587, 95] width 13 height 13
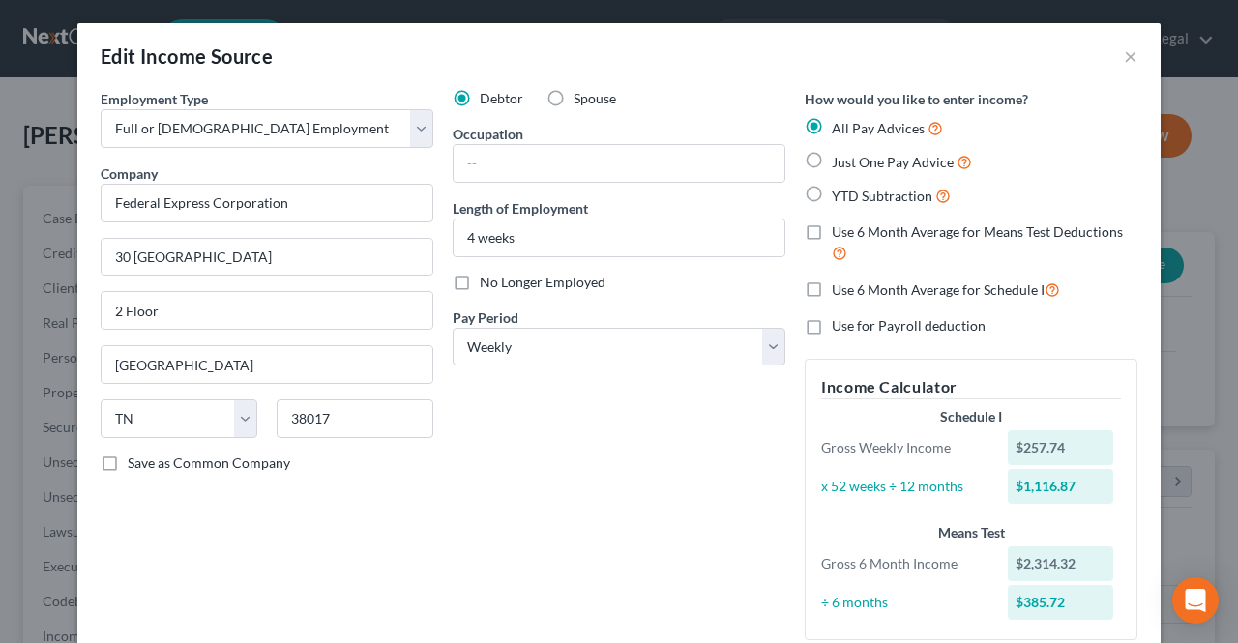
radio input "true"
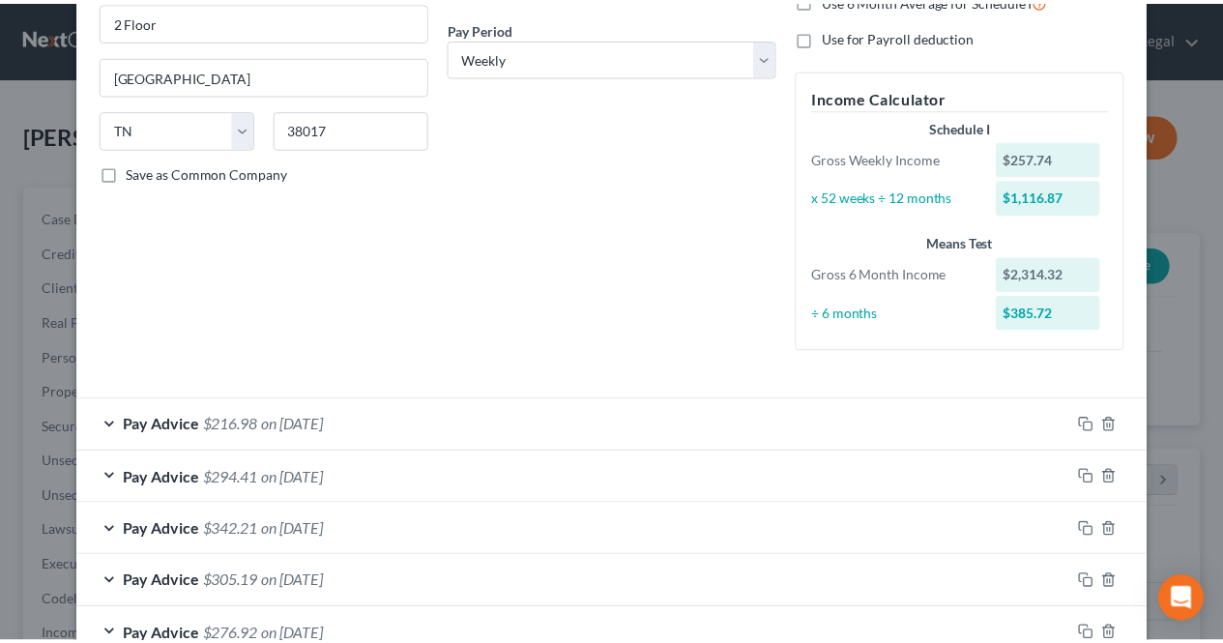
scroll to position [515, 0]
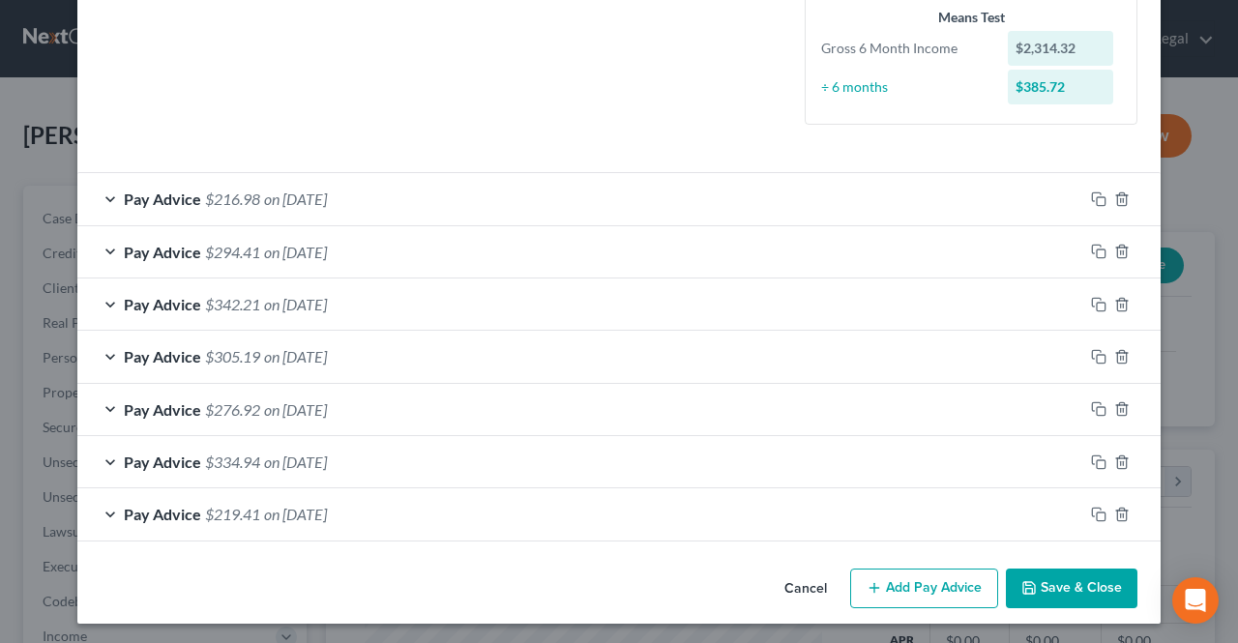
click at [1075, 586] on button "Save & Close" at bounding box center [1072, 589] width 132 height 41
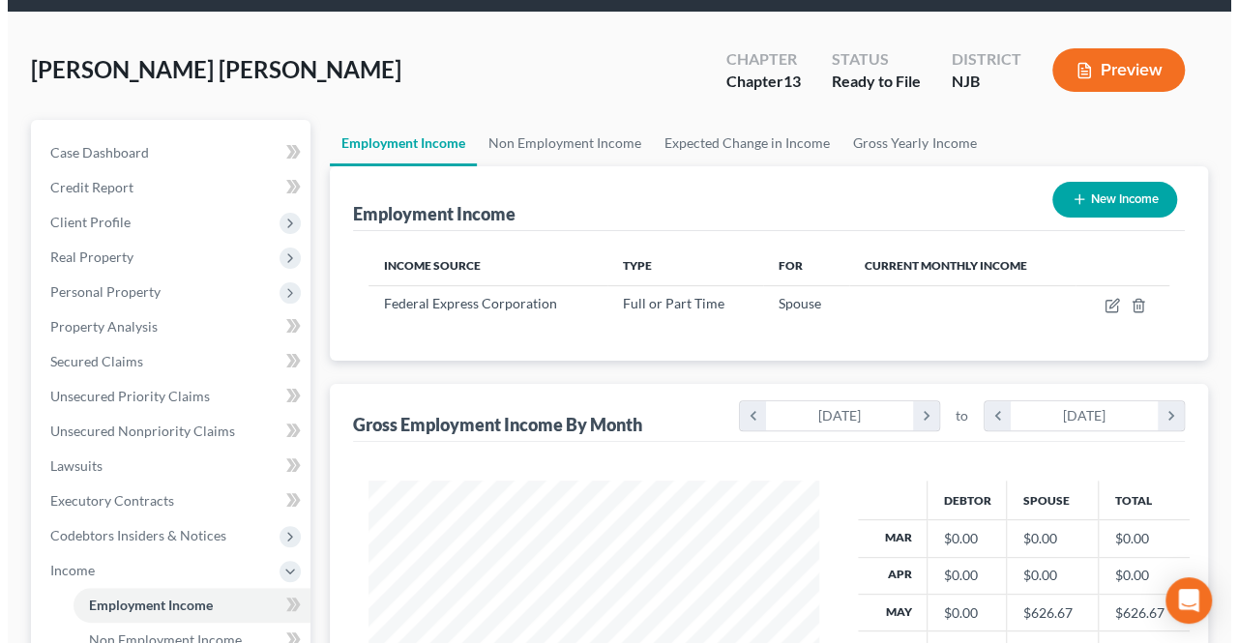
scroll to position [97, 0]
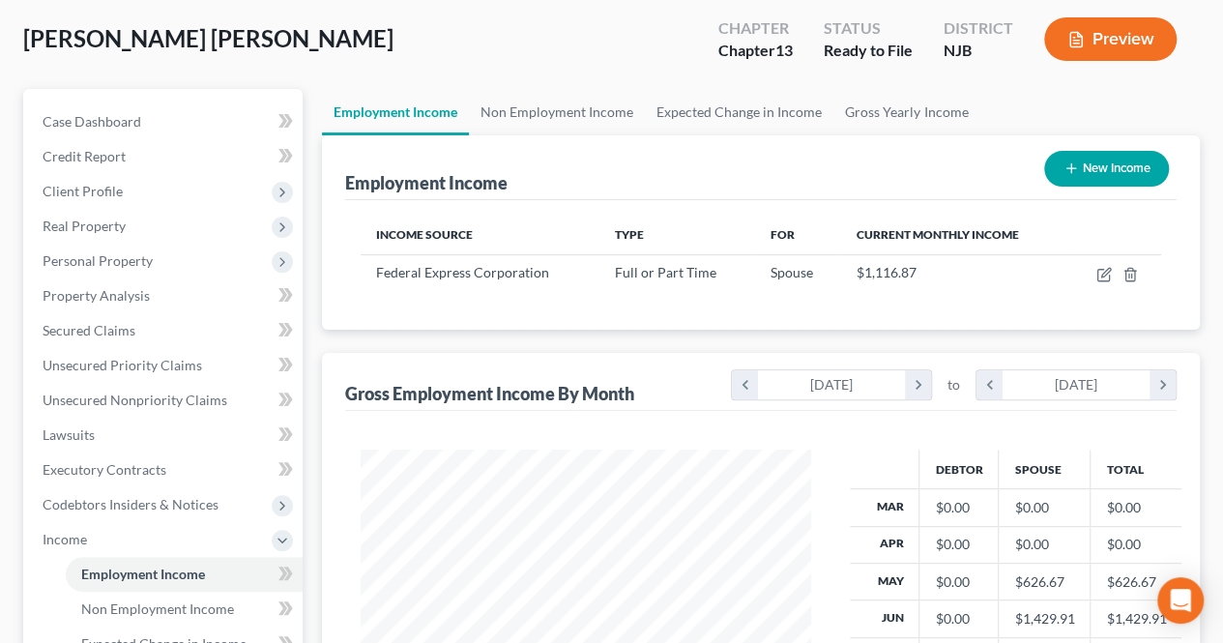
click at [1084, 40] on button "Preview" at bounding box center [1110, 39] width 132 height 44
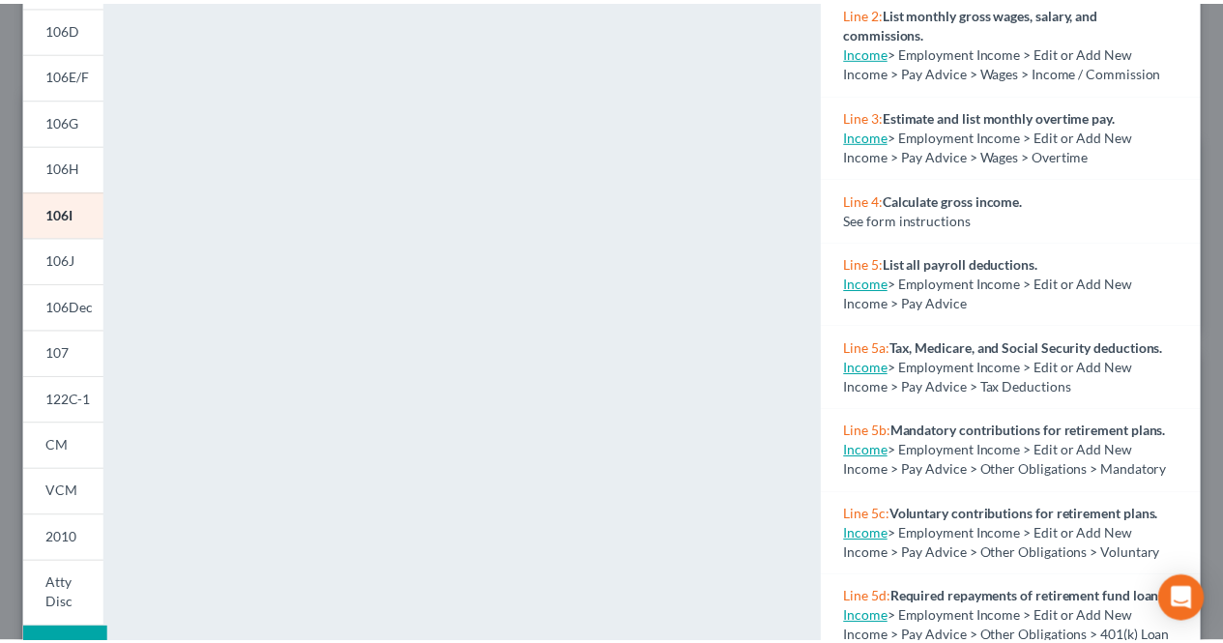
scroll to position [0, 0]
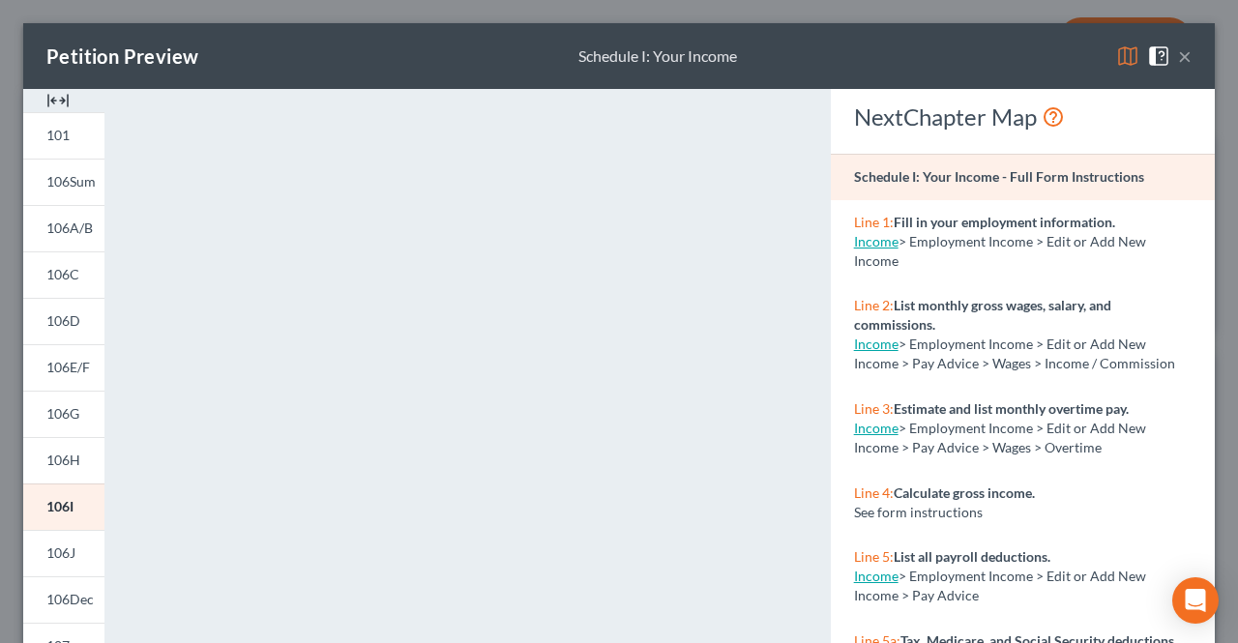
click at [1176, 51] on div "Petition Preview Schedule I: Your Income ×" at bounding box center [618, 56] width 1191 height 66
click at [1178, 53] on button "×" at bounding box center [1185, 55] width 14 height 23
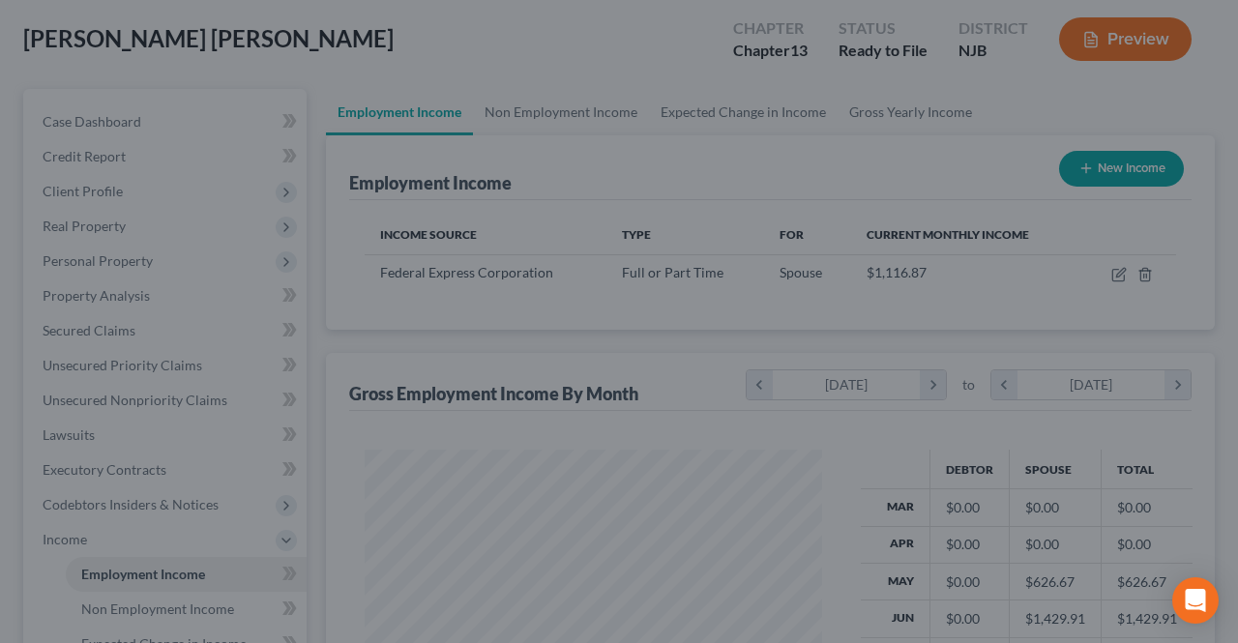
scroll to position [966720, 966575]
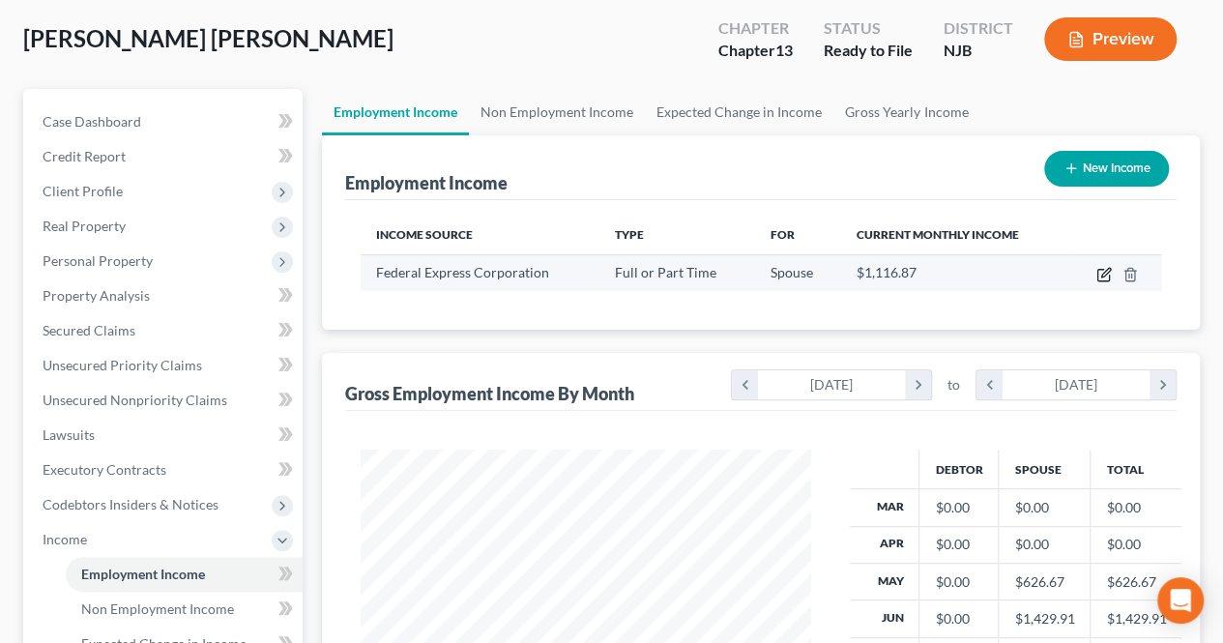
click at [1104, 274] on icon "button" at bounding box center [1104, 274] width 15 height 15
select select "0"
select select "44"
select select "3"
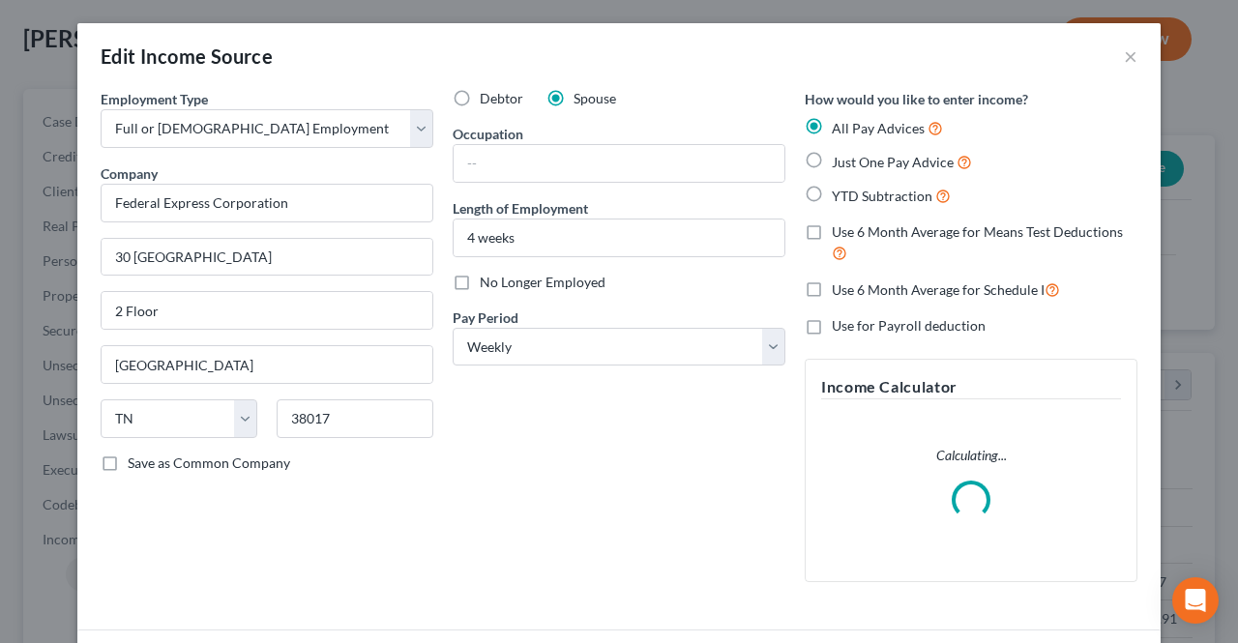
scroll to position [344, 495]
click at [372, 191] on input "Federal Express Corporation" at bounding box center [267, 203] width 333 height 39
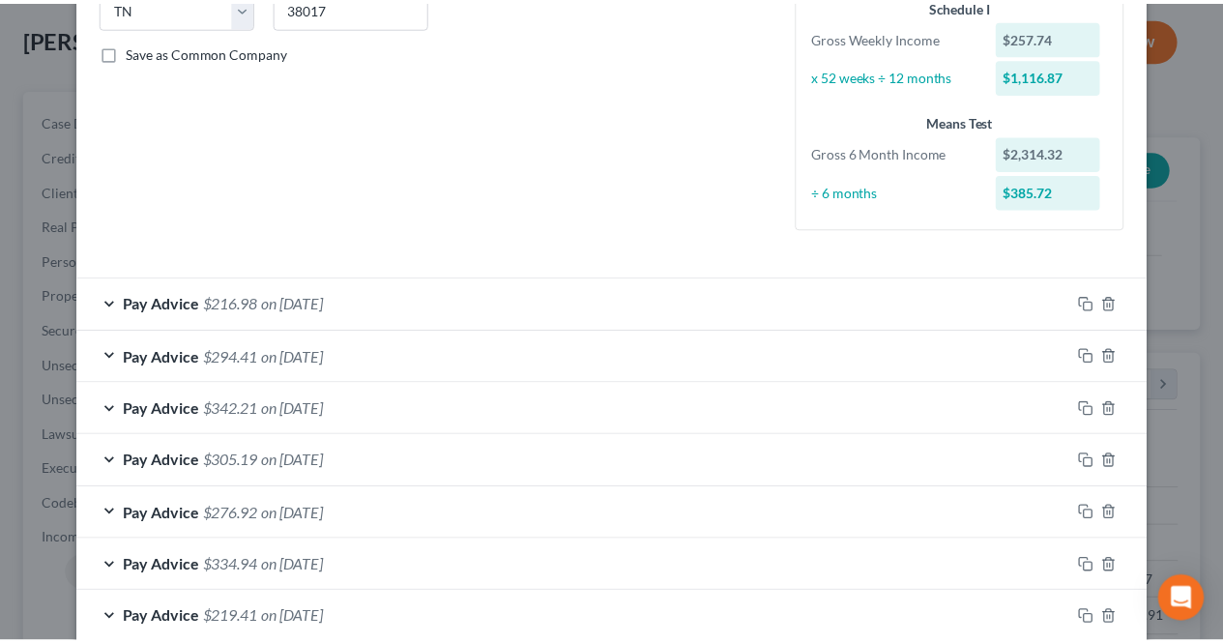
scroll to position [515, 0]
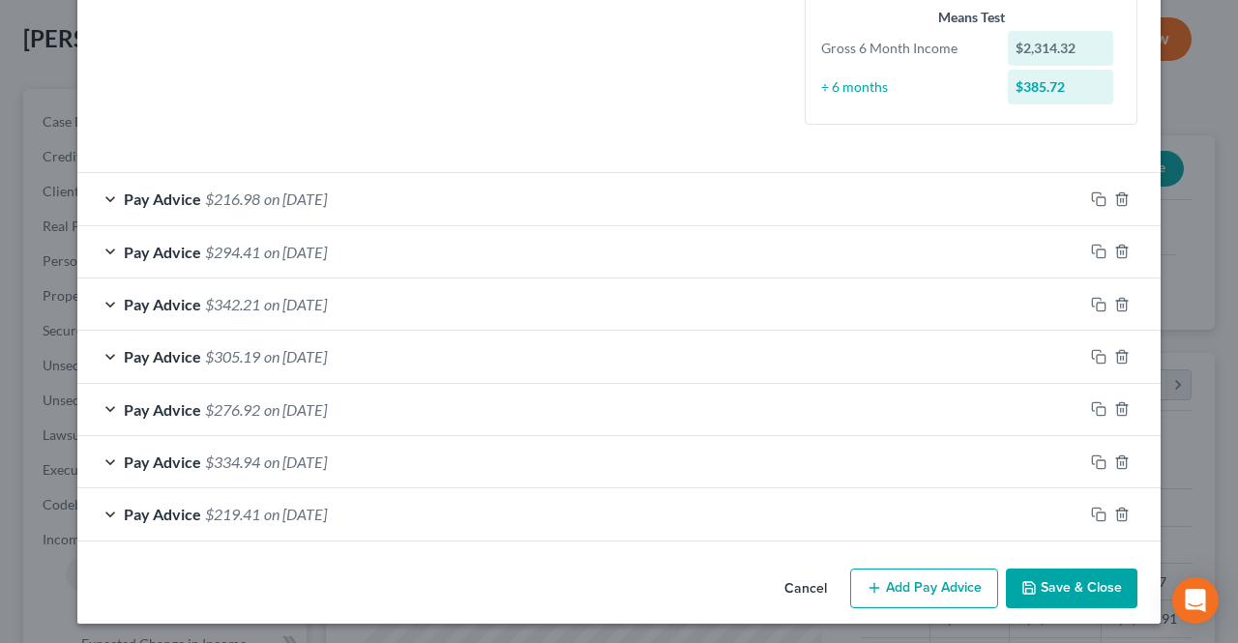
click at [1026, 575] on button "Save & Close" at bounding box center [1072, 589] width 132 height 41
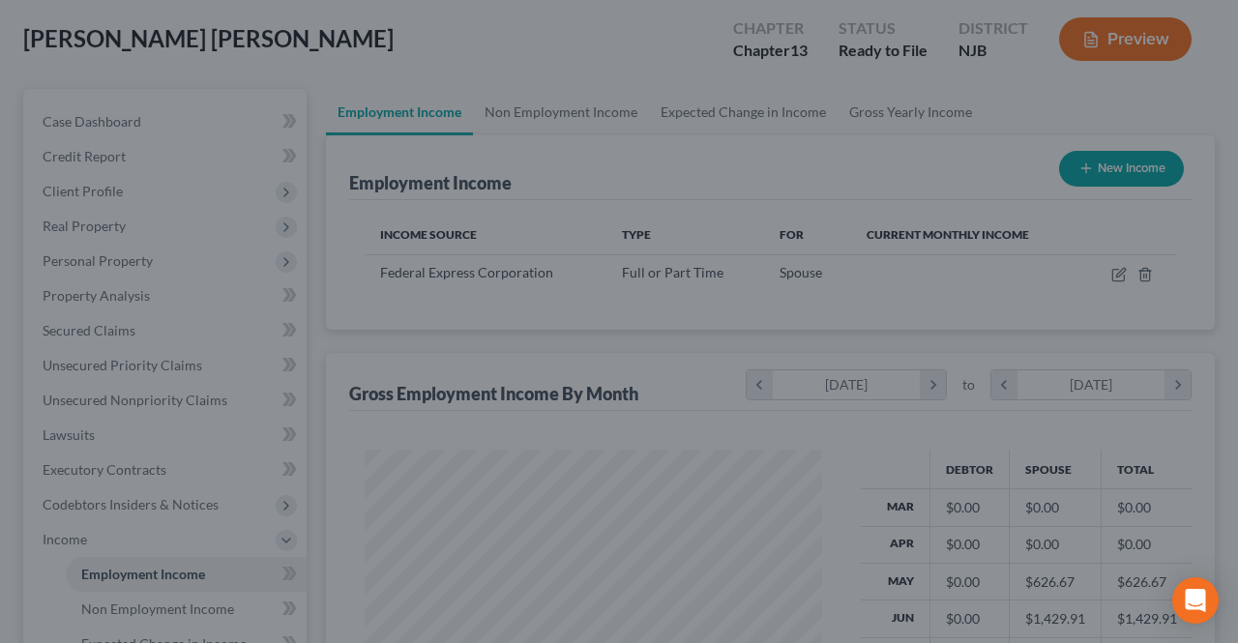
type input "Federal Express Corporation"
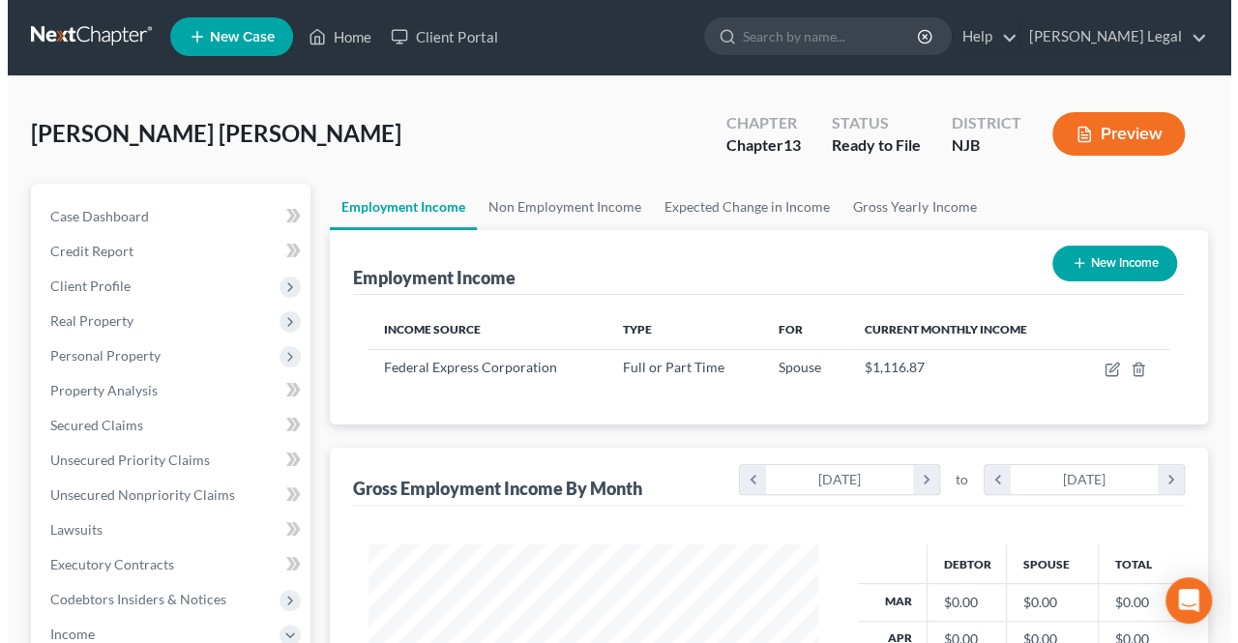
scroll to position [0, 0]
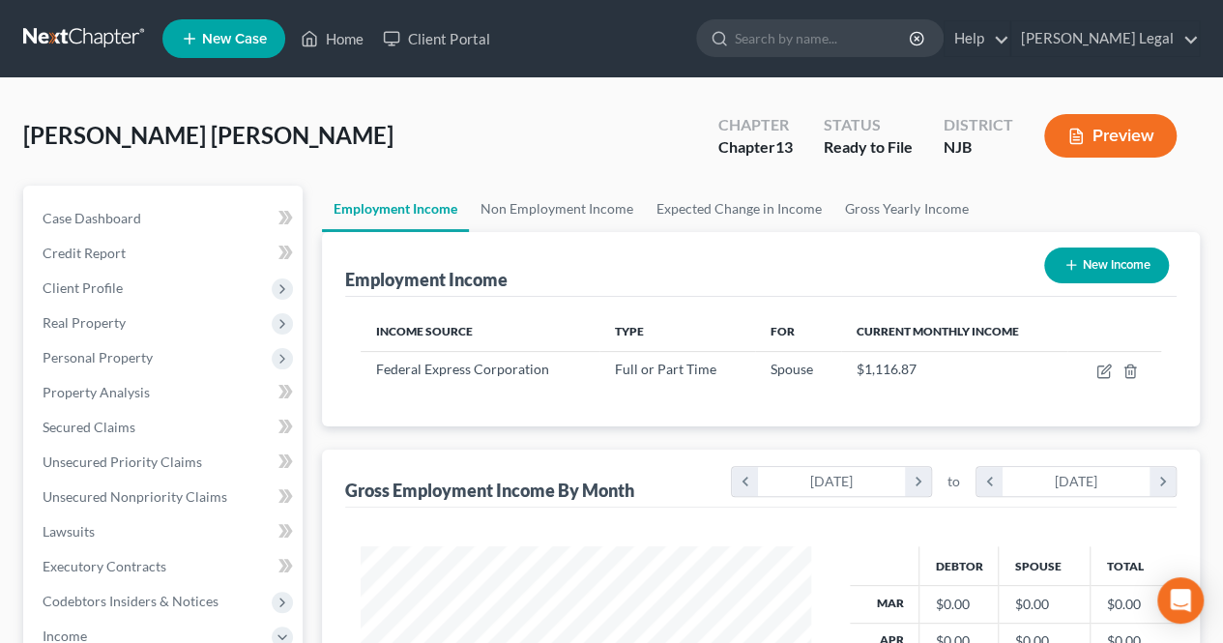
click at [1088, 132] on button "Preview" at bounding box center [1110, 136] width 132 height 44
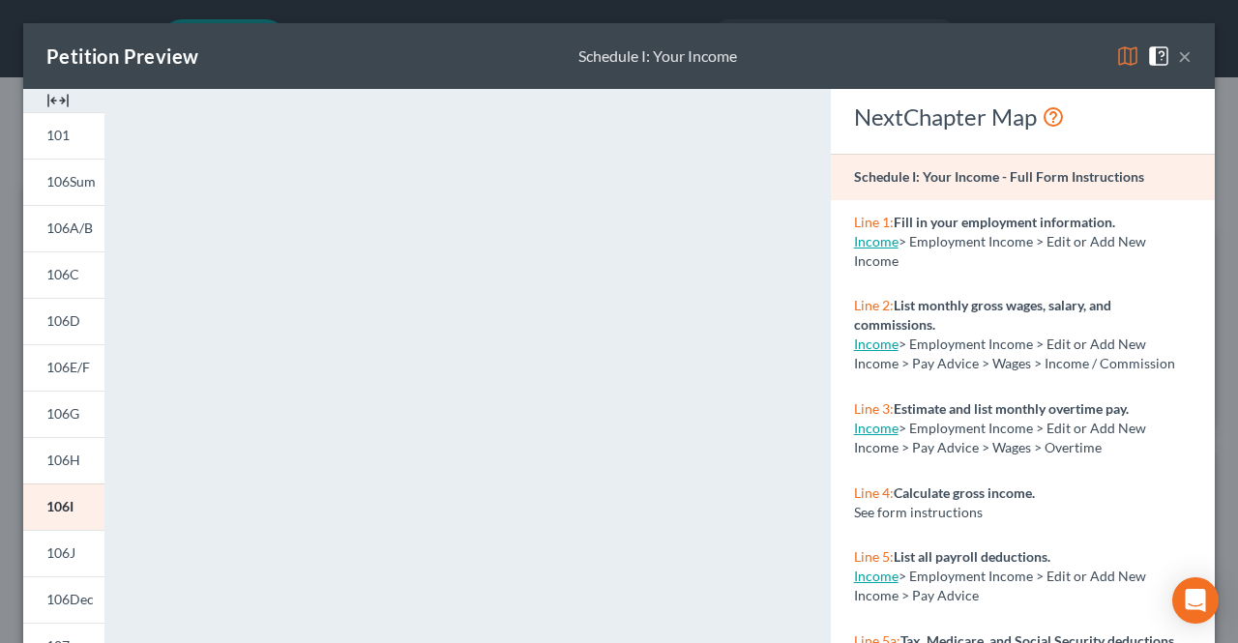
click at [1178, 57] on button "×" at bounding box center [1185, 55] width 14 height 23
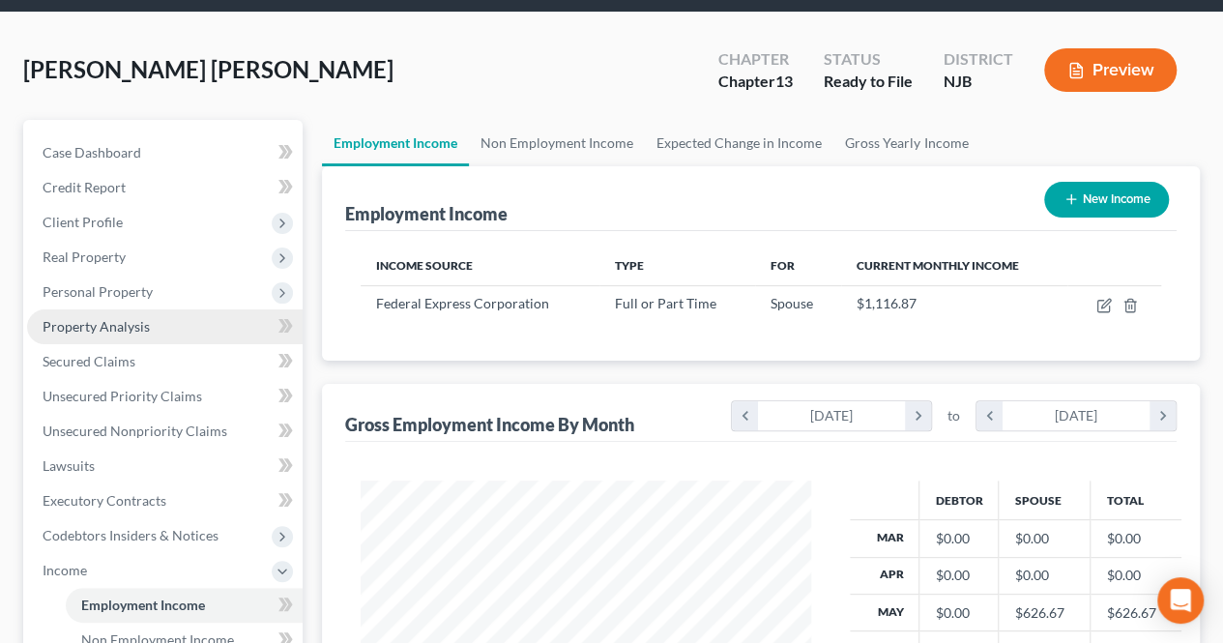
scroll to position [97, 0]
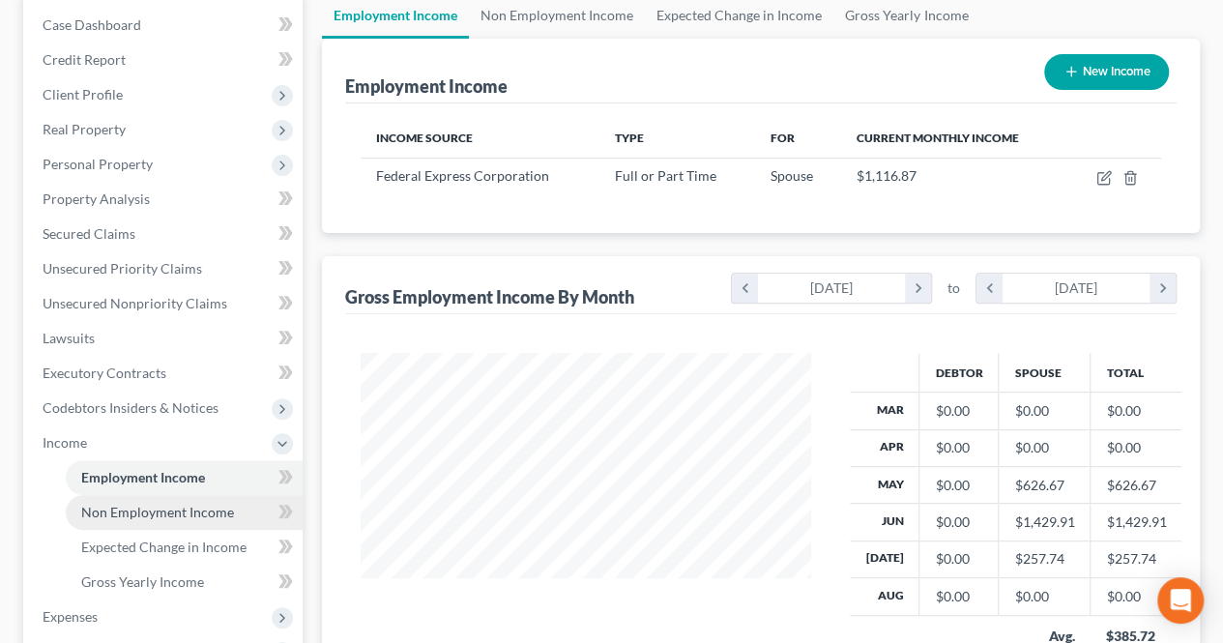
click at [140, 520] on link "Non Employment Income" at bounding box center [184, 512] width 237 height 35
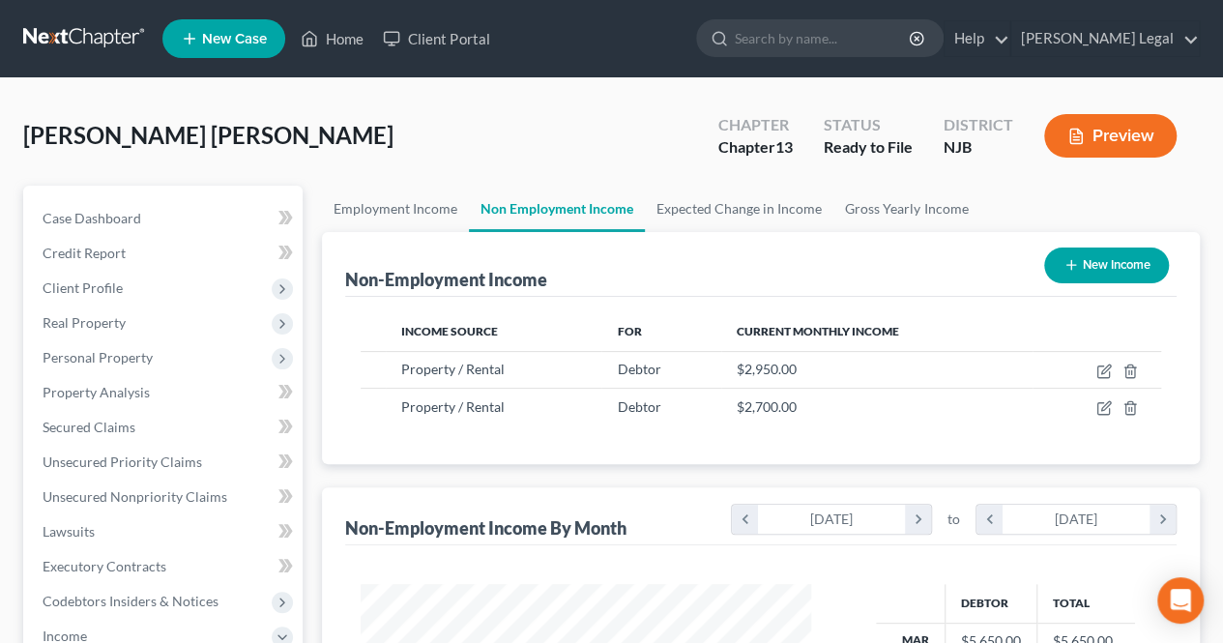
scroll to position [966720, 966575]
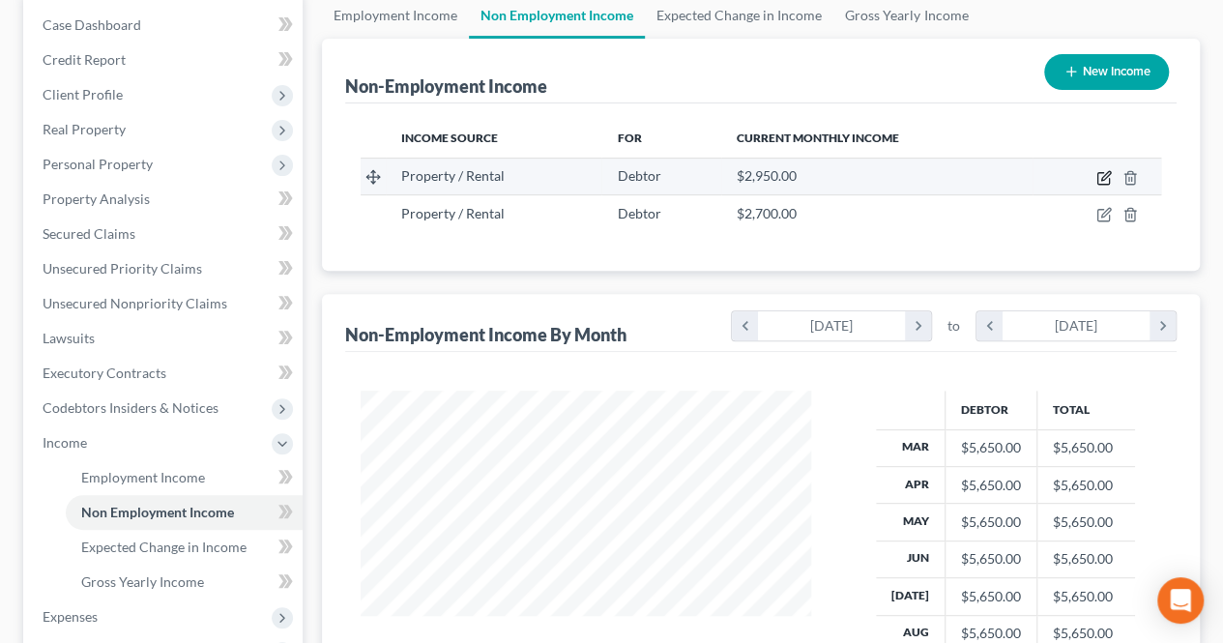
click at [1108, 177] on icon "button" at bounding box center [1104, 177] width 15 height 15
select select "9"
select select "0"
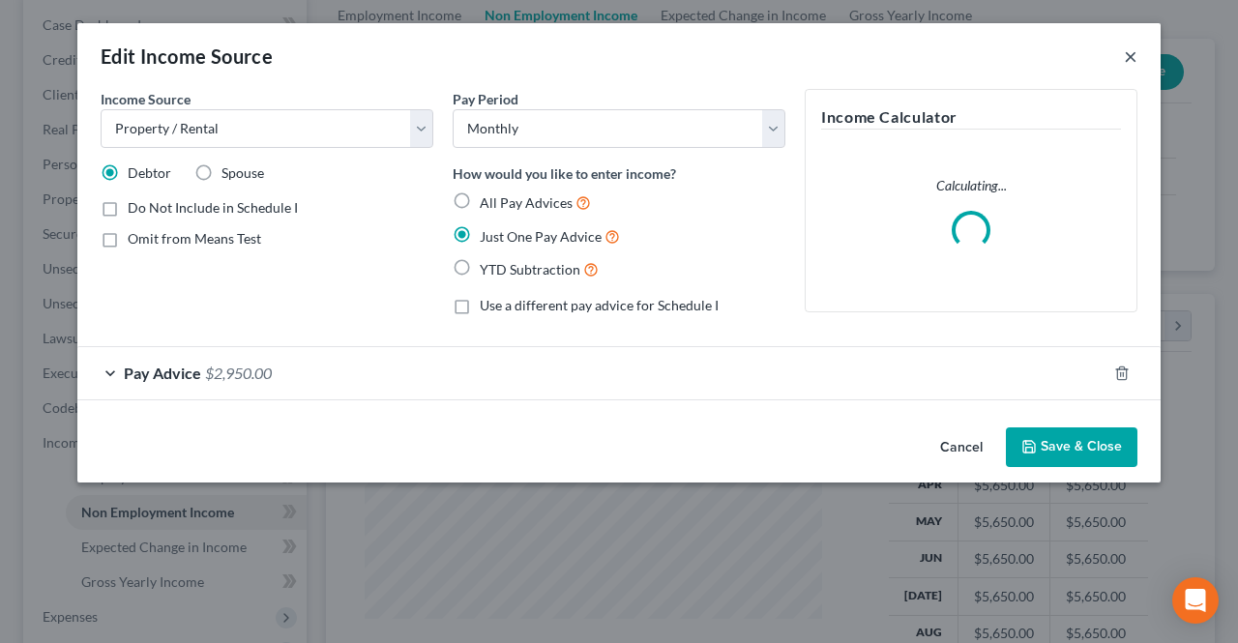
click at [1128, 57] on button "×" at bounding box center [1131, 55] width 14 height 23
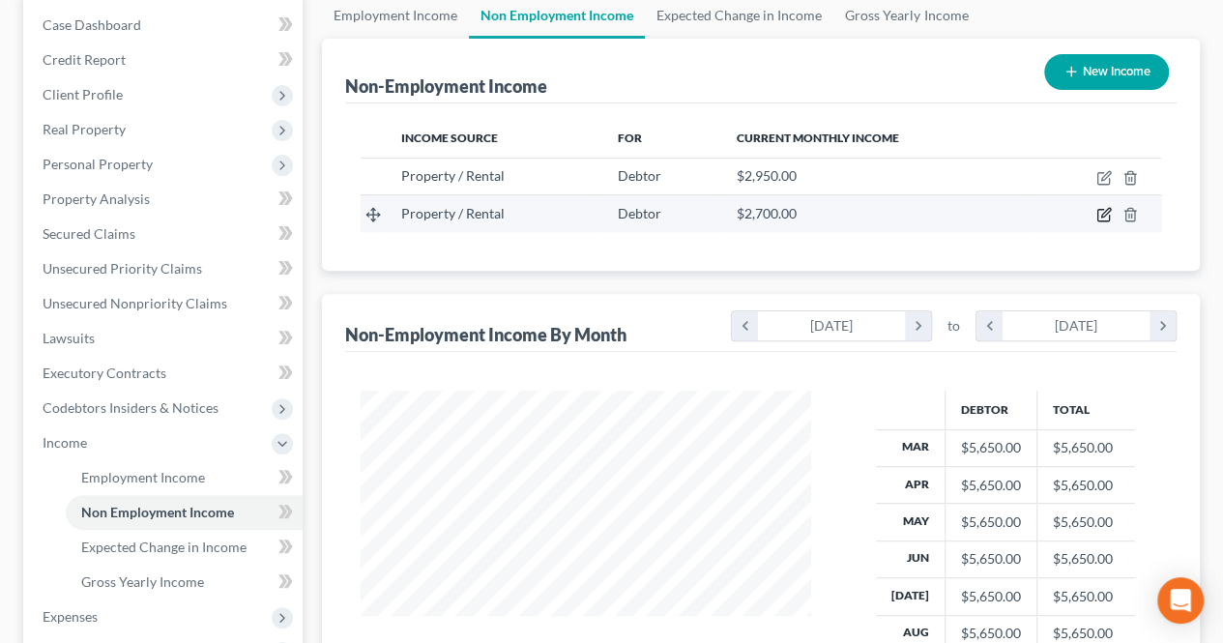
click at [1099, 209] on icon "button" at bounding box center [1104, 214] width 15 height 15
select select "9"
select select "0"
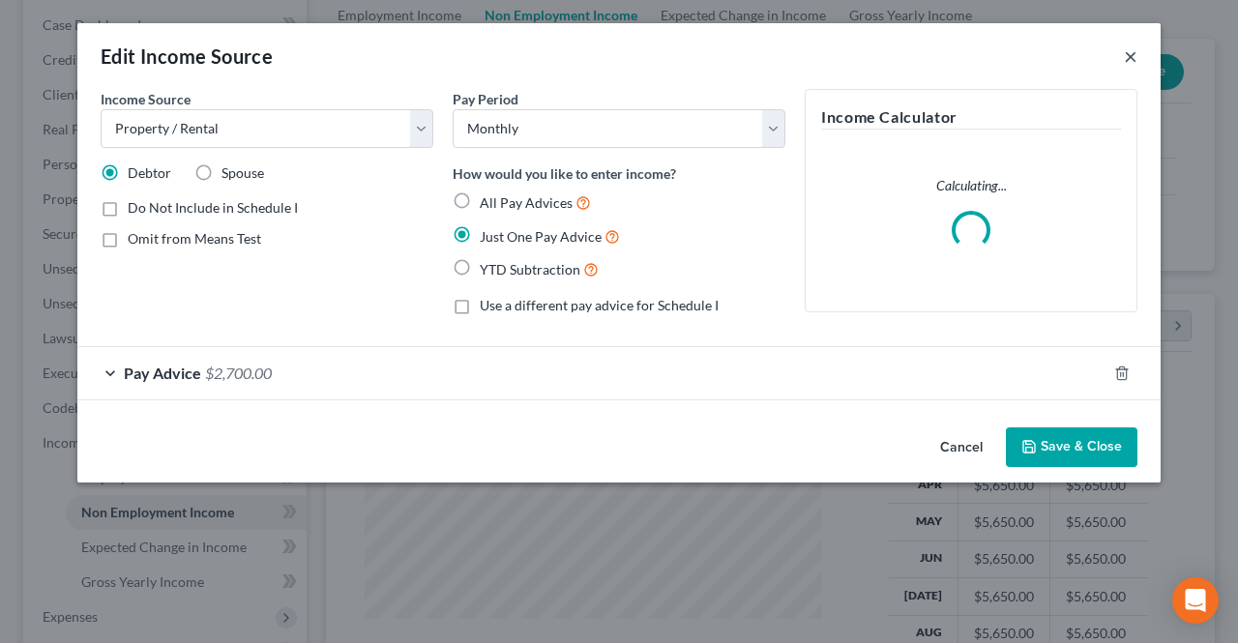
click at [1130, 59] on button "×" at bounding box center [1131, 55] width 14 height 23
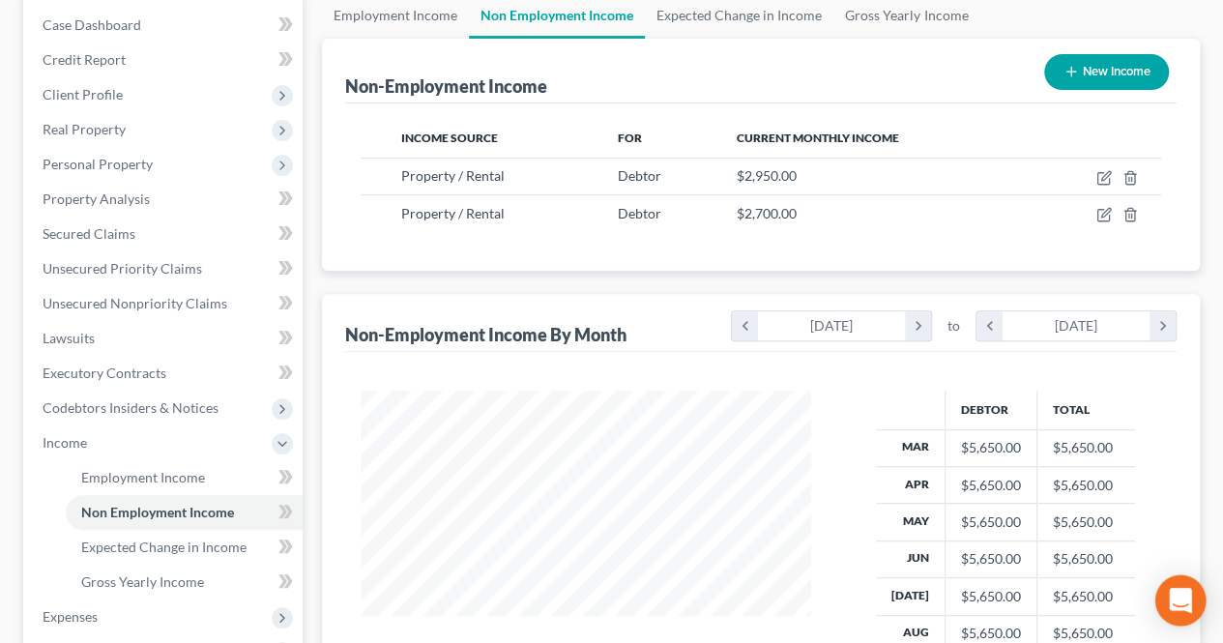
click at [1172, 589] on div "Open Intercom Messenger" at bounding box center [1181, 600] width 51 height 51
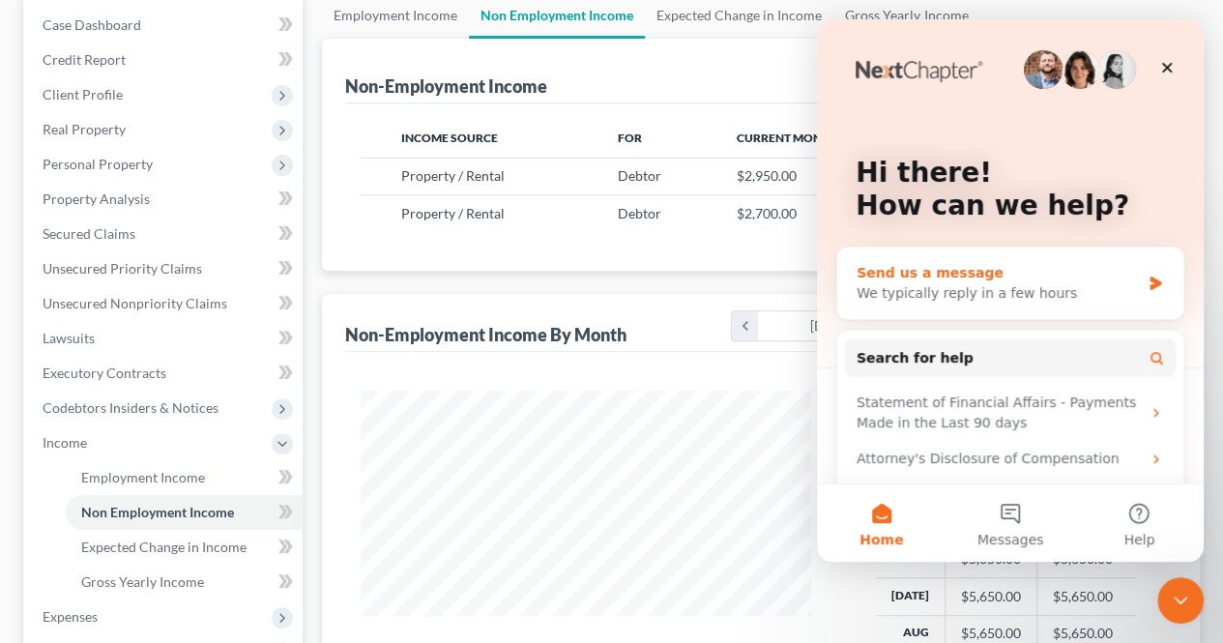
click at [963, 293] on div "We typically reply in a few hours" at bounding box center [998, 293] width 283 height 20
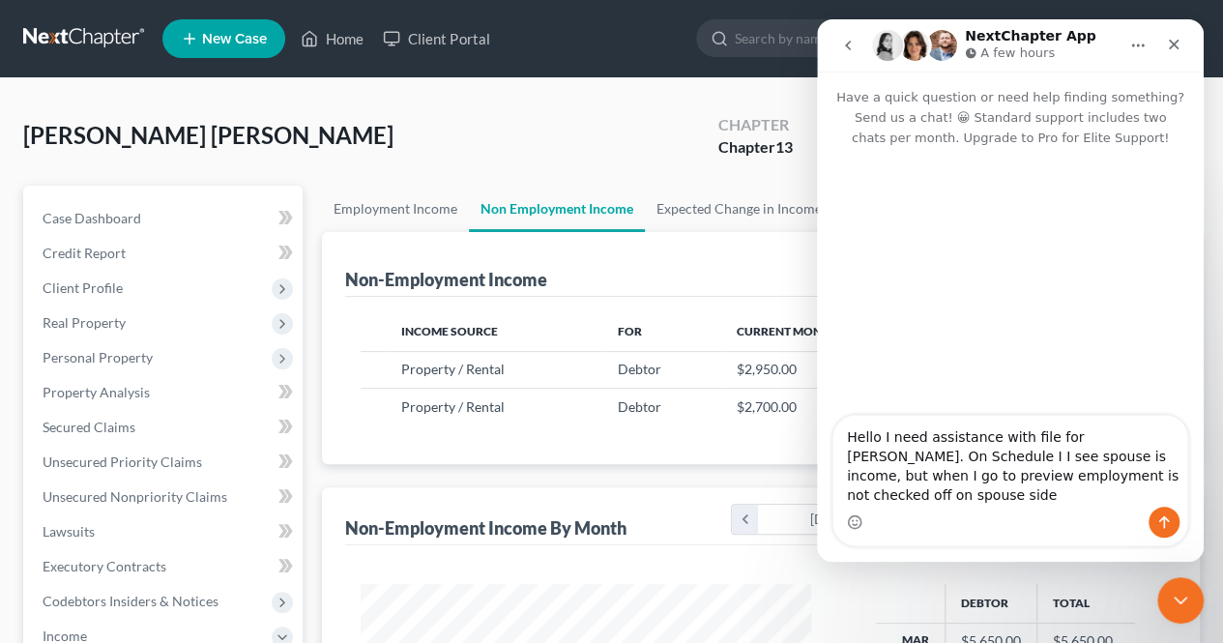
type textarea "Hello I need assistance with file for [PERSON_NAME]. On Schedule I I see spouse…"
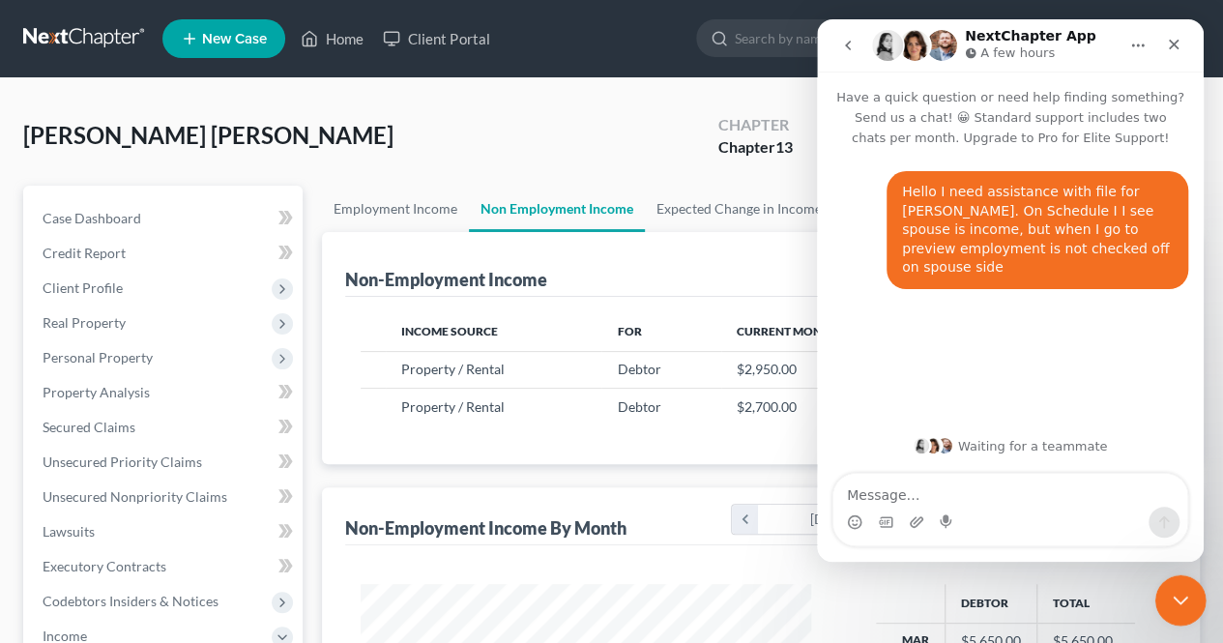
click at [1175, 592] on icon "Close Intercom Messenger" at bounding box center [1177, 597] width 23 height 23
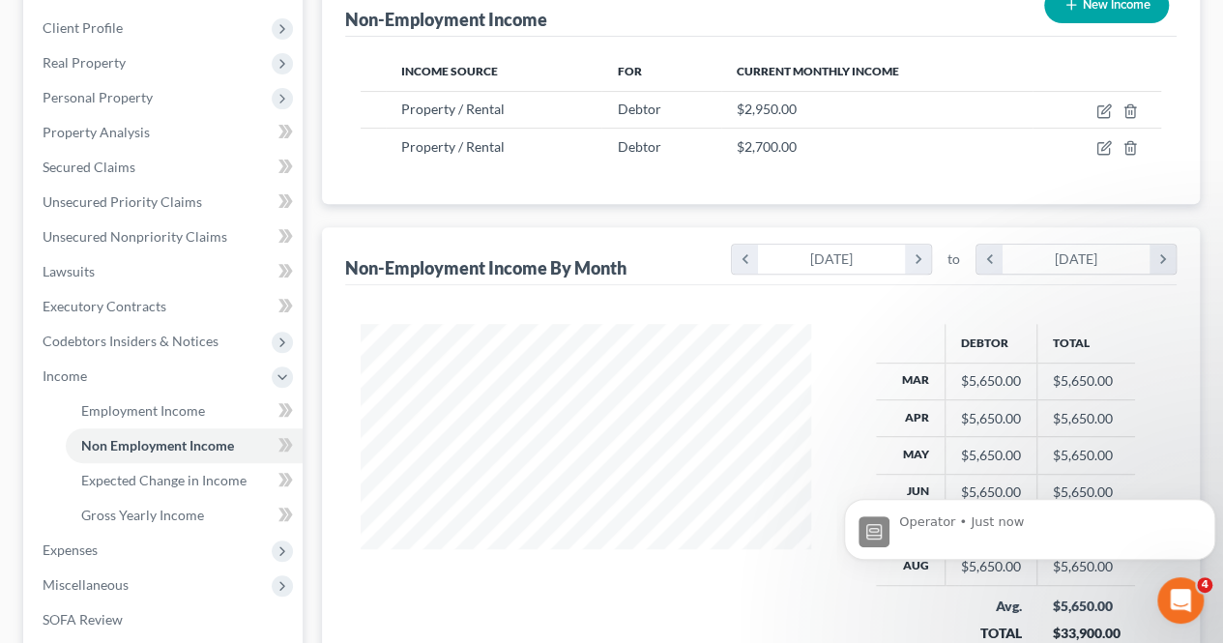
scroll to position [290, 0]
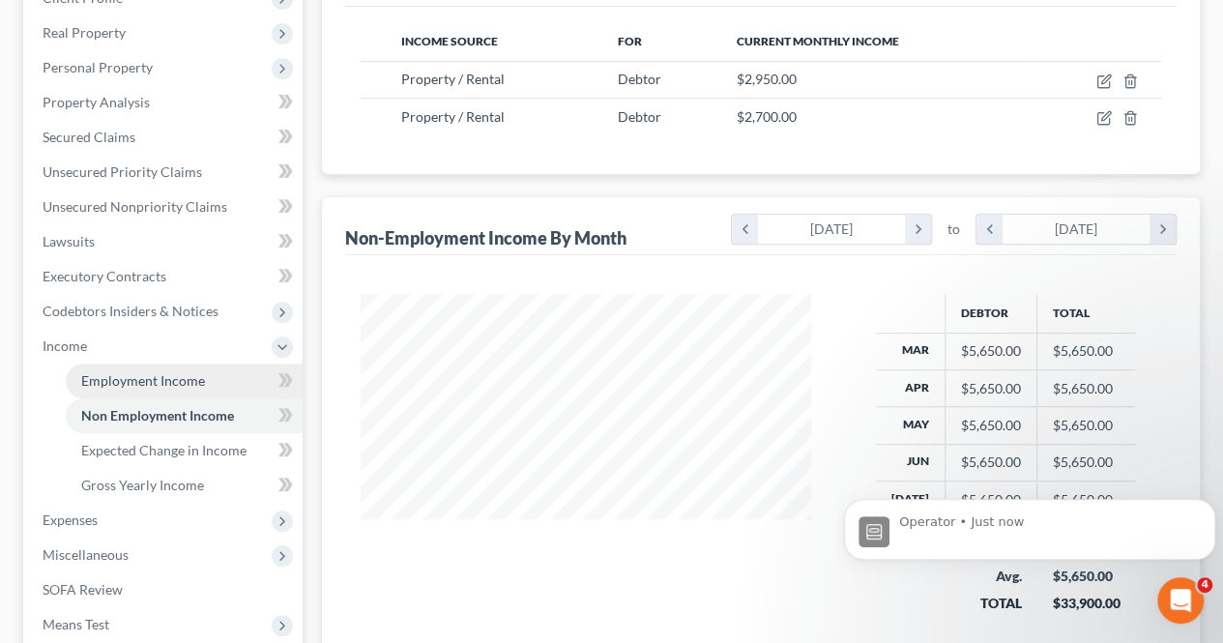
click at [242, 370] on link "Employment Income" at bounding box center [184, 381] width 237 height 35
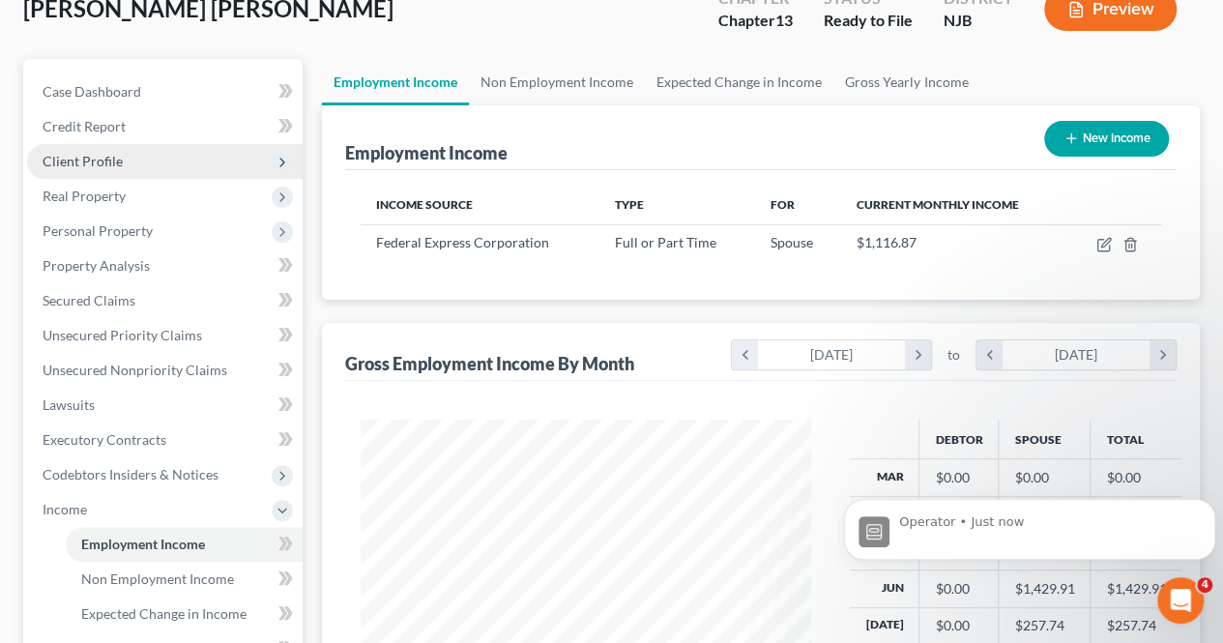
scroll to position [97, 0]
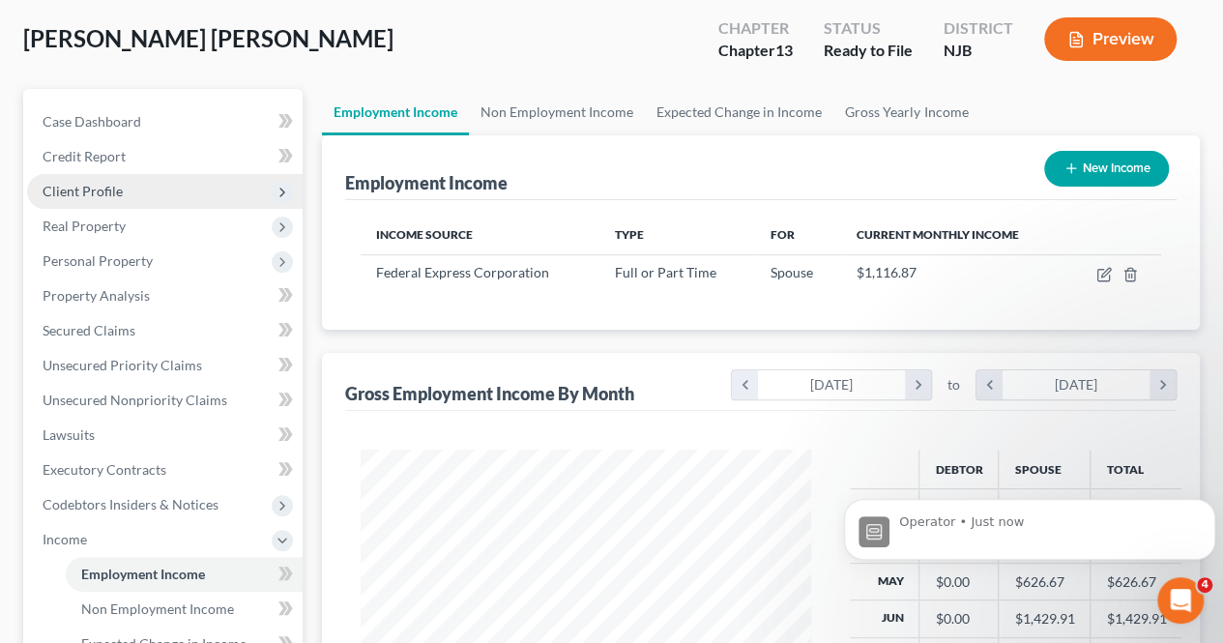
click at [137, 183] on span "Client Profile" at bounding box center [165, 191] width 276 height 35
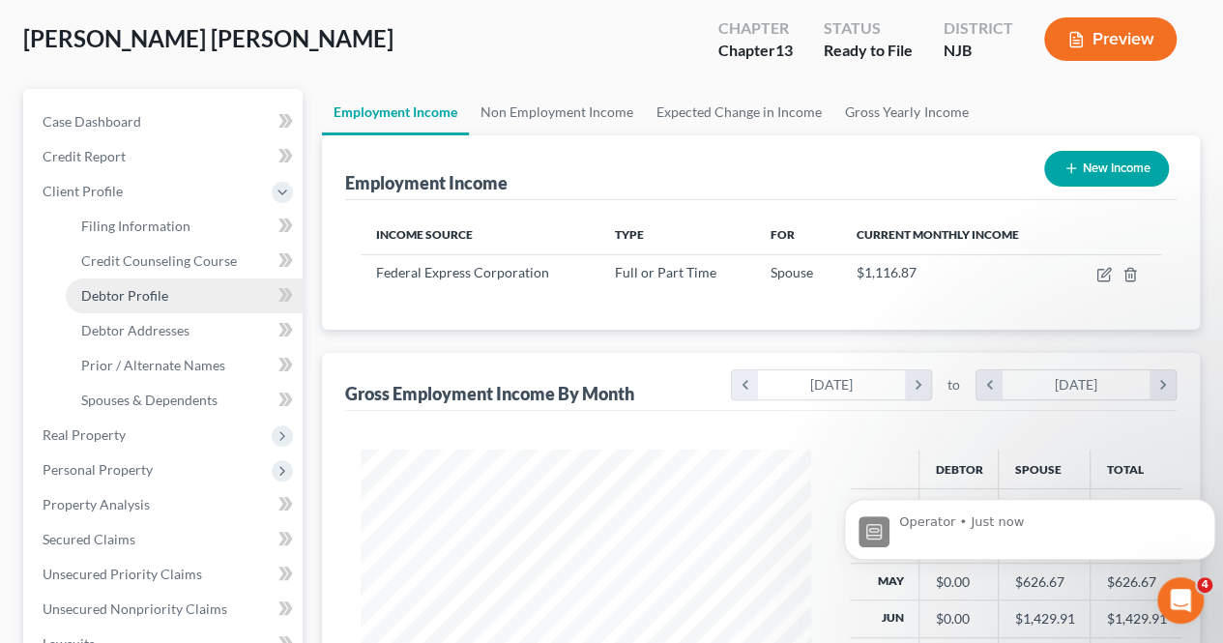
click at [143, 289] on span "Debtor Profile" at bounding box center [124, 295] width 87 height 16
select select "2"
select select "3"
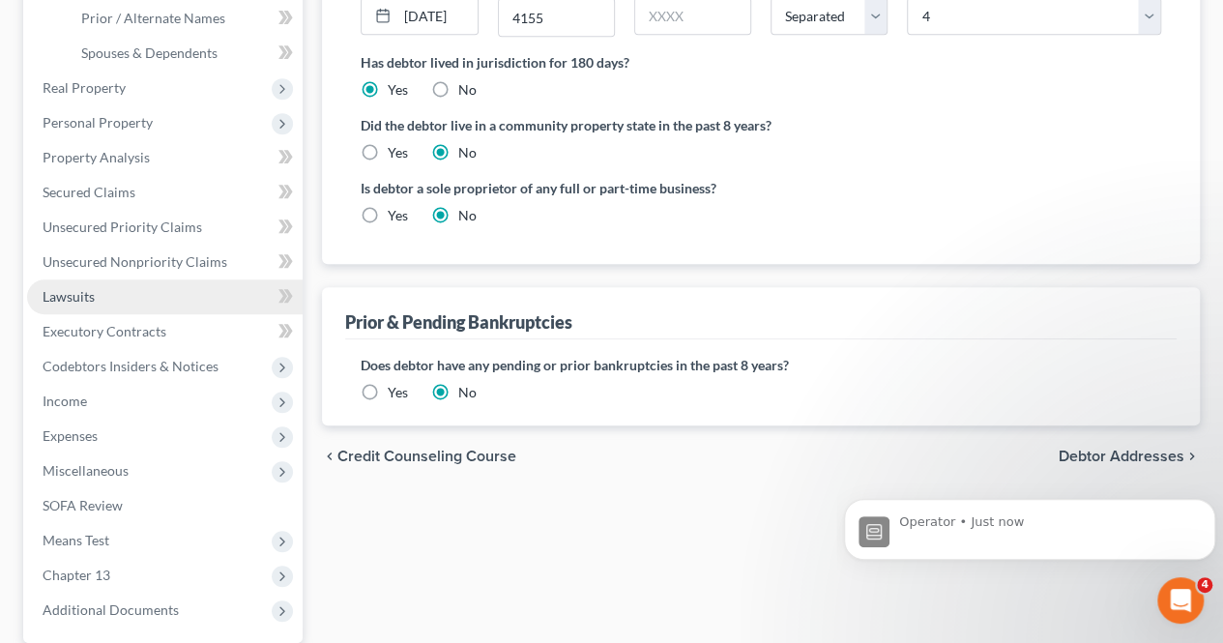
scroll to position [484, 0]
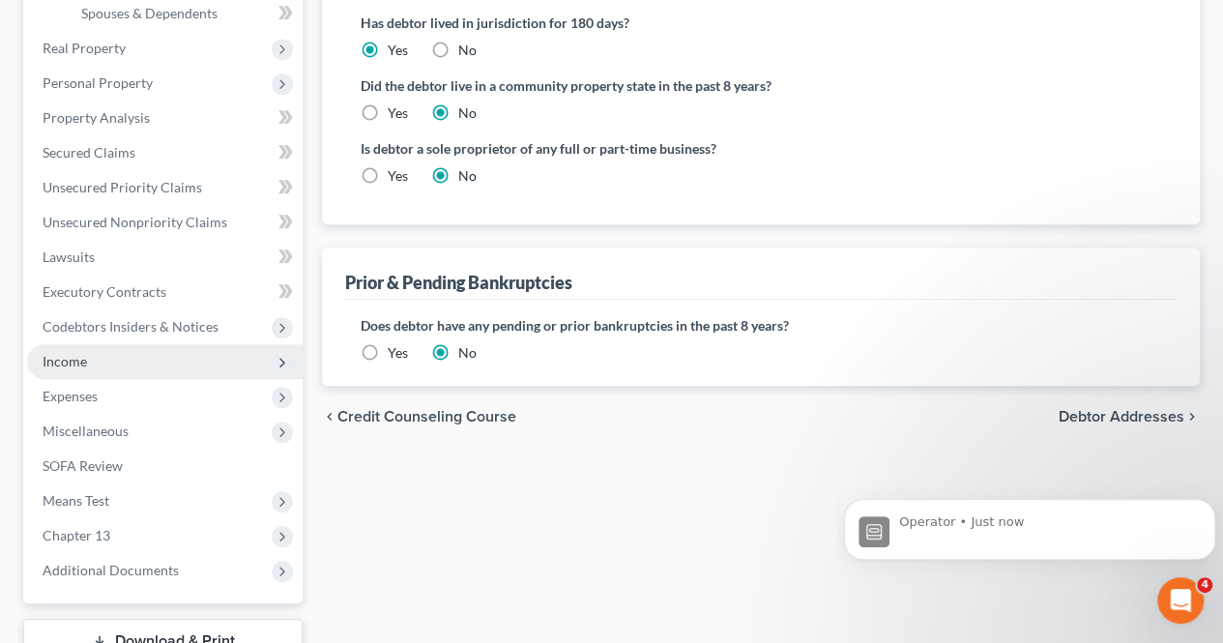
click at [153, 374] on span "Income" at bounding box center [165, 361] width 276 height 35
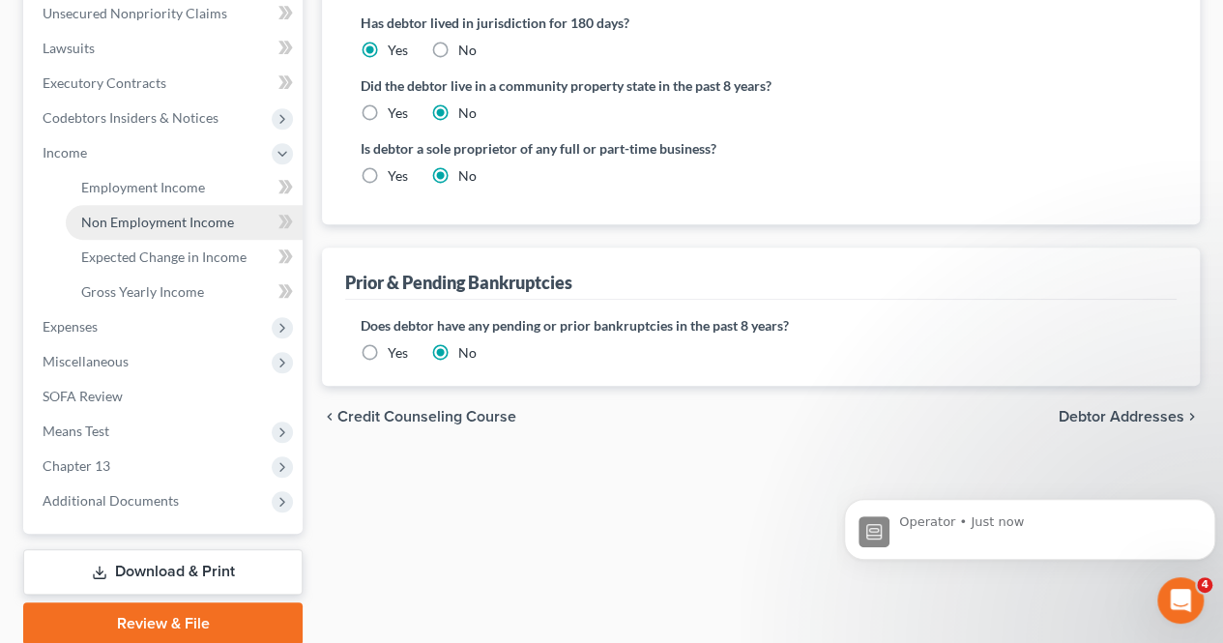
click at [108, 214] on span "Non Employment Income" at bounding box center [157, 222] width 153 height 16
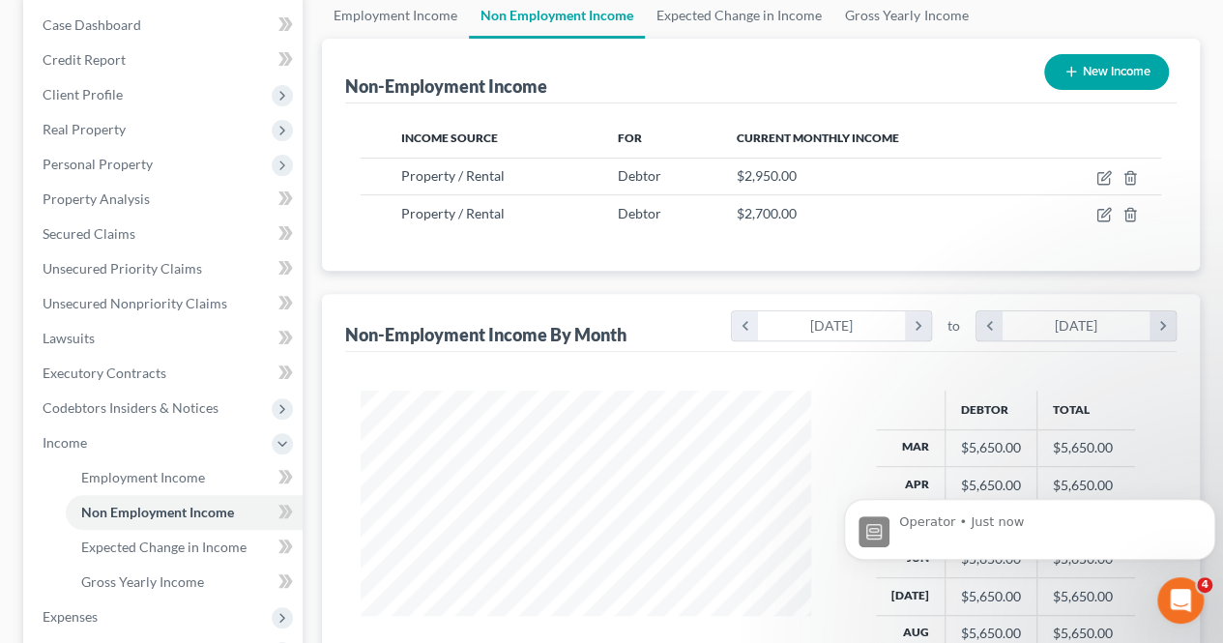
scroll to position [290, 0]
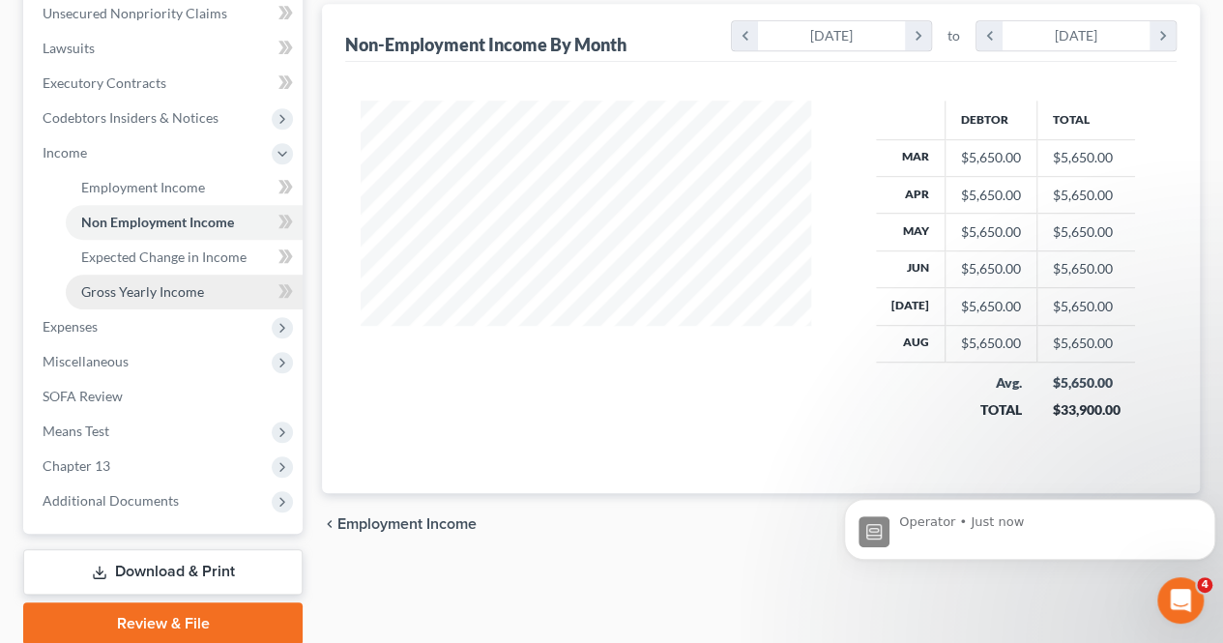
click at [249, 285] on link "Gross Yearly Income" at bounding box center [184, 292] width 237 height 35
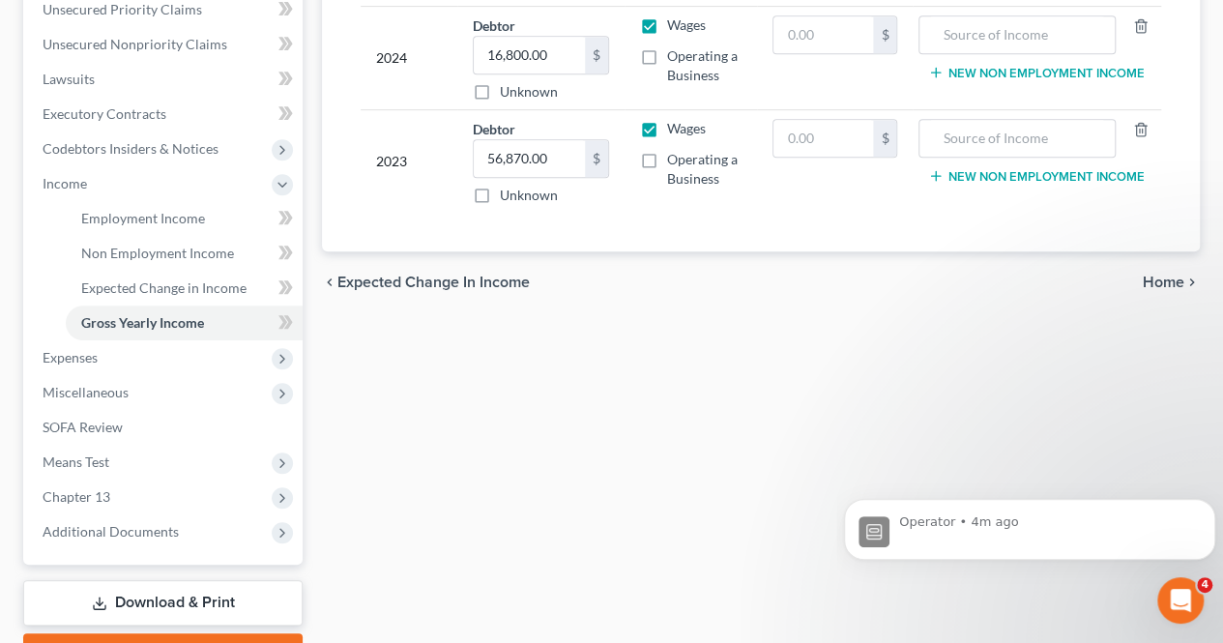
scroll to position [484, 0]
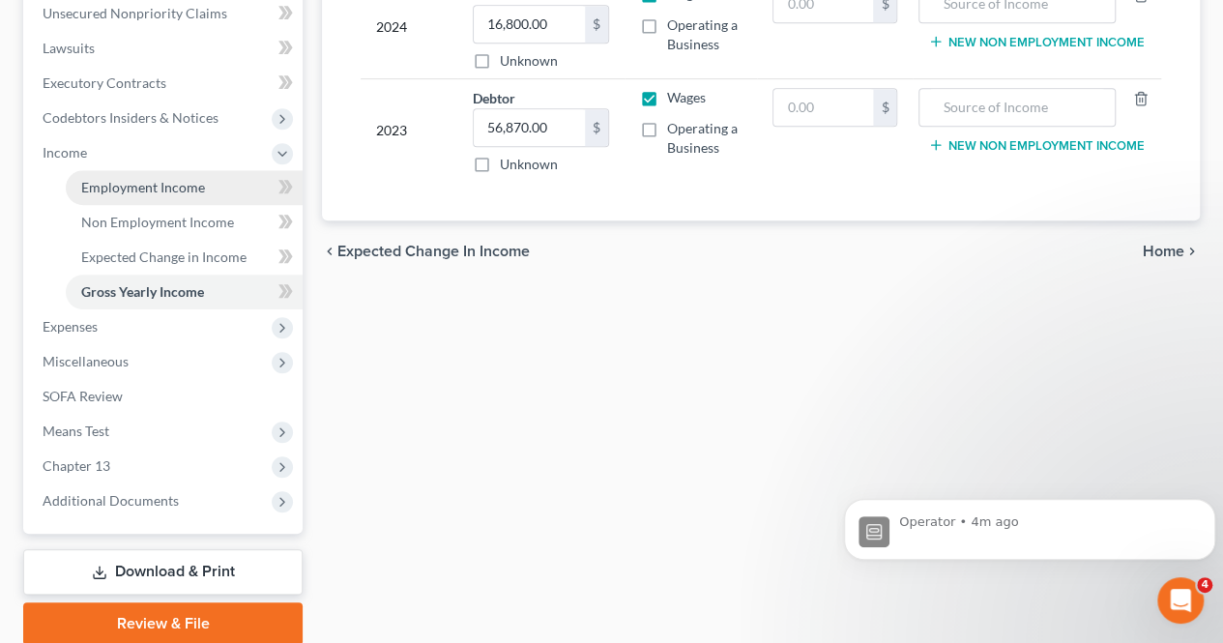
click at [188, 193] on span "Employment Income" at bounding box center [143, 187] width 124 height 16
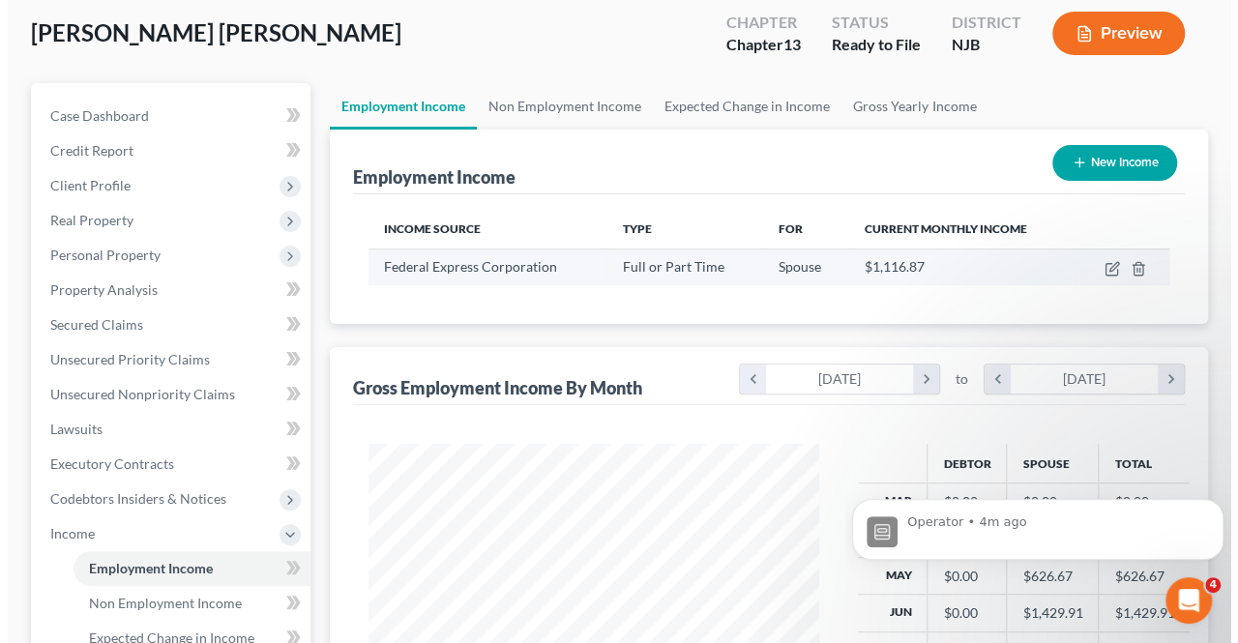
scroll to position [290, 0]
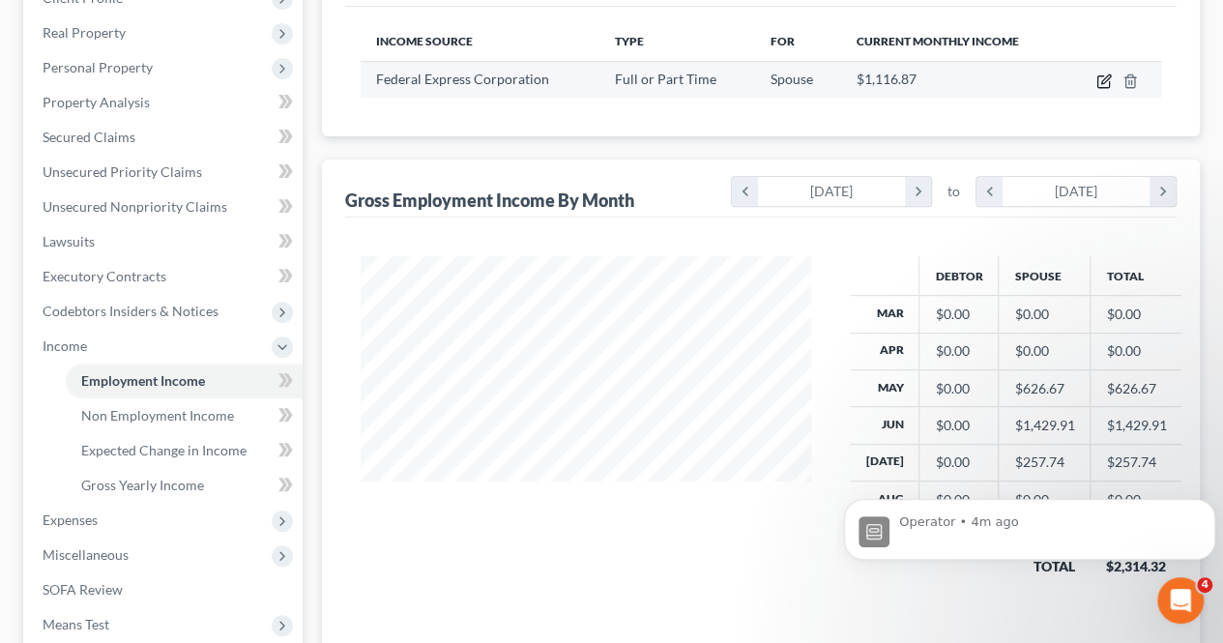
click at [1106, 77] on icon "button" at bounding box center [1104, 80] width 15 height 15
select select "0"
select select "44"
select select "3"
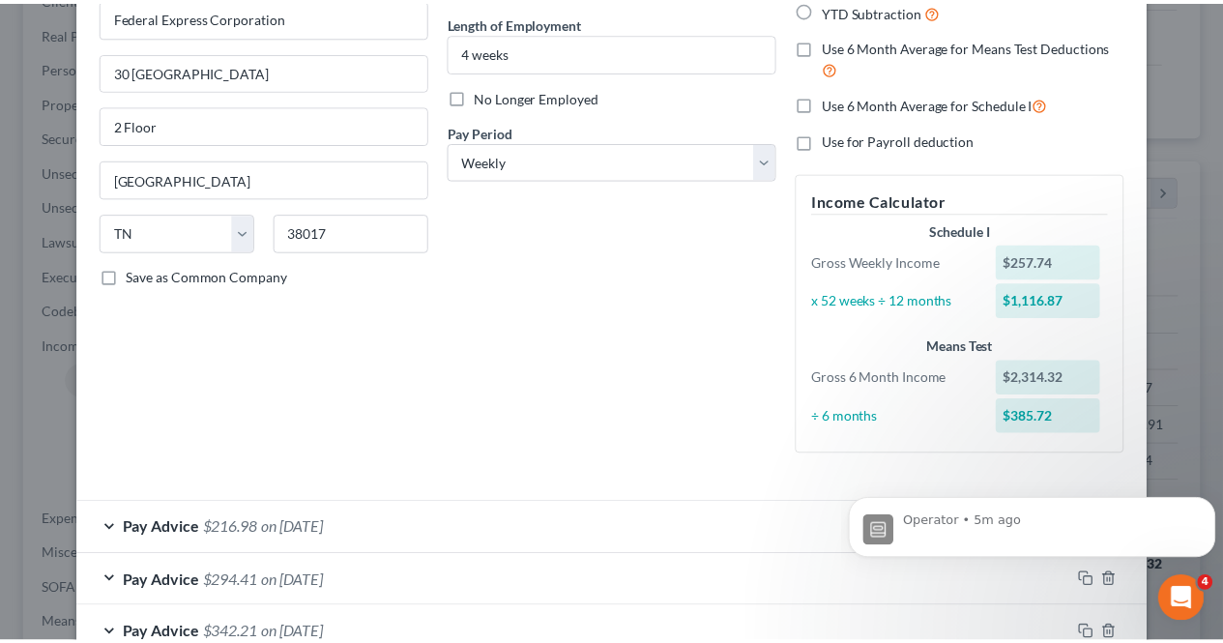
scroll to position [0, 0]
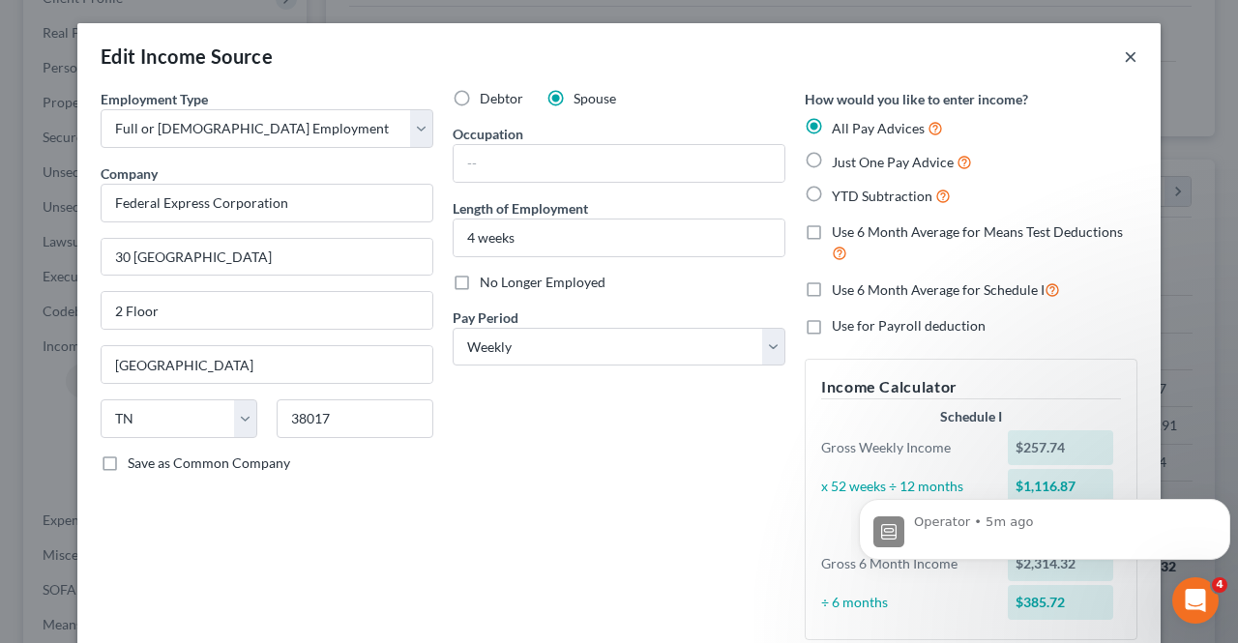
drag, startPoint x: 1126, startPoint y: 56, endPoint x: 892, endPoint y: 121, distance: 242.8
click at [1126, 56] on button "×" at bounding box center [1131, 55] width 14 height 23
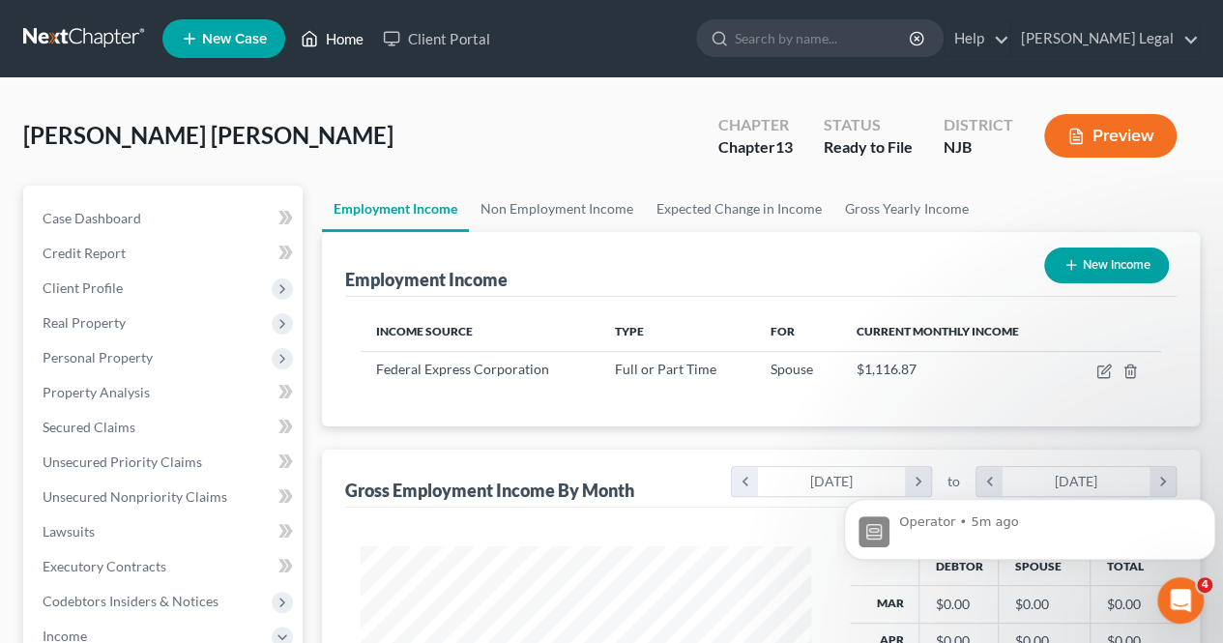
click at [327, 45] on link "Home" at bounding box center [332, 38] width 82 height 35
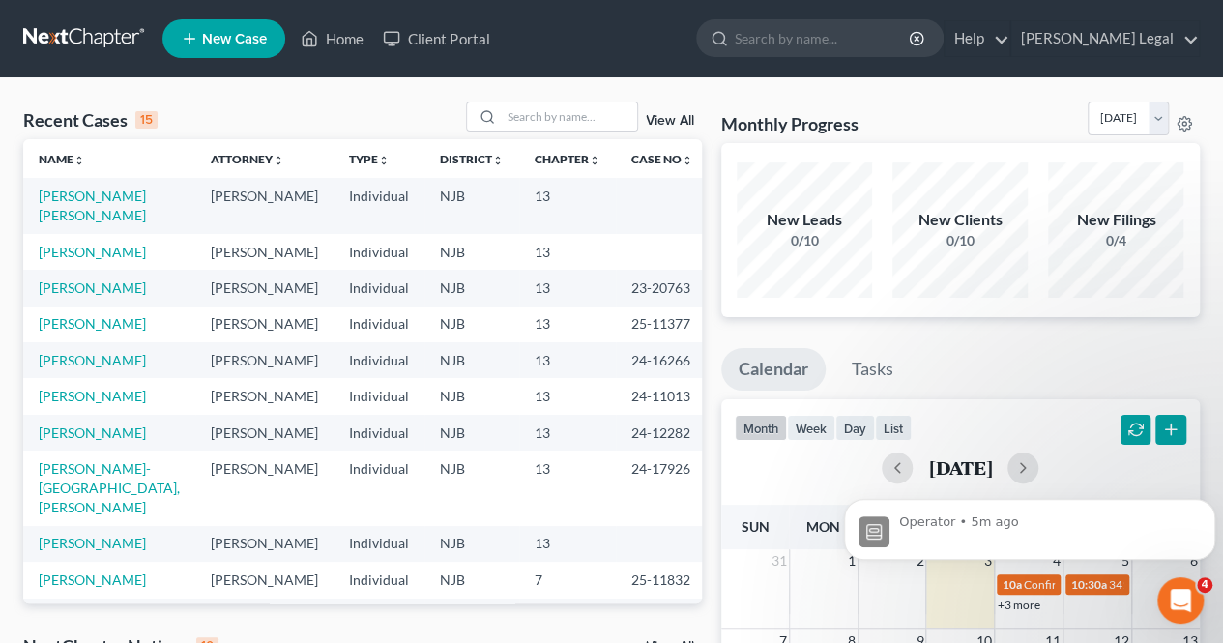
click at [617, 132] on div "Recent Cases 15 View All" at bounding box center [362, 121] width 679 height 38
click at [607, 127] on input "search" at bounding box center [569, 117] width 135 height 28
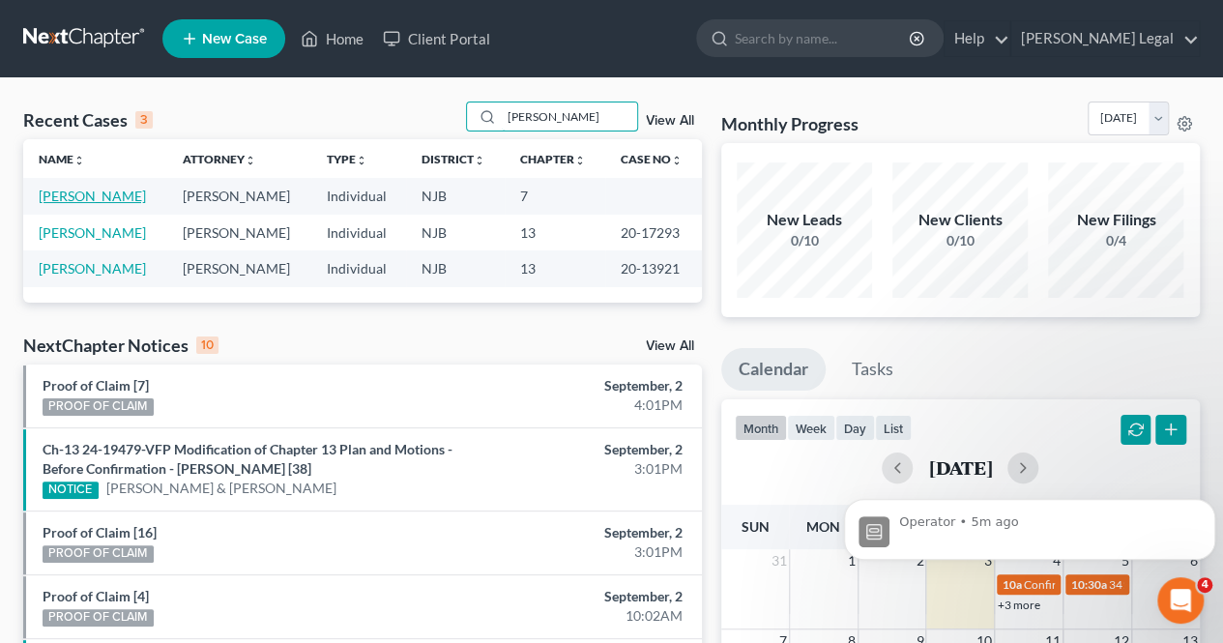
type input "[PERSON_NAME]"
click at [116, 201] on link "[PERSON_NAME]" at bounding box center [92, 196] width 107 height 16
